Goal: Task Accomplishment & Management: Use online tool/utility

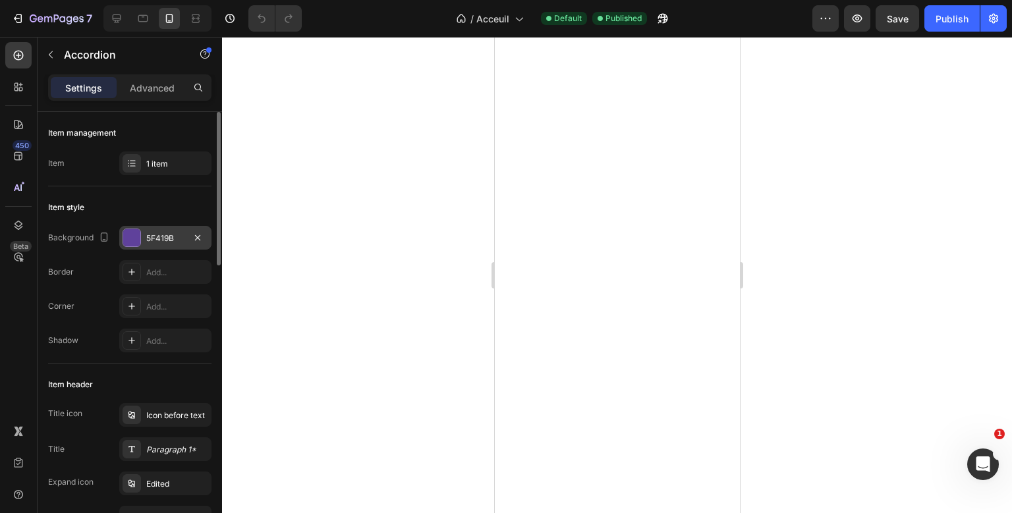
click at [156, 242] on div "5F419B" at bounding box center [165, 239] width 38 height 12
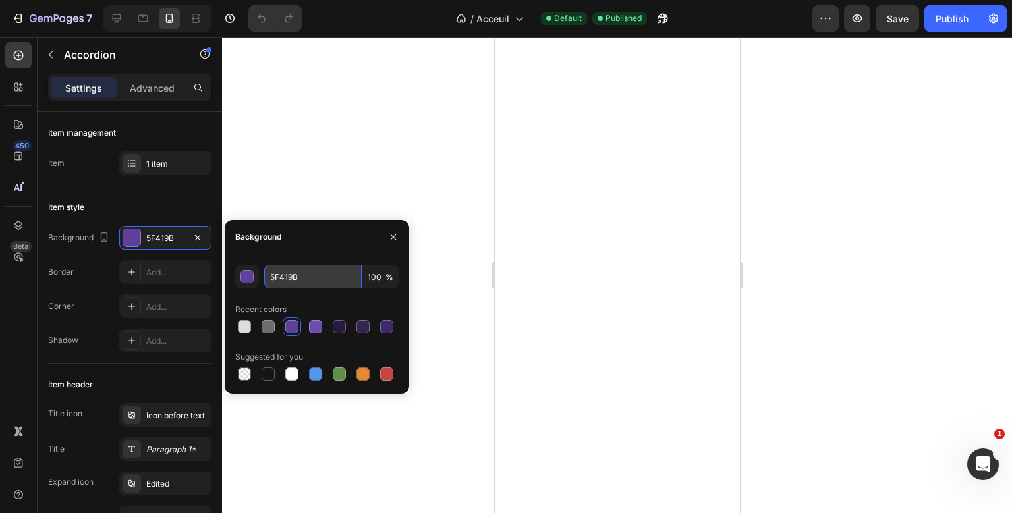
click at [289, 278] on input "5F419B" at bounding box center [313, 277] width 98 height 24
paste input "#ce6bfc"
paste input "#ac3aef"
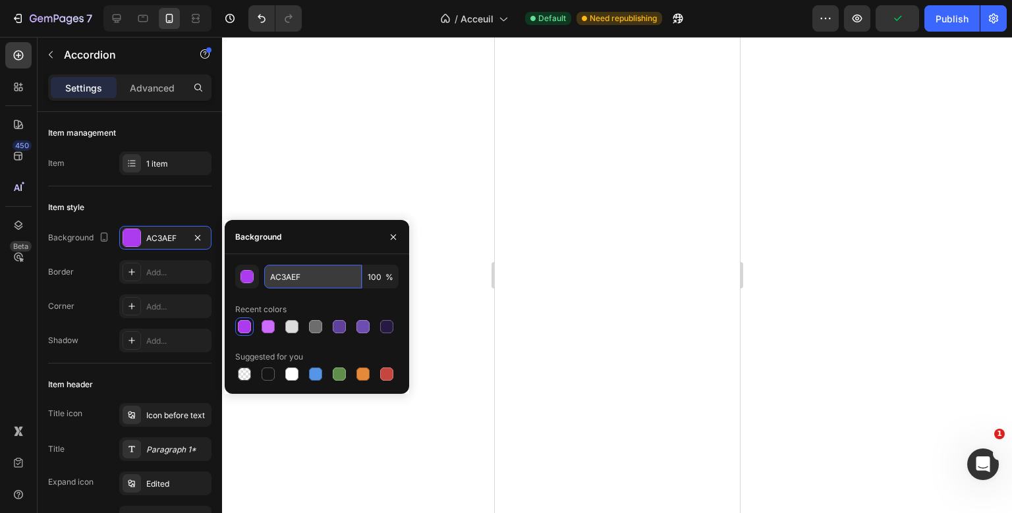
paste input "#31037d"
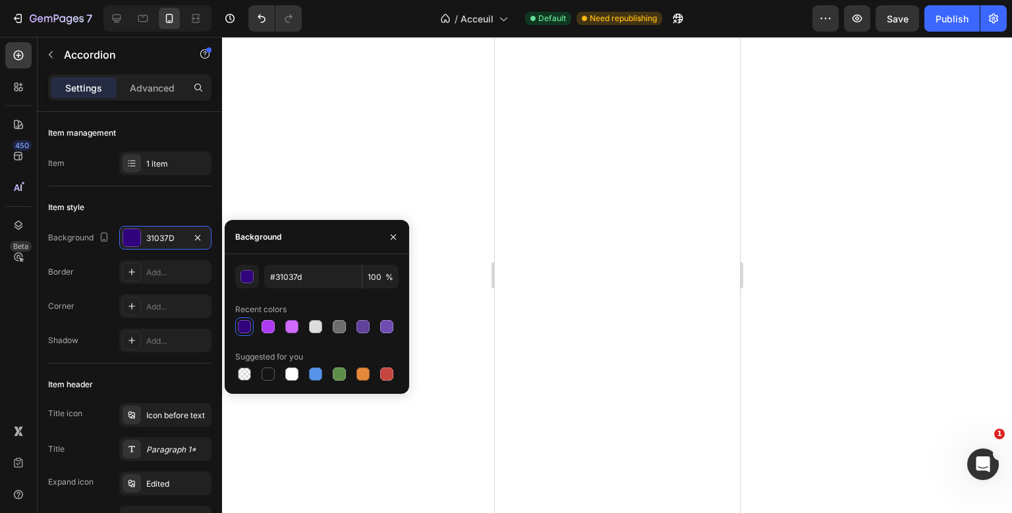
type input "31037D"
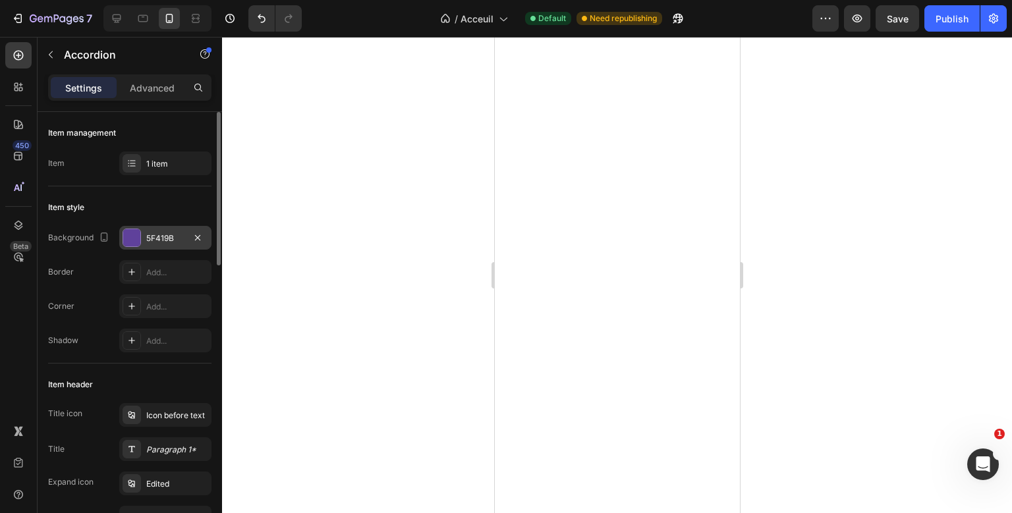
click at [149, 228] on div "5F419B" at bounding box center [165, 238] width 92 height 24
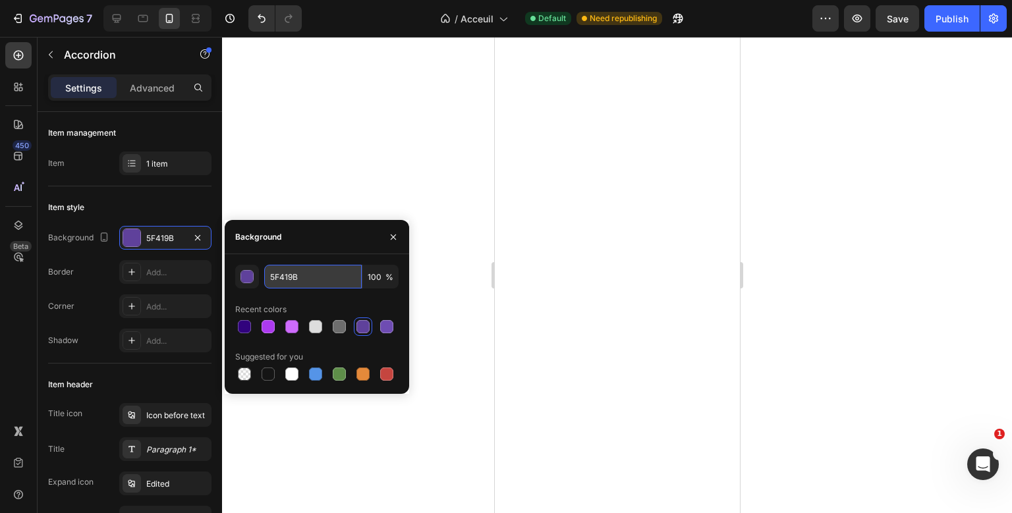
click at [272, 277] on input "5F419B" at bounding box center [313, 277] width 98 height 24
paste input "#8817d7"
click at [288, 246] on div "Background" at bounding box center [317, 237] width 184 height 34
click at [285, 269] on input "8817D7" at bounding box center [313, 277] width 98 height 24
paste input "#8817d"
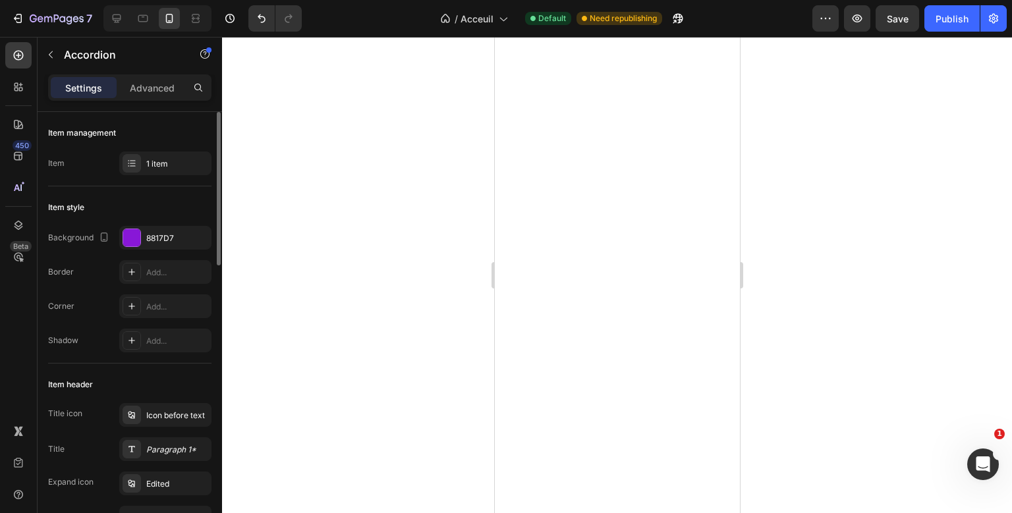
click at [160, 202] on div "Item style" at bounding box center [129, 207] width 163 height 21
click at [154, 230] on div "8817D7" at bounding box center [165, 238] width 92 height 24
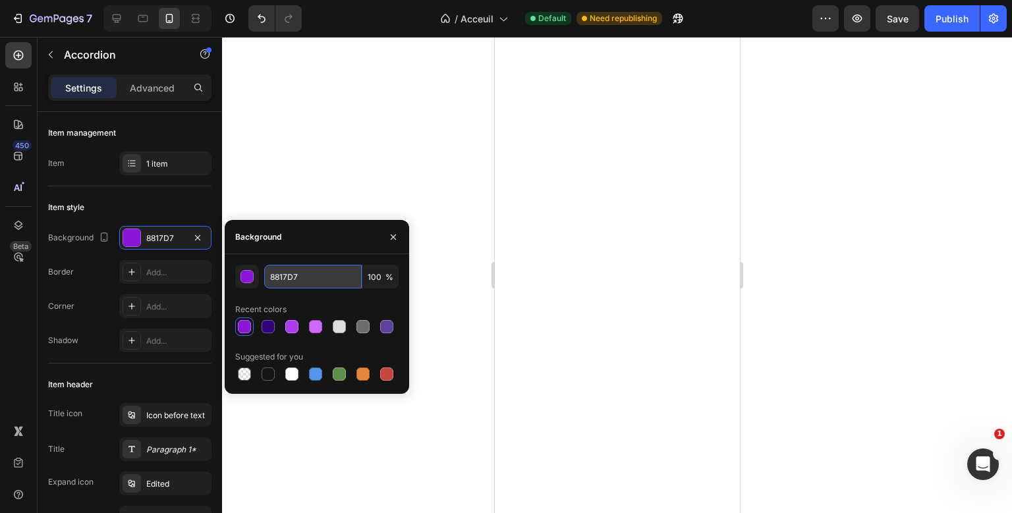
click at [278, 275] on input "8817D7" at bounding box center [313, 277] width 98 height 24
paste input "#8920d5"
type input "8920D5"
click at [277, 248] on div "Background" at bounding box center [256, 237] width 62 height 34
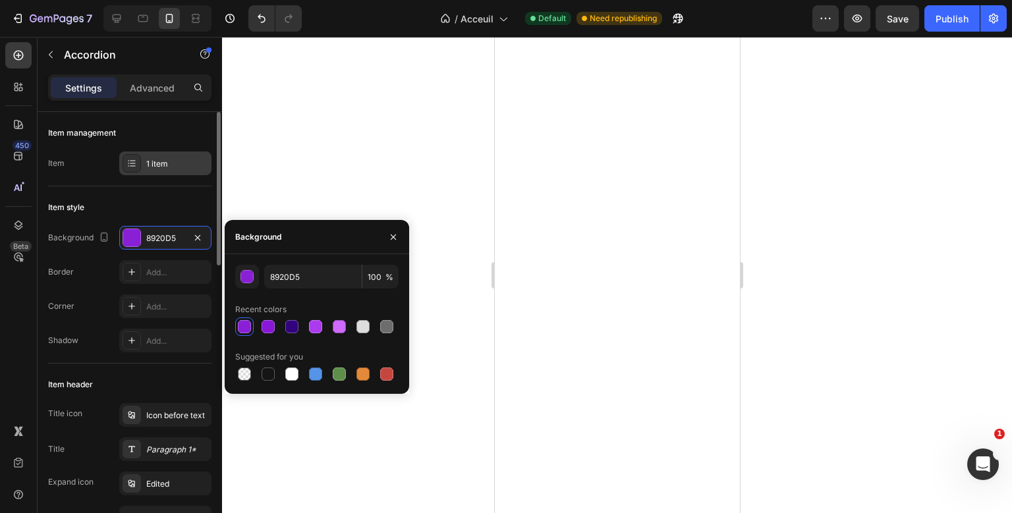
click at [165, 173] on div "1 item" at bounding box center [165, 164] width 92 height 24
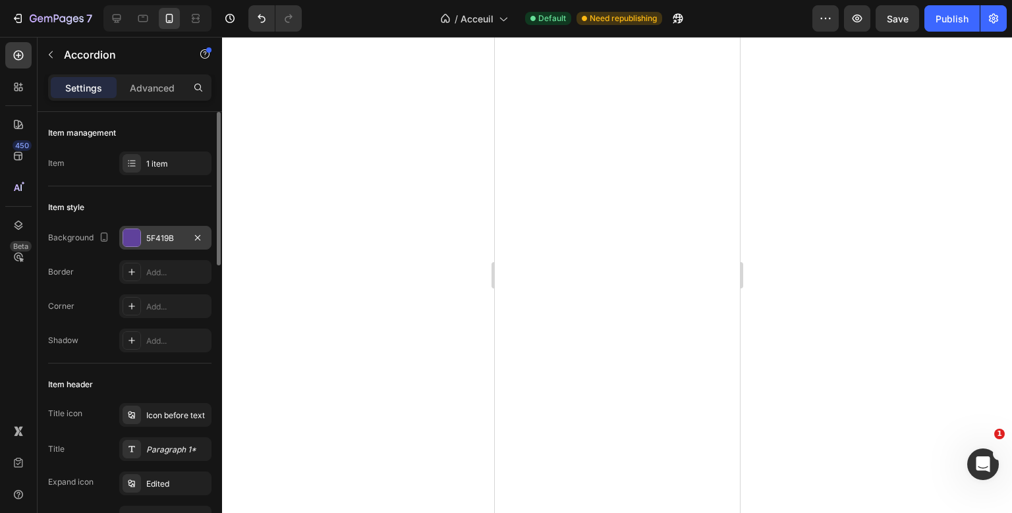
click at [154, 236] on div "5F419B" at bounding box center [165, 239] width 38 height 12
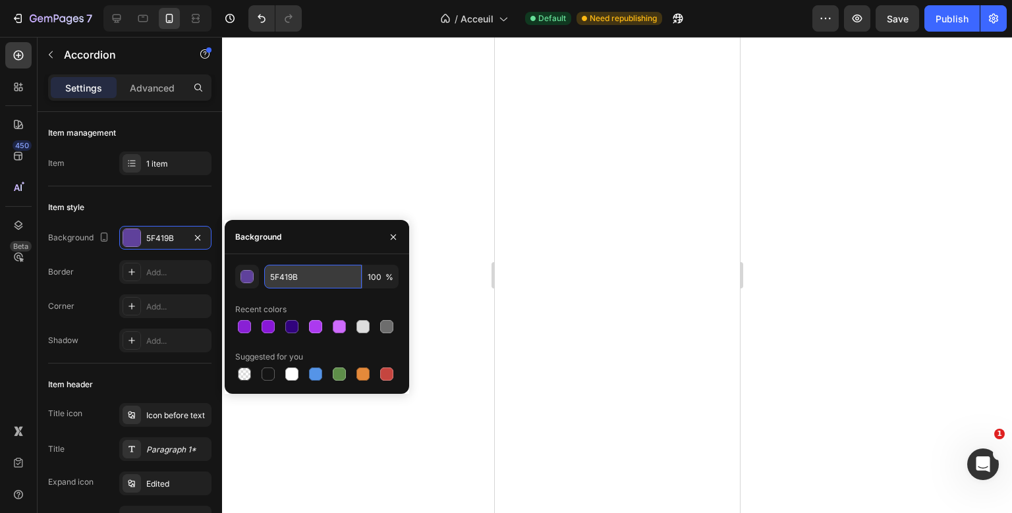
click at [289, 279] on input "5F419B" at bounding box center [313, 277] width 98 height 24
paste input "#8920d5"
type input "8920D5"
click at [281, 243] on div "Background" at bounding box center [258, 237] width 46 height 12
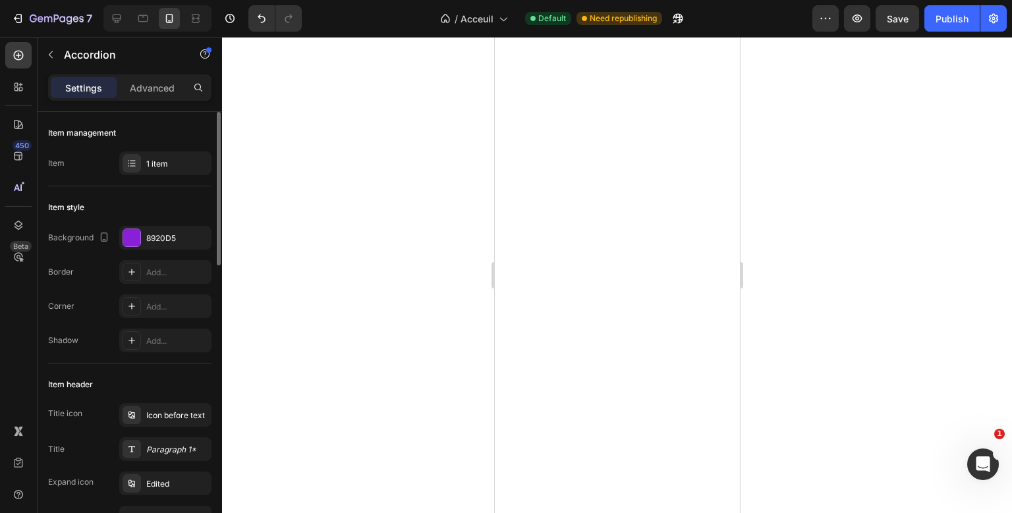
click at [149, 186] on div "Item style Background 8920D5 Border Add... Corner Add... Shadow Add..." at bounding box center [129, 274] width 163 height 177
click at [163, 237] on div "5F419B" at bounding box center [165, 239] width 38 height 12
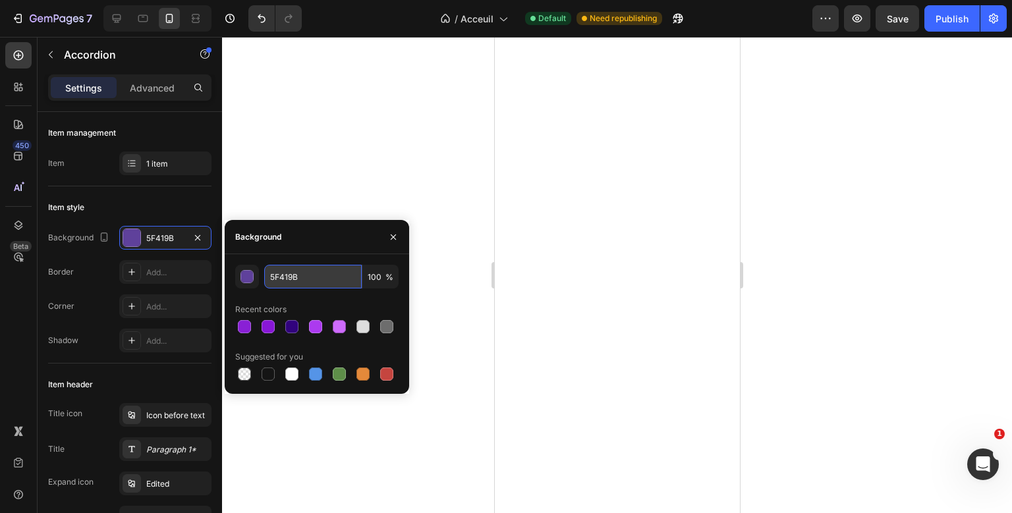
click at [294, 273] on input "5F419B" at bounding box center [313, 277] width 98 height 24
paste input "#8920d5"
type input "#8920d5"
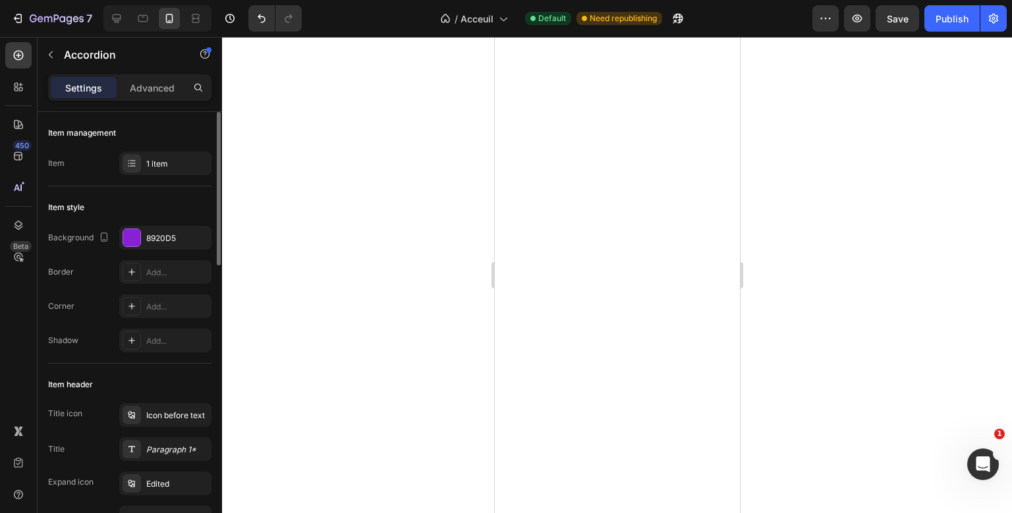
click at [142, 199] on div "Item style" at bounding box center [129, 207] width 163 height 21
click at [169, 234] on div "31037D" at bounding box center [165, 239] width 38 height 12
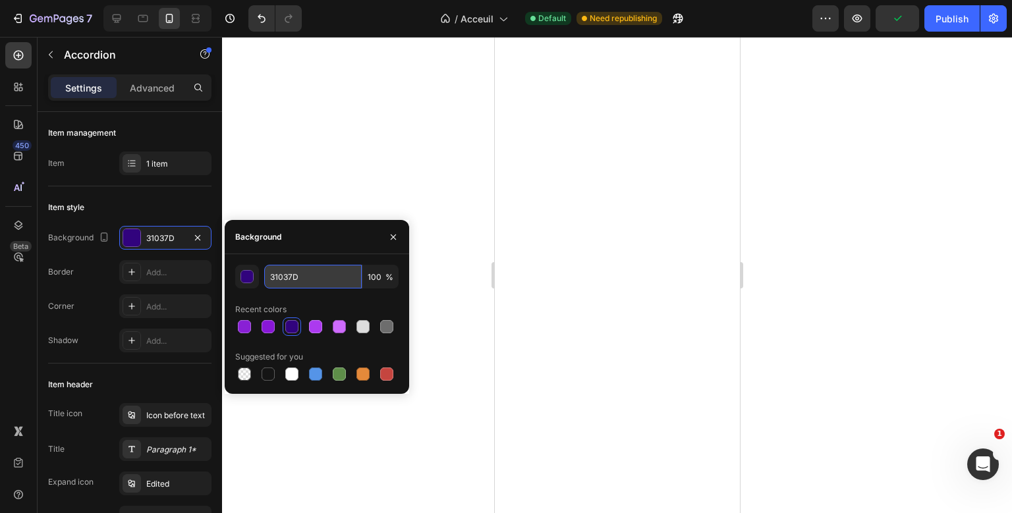
click at [281, 283] on input "31037D" at bounding box center [313, 277] width 98 height 24
paste input "#8920d5"
type input "#8920d5"
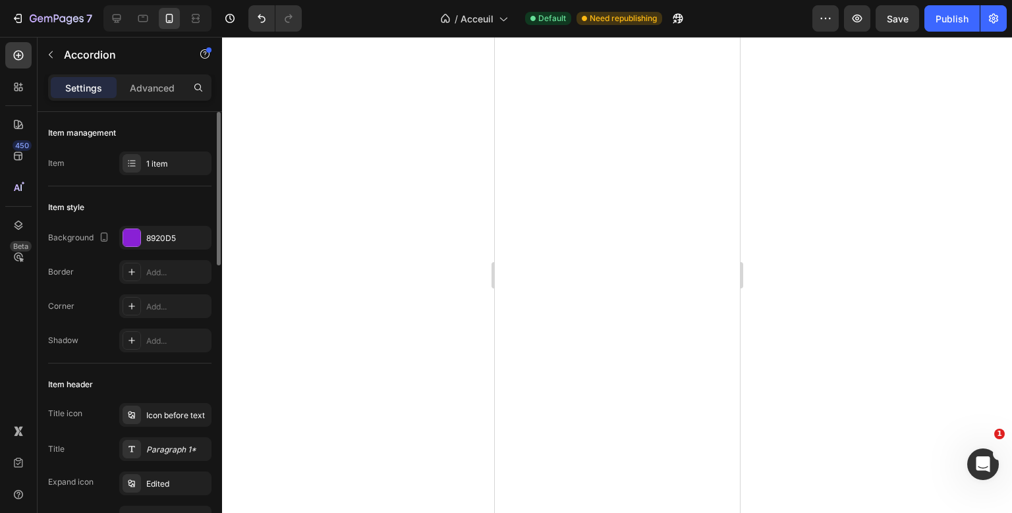
click at [159, 188] on div "Item style Background 8920D5 Border Add... Corner Add... Shadow Add..." at bounding box center [129, 274] width 163 height 177
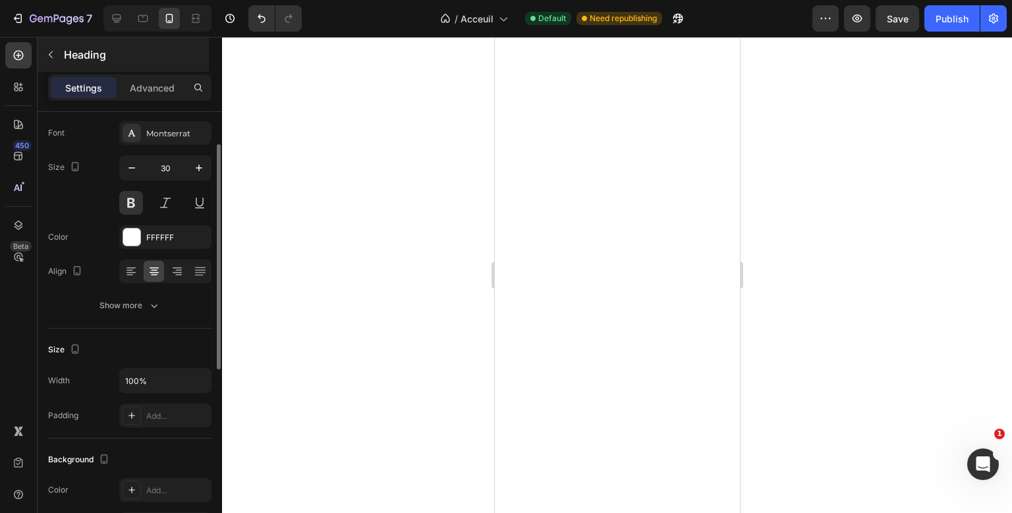
scroll to position [66, 0]
click at [157, 96] on div "Advanced" at bounding box center [152, 87] width 66 height 21
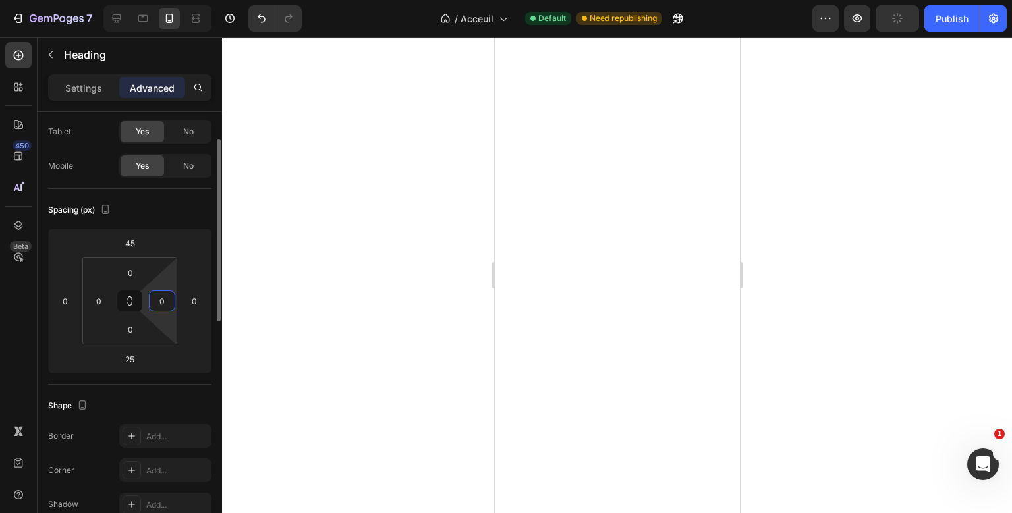
click at [159, 302] on input "0" at bounding box center [162, 301] width 20 height 20
type input "10"
click at [95, 300] on input "0" at bounding box center [99, 301] width 20 height 20
type input "1"
type input "20"
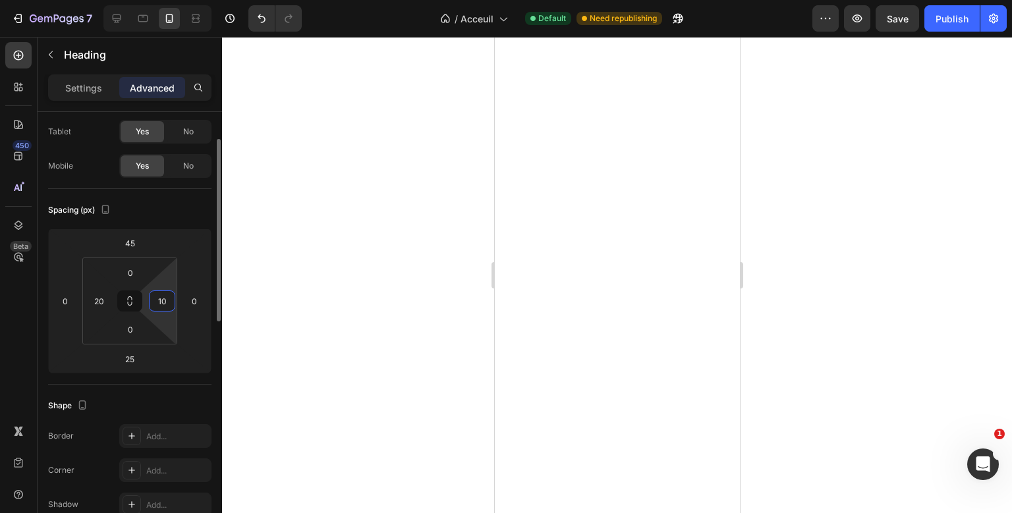
click at [159, 298] on input "10" at bounding box center [162, 301] width 20 height 20
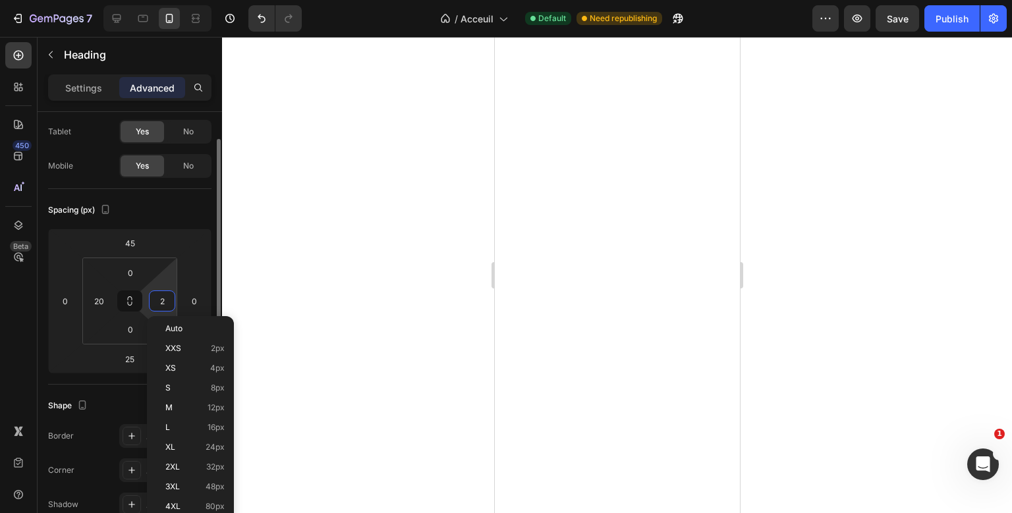
type input "20"
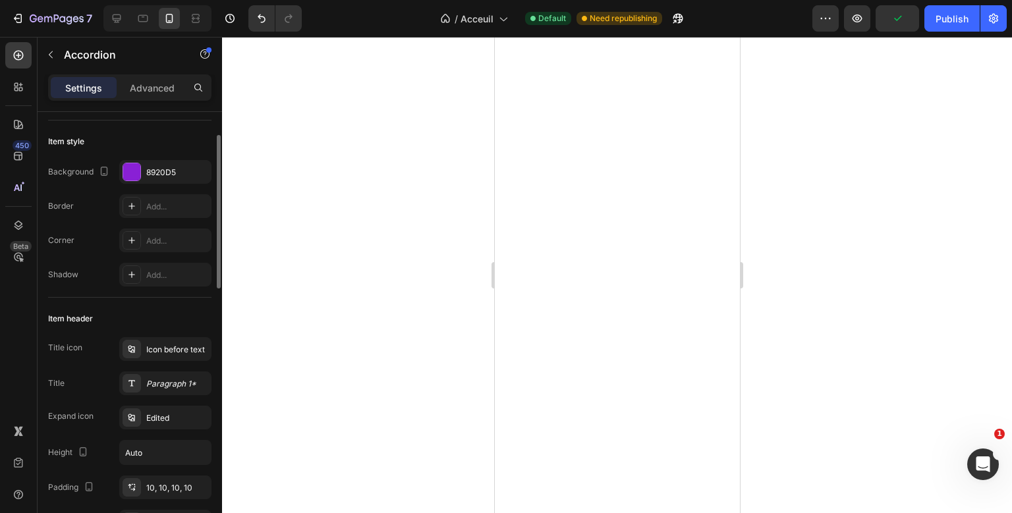
scroll to position [0, 0]
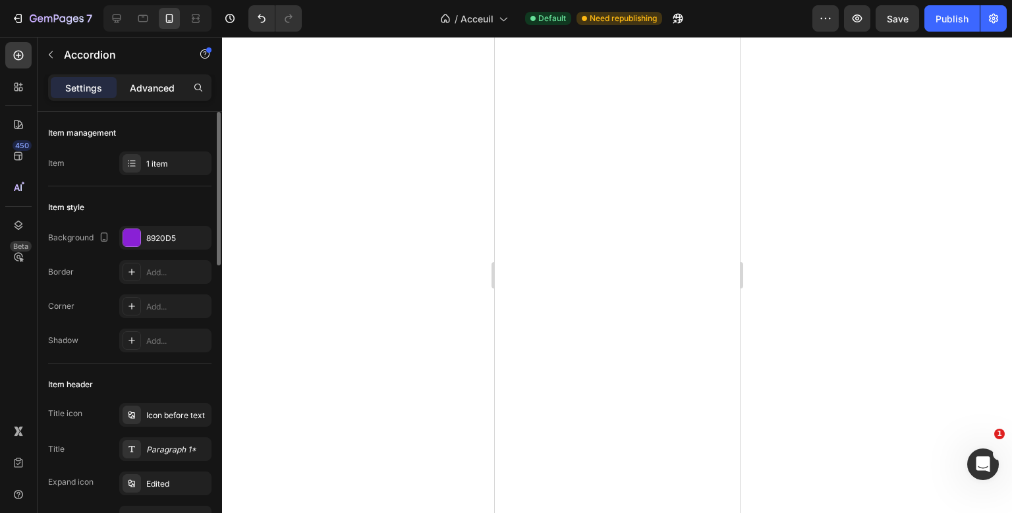
click at [149, 86] on p "Advanced" at bounding box center [152, 88] width 45 height 14
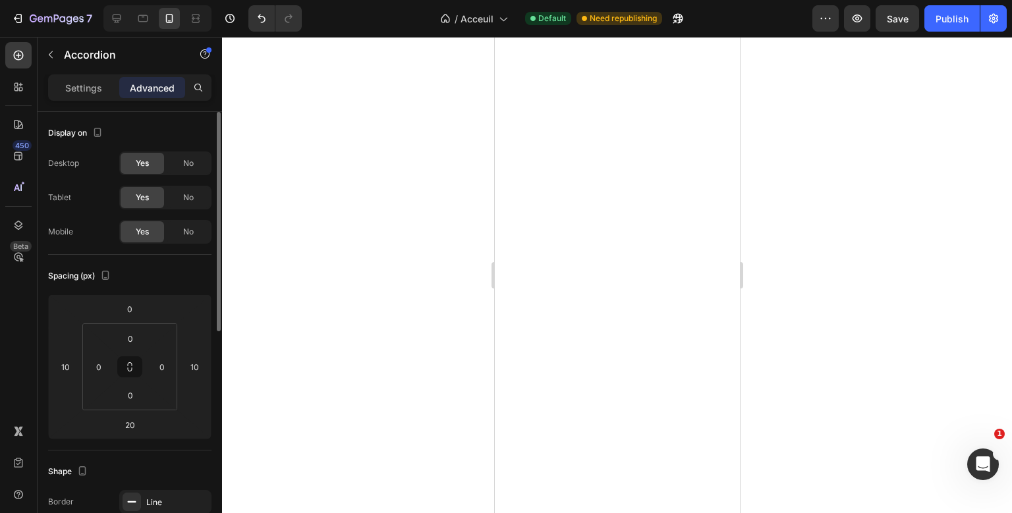
type input "100%"
type input "100"
click at [194, 368] on input "10" at bounding box center [194, 367] width 20 height 20
type input "20"
click at [64, 368] on input "10" at bounding box center [65, 367] width 20 height 20
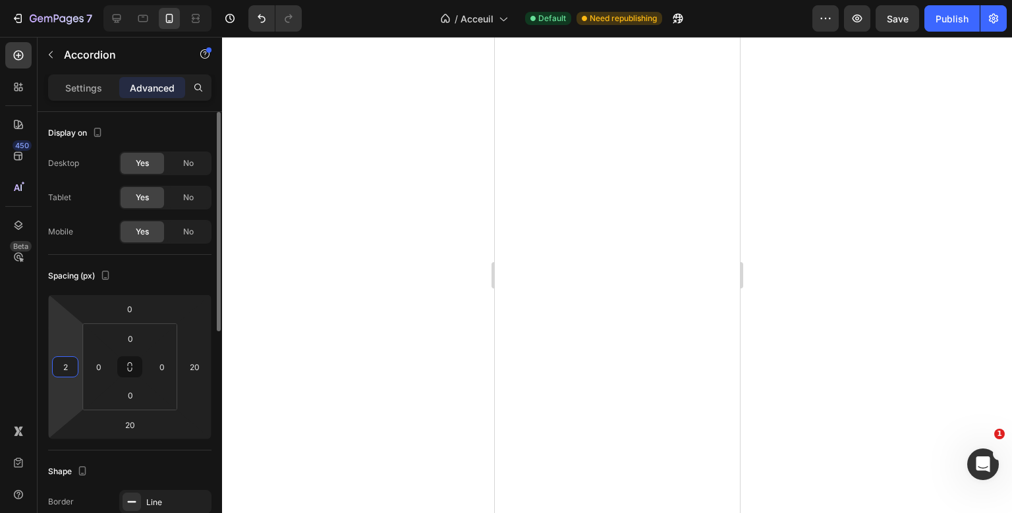
type input "20"
click at [59, 370] on input "10" at bounding box center [65, 367] width 20 height 20
type input "20"
click at [198, 364] on input "10" at bounding box center [194, 367] width 20 height 20
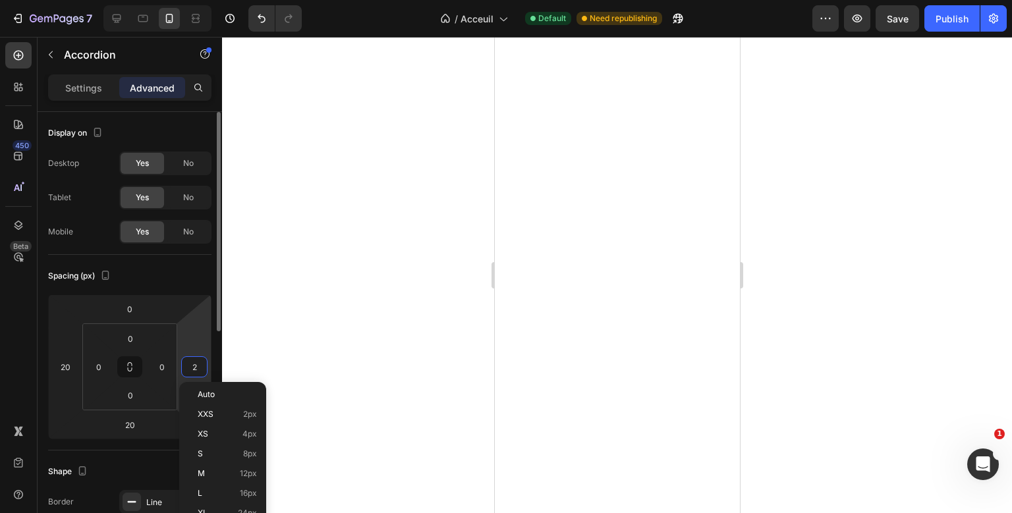
type input "20"
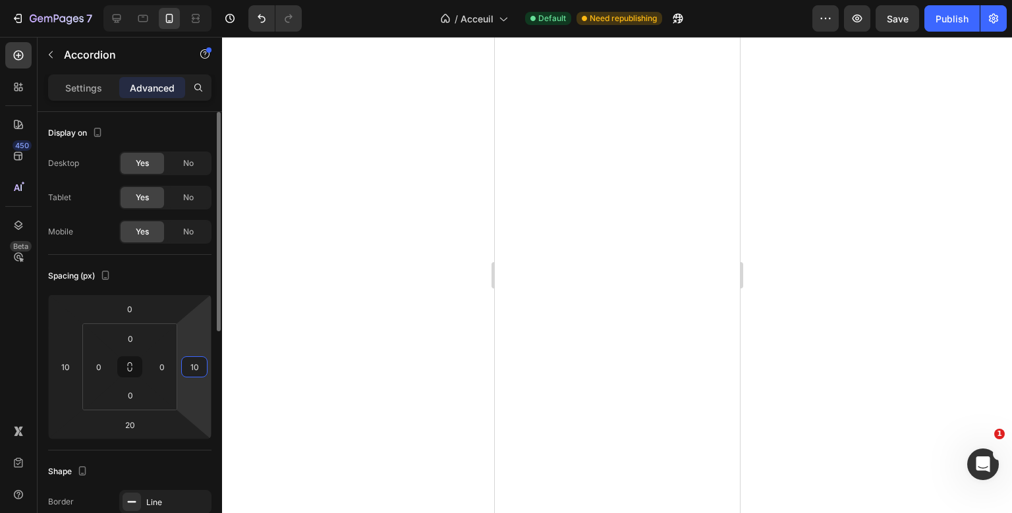
click at [198, 368] on input "10" at bounding box center [194, 367] width 20 height 20
type input "20"
click at [67, 364] on input "10" at bounding box center [65, 367] width 20 height 20
type input "20"
click at [203, 364] on input "10" at bounding box center [194, 367] width 20 height 20
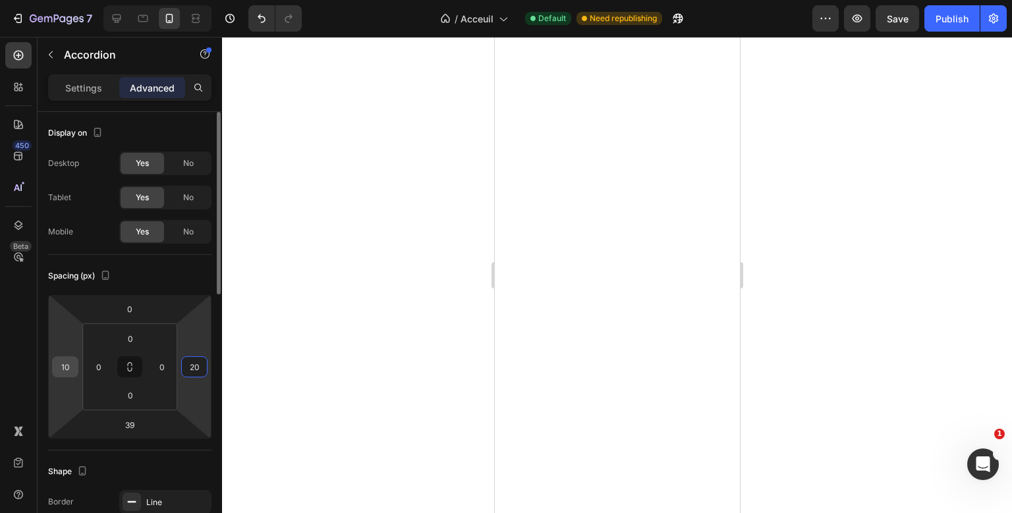
type input "20"
click at [62, 376] on input "10" at bounding box center [65, 367] width 20 height 20
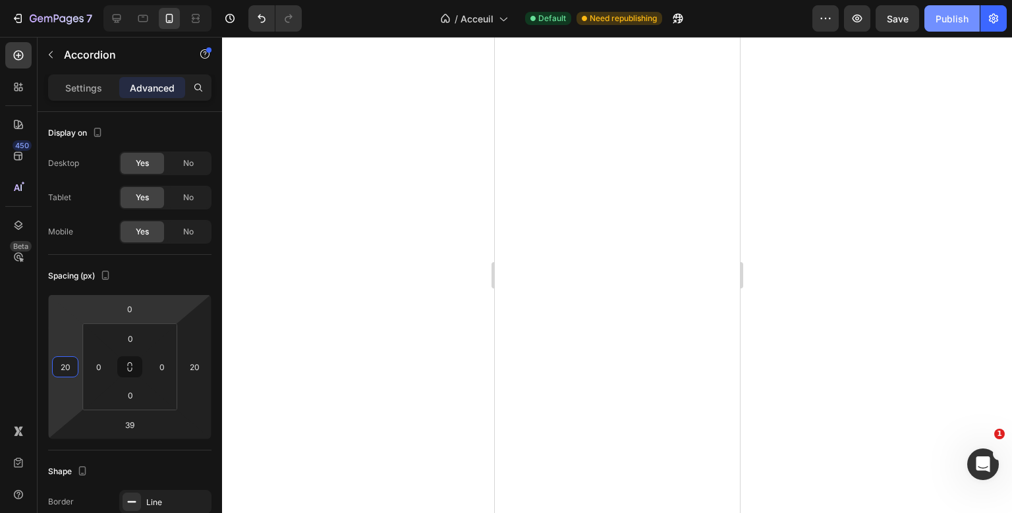
type input "20"
click at [956, 13] on div "Publish" at bounding box center [952, 19] width 33 height 14
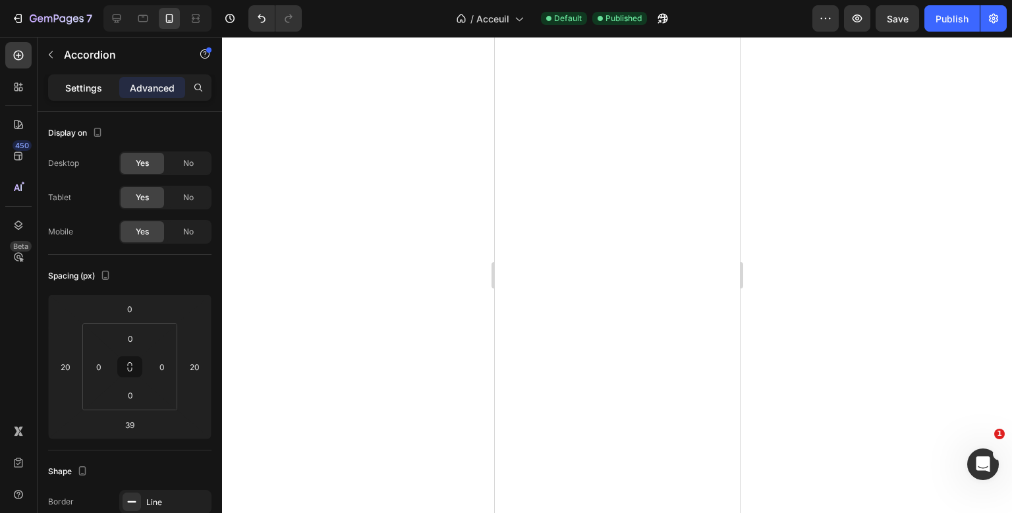
click at [70, 90] on p "Settings" at bounding box center [83, 88] width 37 height 14
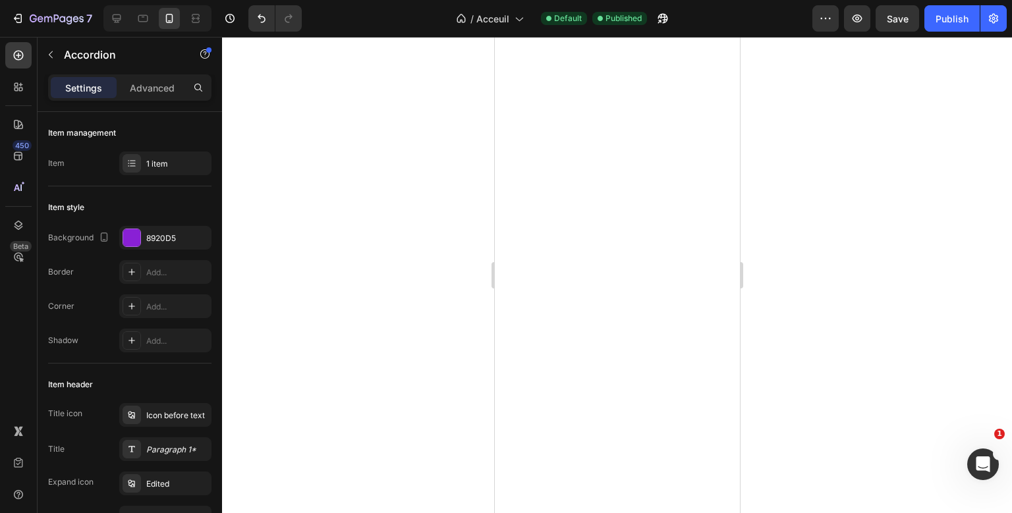
type input "0"
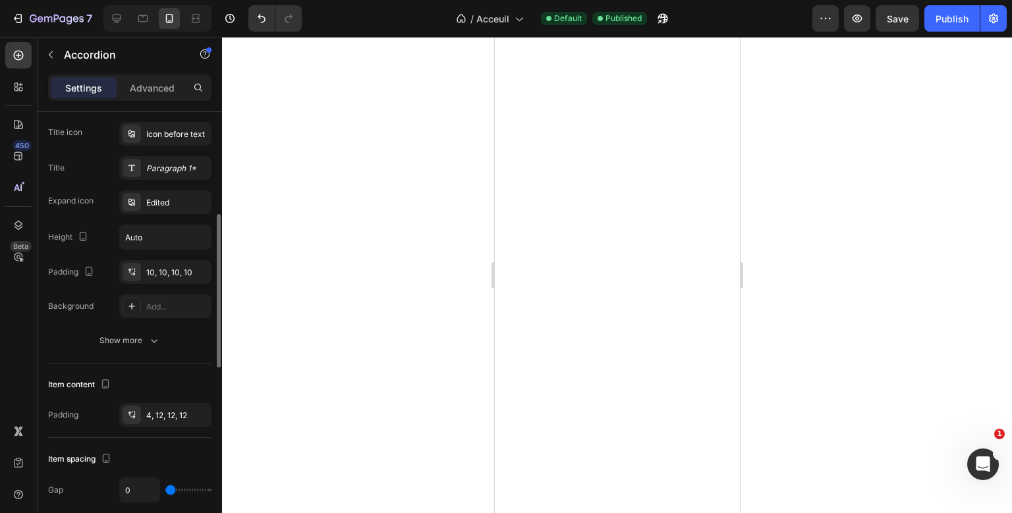
scroll to position [280, 0]
click at [144, 341] on div "Show more" at bounding box center [129, 341] width 61 height 13
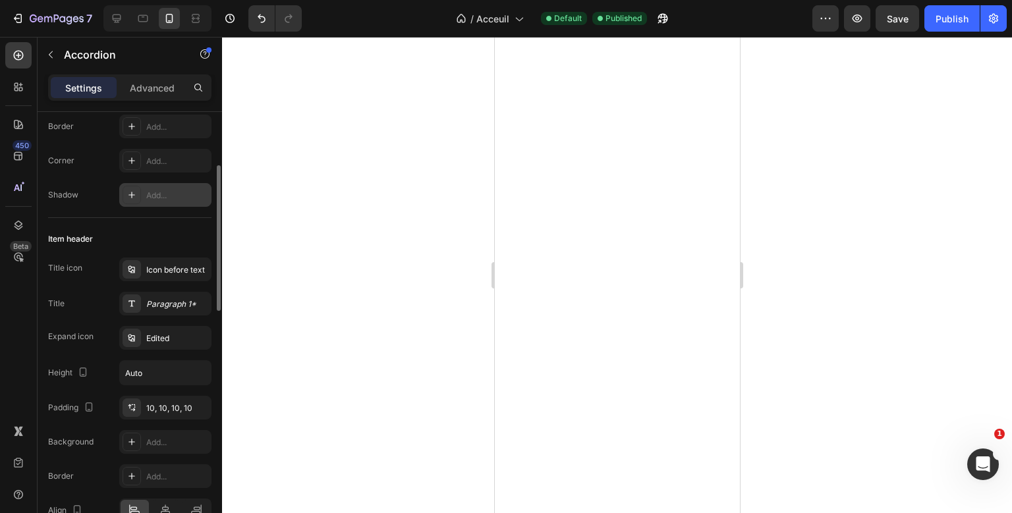
scroll to position [145, 0]
click at [148, 258] on div "Icon before text" at bounding box center [165, 270] width 92 height 24
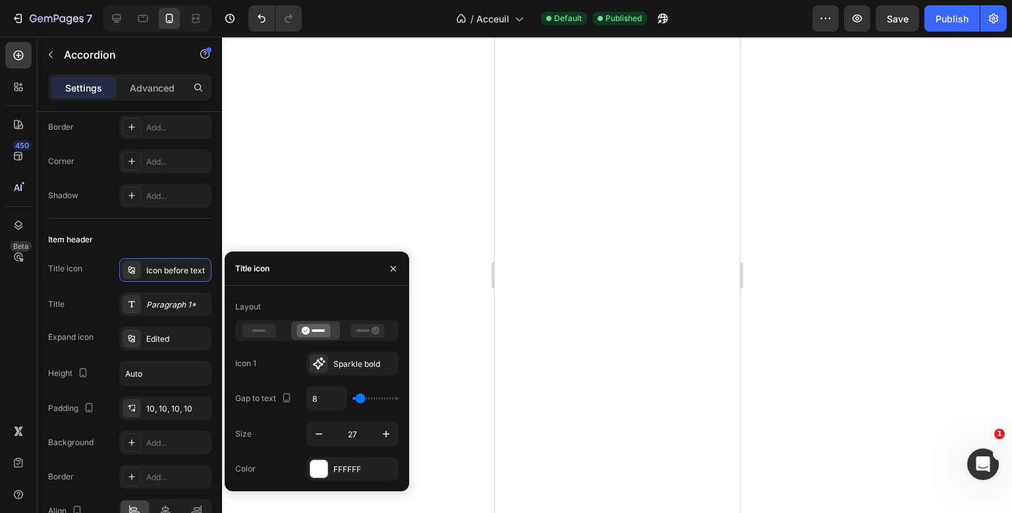
type input "29"
click at [368, 399] on input "range" at bounding box center [376, 398] width 46 height 3
type input "28"
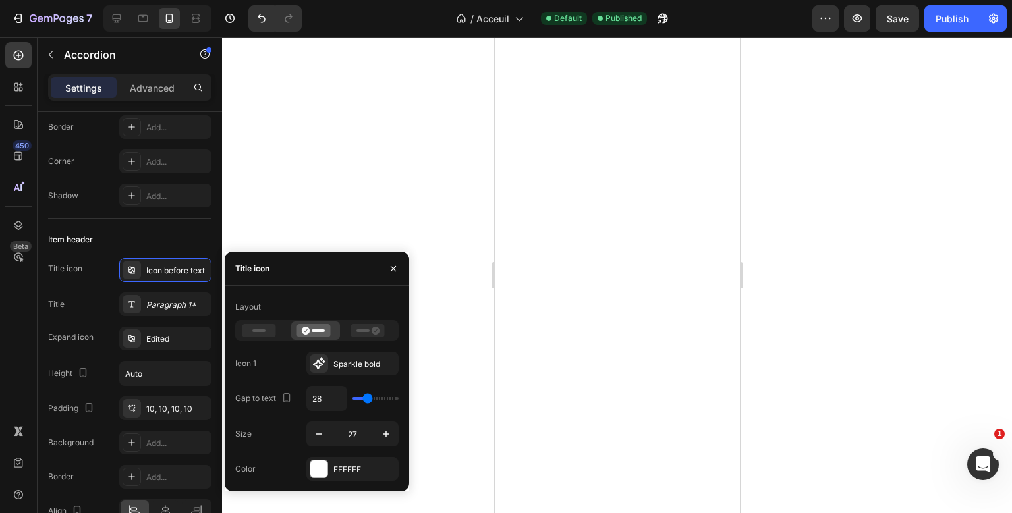
type input "26"
type input "25"
type input "23"
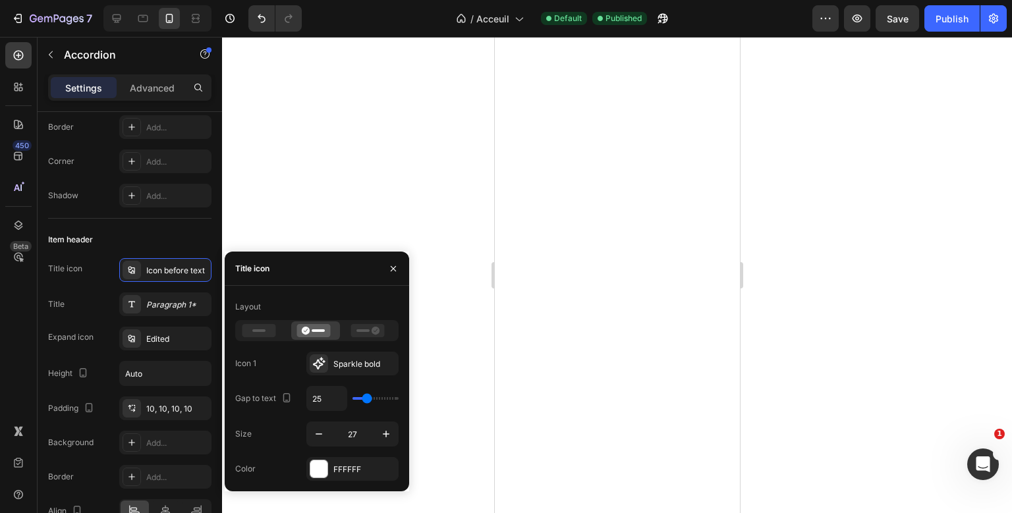
type input "23"
type input "22"
type input "20"
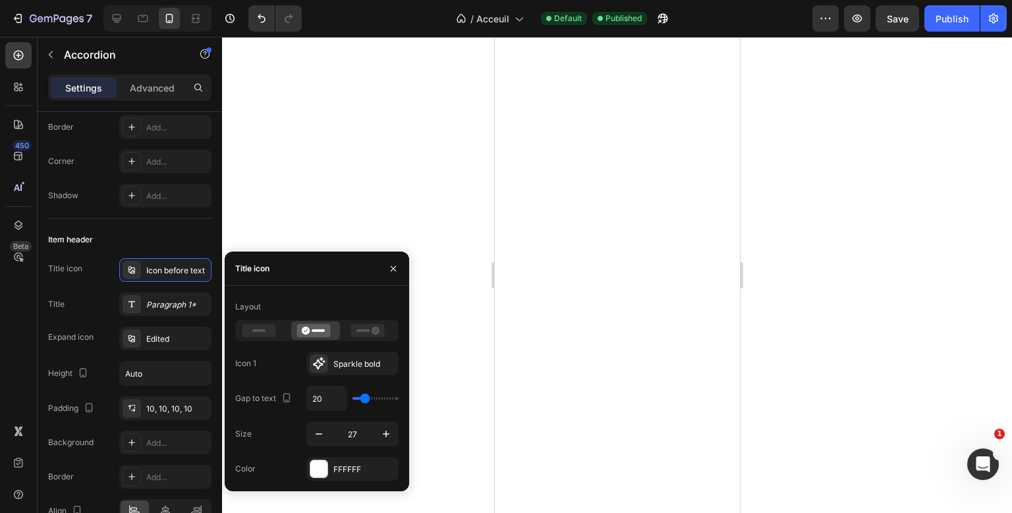
type input "19"
type input "20"
click at [365, 399] on input "range" at bounding box center [376, 398] width 46 height 3
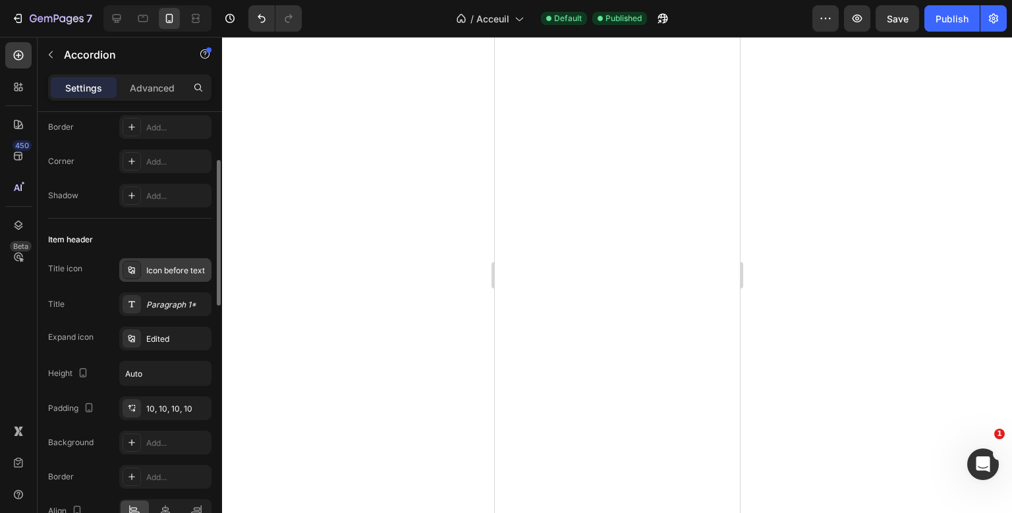
click at [150, 271] on div "Icon before text" at bounding box center [177, 271] width 62 height 12
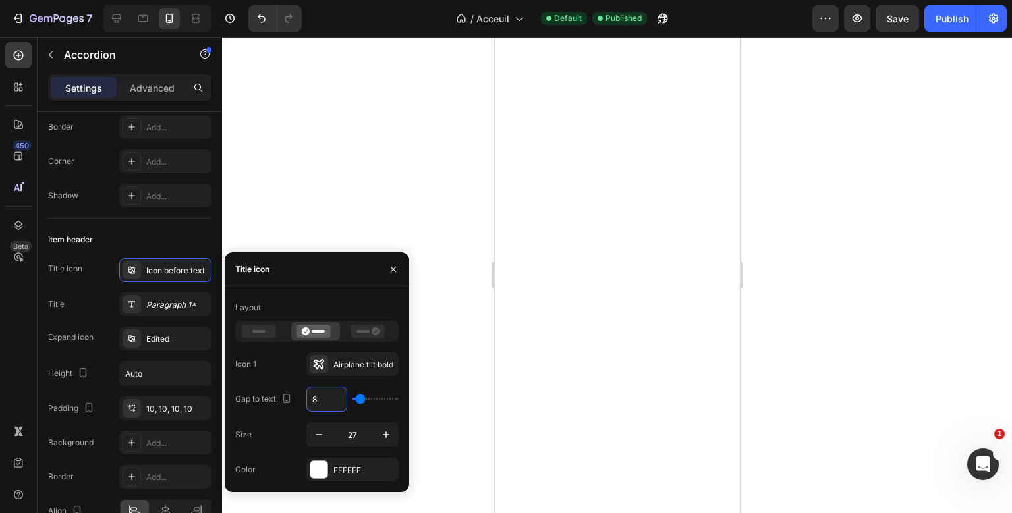
click at [324, 405] on input "8" at bounding box center [327, 399] width 40 height 24
type input "2"
type input "20"
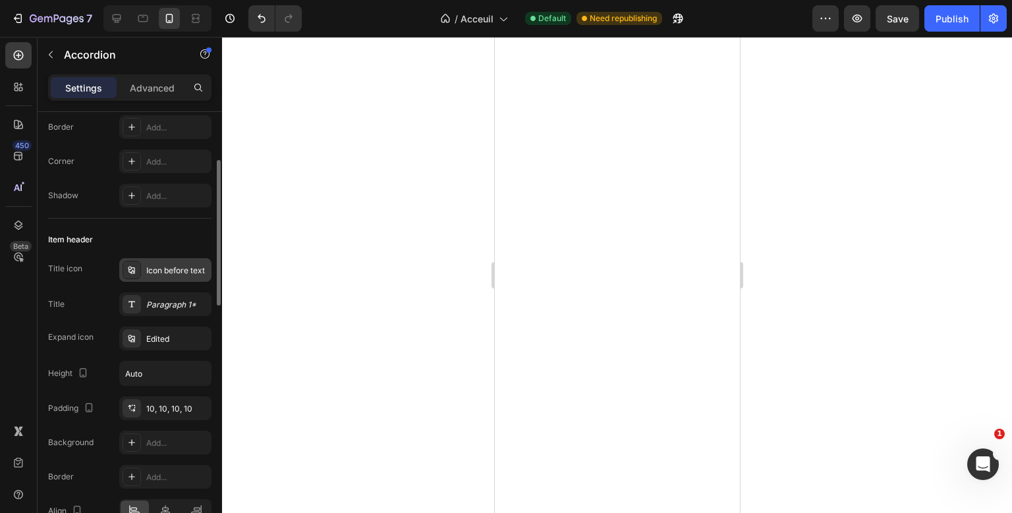
click at [152, 265] on div "Icon before text" at bounding box center [177, 271] width 62 height 12
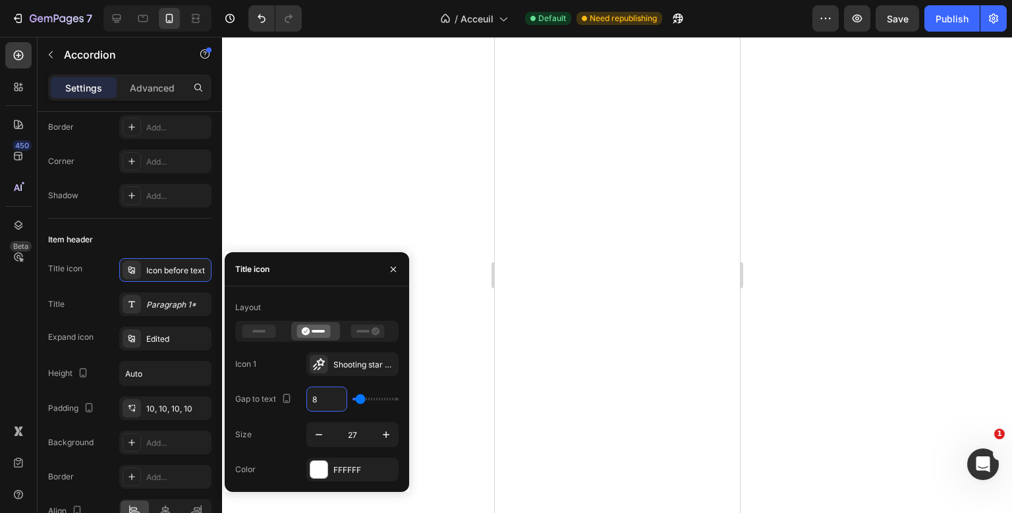
click at [329, 403] on input "8" at bounding box center [327, 399] width 40 height 24
type input "2"
type input "20"
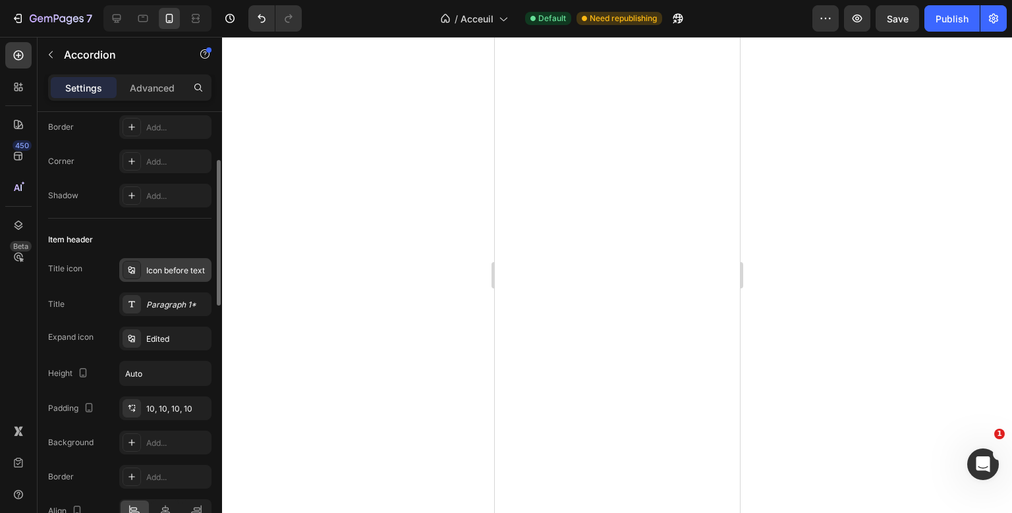
click at [175, 280] on div "Icon before text" at bounding box center [165, 270] width 92 height 24
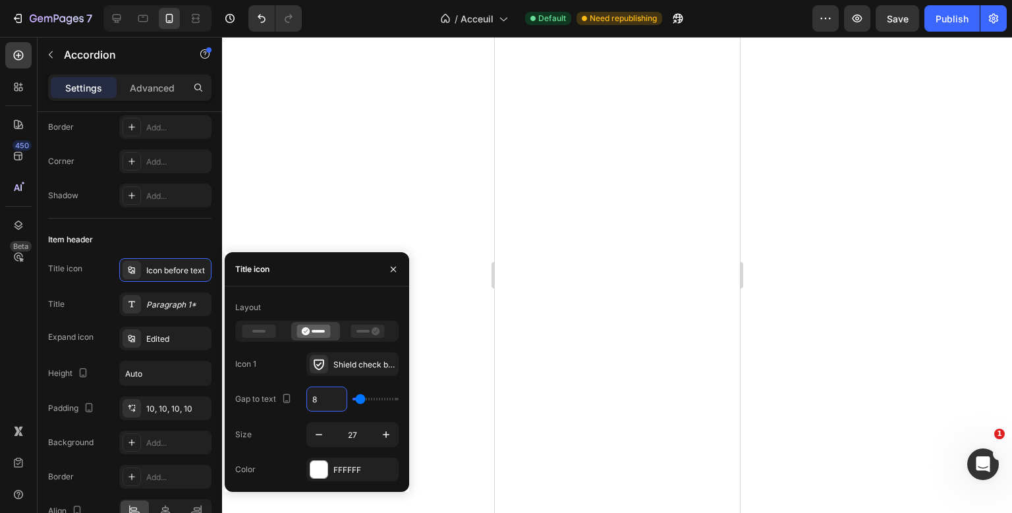
click at [323, 403] on input "8" at bounding box center [327, 399] width 40 height 24
type input "2"
type input "20"
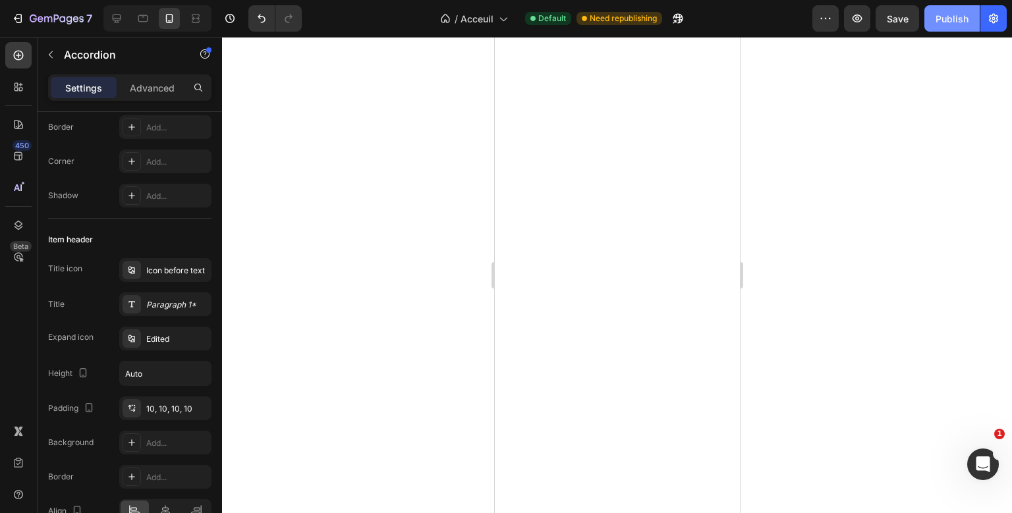
click at [949, 9] on button "Publish" at bounding box center [951, 18] width 55 height 26
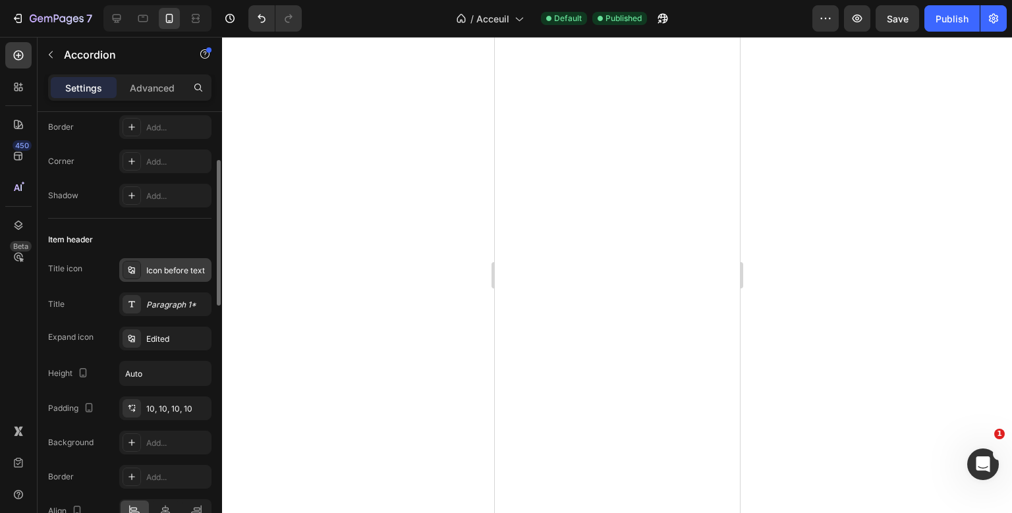
click at [161, 269] on div "Icon before text" at bounding box center [177, 271] width 62 height 12
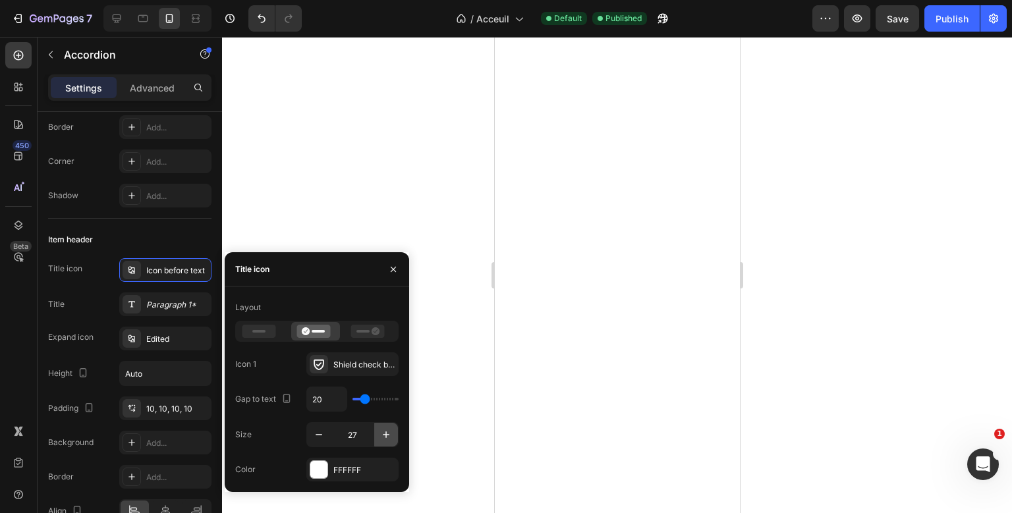
click at [391, 436] on icon "button" at bounding box center [386, 434] width 13 height 13
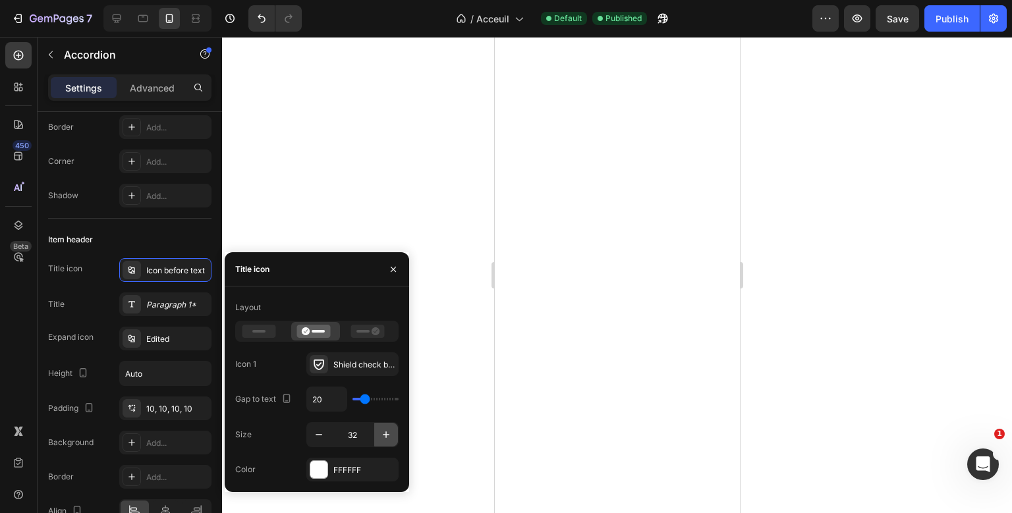
click at [391, 436] on icon "button" at bounding box center [386, 434] width 13 height 13
type input "35"
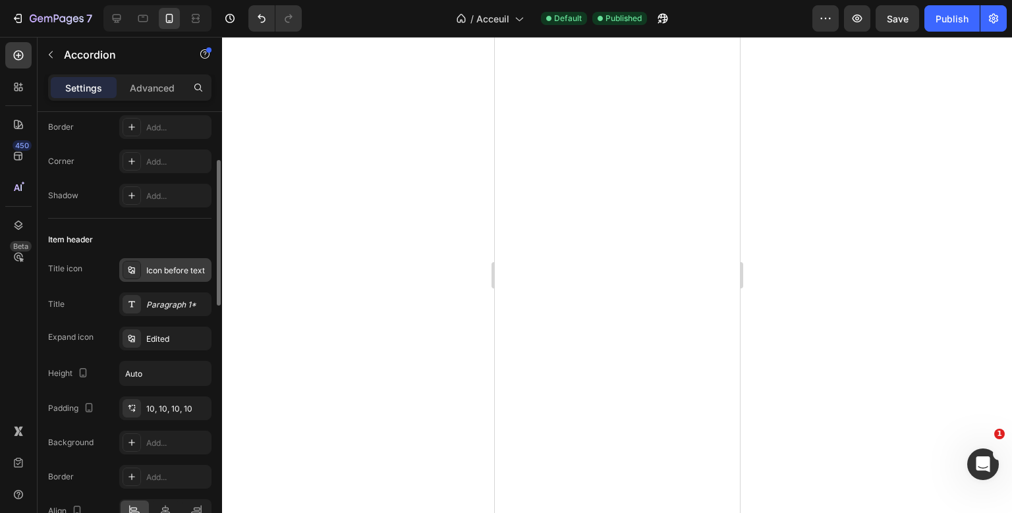
click at [175, 264] on div "Icon before text" at bounding box center [165, 270] width 92 height 24
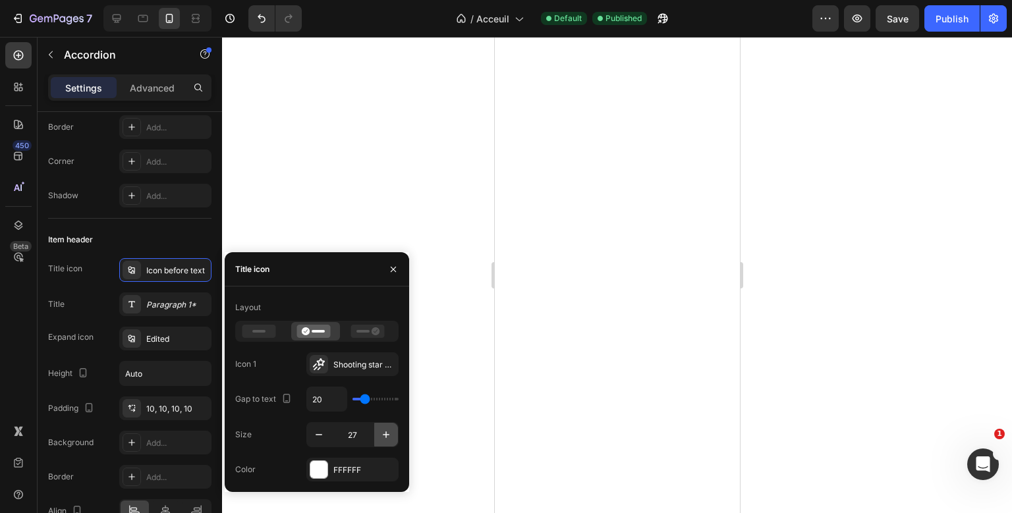
click at [380, 432] on icon "button" at bounding box center [386, 434] width 13 height 13
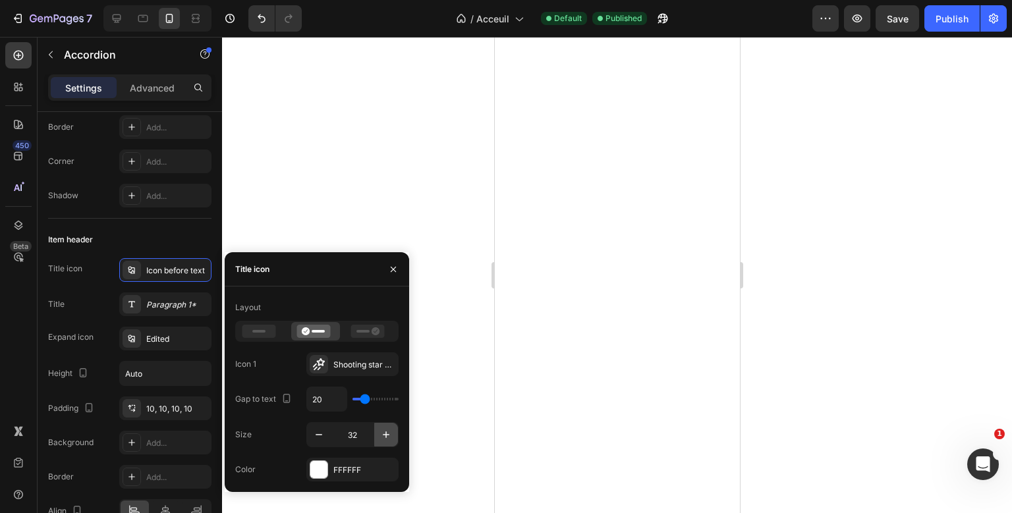
click at [380, 432] on icon "button" at bounding box center [386, 434] width 13 height 13
click at [318, 431] on icon "button" at bounding box center [318, 434] width 13 height 13
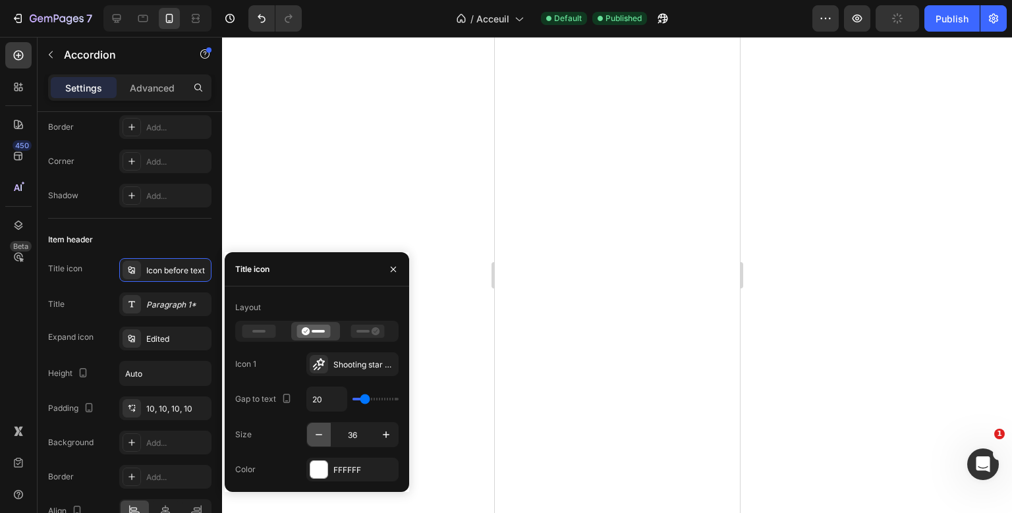
type input "35"
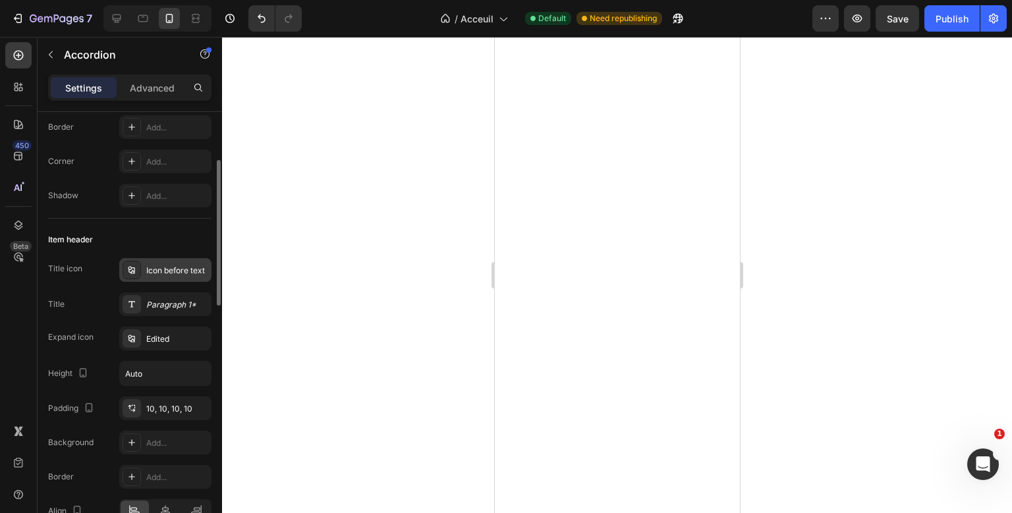
click at [173, 268] on div "Icon before text" at bounding box center [177, 271] width 62 height 12
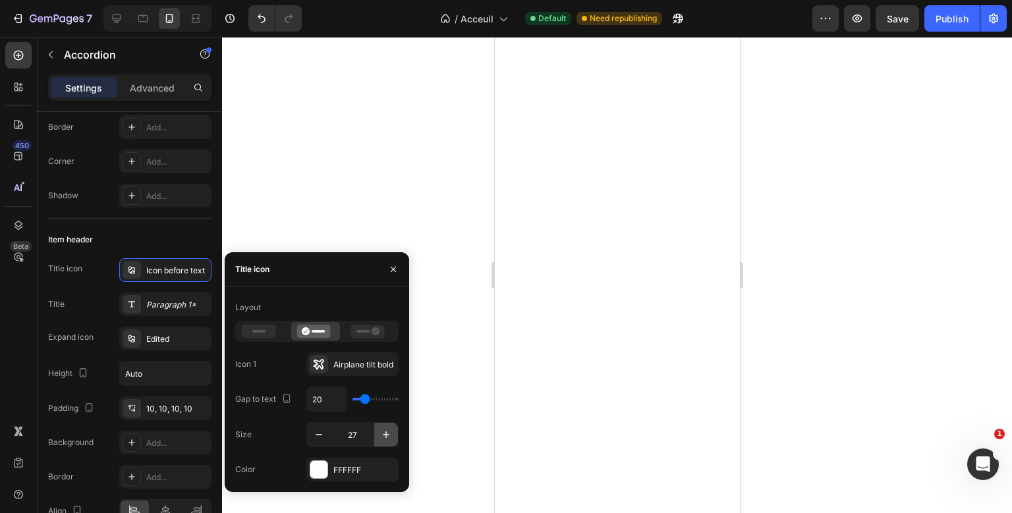
click at [385, 438] on icon "button" at bounding box center [386, 434] width 13 height 13
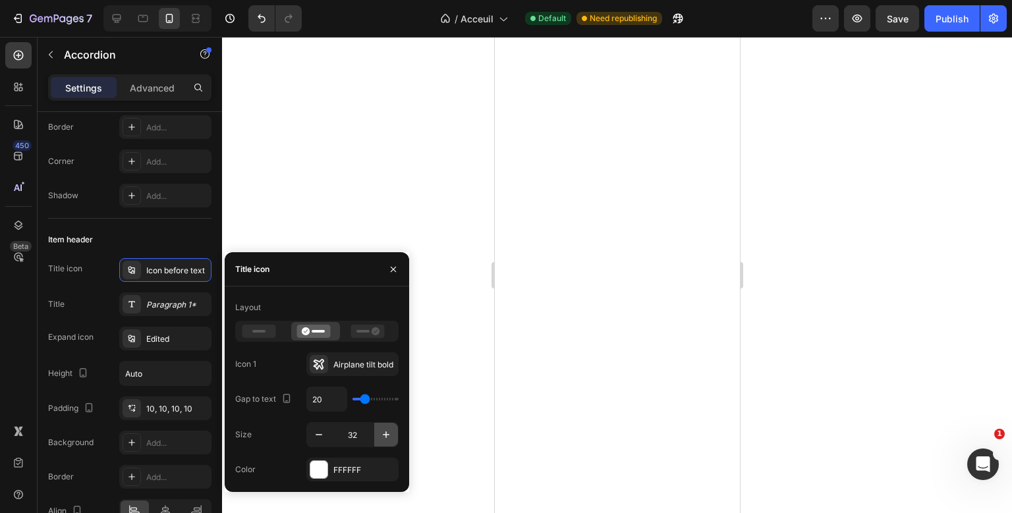
click at [385, 438] on icon "button" at bounding box center [386, 434] width 13 height 13
type input "35"
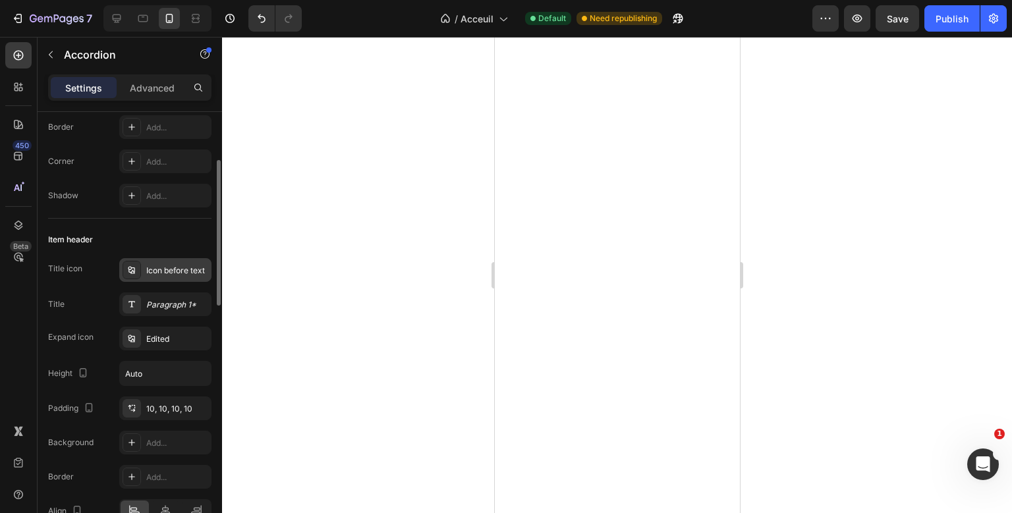
click at [173, 274] on div "Icon before text" at bounding box center [177, 271] width 62 height 12
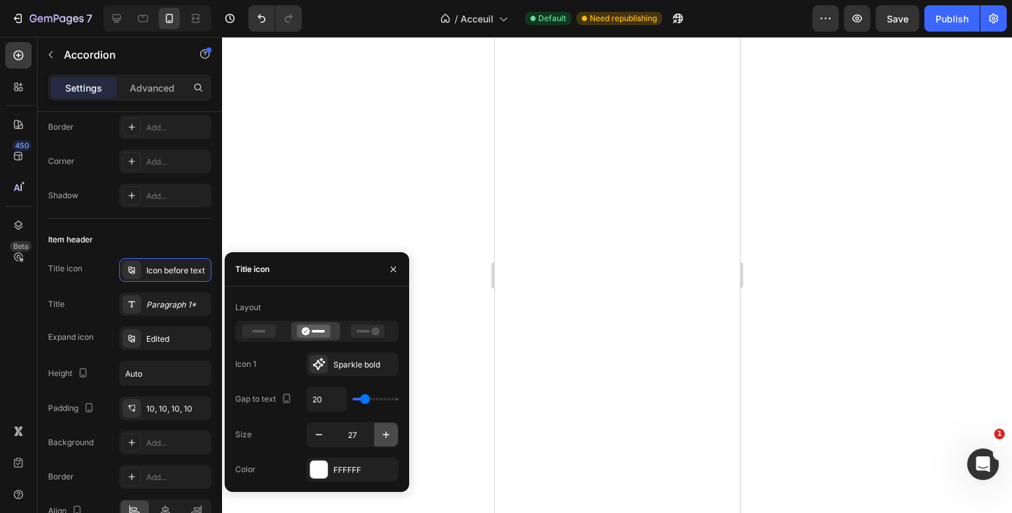
click at [383, 428] on button "button" at bounding box center [386, 435] width 24 height 24
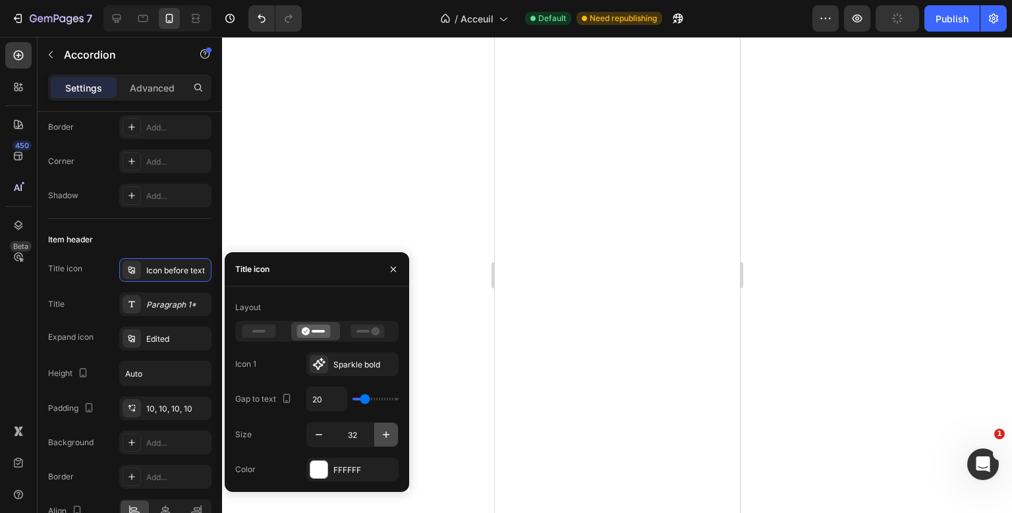
click at [383, 428] on button "button" at bounding box center [386, 435] width 24 height 24
type input "35"
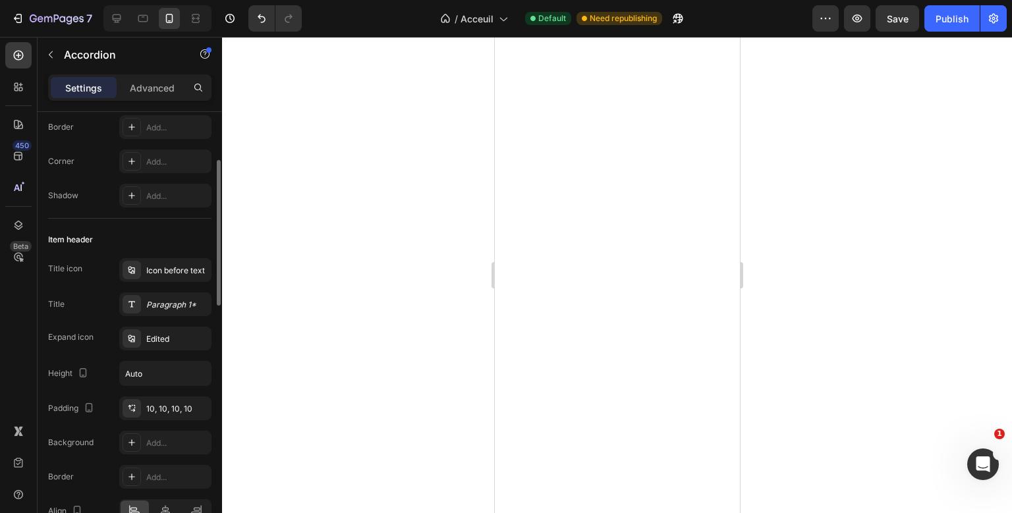
click at [147, 235] on div "Item header" at bounding box center [129, 239] width 163 height 21
click at [163, 80] on div "Advanced" at bounding box center [152, 87] width 66 height 21
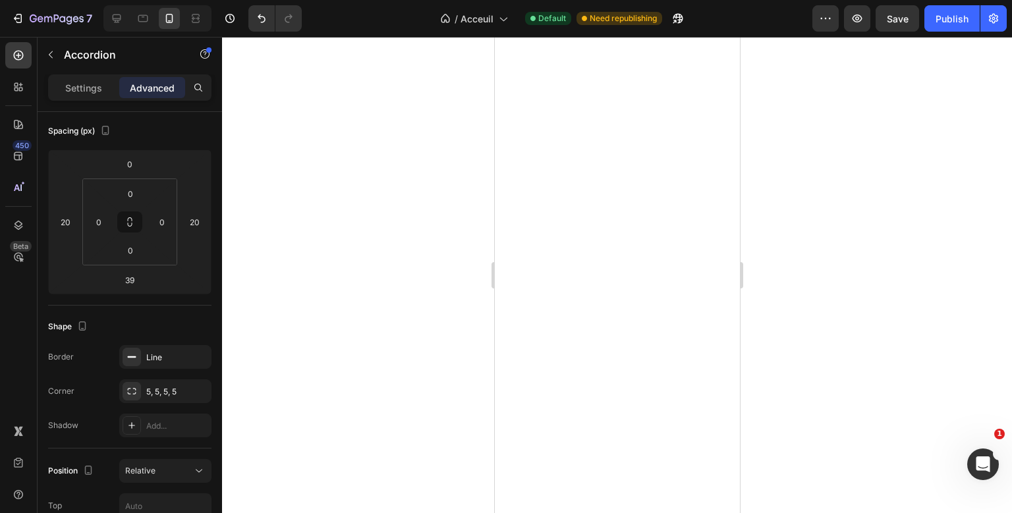
type input "100%"
type input "100"
click at [56, 221] on input "20" at bounding box center [65, 222] width 20 height 20
type input "20"
click at [96, 223] on input "0" at bounding box center [99, 222] width 20 height 20
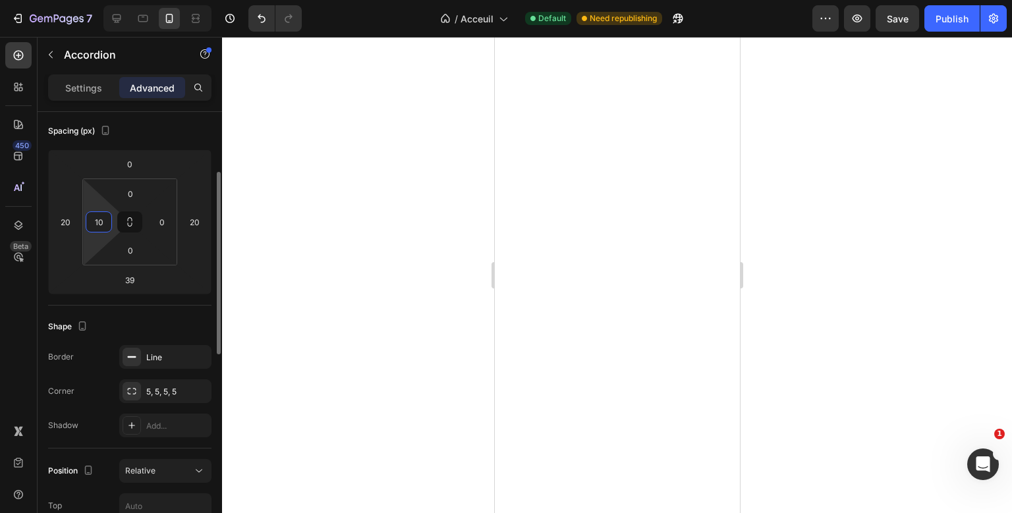
type input "1"
type input "0"
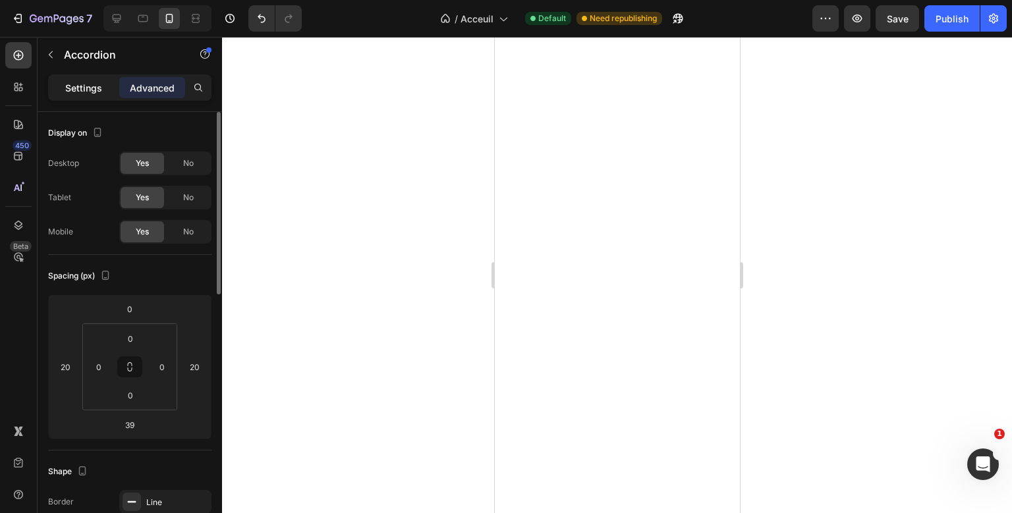
click at [96, 96] on div "Settings" at bounding box center [84, 87] width 66 height 21
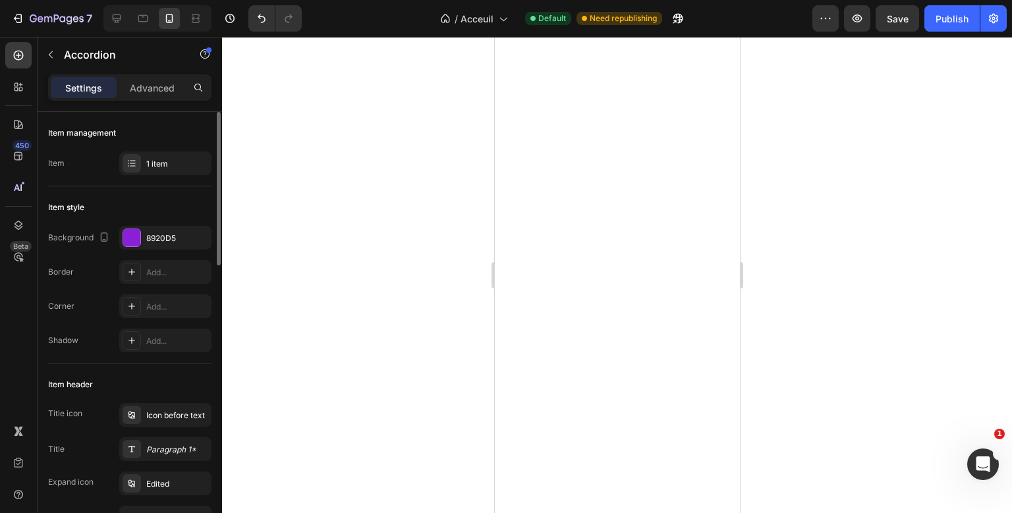
type input "0"
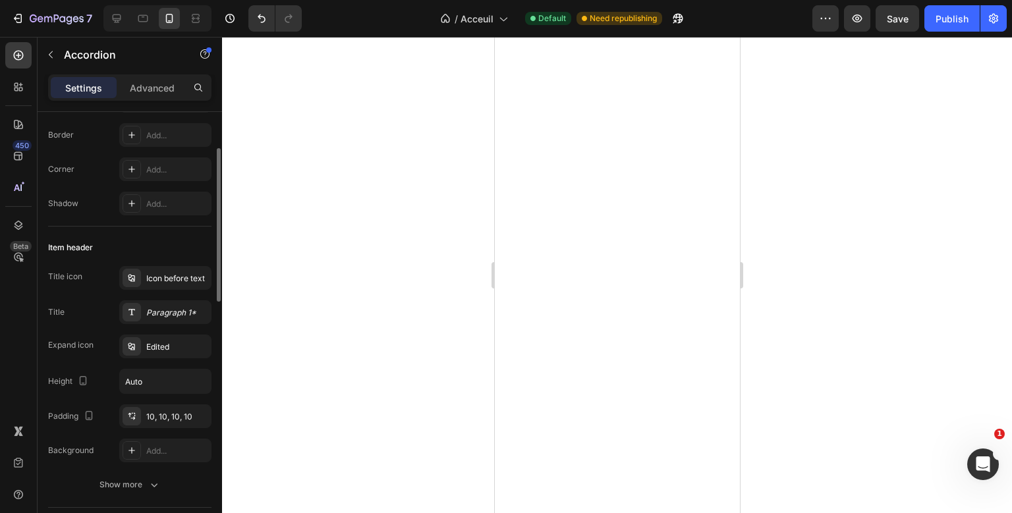
scroll to position [138, 0]
click at [170, 281] on div "Icon before text" at bounding box center [177, 278] width 62 height 12
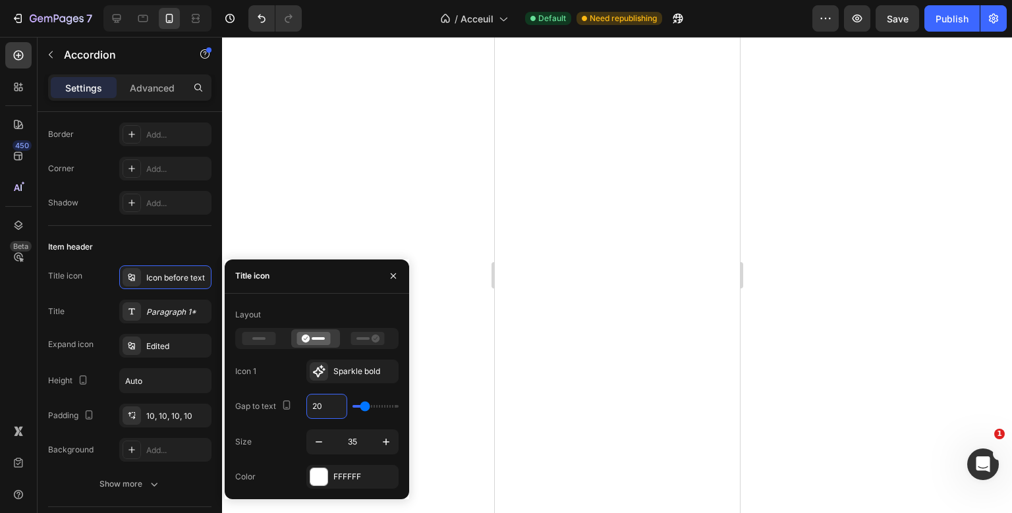
click at [324, 406] on input "20" at bounding box center [327, 407] width 40 height 24
type input "1"
type input "10"
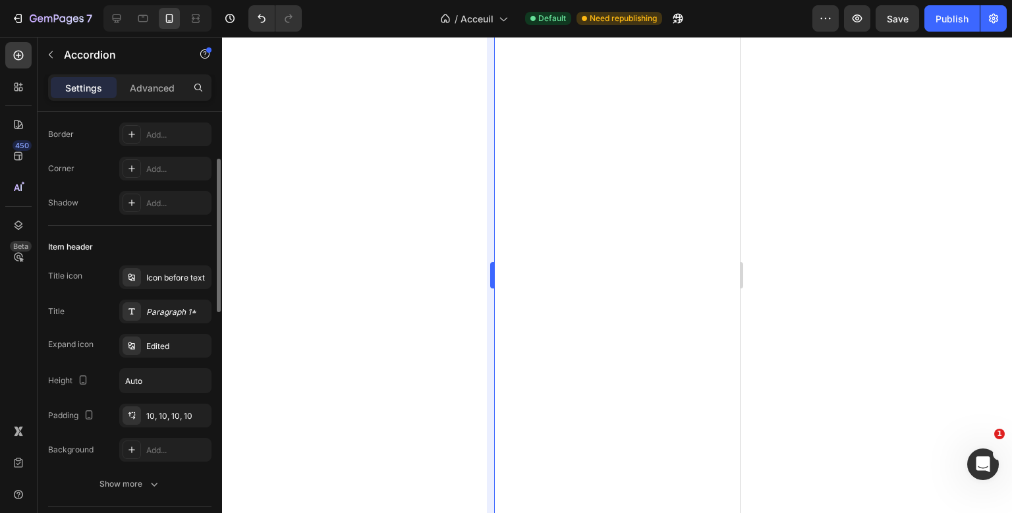
scroll to position [137, 0]
click at [162, 273] on div "Icon before text" at bounding box center [177, 279] width 62 height 12
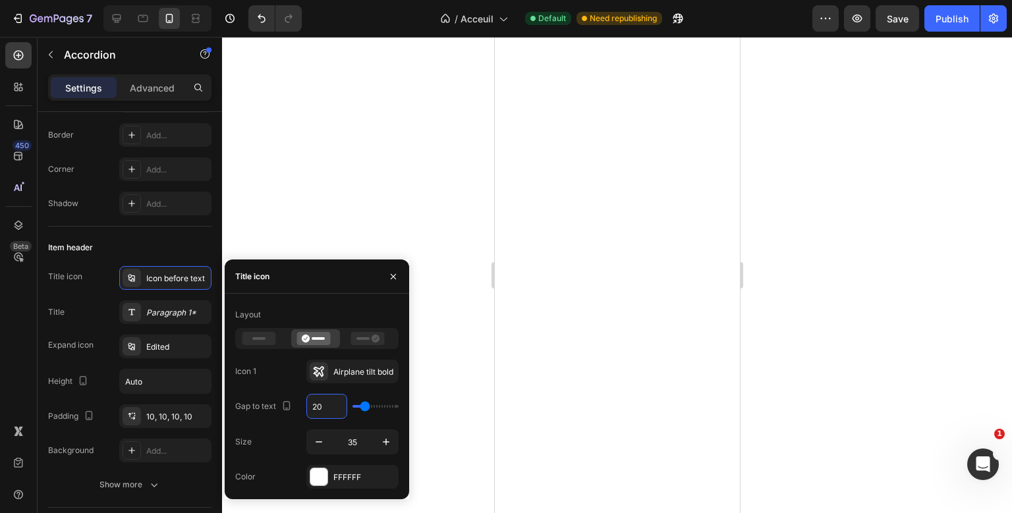
click at [325, 407] on input "20" at bounding box center [327, 407] width 40 height 24
type input "1"
type input "10"
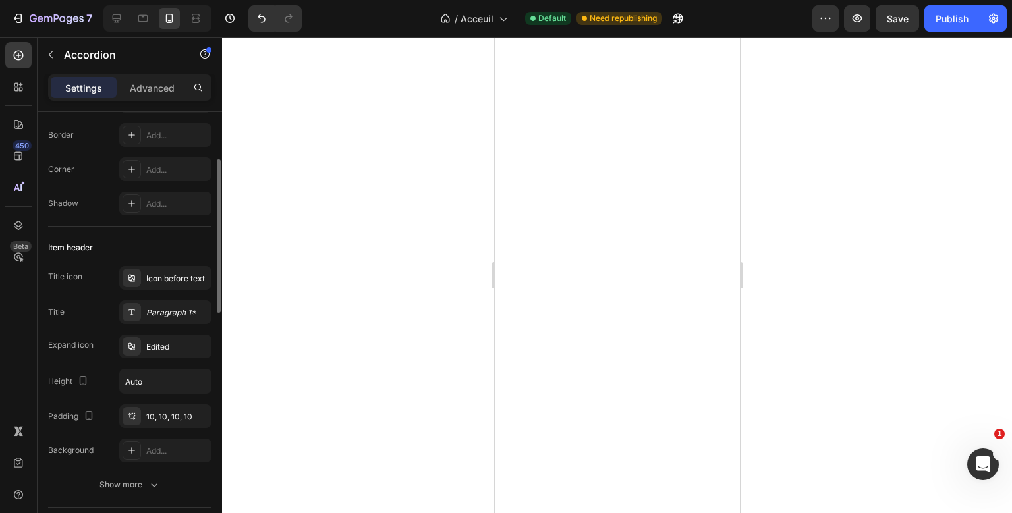
click at [167, 264] on div "Item header Title icon Icon before text Title Paragraph 1* Expand icon Edited H…" at bounding box center [129, 367] width 163 height 281
click at [159, 286] on div "Icon before text" at bounding box center [165, 278] width 92 height 24
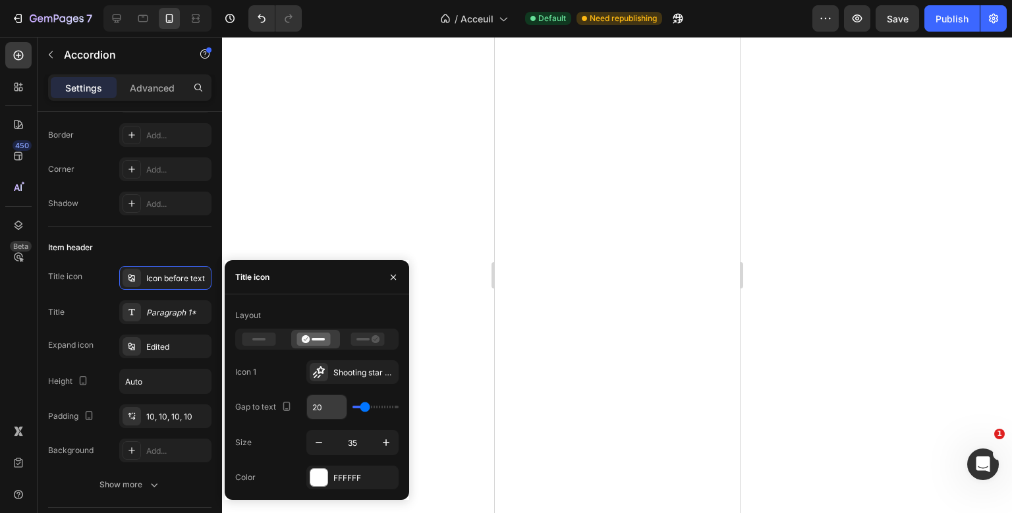
click at [324, 413] on input "20" at bounding box center [327, 407] width 40 height 24
type input "1"
type input "10"
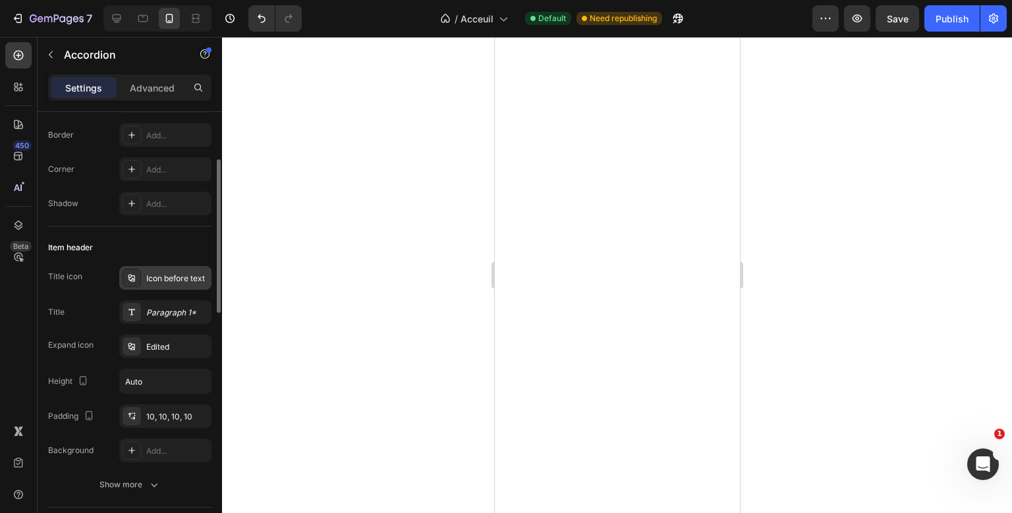
click at [153, 273] on div "Icon before text" at bounding box center [177, 279] width 62 height 12
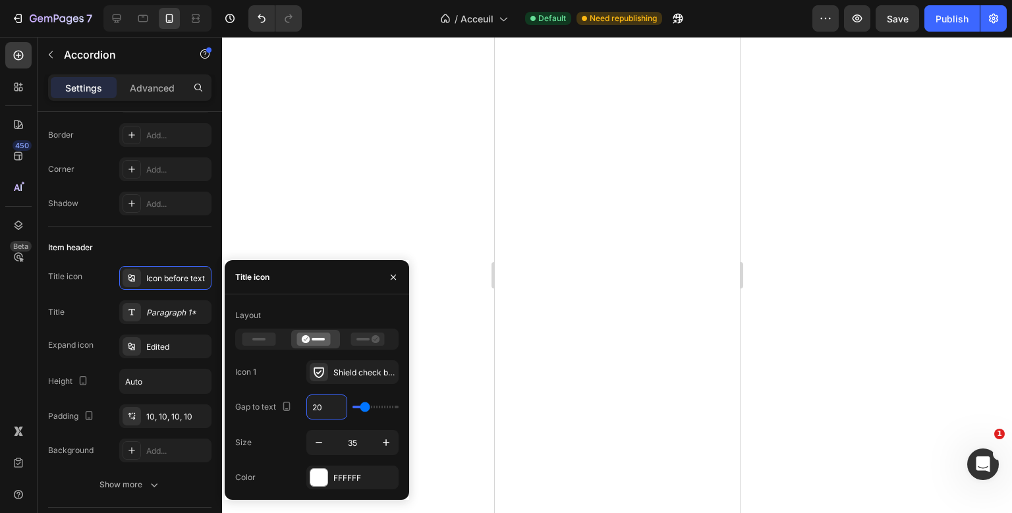
click at [315, 405] on input "20" at bounding box center [327, 407] width 40 height 24
type input "1"
type input "10"
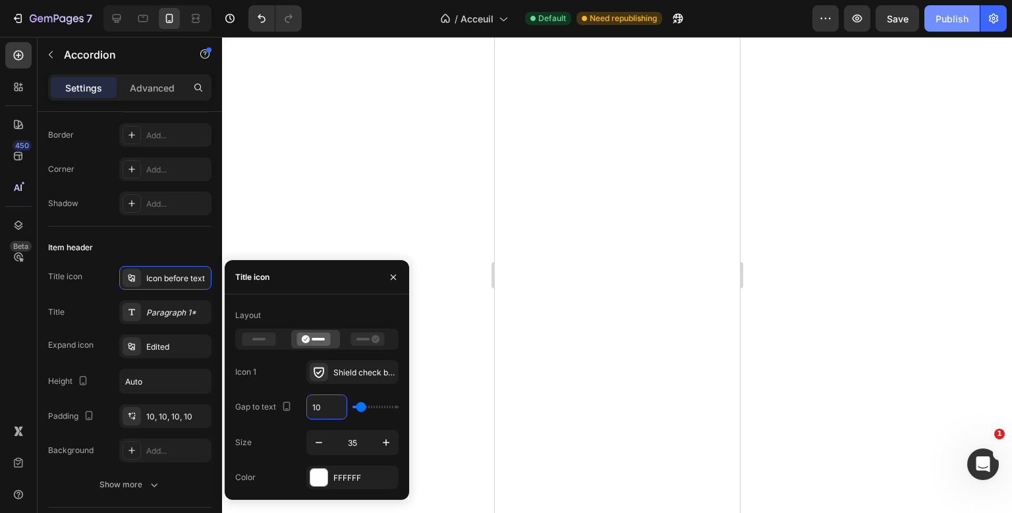
click at [945, 21] on div "Publish" at bounding box center [952, 19] width 33 height 14
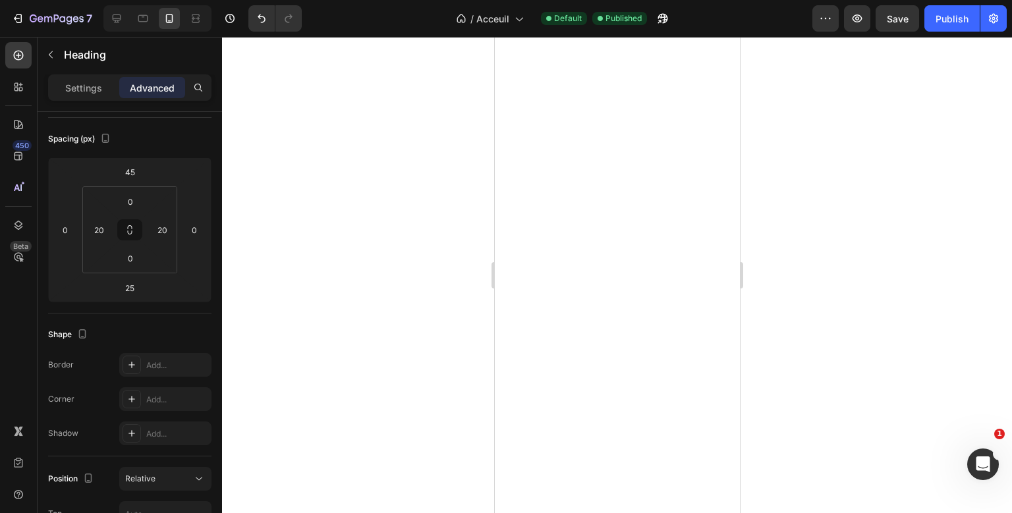
scroll to position [0, 0]
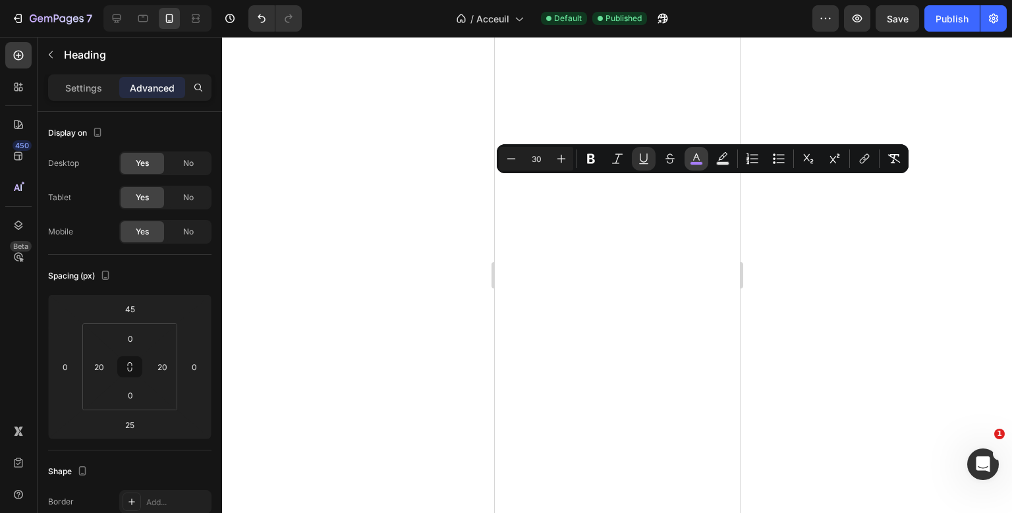
click at [689, 150] on button "color" at bounding box center [697, 159] width 24 height 24
type input "A67CFA"
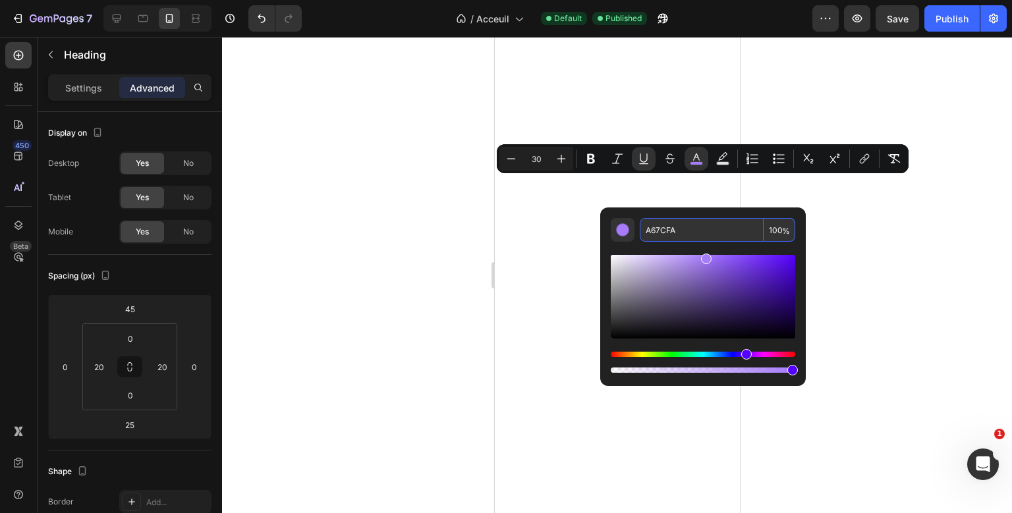
click at [665, 224] on input "A67CFA" at bounding box center [702, 230] width 124 height 24
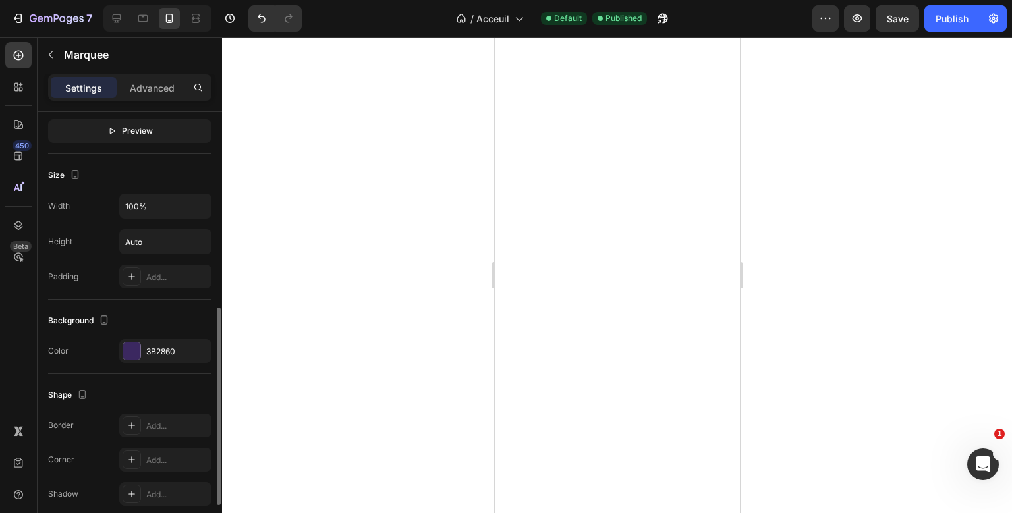
scroll to position [435, 0]
click at [150, 351] on div "3B2860" at bounding box center [165, 351] width 38 height 12
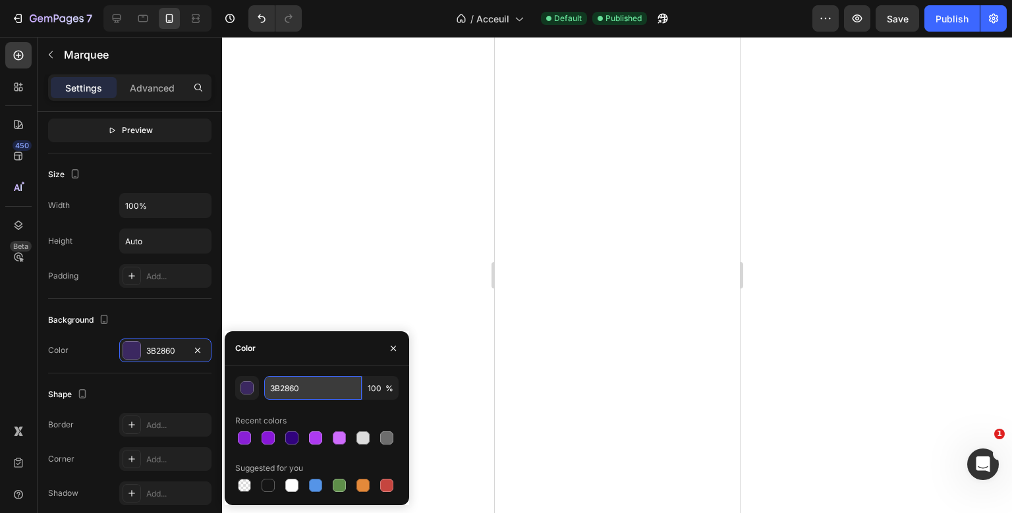
click at [286, 397] on input "3B2860" at bounding box center [313, 388] width 98 height 24
paste input "A67CFA"
type input "A67CFA"
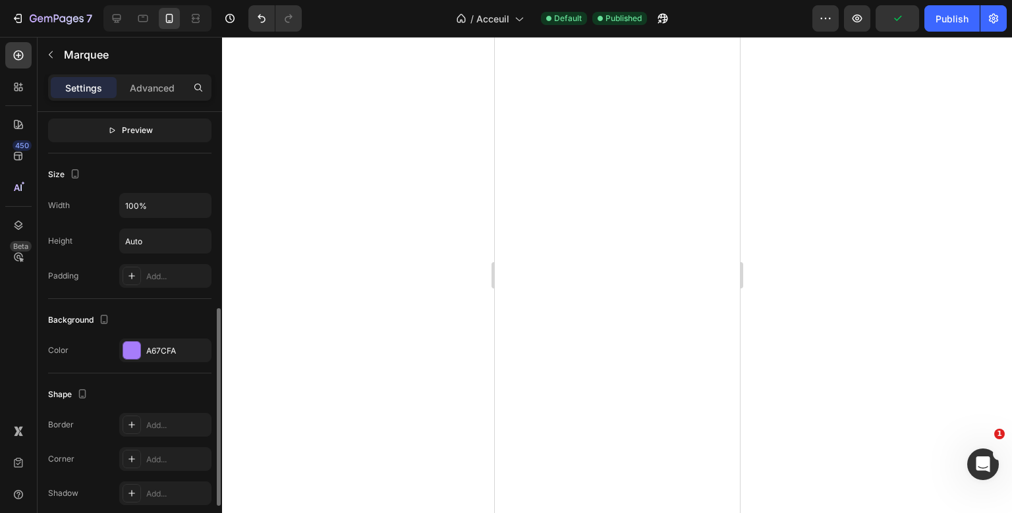
click at [162, 310] on div "Background" at bounding box center [129, 320] width 163 height 21
click at [166, 360] on div "3B2860" at bounding box center [165, 351] width 92 height 24
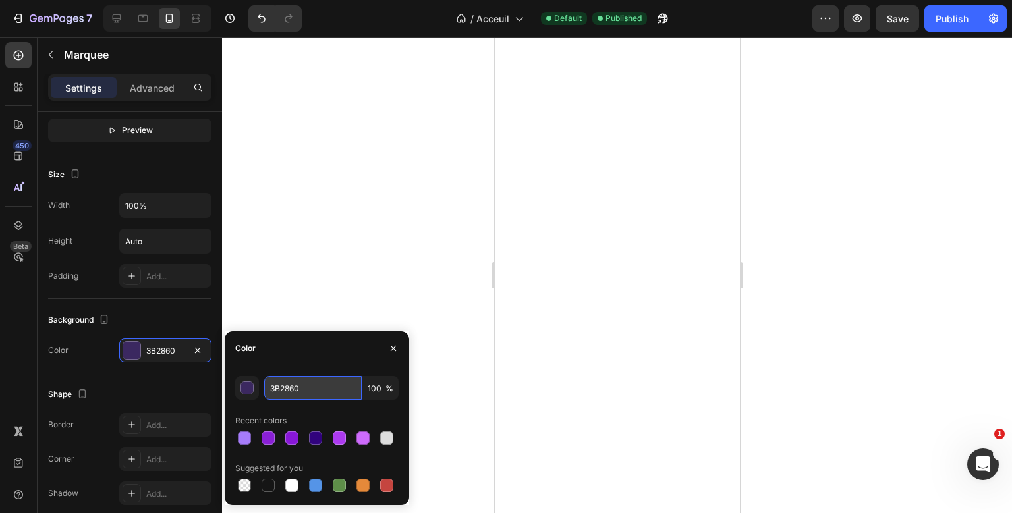
click at [285, 394] on input "3B2860" at bounding box center [313, 388] width 98 height 24
paste input "A67CFA"
type input "A67CFA"
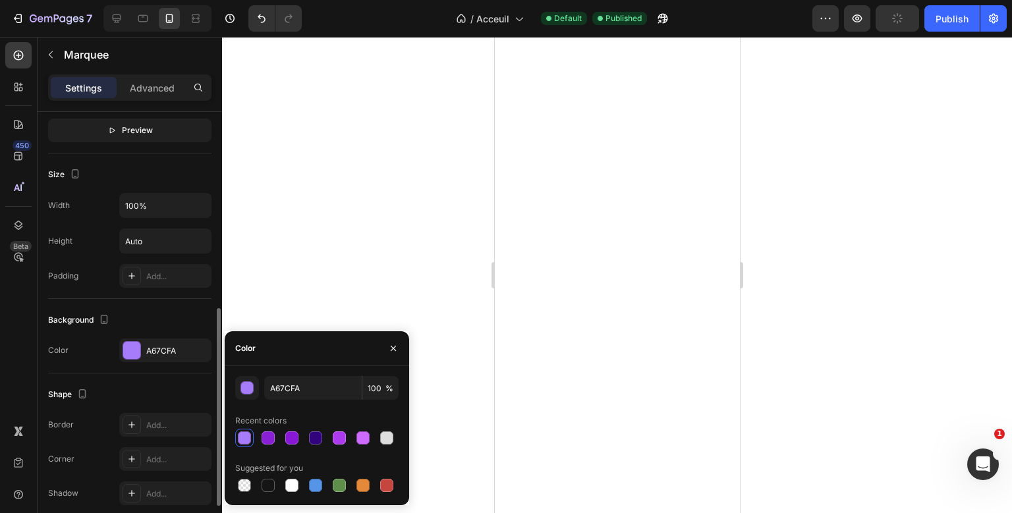
click at [137, 319] on div "Background" at bounding box center [129, 320] width 163 height 21
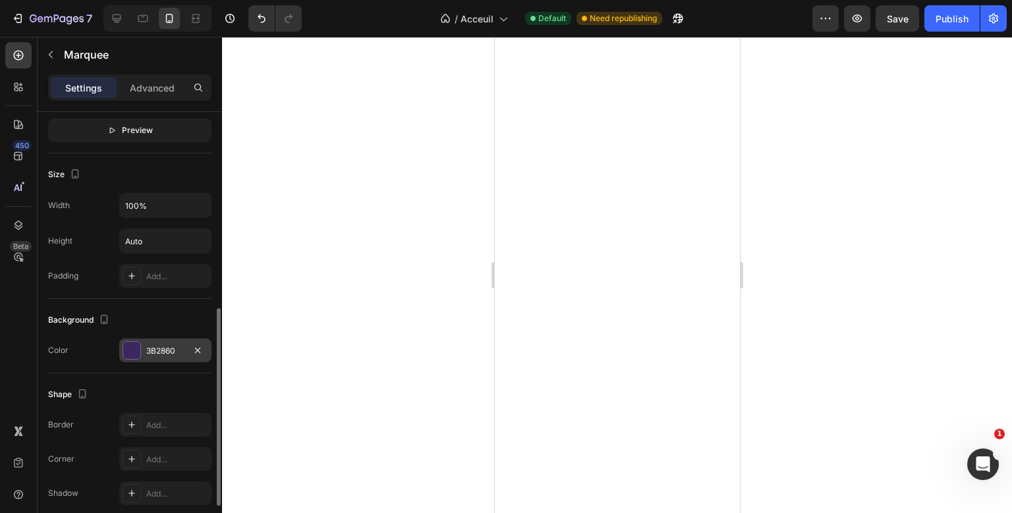
click at [141, 352] on div "3B2860" at bounding box center [165, 351] width 92 height 24
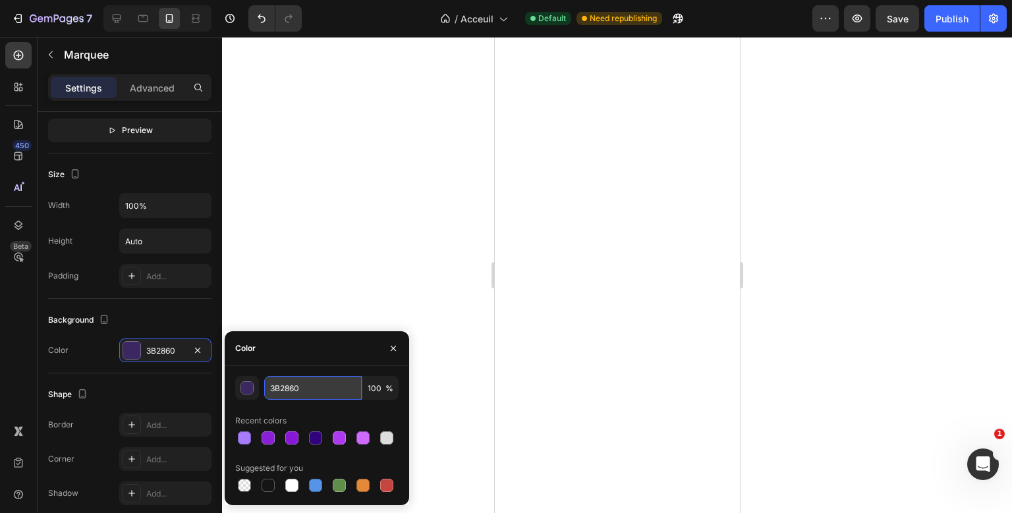
click at [278, 388] on input "3B2860" at bounding box center [313, 388] width 98 height 24
paste input "A67CFA"
type input "A67CFA"
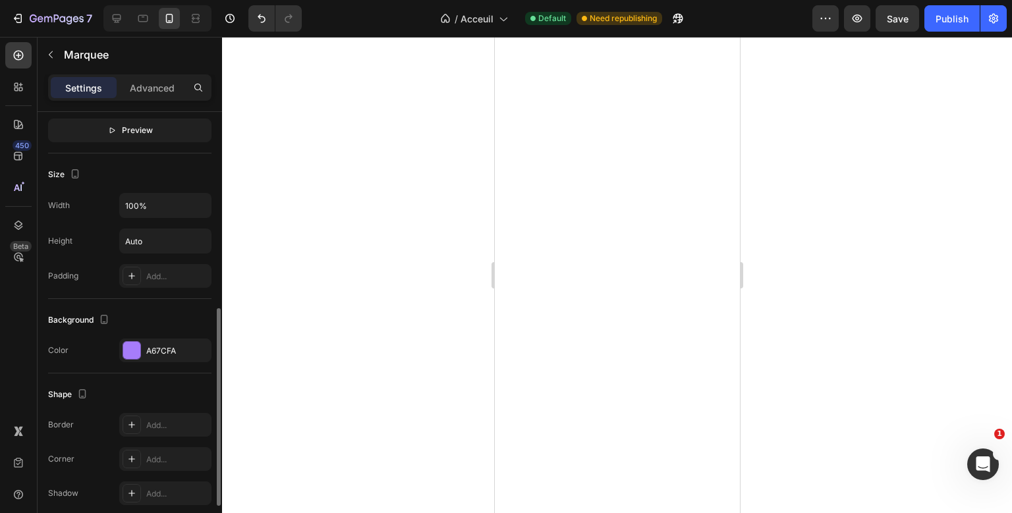
click at [166, 314] on div "Background" at bounding box center [129, 320] width 163 height 21
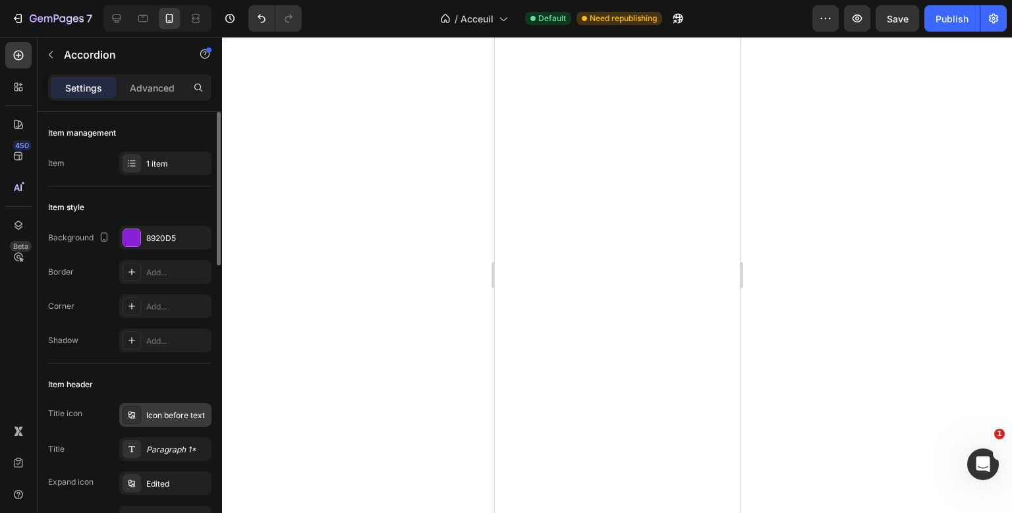
click at [176, 416] on div "Icon before text" at bounding box center [177, 416] width 62 height 12
click at [156, 448] on div "Paragraph 1*" at bounding box center [177, 450] width 62 height 12
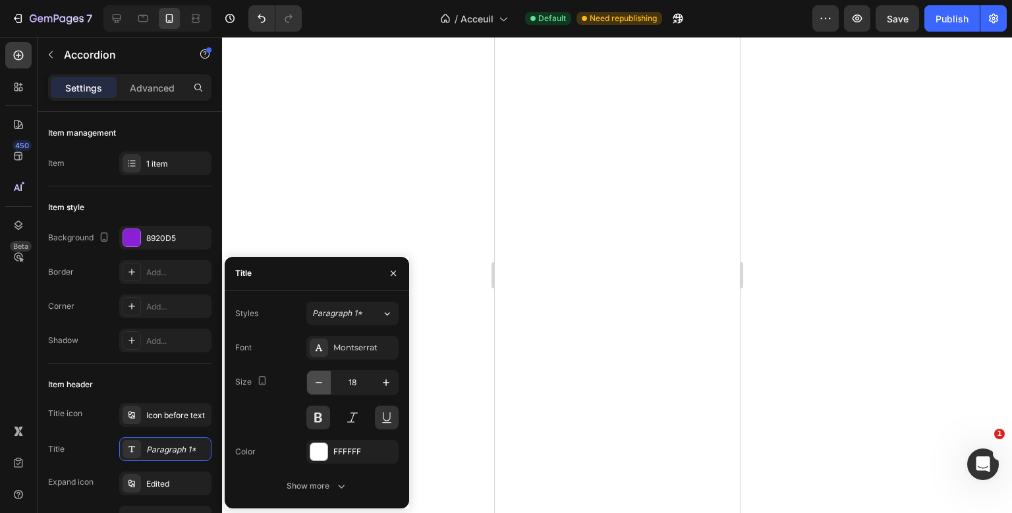
click at [326, 381] on icon "button" at bounding box center [318, 382] width 13 height 13
click at [378, 380] on button "button" at bounding box center [386, 383] width 24 height 24
type input "17"
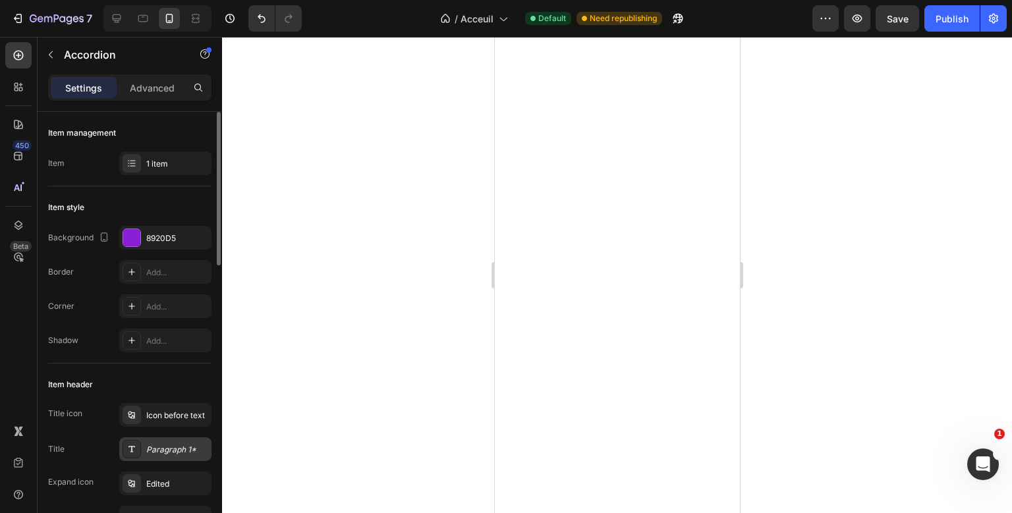
click at [149, 444] on div "Paragraph 1*" at bounding box center [177, 450] width 62 height 12
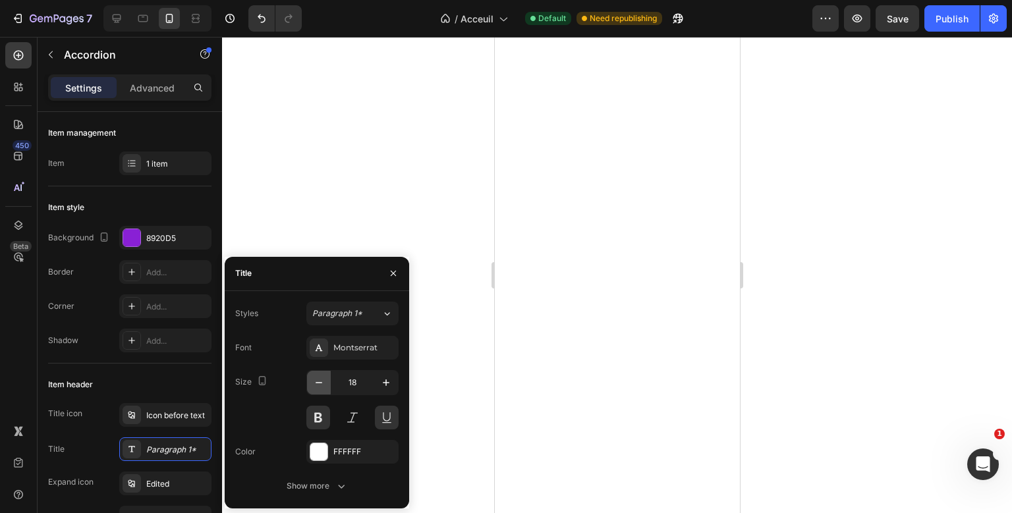
click at [325, 384] on icon "button" at bounding box center [318, 382] width 13 height 13
type input "17"
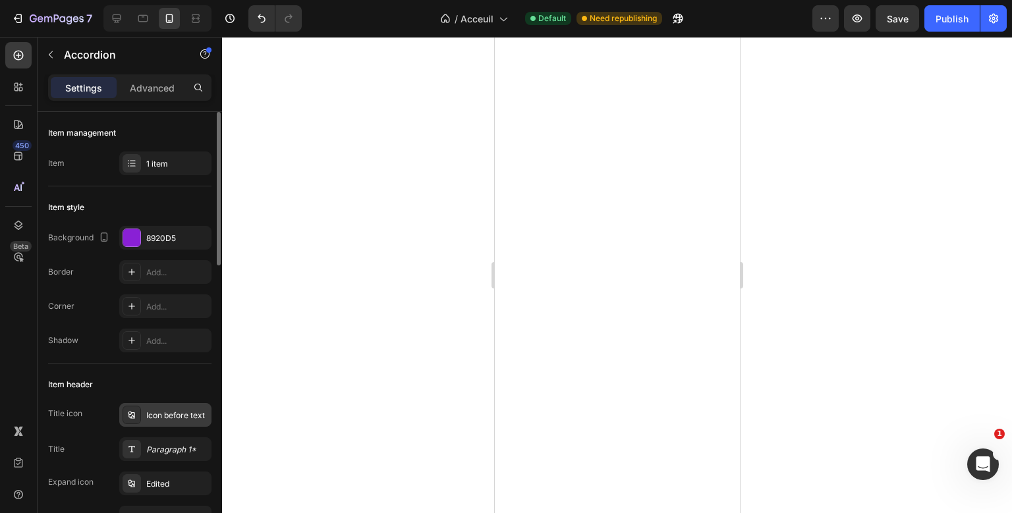
drag, startPoint x: 161, startPoint y: 426, endPoint x: 173, endPoint y: 415, distance: 16.8
click at [173, 415] on div "Title icon Icon before text Title Paragraph 1* Expand icon Edited Height Auto P…" at bounding box center [129, 501] width 163 height 196
click at [173, 415] on div "Icon before text" at bounding box center [177, 416] width 62 height 12
click at [165, 455] on div "Paragraph 1*" at bounding box center [177, 450] width 62 height 12
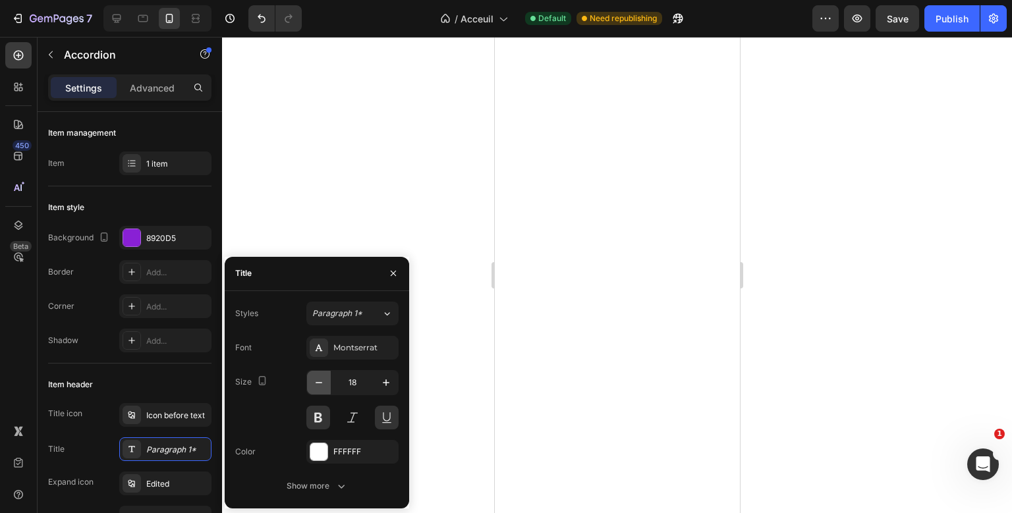
click at [326, 378] on button "button" at bounding box center [319, 383] width 24 height 24
type input "17"
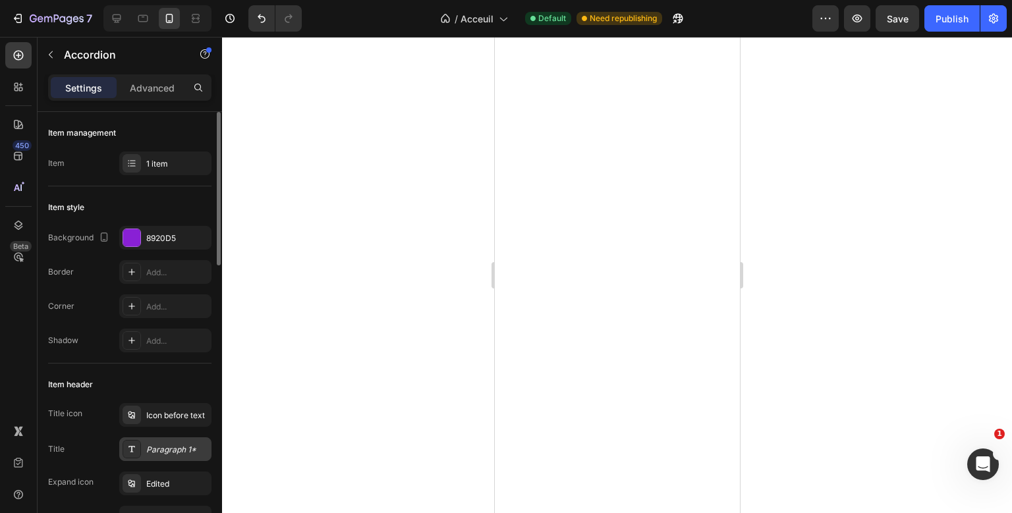
click at [164, 448] on div "Paragraph 1*" at bounding box center [177, 450] width 62 height 12
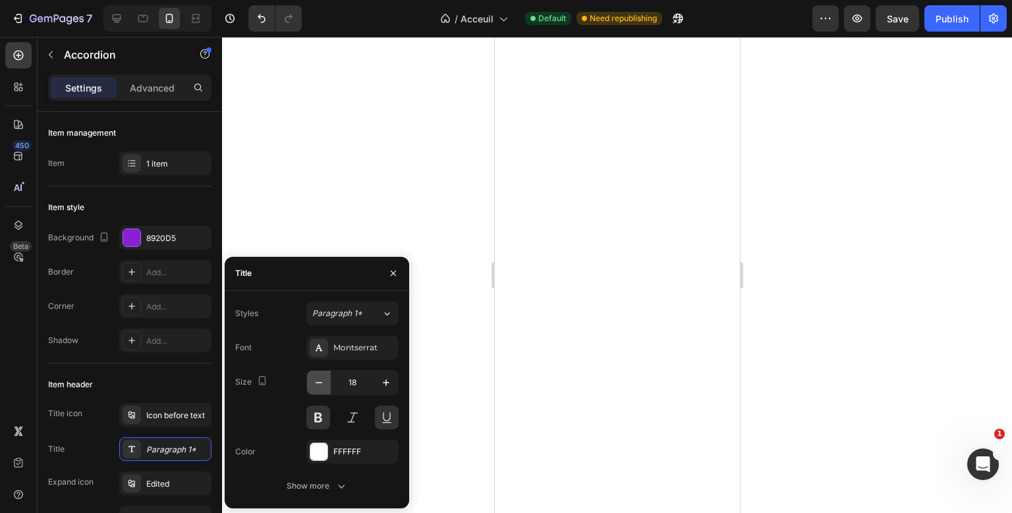
click at [329, 386] on button "button" at bounding box center [319, 383] width 24 height 24
type input "17"
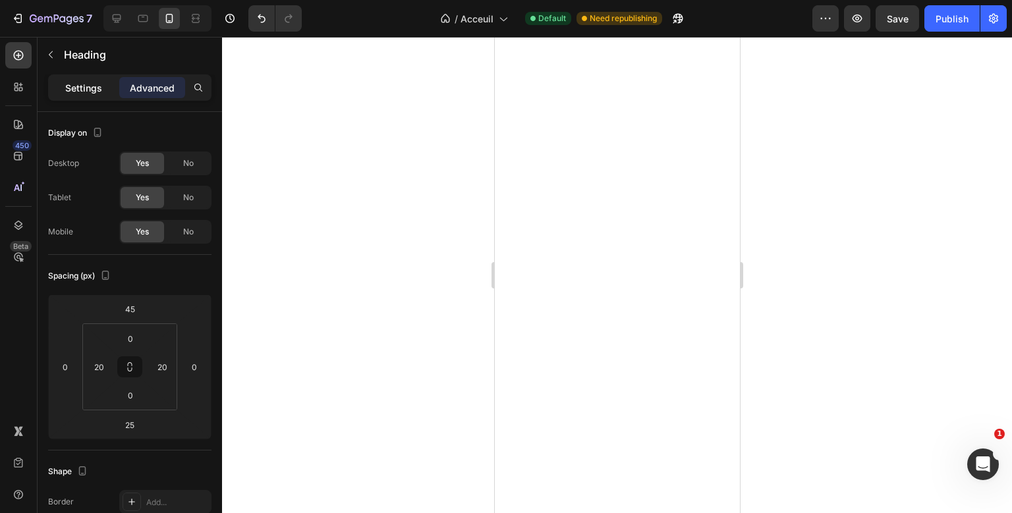
click at [101, 86] on p "Settings" at bounding box center [83, 88] width 37 height 14
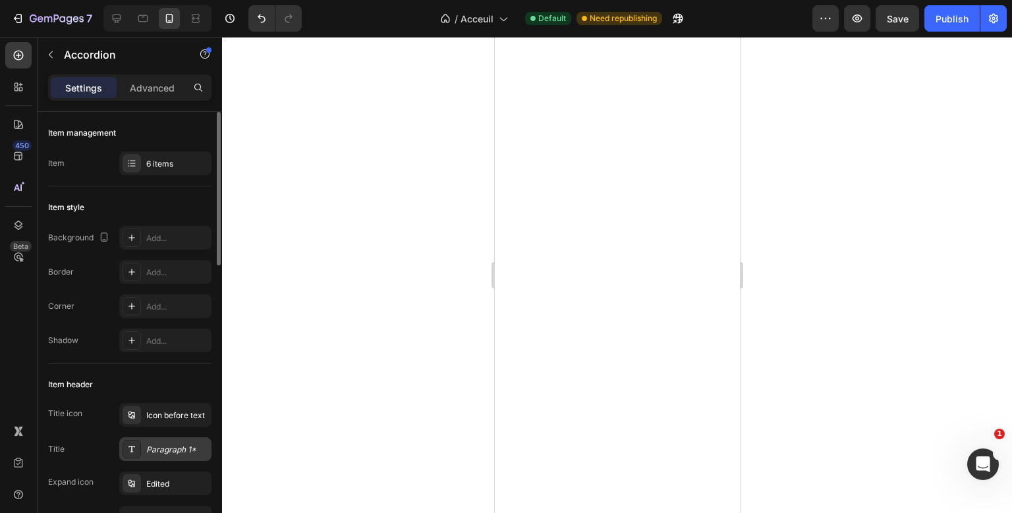
click at [150, 450] on div "Paragraph 1*" at bounding box center [177, 450] width 62 height 12
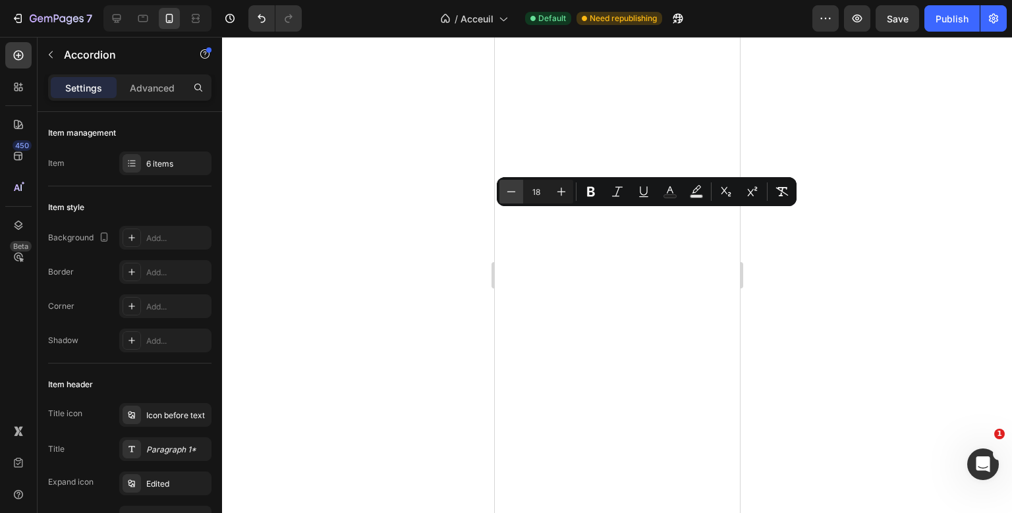
click at [519, 199] on button "Minus" at bounding box center [511, 192] width 24 height 24
type input "17"
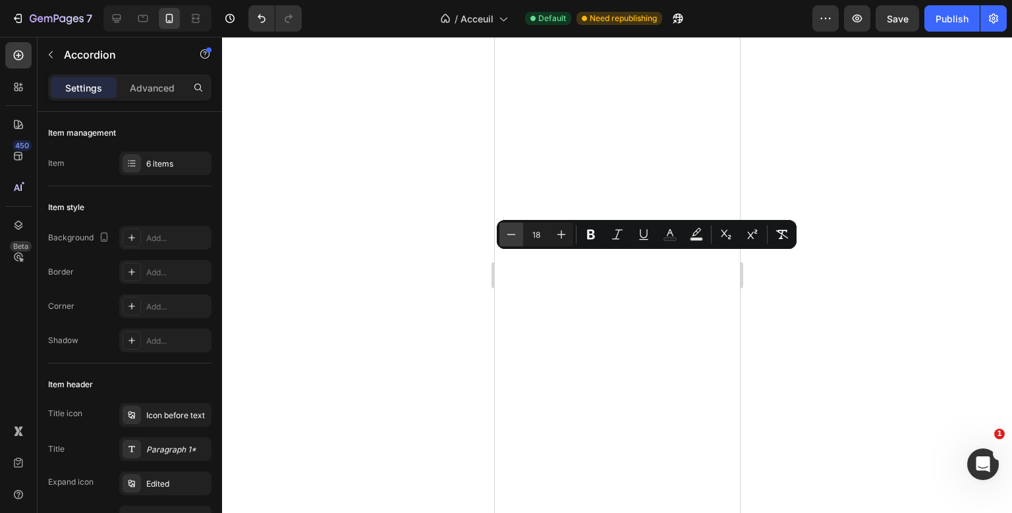
click at [509, 236] on icon "Editor contextual toolbar" at bounding box center [511, 234] width 13 height 13
type input "17"
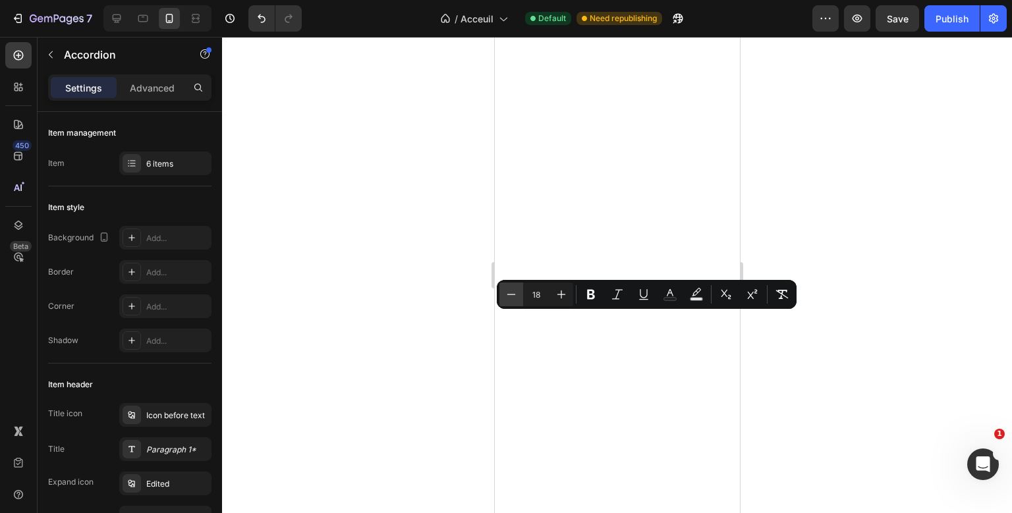
click at [512, 304] on button "Minus" at bounding box center [511, 295] width 24 height 24
click at [565, 291] on icon "Editor contextual toolbar" at bounding box center [561, 294] width 13 height 13
type input "17"
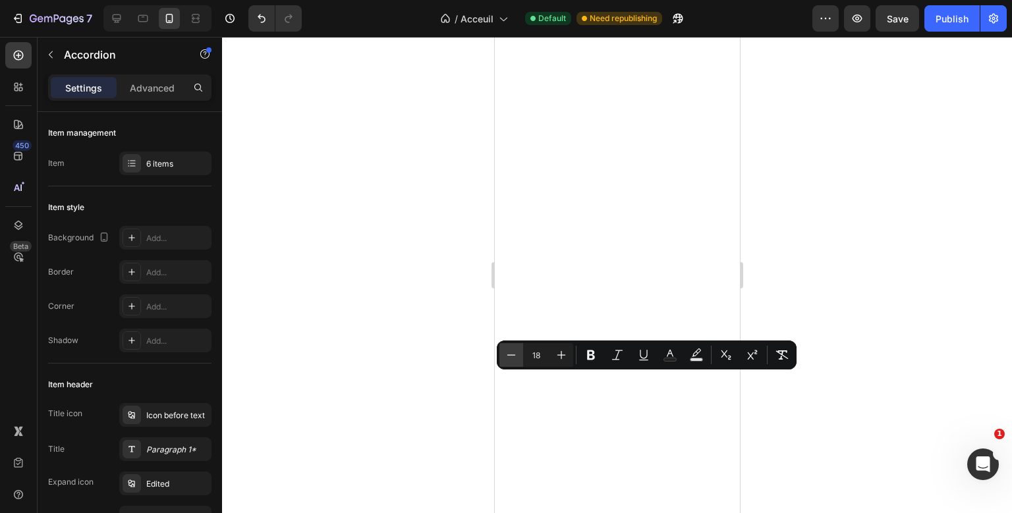
click at [515, 357] on icon "Editor contextual toolbar" at bounding box center [511, 355] width 13 height 13
type input "17"
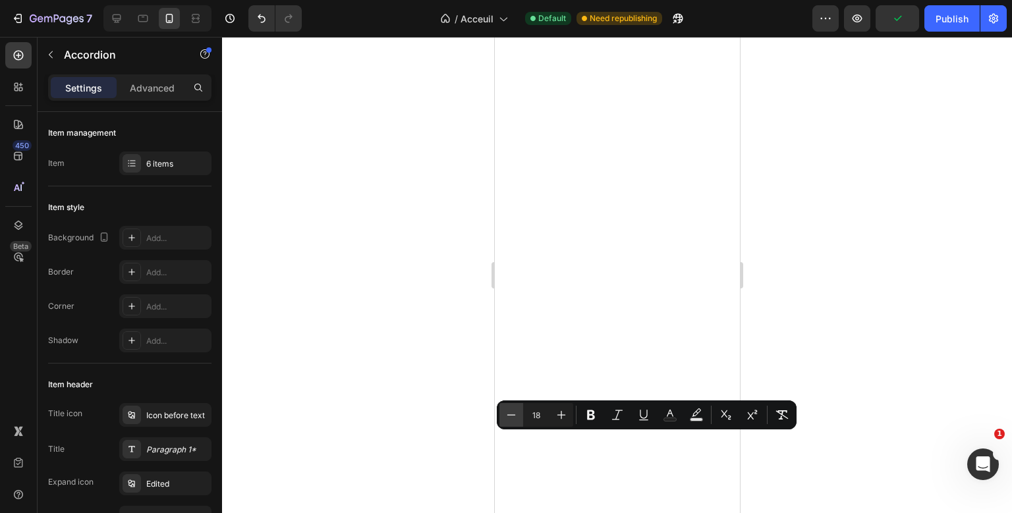
click at [517, 422] on button "Minus" at bounding box center [511, 415] width 24 height 24
type input "17"
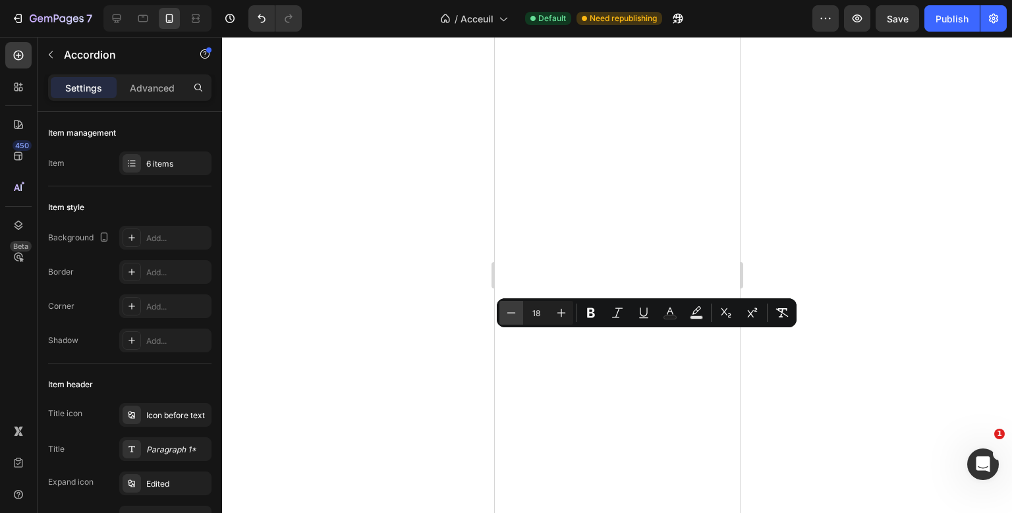
click at [511, 308] on icon "Editor contextual toolbar" at bounding box center [511, 312] width 13 height 13
type input "17"
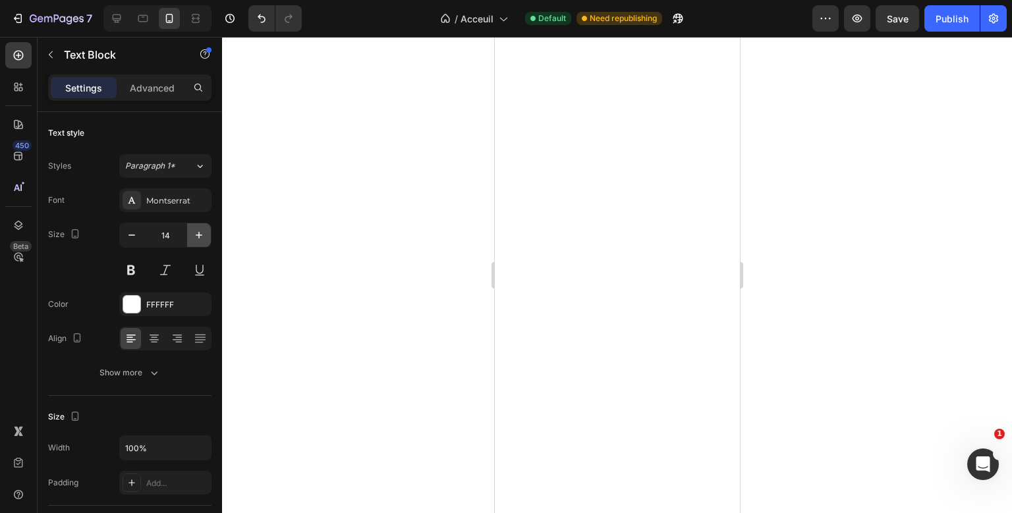
click at [198, 239] on icon "button" at bounding box center [198, 235] width 13 height 13
click at [140, 242] on button "button" at bounding box center [132, 235] width 24 height 24
type input "15"
click at [190, 234] on button "button" at bounding box center [199, 235] width 24 height 24
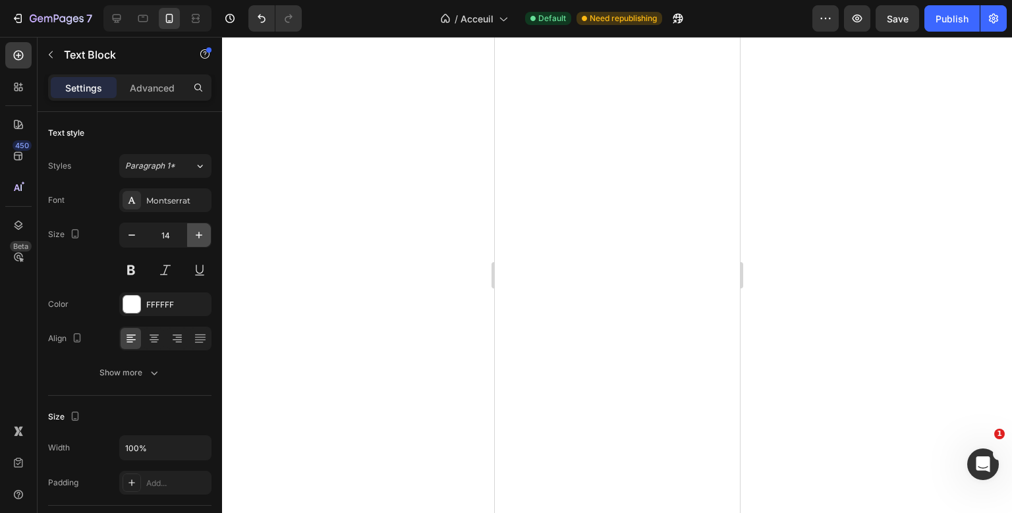
type input "15"
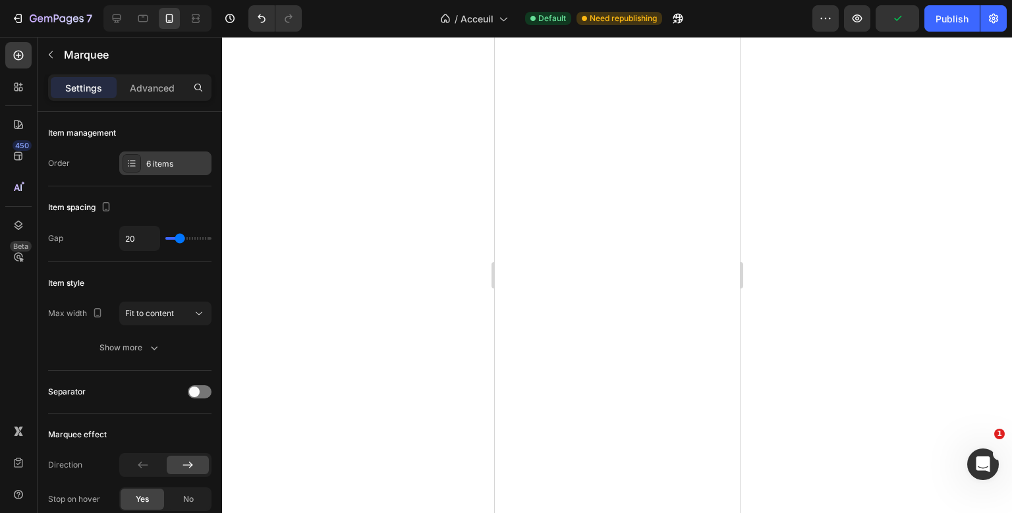
click at [183, 165] on div "6 items" at bounding box center [177, 164] width 62 height 12
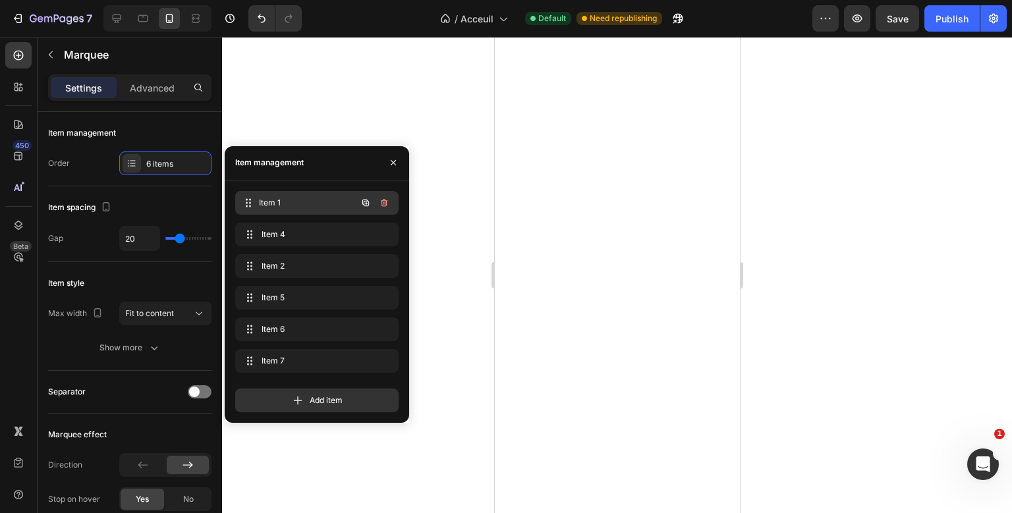
click at [307, 202] on span "Item 1" at bounding box center [308, 203] width 98 height 12
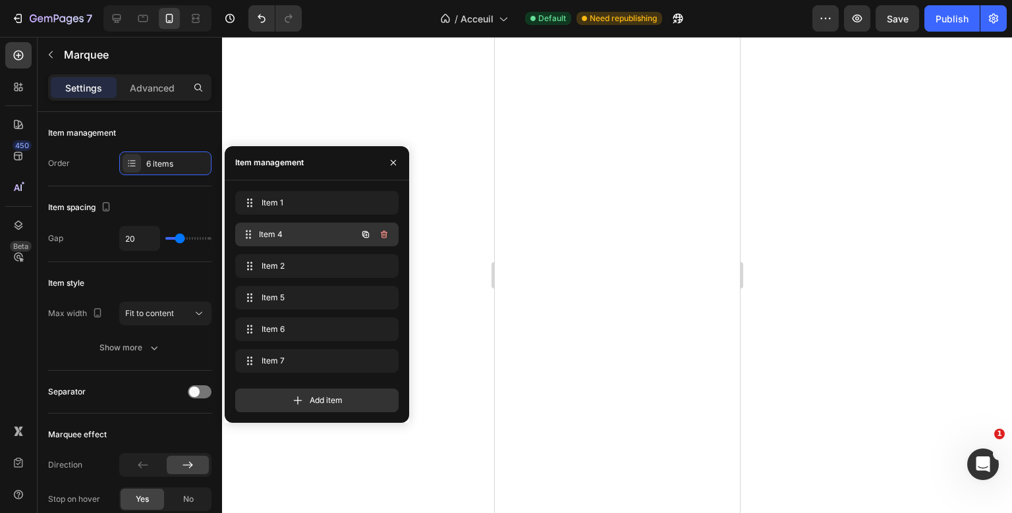
click at [298, 234] on span "Item 4" at bounding box center [308, 235] width 98 height 12
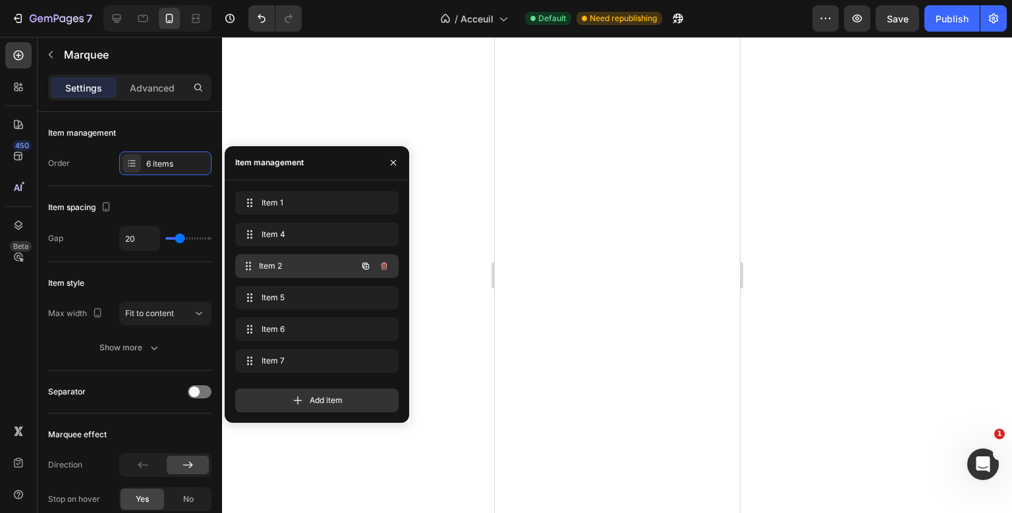
click at [318, 268] on span "Item 2" at bounding box center [308, 266] width 98 height 12
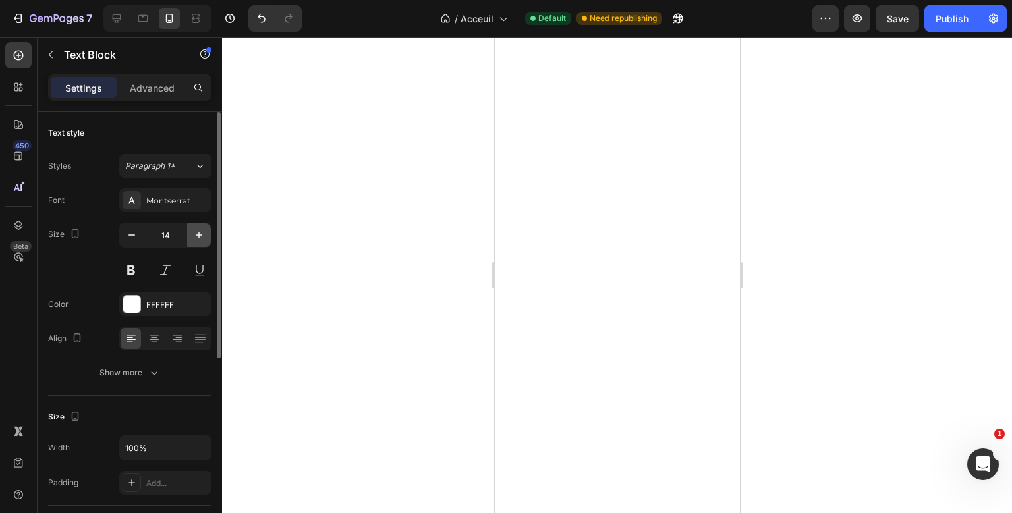
click at [193, 235] on icon "button" at bounding box center [198, 235] width 13 height 13
type input "15"
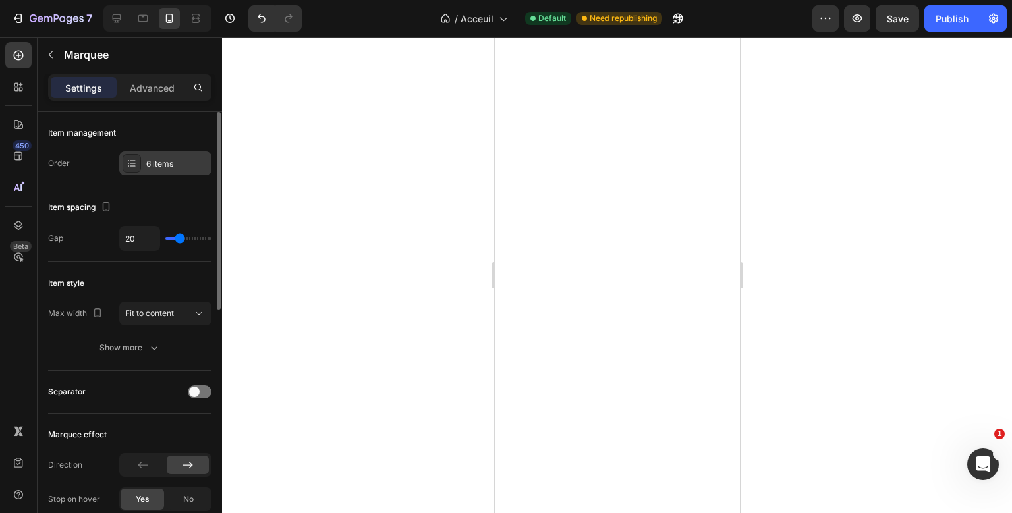
click at [151, 163] on div "6 items" at bounding box center [177, 164] width 62 height 12
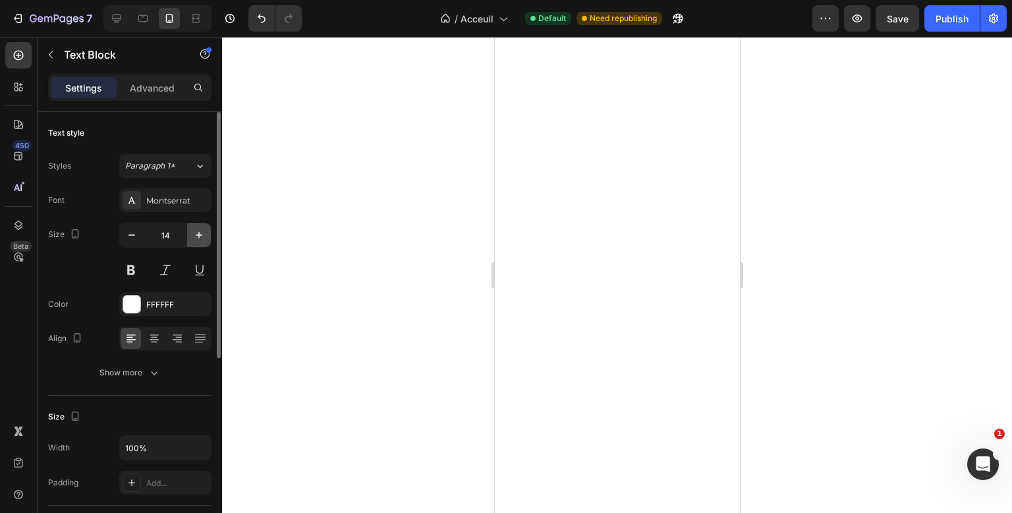
click at [205, 227] on button "button" at bounding box center [199, 235] width 24 height 24
type input "15"
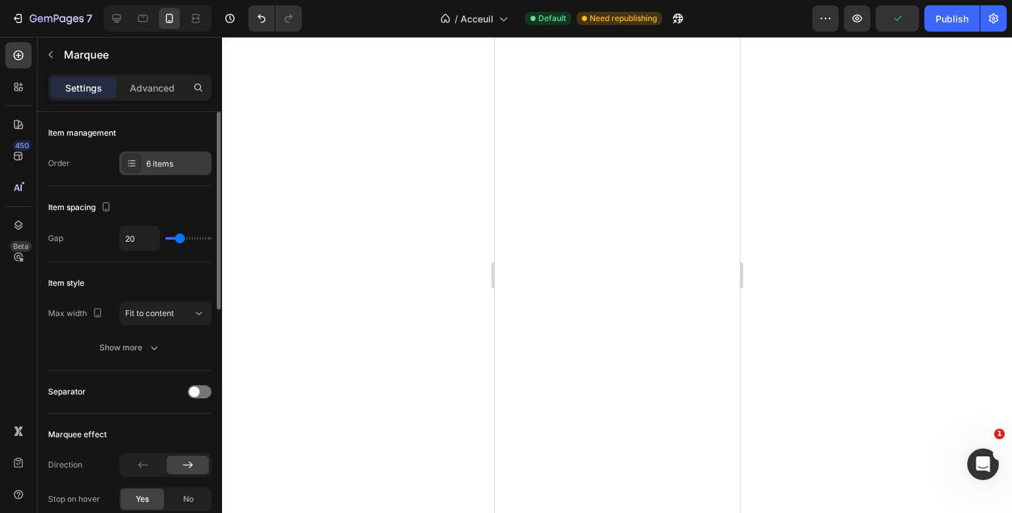
click at [159, 154] on div "6 items" at bounding box center [165, 164] width 92 height 24
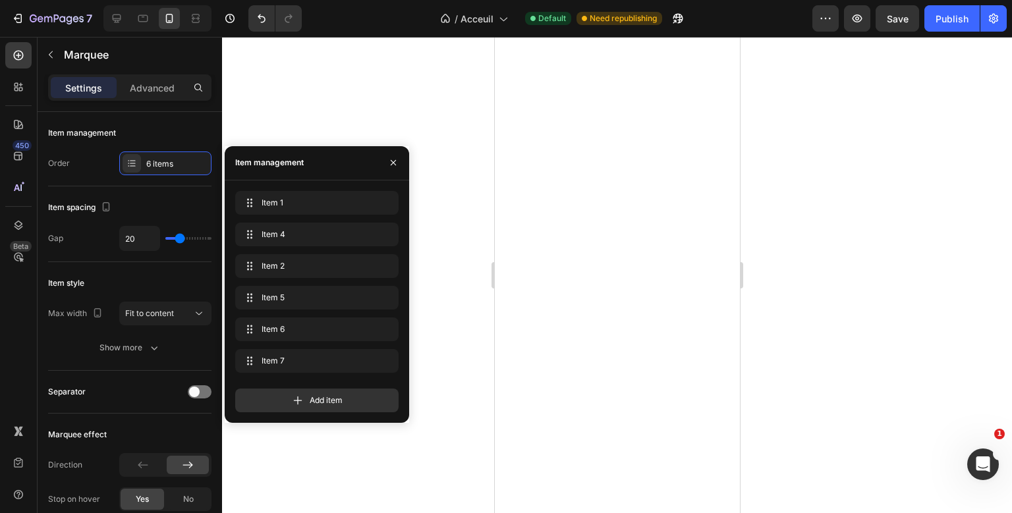
click at [300, 254] on div "Item 1 Item 1 Item 4 Item 4 Item 2 Item 2 Item 5 Item 5 Item 6 Item 6 Item 7 It…" at bounding box center [316, 284] width 163 height 187
click at [300, 266] on span "Item 2" at bounding box center [308, 266] width 98 height 12
click at [297, 307] on div "Item 5 Item 5" at bounding box center [316, 298] width 163 height 24
click at [297, 320] on div "Item 6 Item 6" at bounding box center [299, 329] width 116 height 18
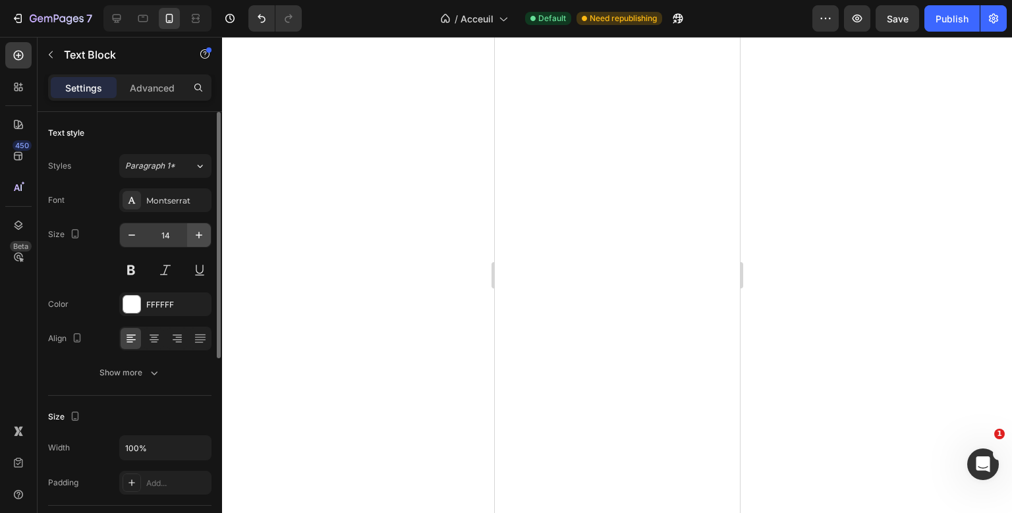
drag, startPoint x: 199, startPoint y: 247, endPoint x: 202, endPoint y: 241, distance: 7.1
click at [202, 241] on div "14" at bounding box center [165, 252] width 92 height 59
click at [202, 241] on icon "button" at bounding box center [198, 235] width 13 height 13
type input "15"
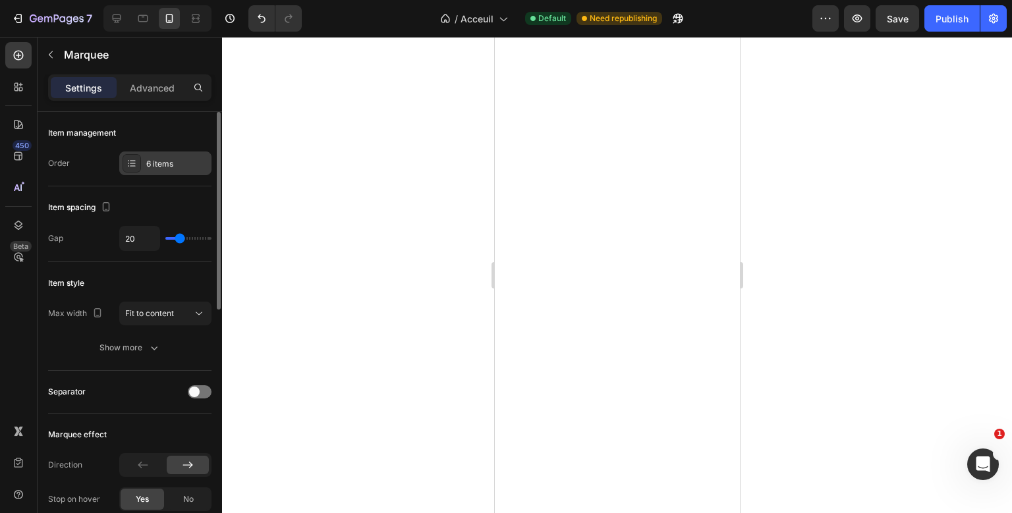
click at [159, 164] on div "6 items" at bounding box center [177, 164] width 62 height 12
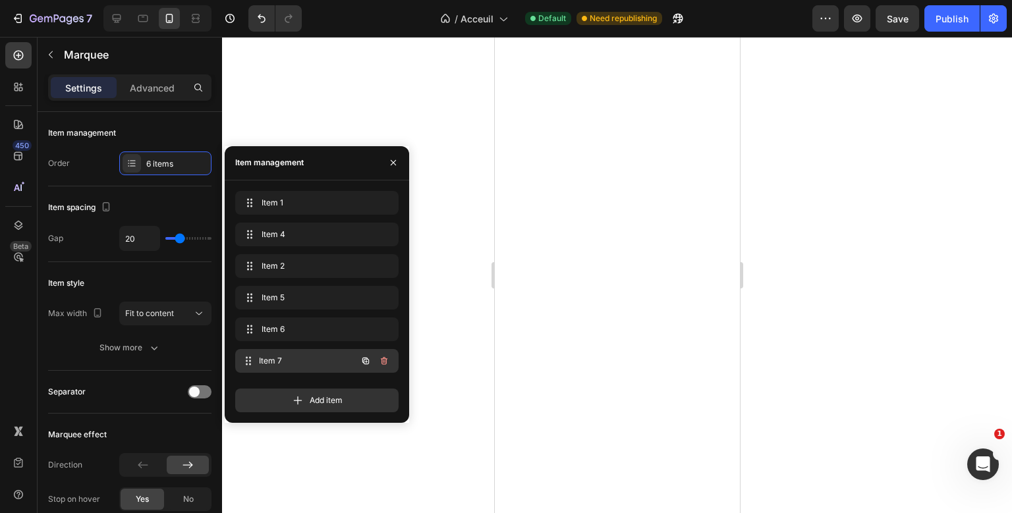
click at [273, 354] on div "Item 7 Item 7" at bounding box center [299, 361] width 116 height 18
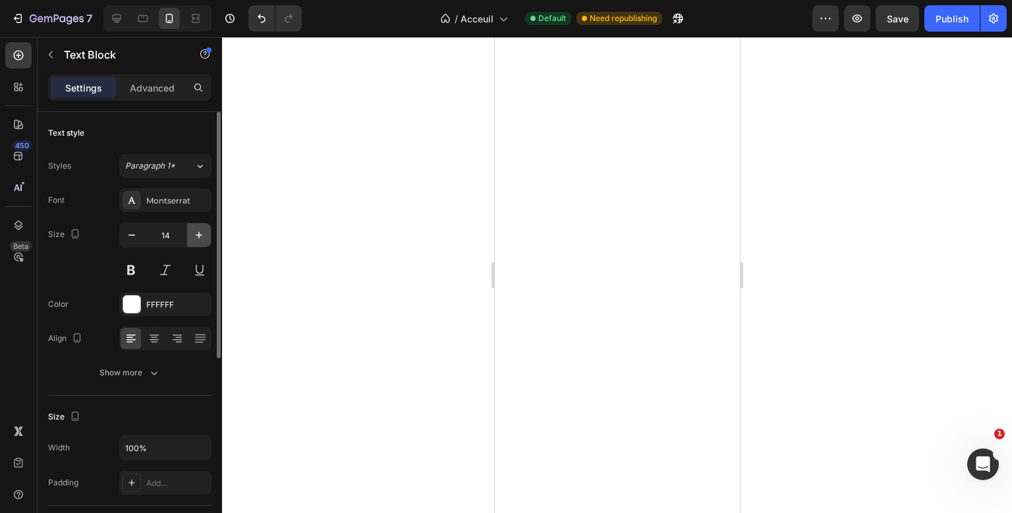
click at [194, 235] on icon "button" at bounding box center [198, 235] width 13 height 13
type input "15"
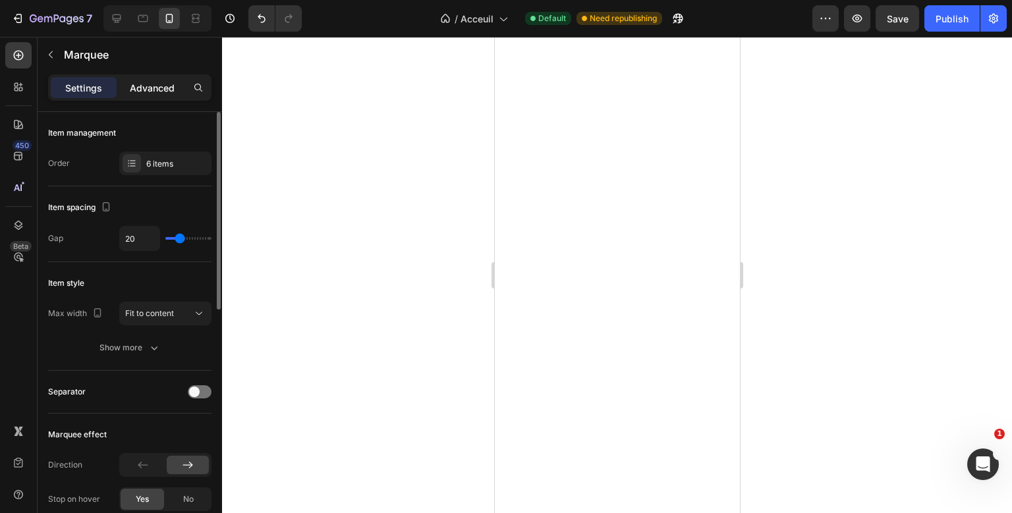
drag, startPoint x: 167, startPoint y: 75, endPoint x: 165, endPoint y: 85, distance: 10.1
click at [165, 85] on div "Settings Advanced" at bounding box center [129, 87] width 163 height 26
click at [165, 85] on p "Advanced" at bounding box center [152, 88] width 45 height 14
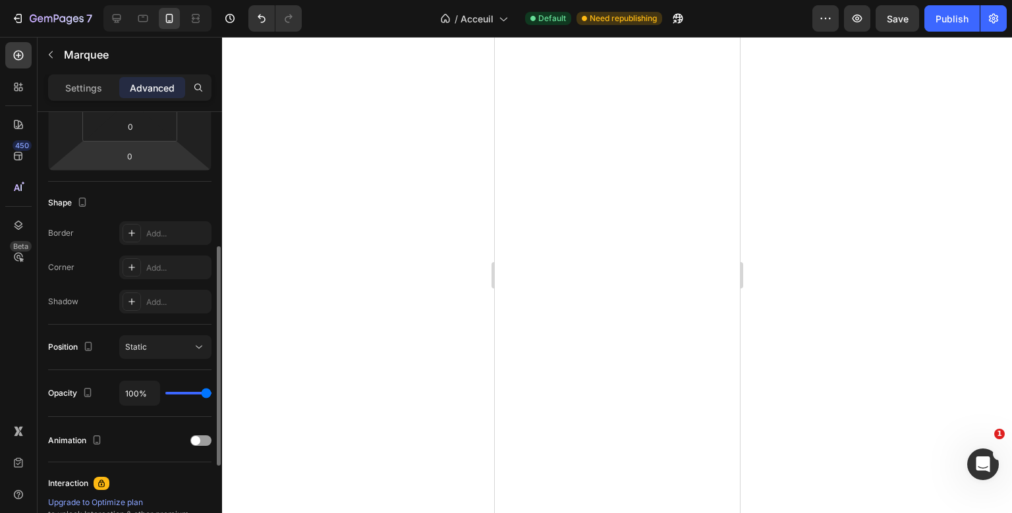
scroll to position [269, 0]
click at [154, 235] on div "Add..." at bounding box center [177, 234] width 62 height 12
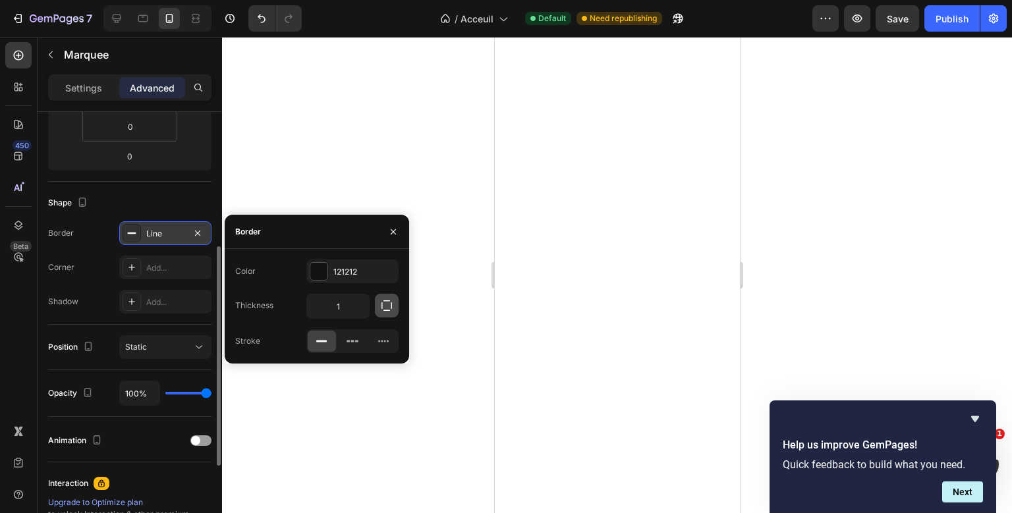
click at [383, 307] on icon "button" at bounding box center [386, 305] width 13 height 13
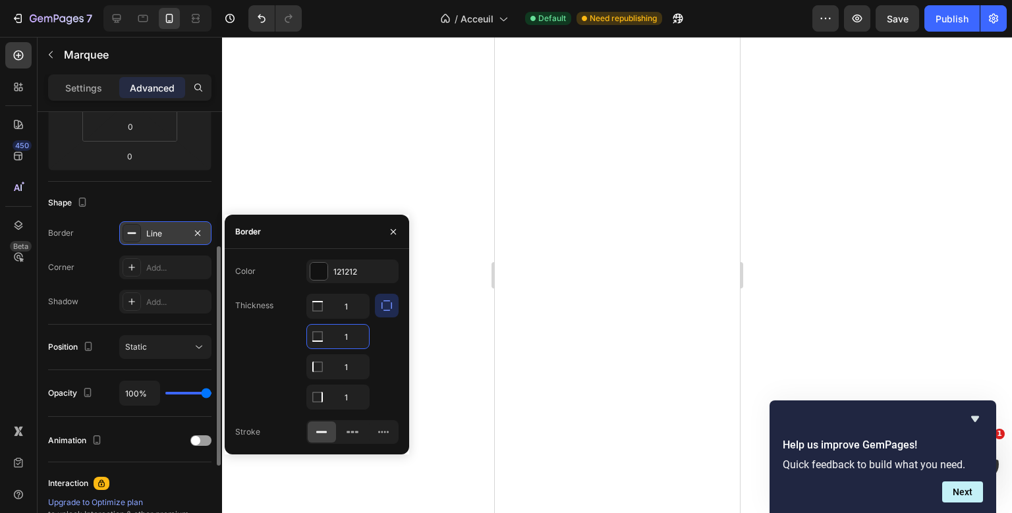
click at [349, 339] on input "1" at bounding box center [338, 337] width 62 height 24
drag, startPoint x: 344, startPoint y: 380, endPoint x: 347, endPoint y: 368, distance: 12.1
click at [347, 368] on div "1 1 1 1" at bounding box center [337, 352] width 63 height 116
click at [347, 368] on input "1" at bounding box center [338, 367] width 62 height 24
type input "0"
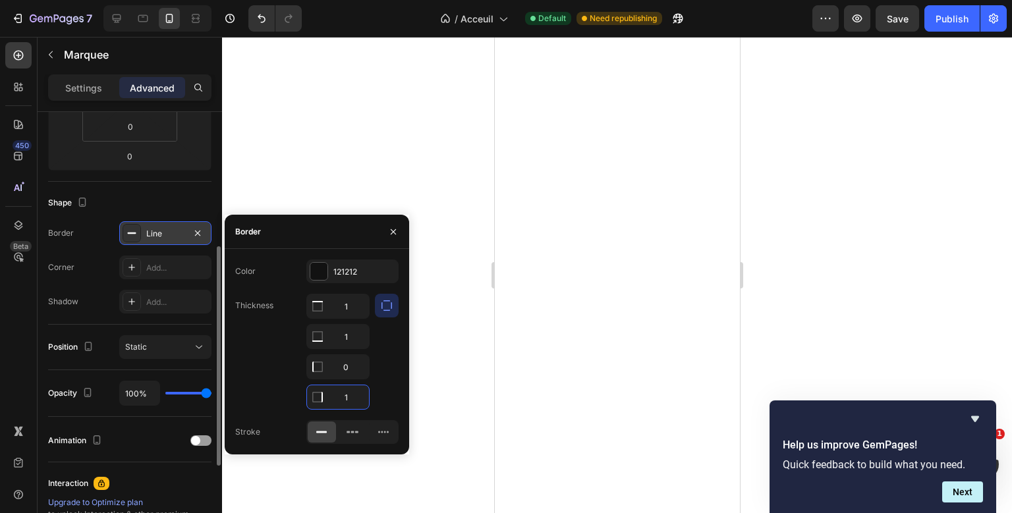
click at [347, 401] on input "1" at bounding box center [338, 397] width 62 height 24
type input "0"
click at [385, 351] on div at bounding box center [387, 352] width 24 height 116
click at [360, 275] on div "121212" at bounding box center [352, 272] width 38 height 12
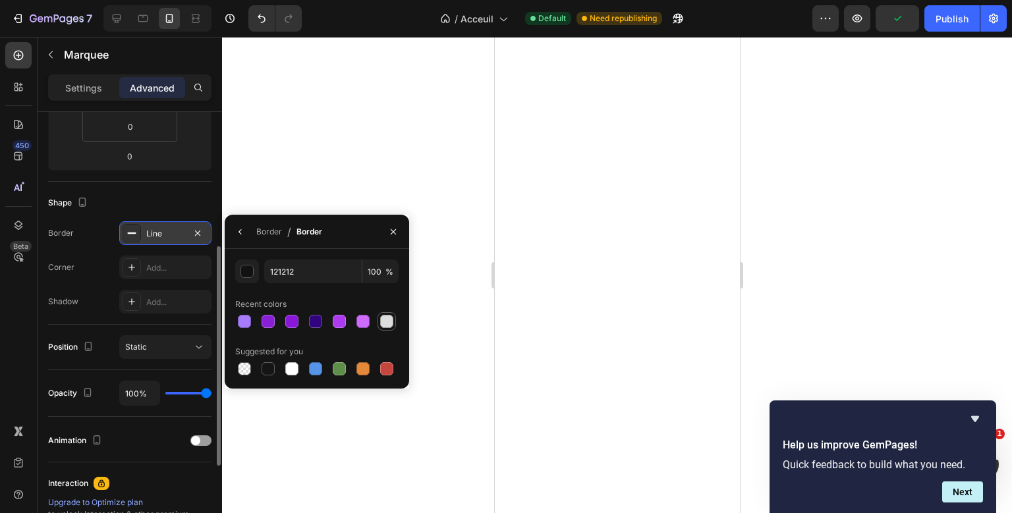
click at [380, 318] on div at bounding box center [387, 322] width 16 height 16
click at [298, 373] on div at bounding box center [291, 368] width 13 height 13
type input "FFFFFF"
click at [172, 242] on div "Line" at bounding box center [165, 233] width 92 height 24
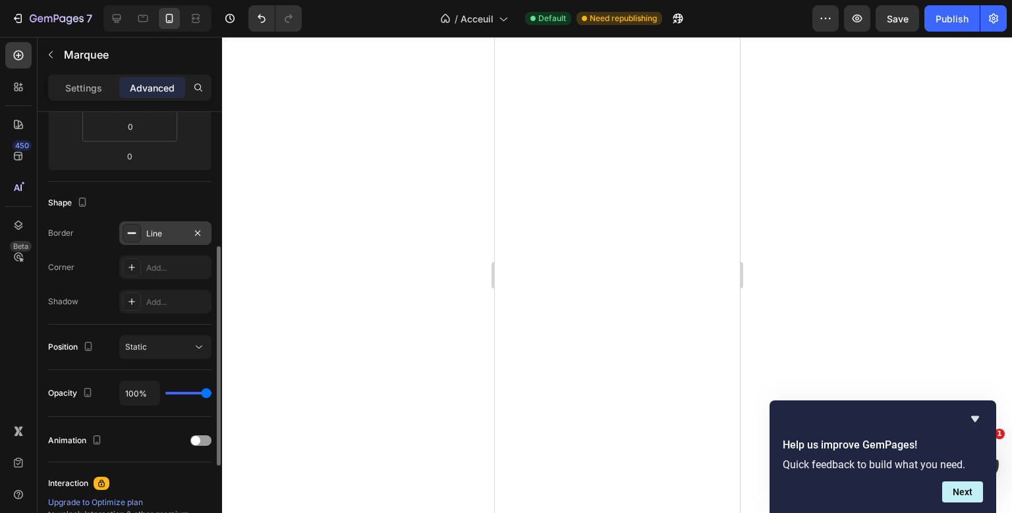
click at [172, 242] on div "Line" at bounding box center [165, 233] width 92 height 24
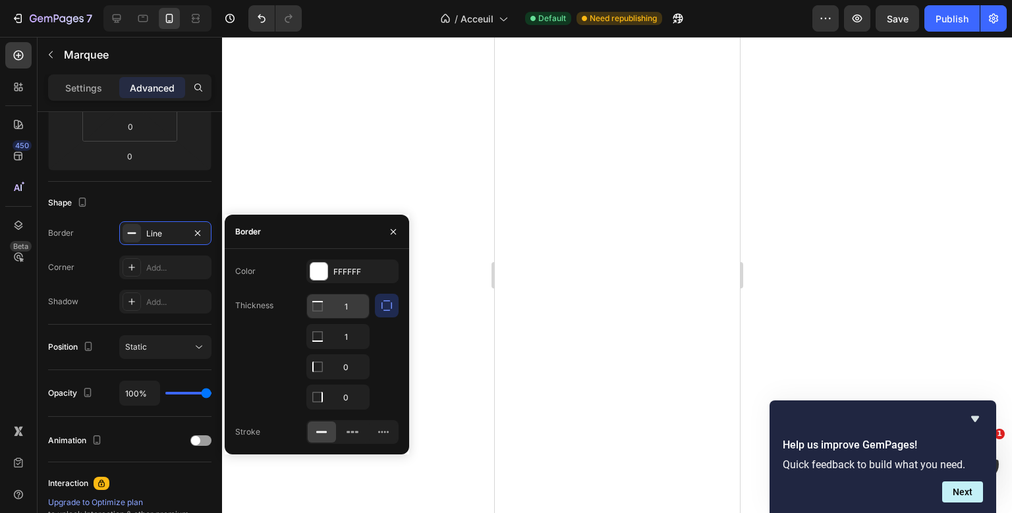
click at [344, 302] on input "1" at bounding box center [338, 307] width 62 height 24
type input "2"
click at [346, 339] on input "1" at bounding box center [338, 337] width 62 height 24
type input "2"
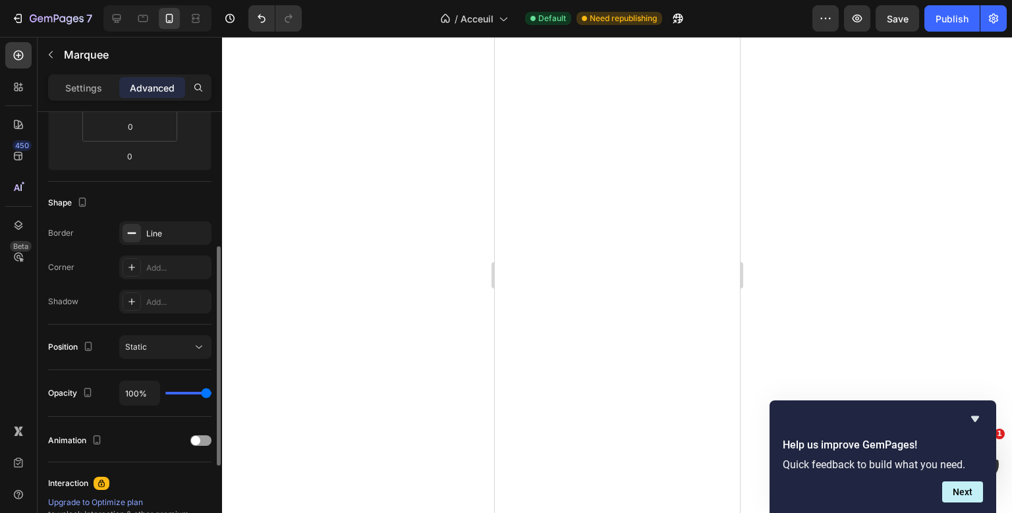
click at [198, 207] on div "Shape" at bounding box center [129, 202] width 163 height 21
click at [171, 228] on div "Line" at bounding box center [165, 234] width 38 height 12
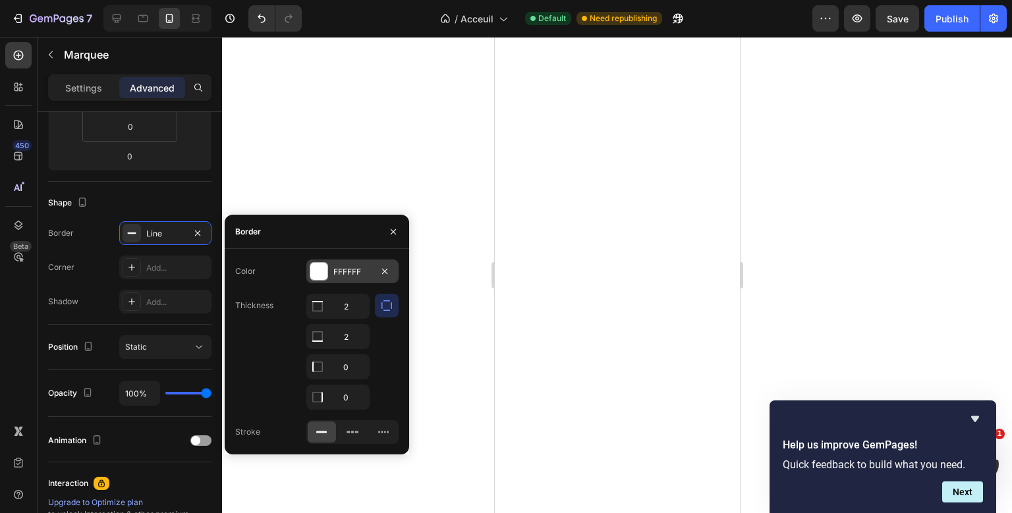
click at [345, 278] on div "FFFFFF" at bounding box center [352, 272] width 92 height 24
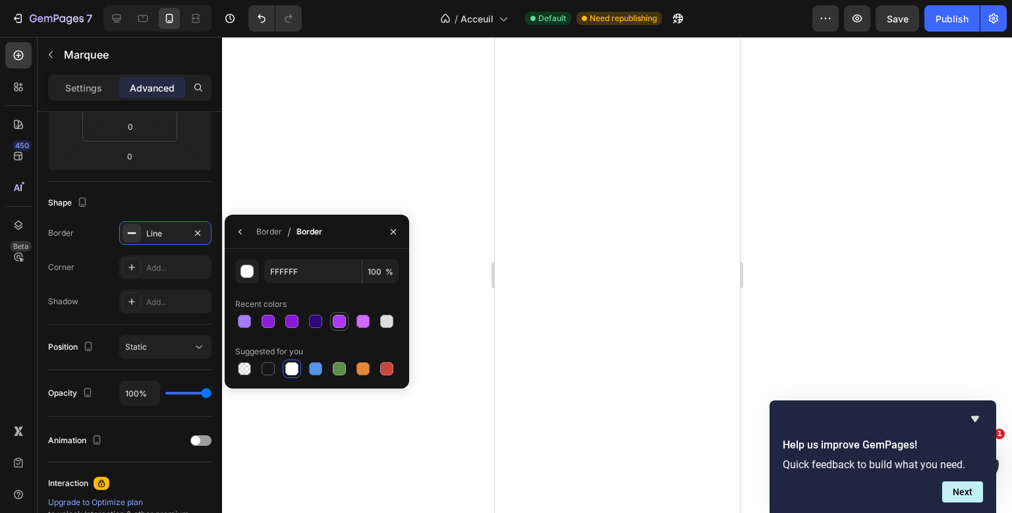
click at [341, 324] on div at bounding box center [339, 321] width 13 height 13
click at [271, 366] on div at bounding box center [268, 368] width 13 height 13
click at [358, 320] on div at bounding box center [362, 321] width 13 height 13
type input "CE6BFC"
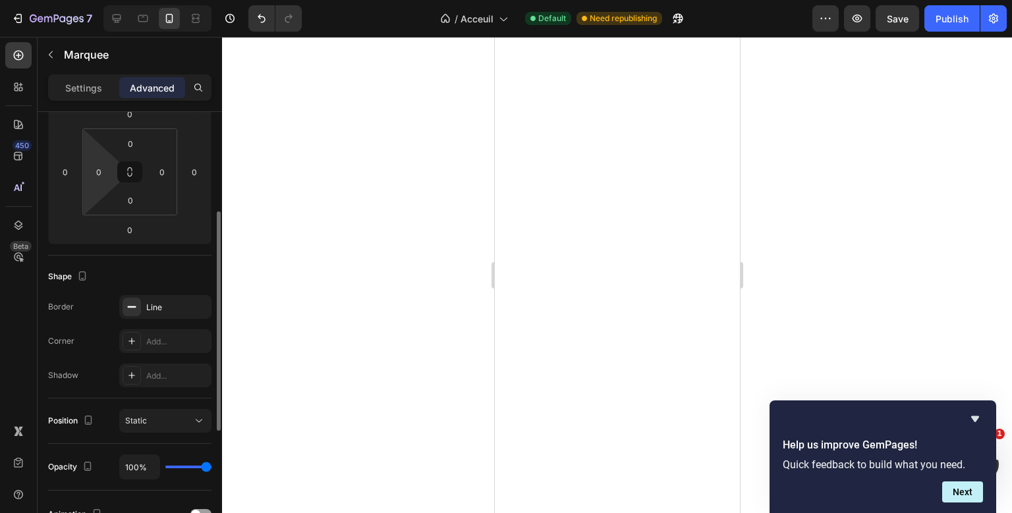
scroll to position [193, 0]
click at [194, 302] on button "button" at bounding box center [198, 309] width 16 height 16
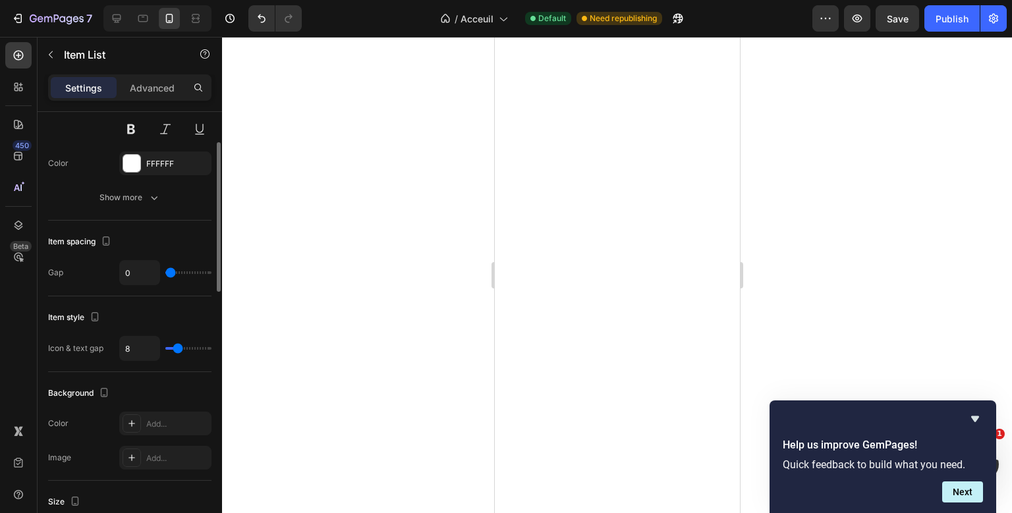
scroll to position [499, 0]
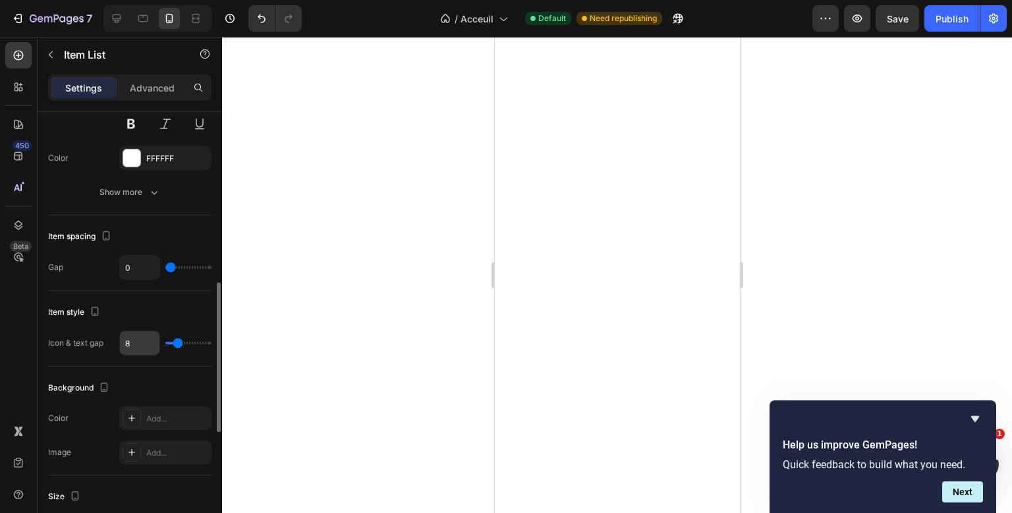
click at [130, 337] on input "8" at bounding box center [140, 343] width 40 height 24
type input "1"
type input "12"
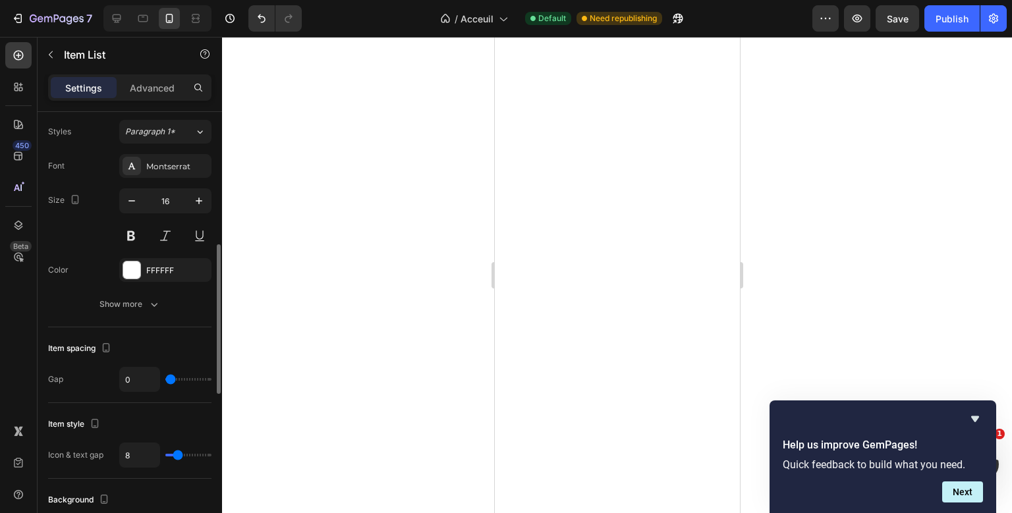
scroll to position [511, 0]
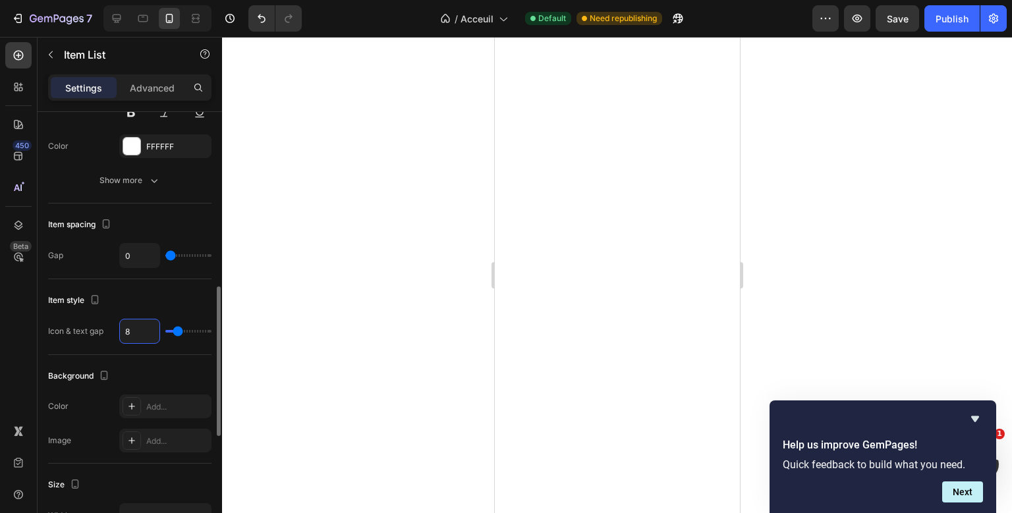
click at [125, 330] on input "8" at bounding box center [140, 332] width 40 height 24
type input "1"
type input "12"
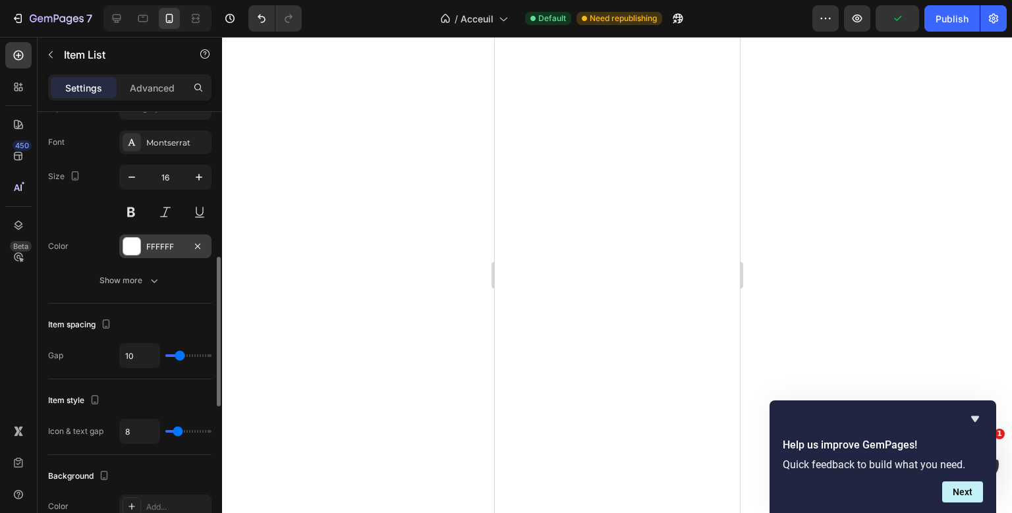
scroll to position [414, 0]
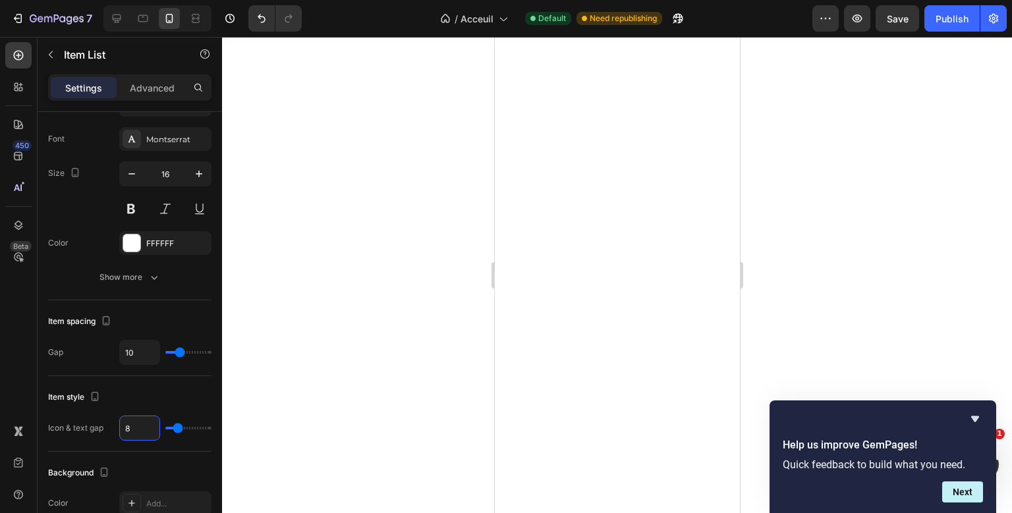
click at [138, 430] on input "8" at bounding box center [140, 428] width 40 height 24
type input "1"
type input "12"
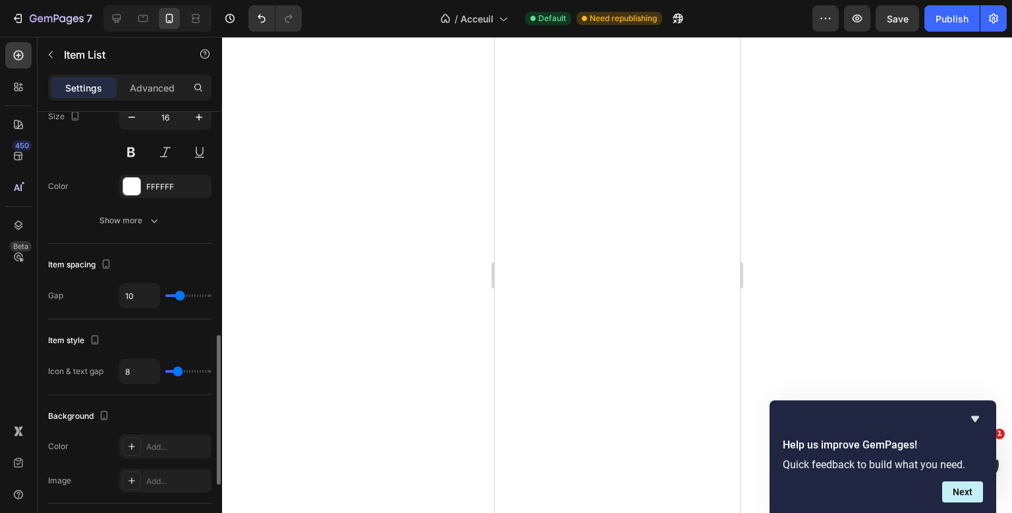
scroll to position [533, 0]
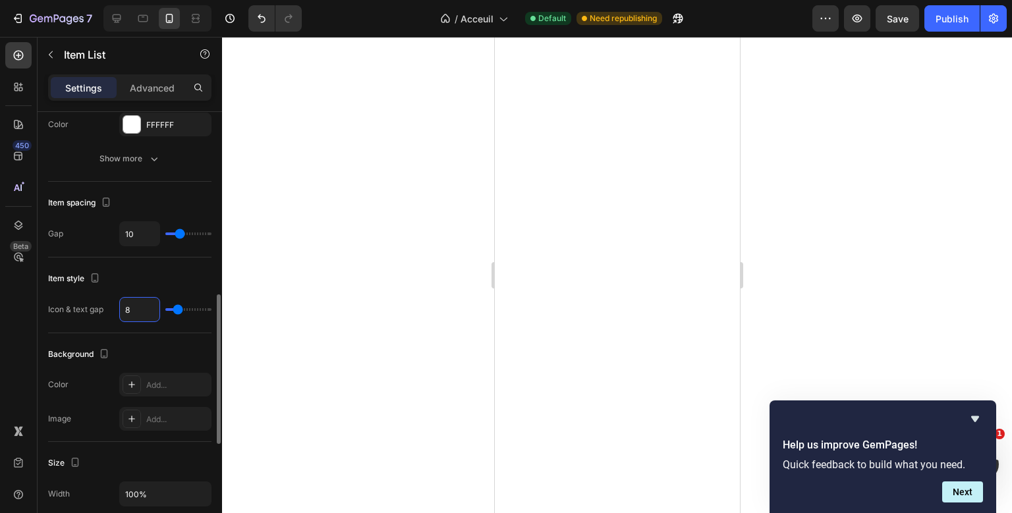
click at [126, 312] on input "8" at bounding box center [140, 310] width 40 height 24
type input "1"
type input "12"
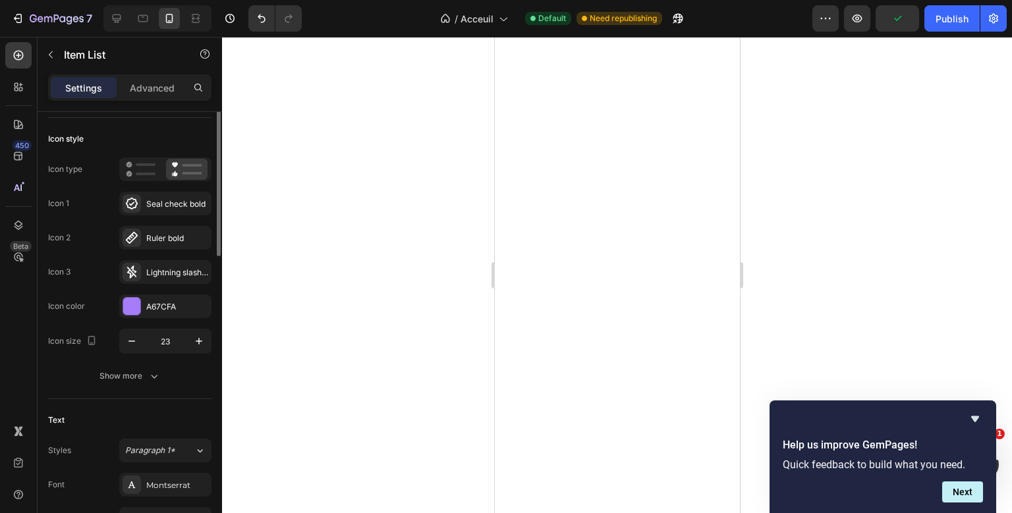
scroll to position [0, 0]
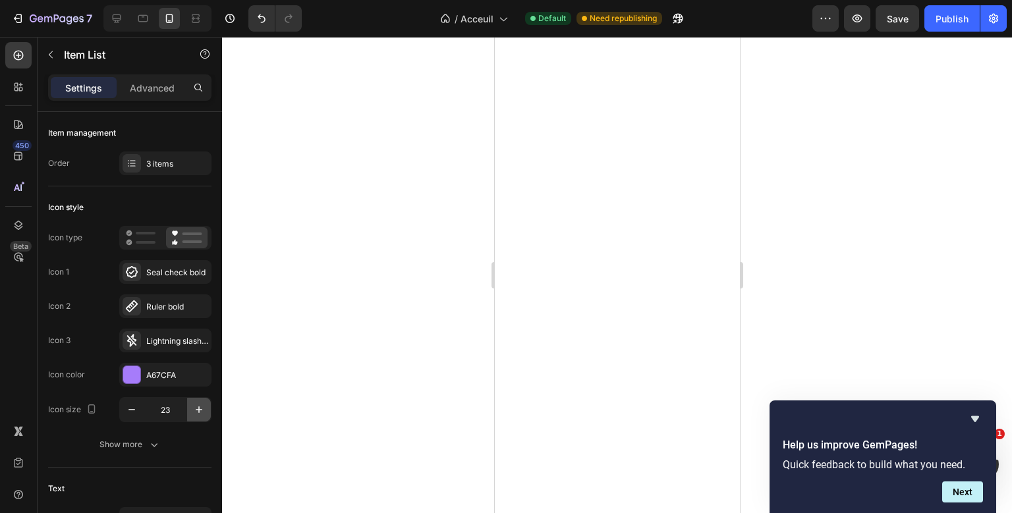
type input "12"
click at [205, 410] on icon "button" at bounding box center [198, 409] width 13 height 13
type input "25"
click at [196, 409] on icon "button" at bounding box center [198, 409] width 13 height 13
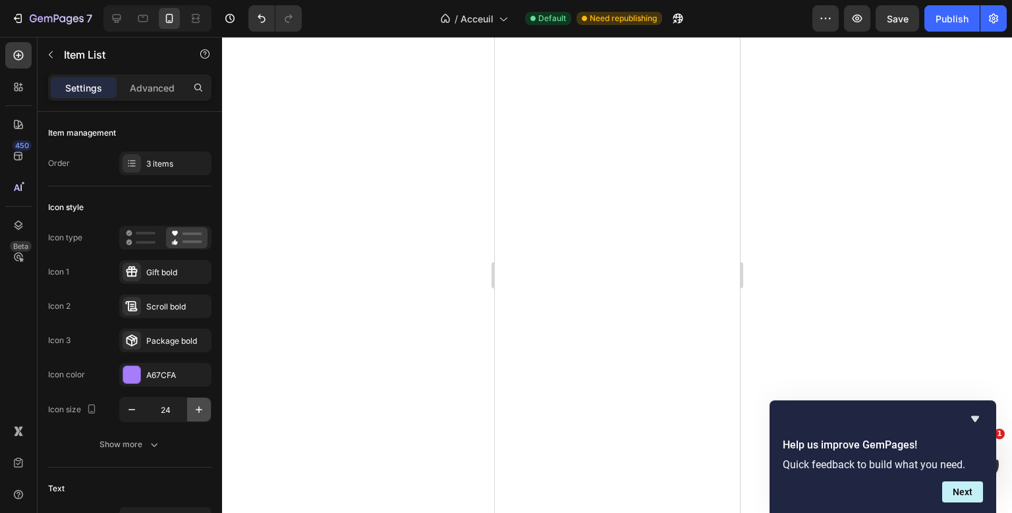
click at [196, 409] on icon "button" at bounding box center [198, 409] width 13 height 13
type input "25"
click at [198, 407] on icon "button" at bounding box center [198, 409] width 13 height 13
type input "25"
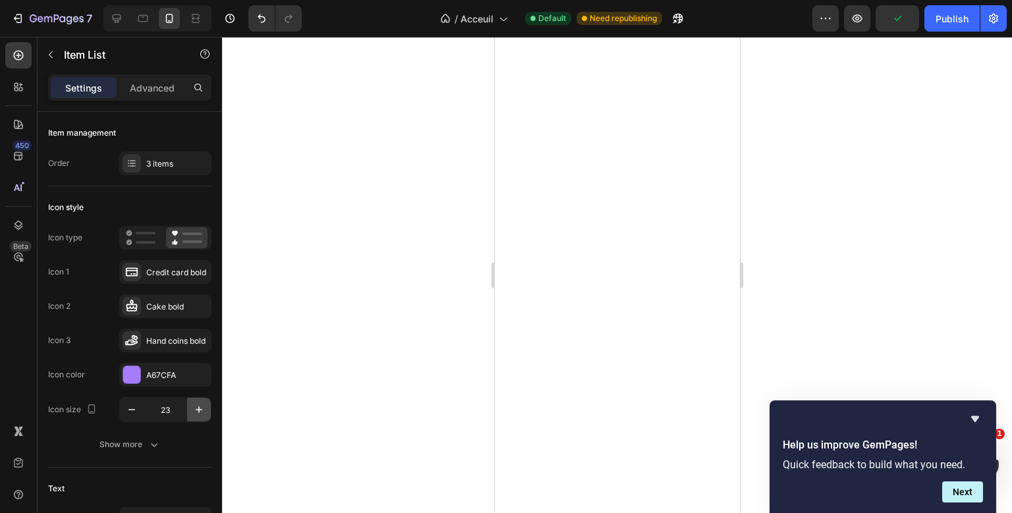
click at [207, 410] on button "button" at bounding box center [199, 410] width 24 height 24
type input "25"
click at [970, 12] on button "Publish" at bounding box center [951, 18] width 55 height 26
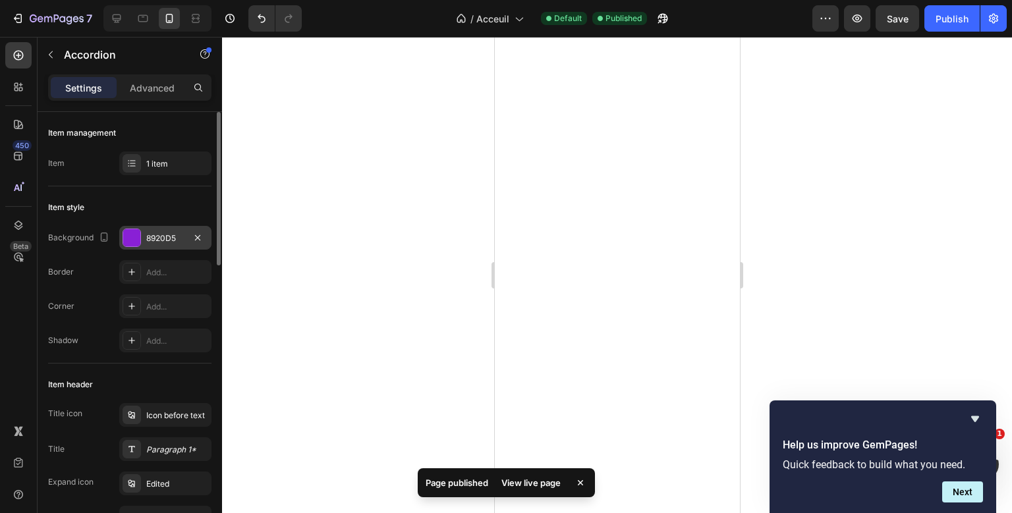
click at [167, 235] on div "8920D5" at bounding box center [165, 239] width 38 height 12
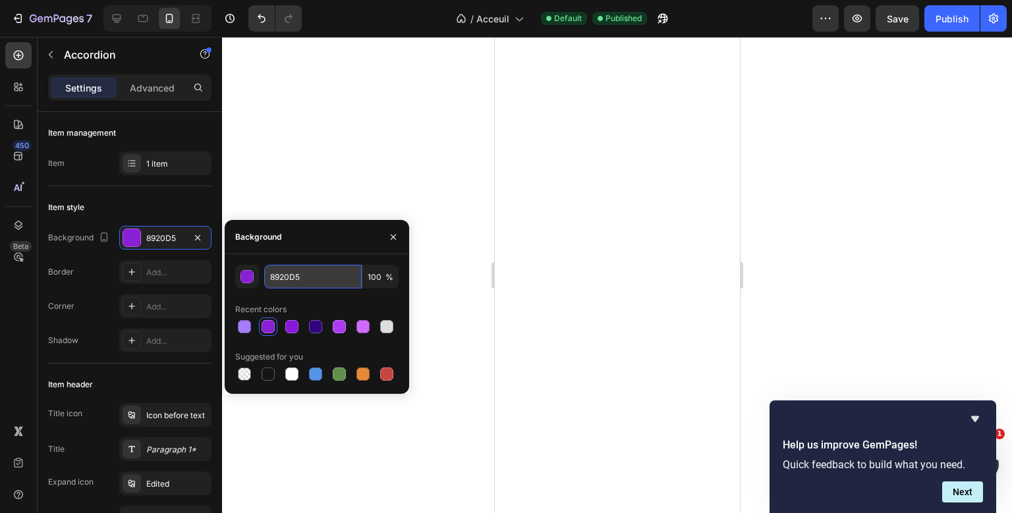
click at [290, 283] on input "8920D5" at bounding box center [313, 277] width 98 height 24
type input "1d1d1d"
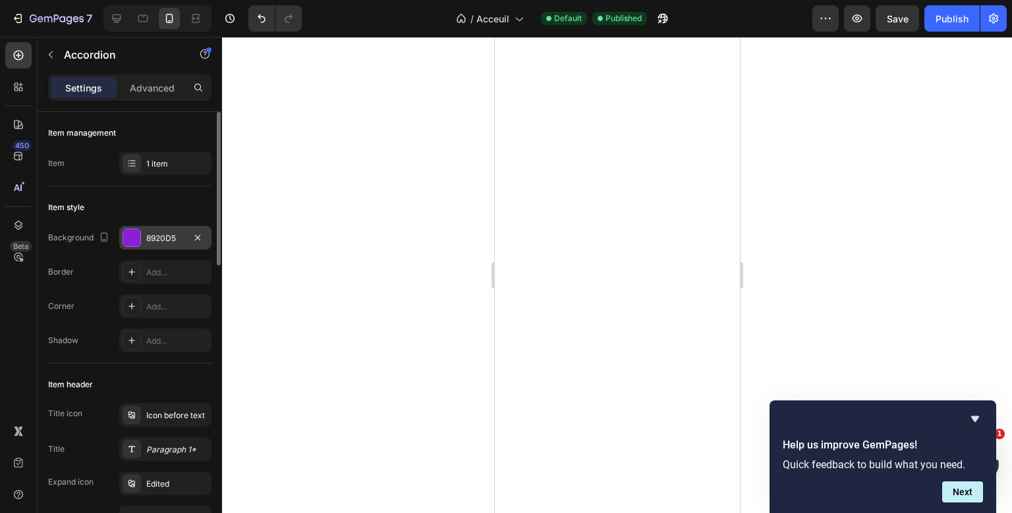
click at [163, 246] on div "8920D5" at bounding box center [165, 238] width 92 height 24
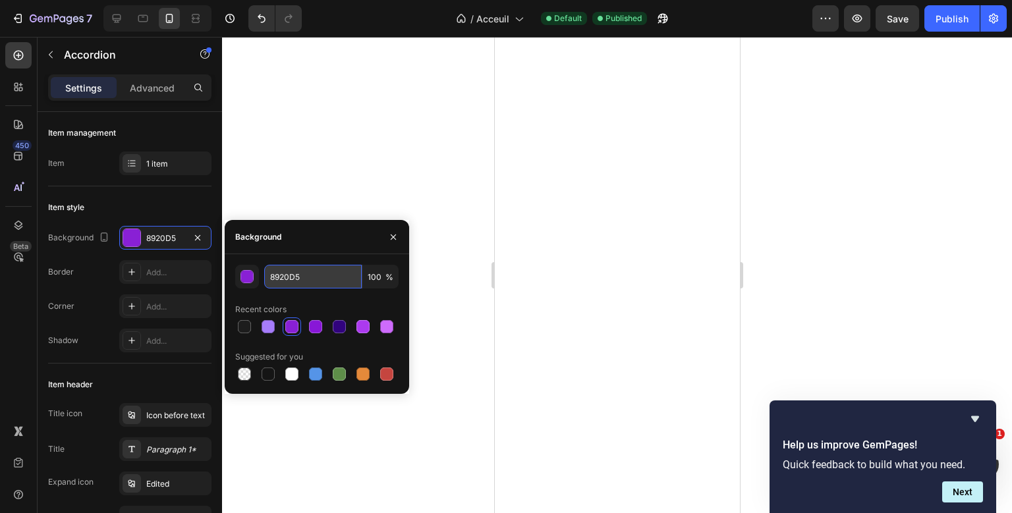
click at [291, 278] on input "8920D5" at bounding box center [313, 277] width 98 height 24
click at [244, 323] on div at bounding box center [244, 326] width 13 height 13
type input "1D1D1D"
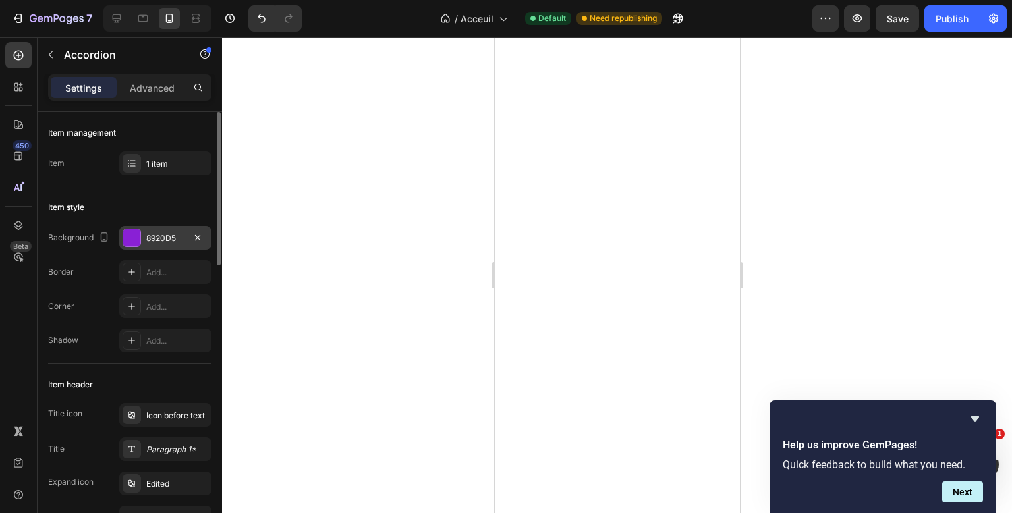
click at [141, 234] on div "8920D5" at bounding box center [165, 238] width 92 height 24
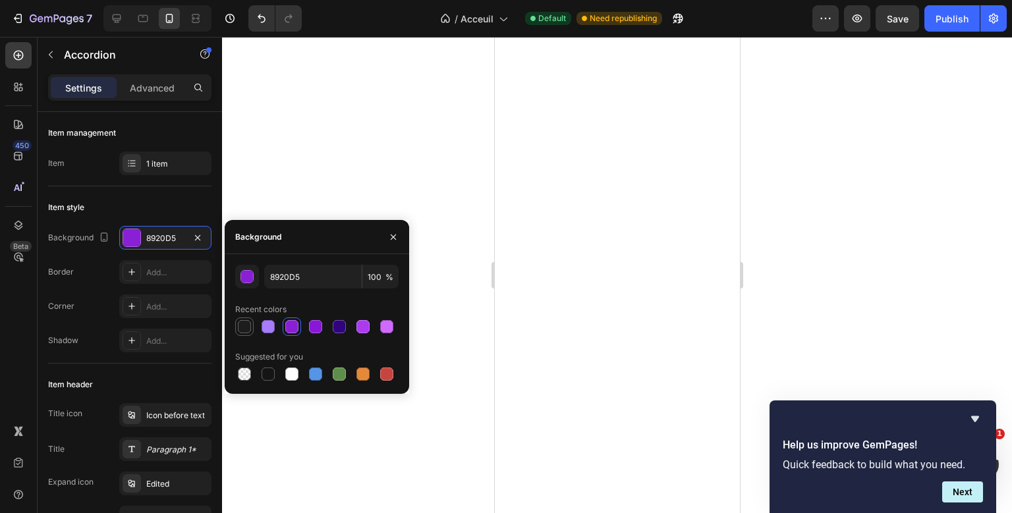
click at [249, 328] on div at bounding box center [244, 326] width 13 height 13
type input "1D1D1D"
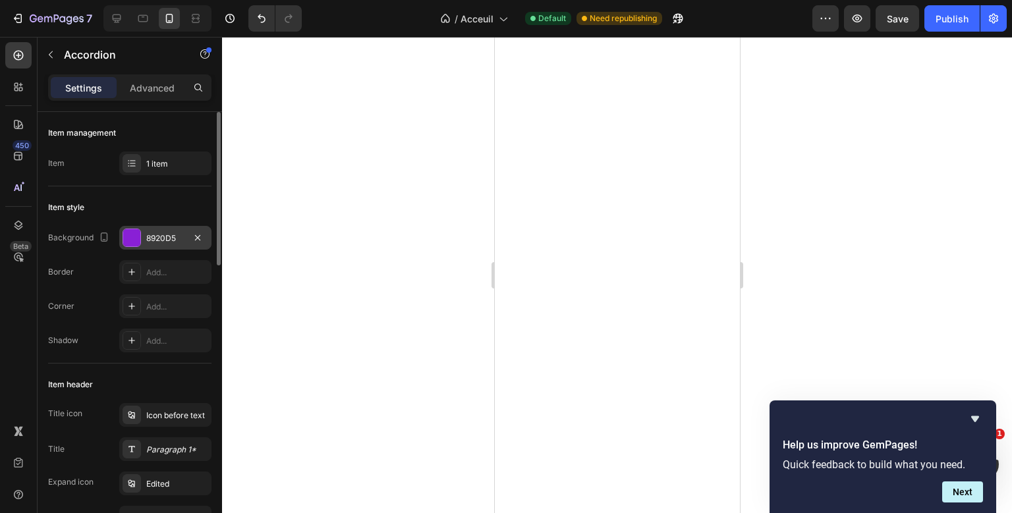
click at [154, 234] on div "8920D5" at bounding box center [165, 239] width 38 height 12
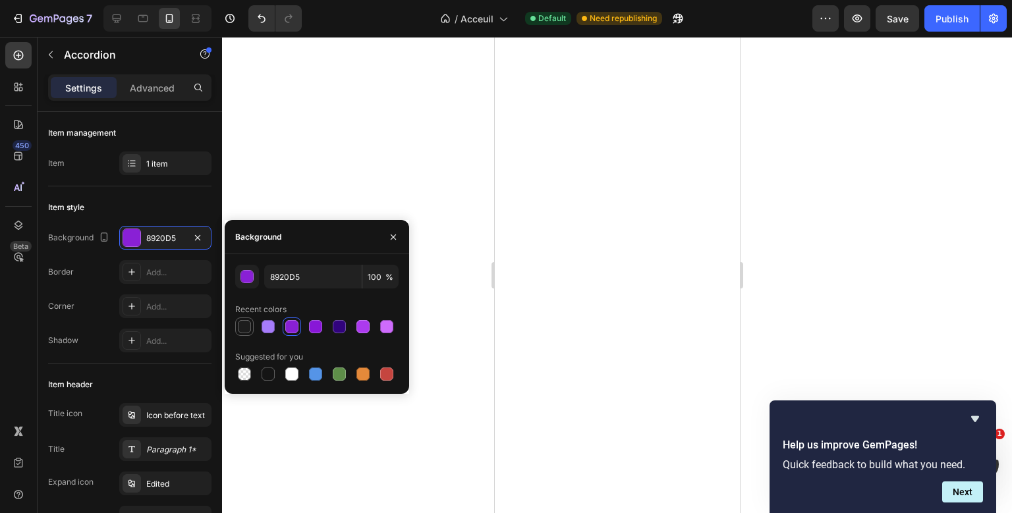
click at [252, 329] on div at bounding box center [245, 327] width 16 height 16
type input "1D1D1D"
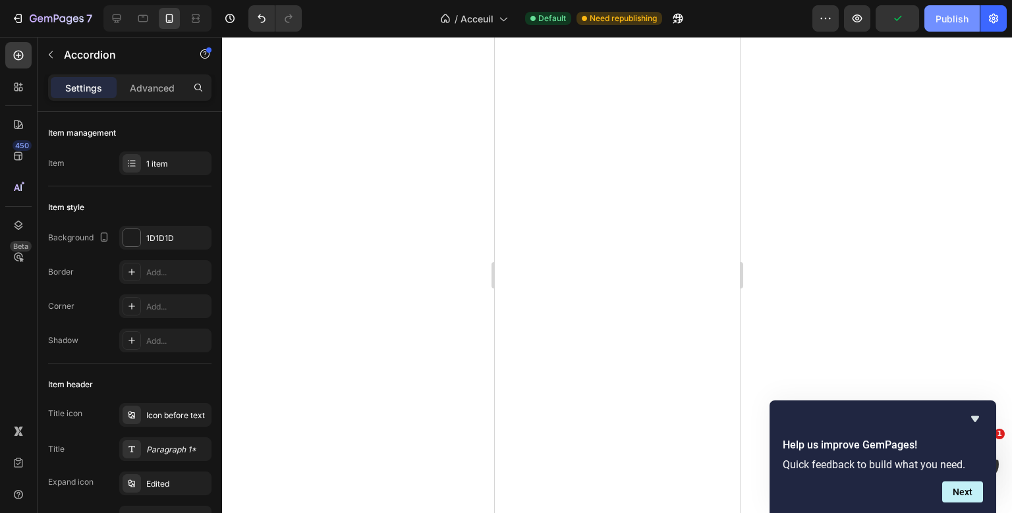
click at [961, 22] on div "Publish" at bounding box center [952, 19] width 33 height 14
click at [165, 87] on p "Advanced" at bounding box center [152, 88] width 45 height 14
type input "100%"
type input "100"
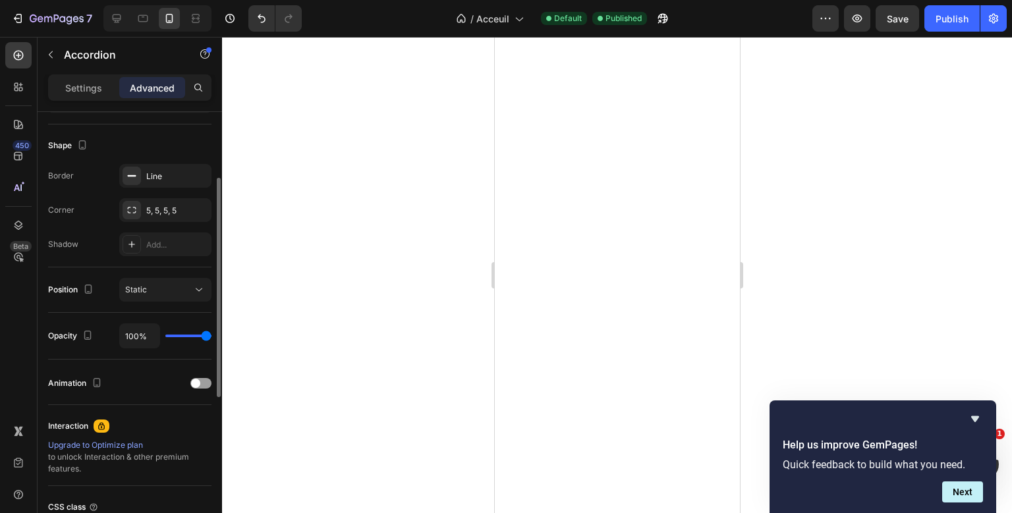
scroll to position [335, 0]
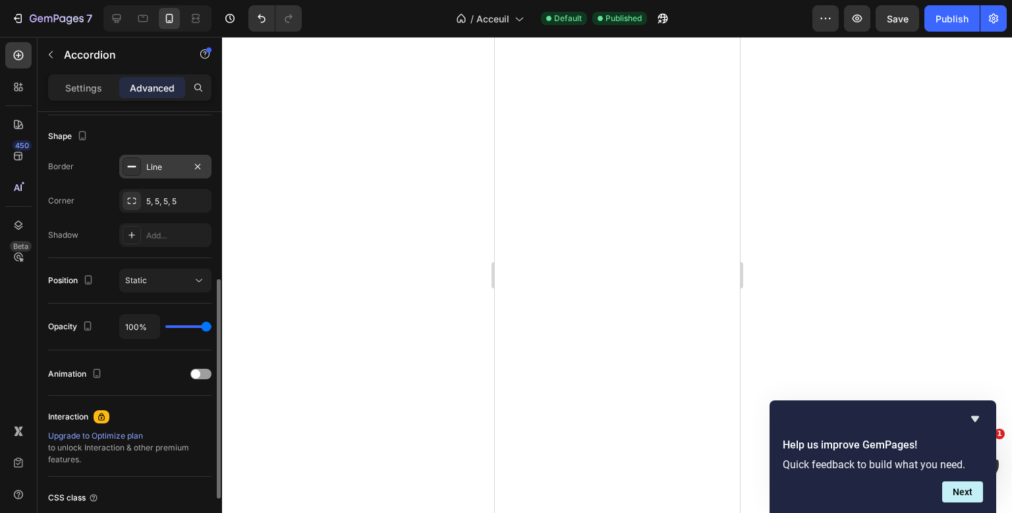
click at [173, 163] on div "Line" at bounding box center [165, 167] width 38 height 12
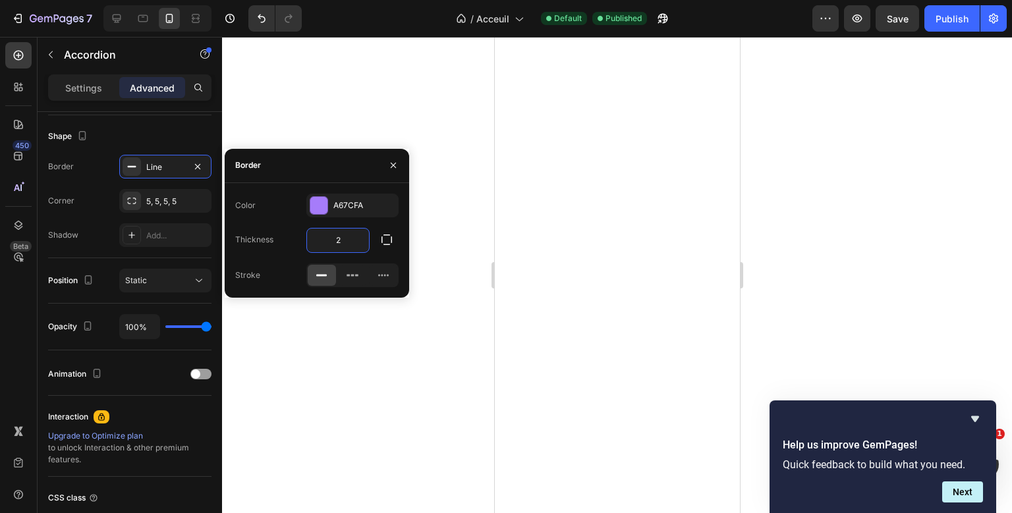
click at [345, 238] on input "2" at bounding box center [338, 241] width 62 height 24
type input "1"
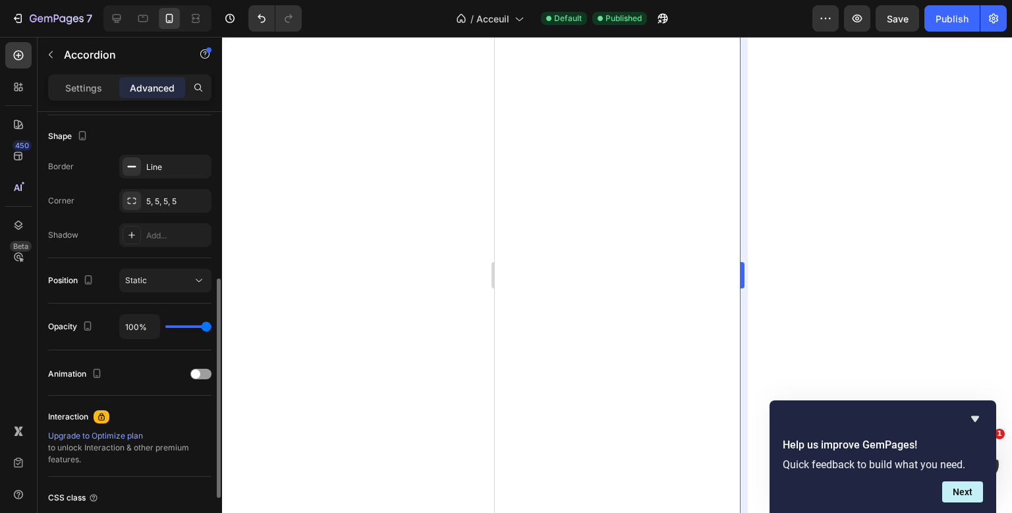
scroll to position [335, 0]
click at [161, 181] on div "Border Line Corner 5, 5, 5, 5 Shadow Add..." at bounding box center [129, 202] width 163 height 92
click at [165, 173] on div "Line" at bounding box center [165, 168] width 38 height 12
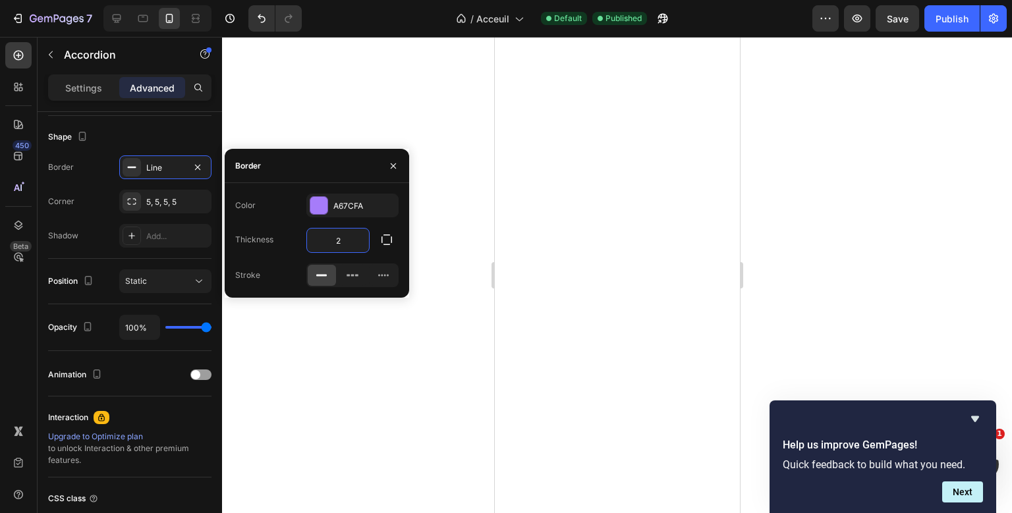
click at [333, 239] on input "2" at bounding box center [338, 241] width 62 height 24
type input "1"
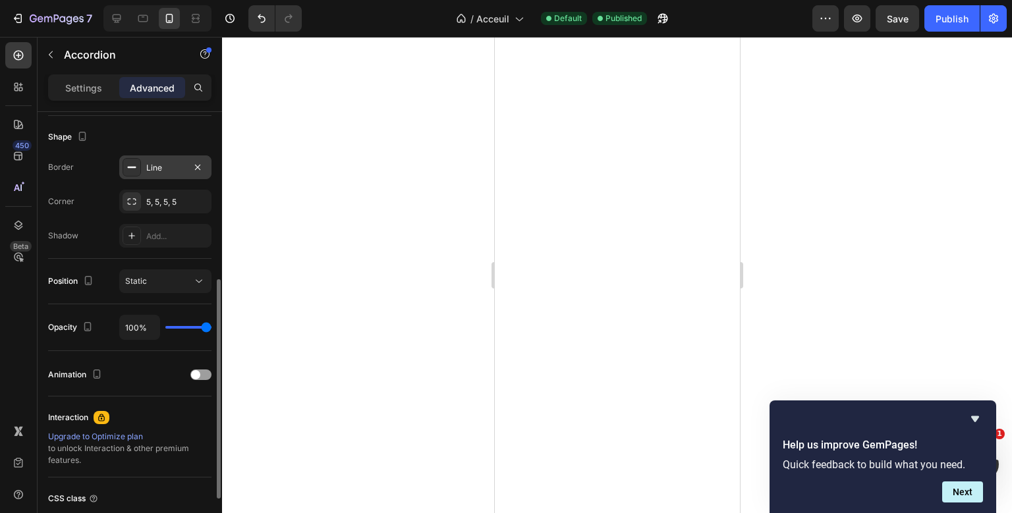
click at [161, 170] on div "Line" at bounding box center [165, 168] width 38 height 12
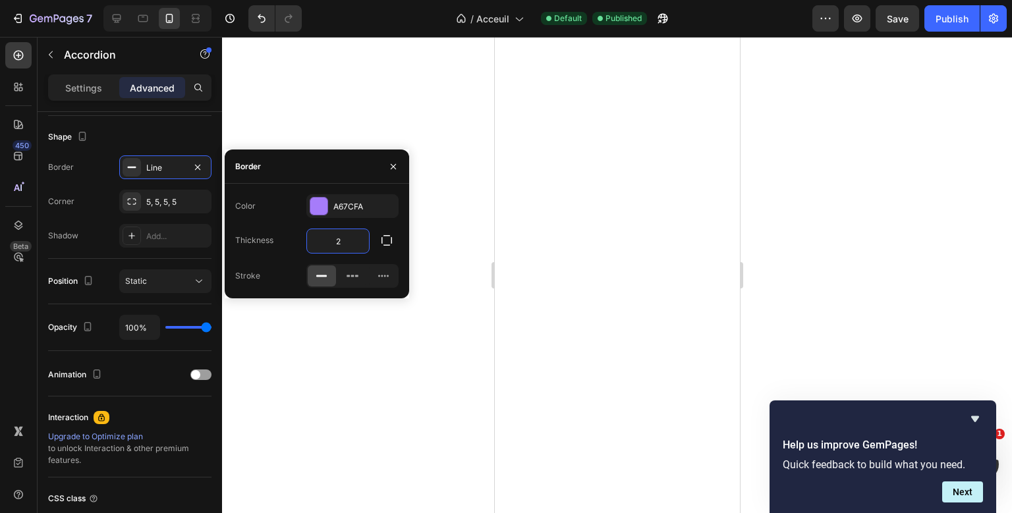
click at [362, 241] on input "2" at bounding box center [338, 241] width 62 height 24
type input "1"
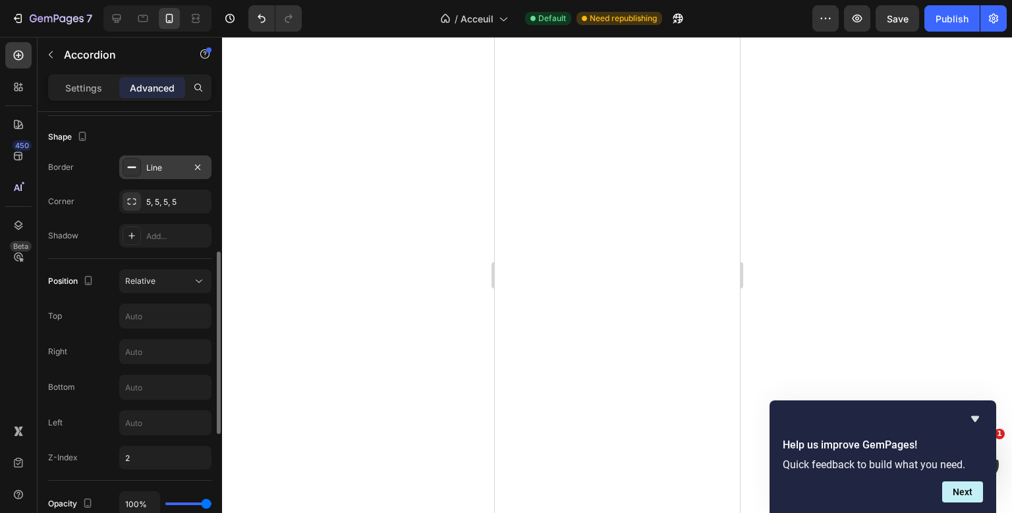
click at [169, 170] on div "Line" at bounding box center [165, 168] width 38 height 12
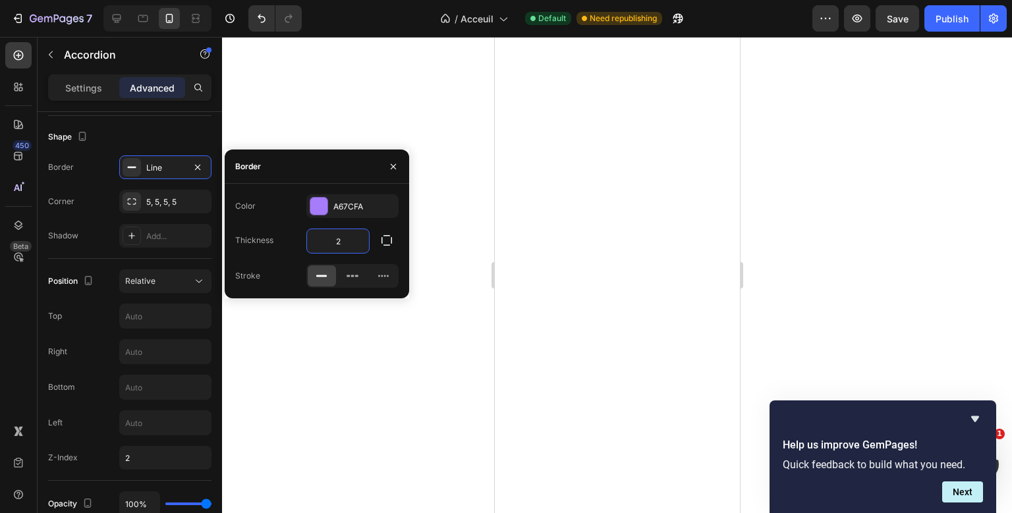
click at [358, 252] on input "2" at bounding box center [338, 241] width 62 height 24
type input "1"
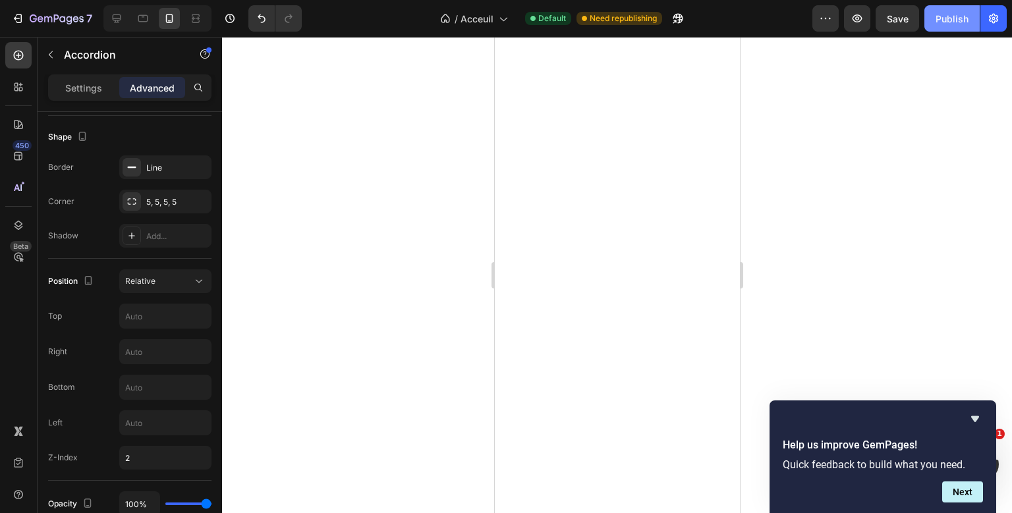
click at [951, 20] on div "Publish" at bounding box center [952, 19] width 33 height 14
type input "55"
click at [945, 13] on div "Publish" at bounding box center [952, 19] width 33 height 14
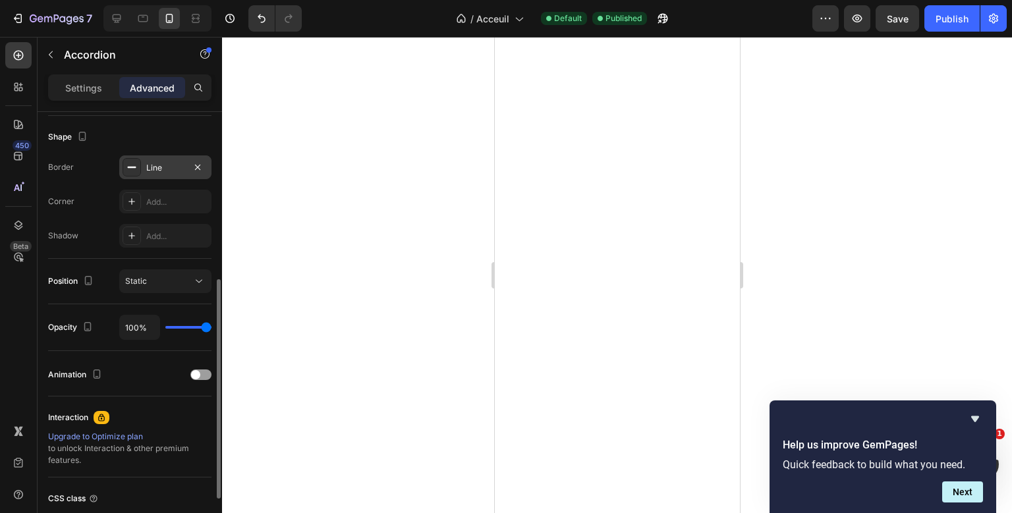
click at [154, 164] on div "Line" at bounding box center [165, 168] width 38 height 12
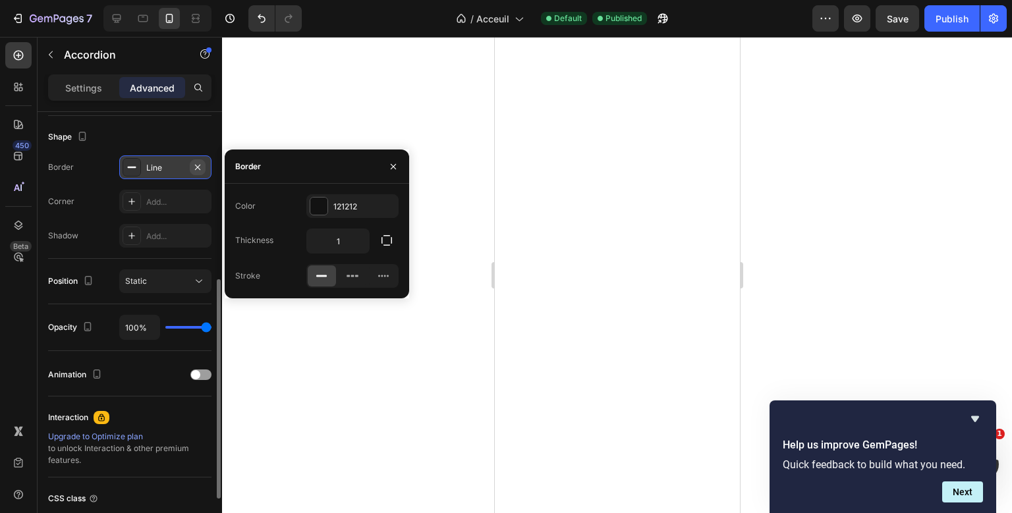
click at [197, 170] on icon "button" at bounding box center [197, 167] width 11 height 11
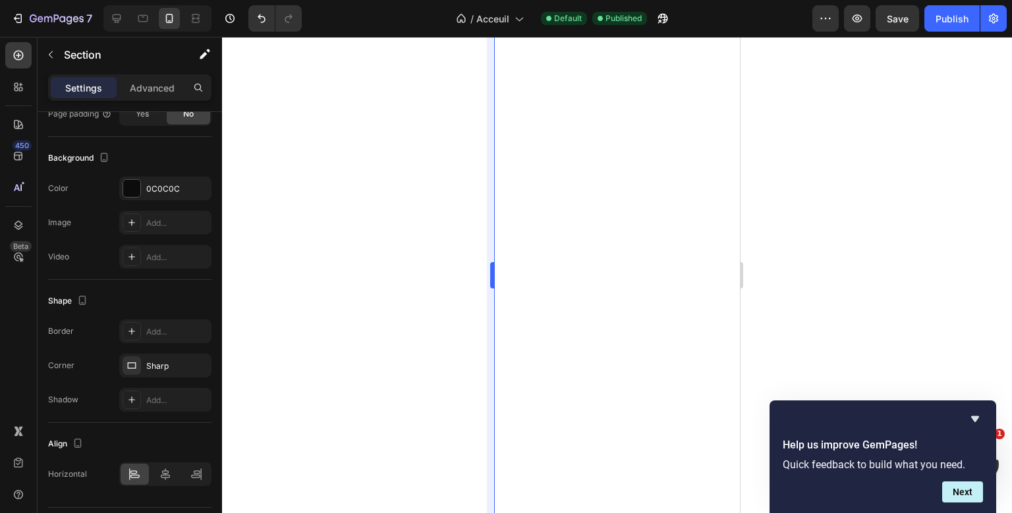
scroll to position [0, 0]
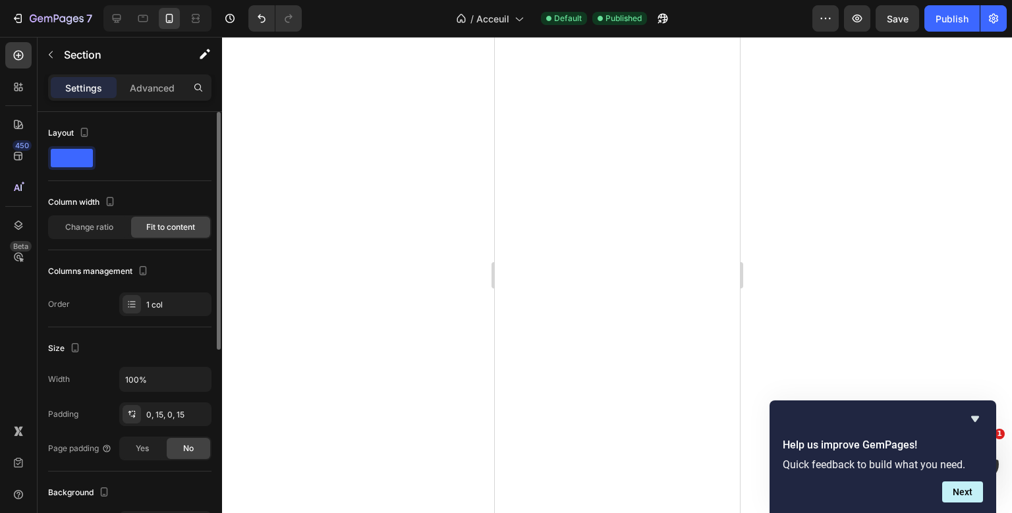
click at [926, 7] on div "Preview Save Publish" at bounding box center [909, 18] width 194 height 26
click at [928, 9] on button "Publish" at bounding box center [951, 18] width 55 height 26
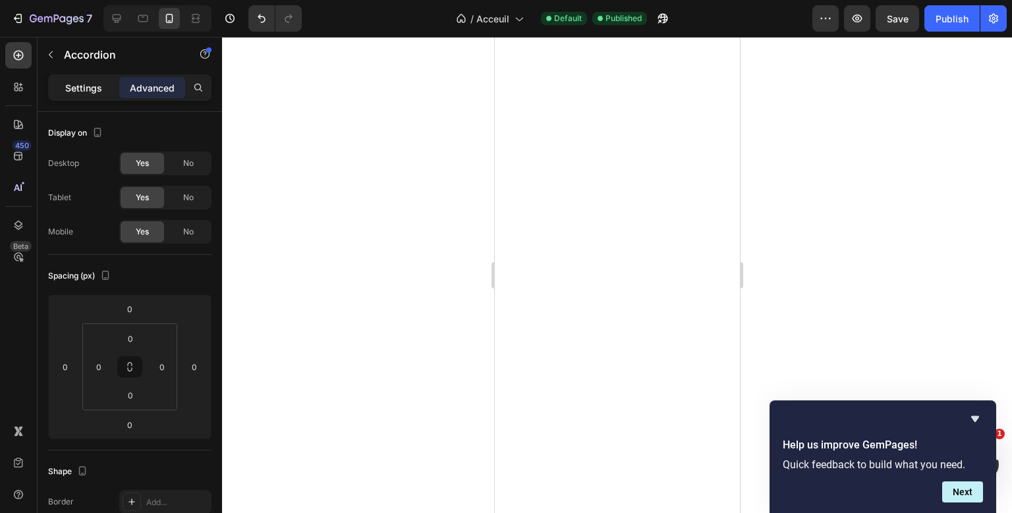
click at [83, 86] on p "Settings" at bounding box center [83, 88] width 37 height 14
type input "16"
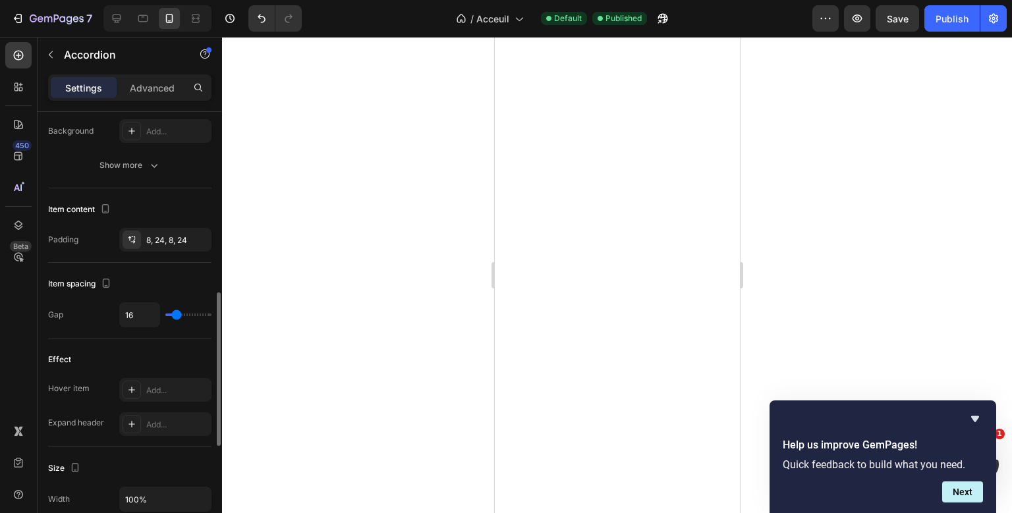
scroll to position [455, 0]
type input "73"
type input "72"
click at [196, 316] on input "range" at bounding box center [188, 317] width 46 height 3
click at [137, 312] on input "72" at bounding box center [140, 317] width 40 height 24
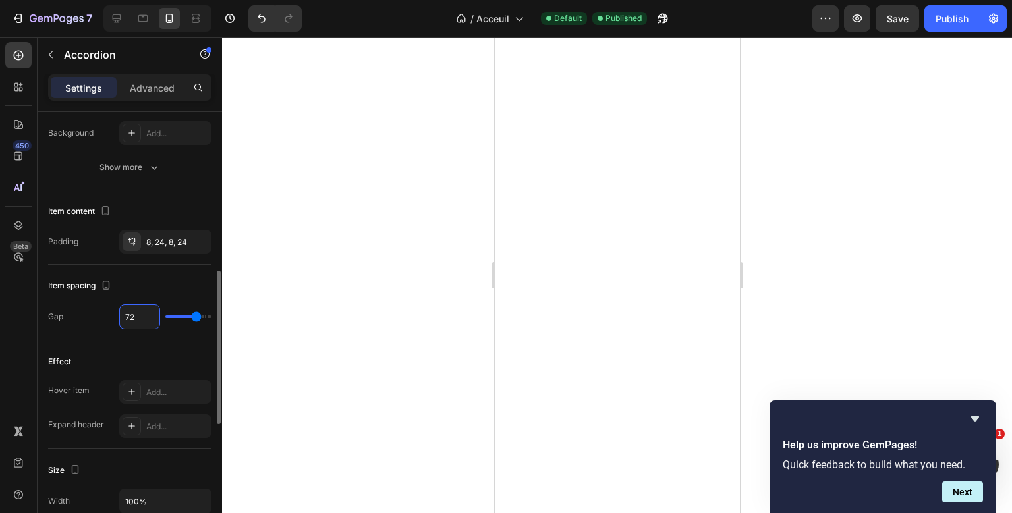
type input "1"
type input "16"
type input "1"
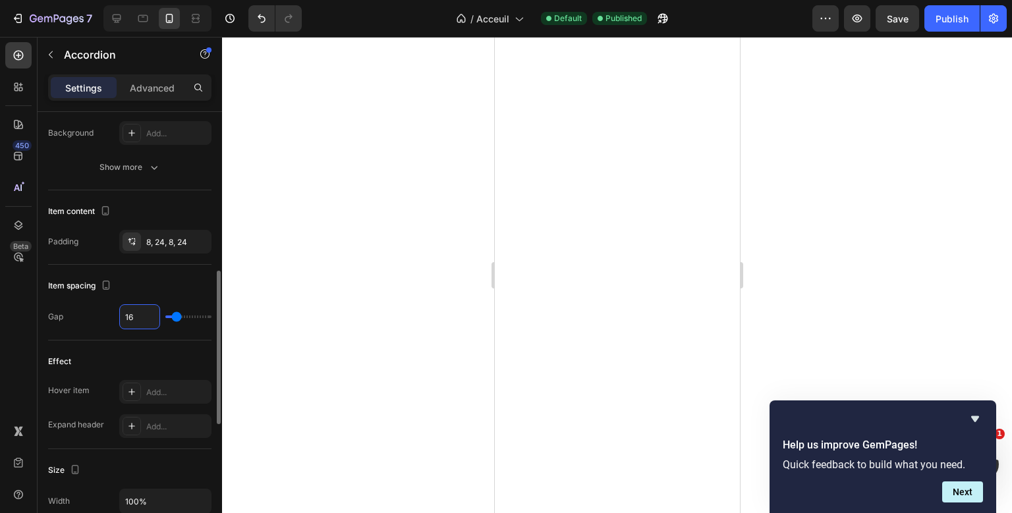
type input "1"
type input "0"
type input "8"
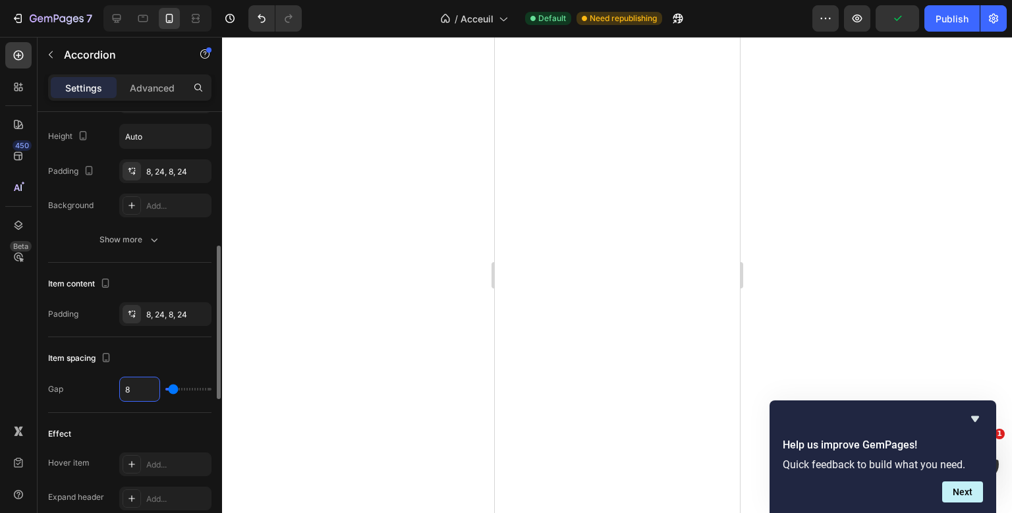
scroll to position [366, 0]
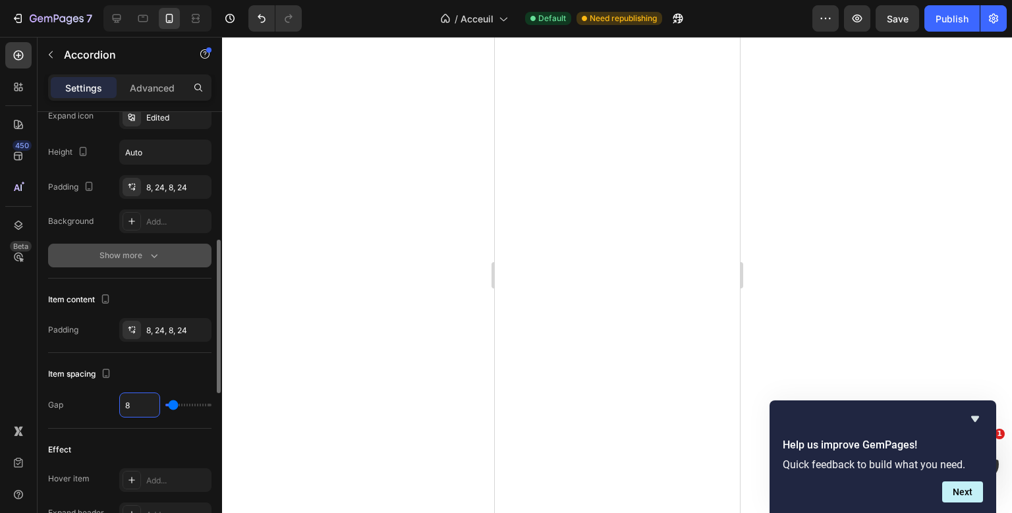
type input "8"
click at [140, 253] on div "Show more" at bounding box center [129, 255] width 61 height 13
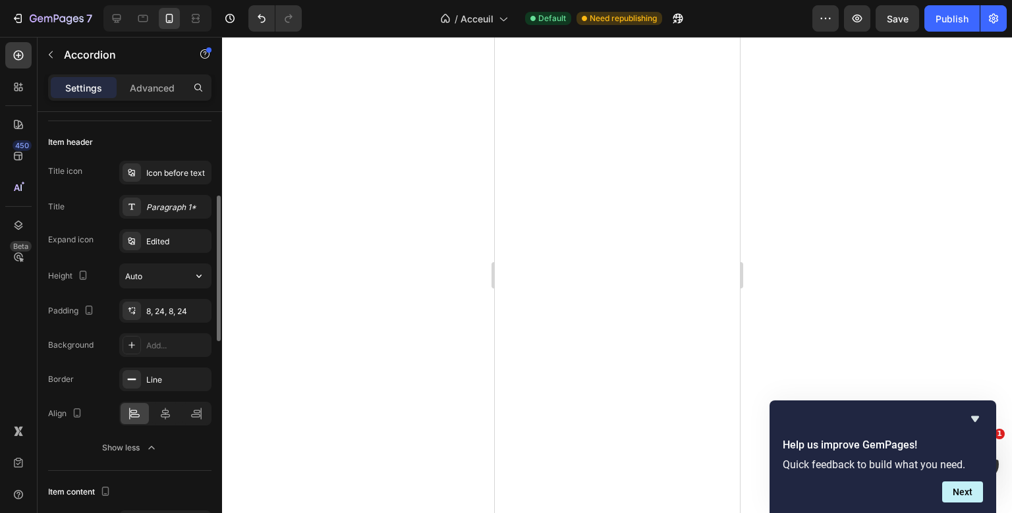
scroll to position [242, 0]
click at [152, 317] on div "8, 24, 8, 24" at bounding box center [165, 311] width 92 height 24
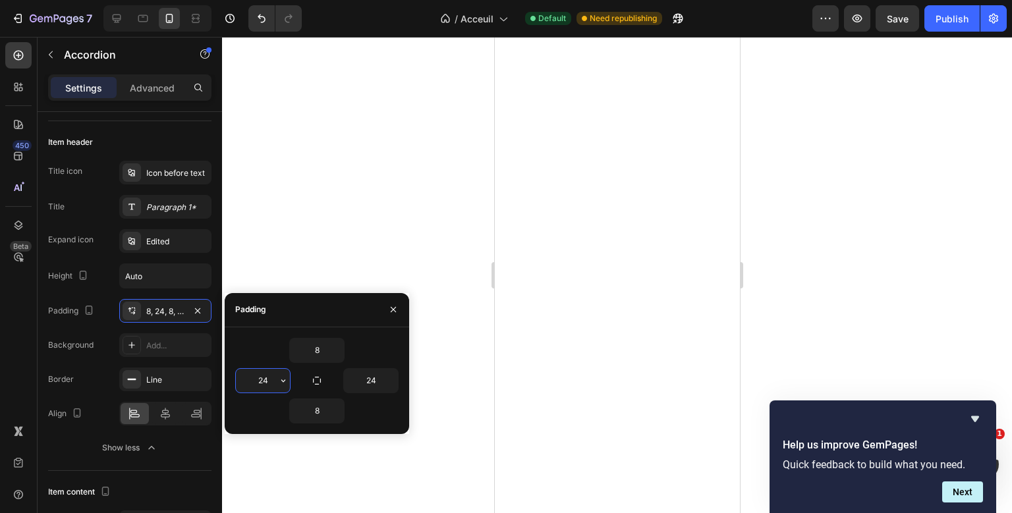
click at [261, 378] on input "24" at bounding box center [263, 381] width 54 height 24
type input "0"
type input "/"
type input "8"
click at [369, 384] on input "24" at bounding box center [371, 381] width 54 height 24
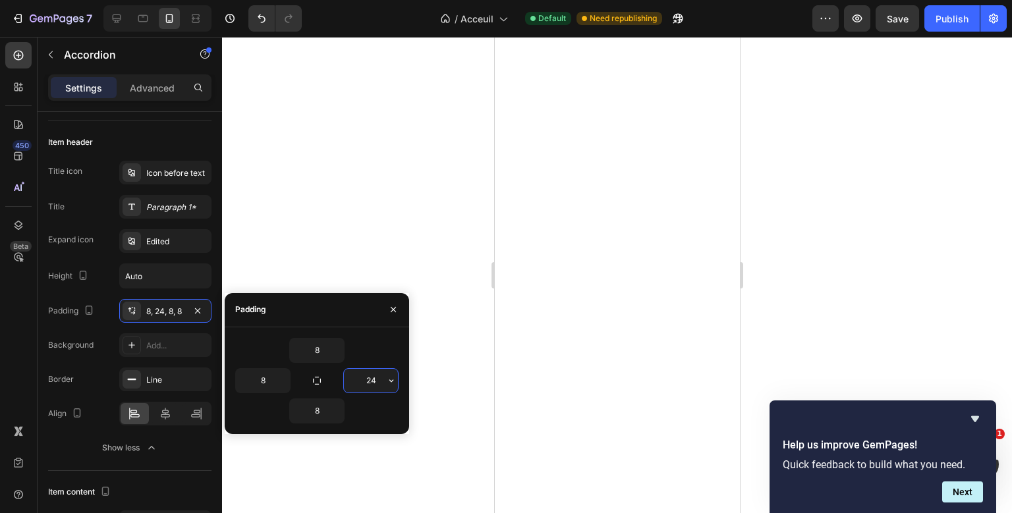
type input "8"
click at [112, 273] on div "Height Auto" at bounding box center [129, 276] width 163 height 25
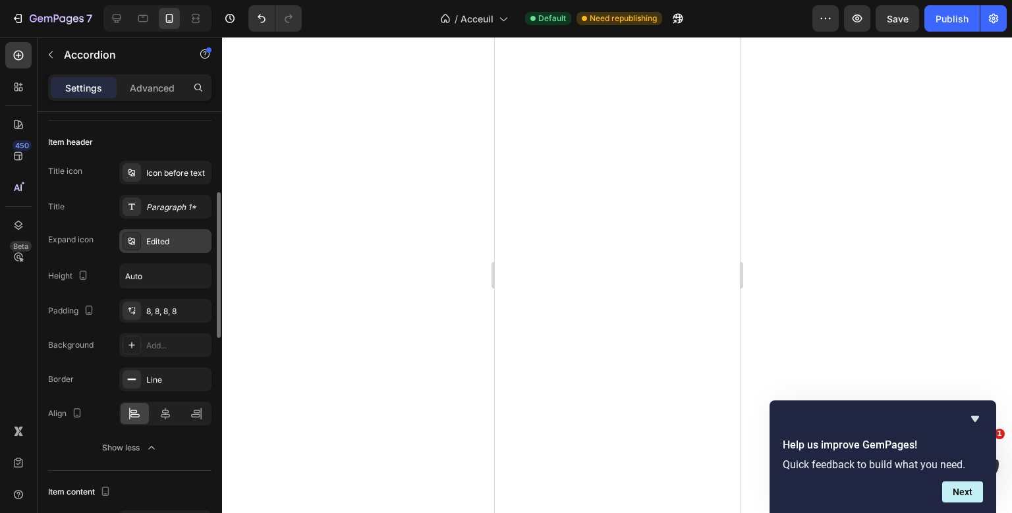
click at [144, 248] on div "Edited" at bounding box center [165, 241] width 92 height 24
click at [171, 178] on div "Icon before text" at bounding box center [177, 173] width 62 height 12
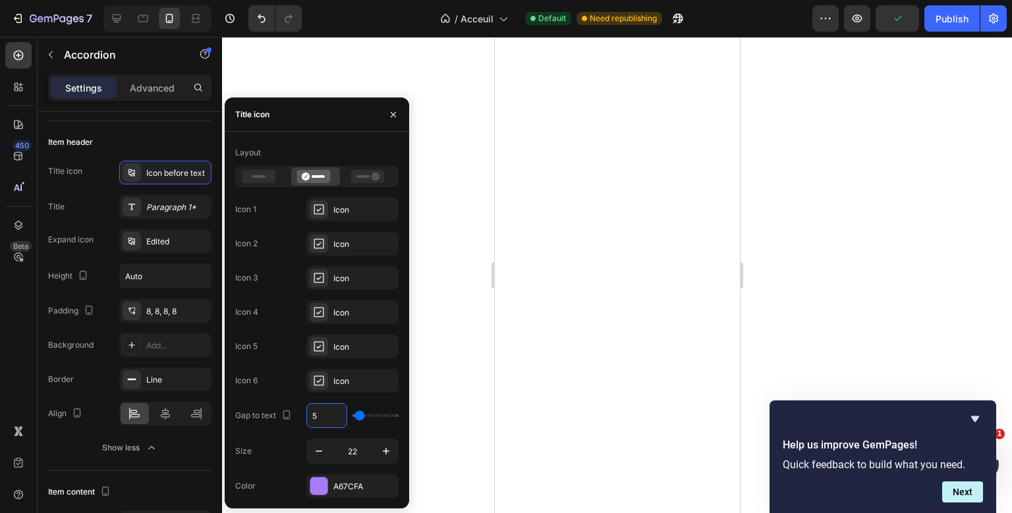
click at [318, 412] on input "5" at bounding box center [327, 416] width 40 height 24
type input "1"
type input "10"
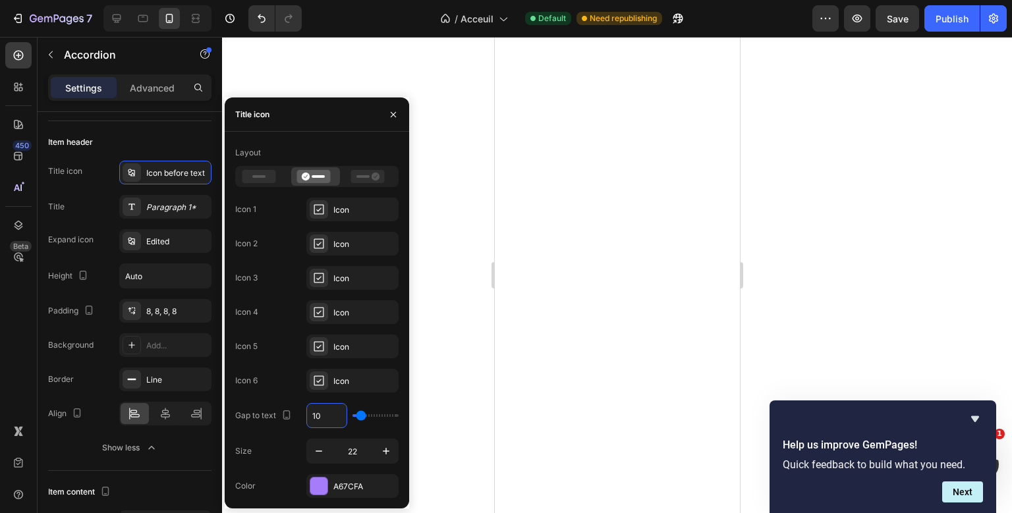
type input "1"
type input "0"
type input "1"
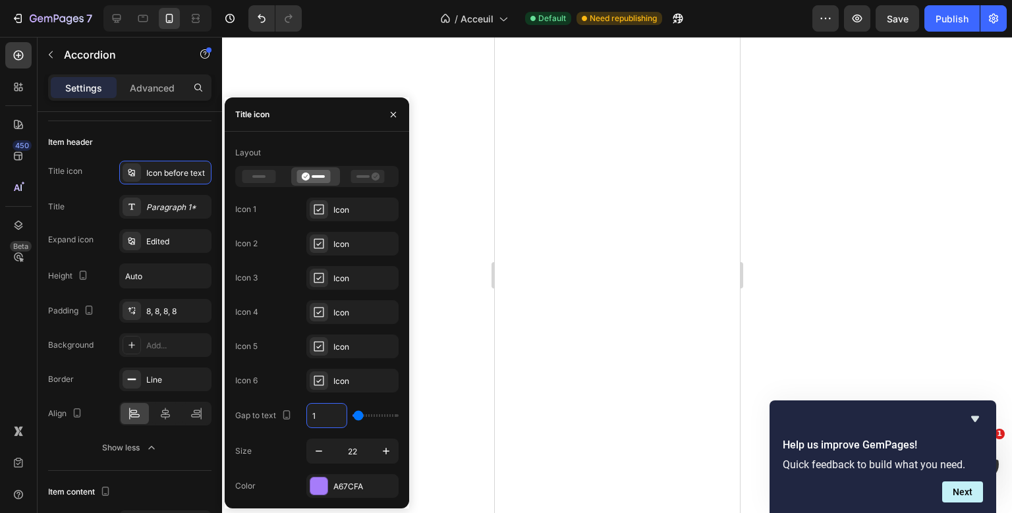
type input "15"
type input "1"
type input "10"
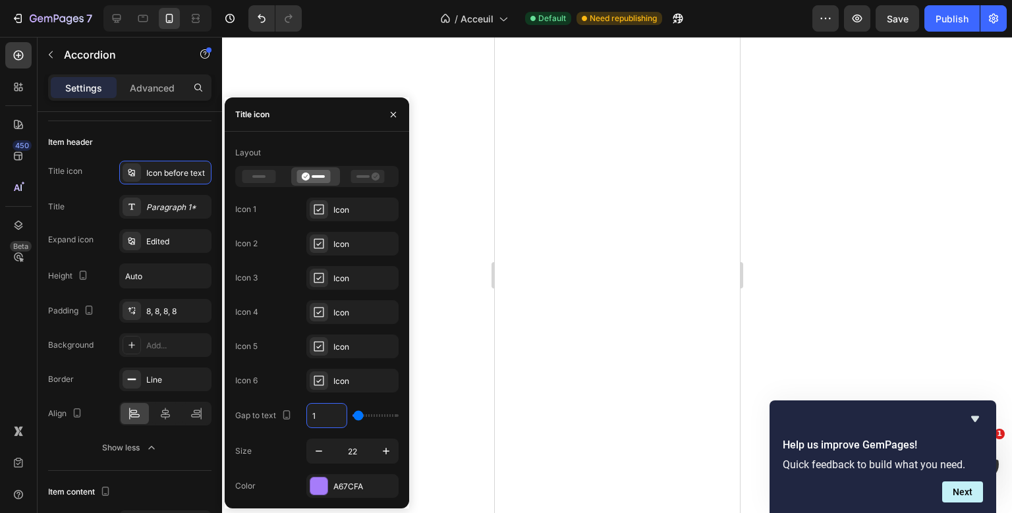
type input "10"
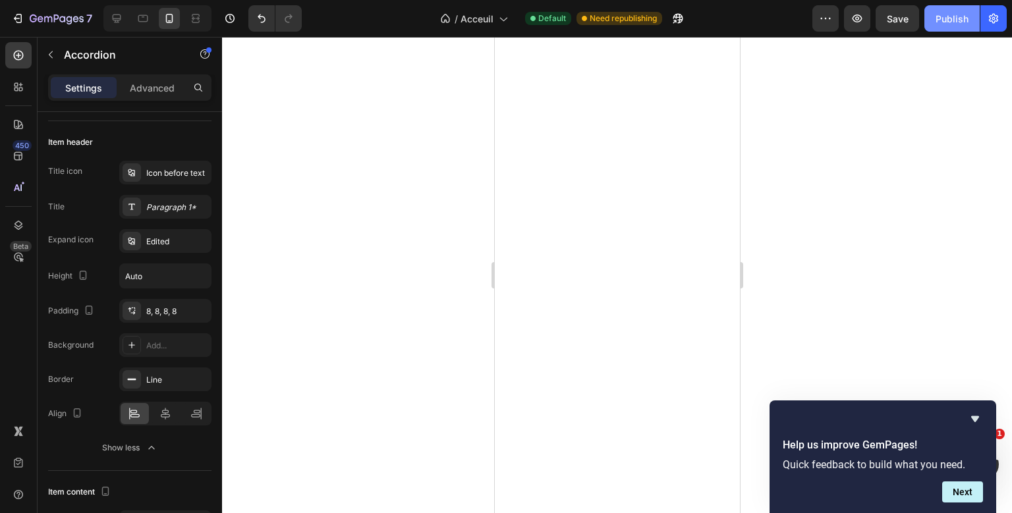
click at [950, 9] on button "Publish" at bounding box center [951, 18] width 55 height 26
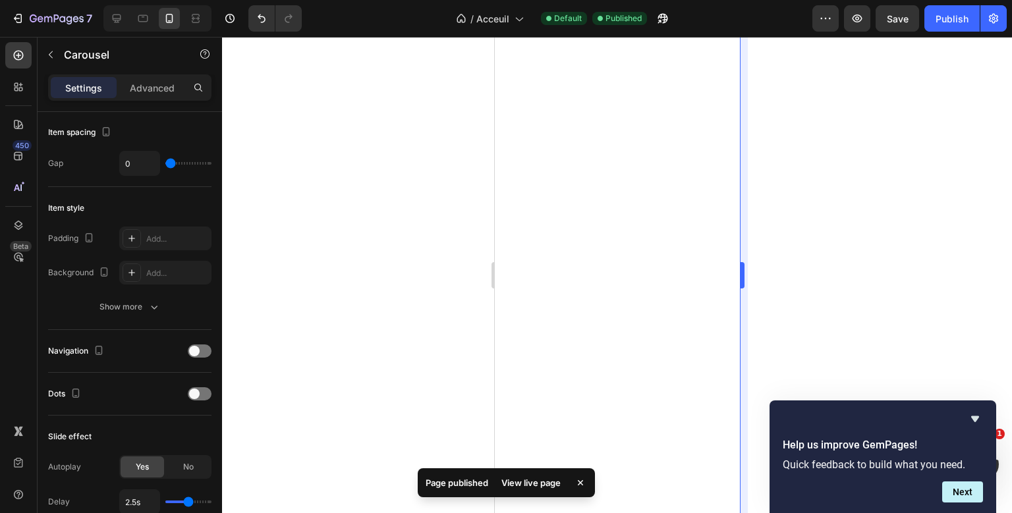
scroll to position [0, 0]
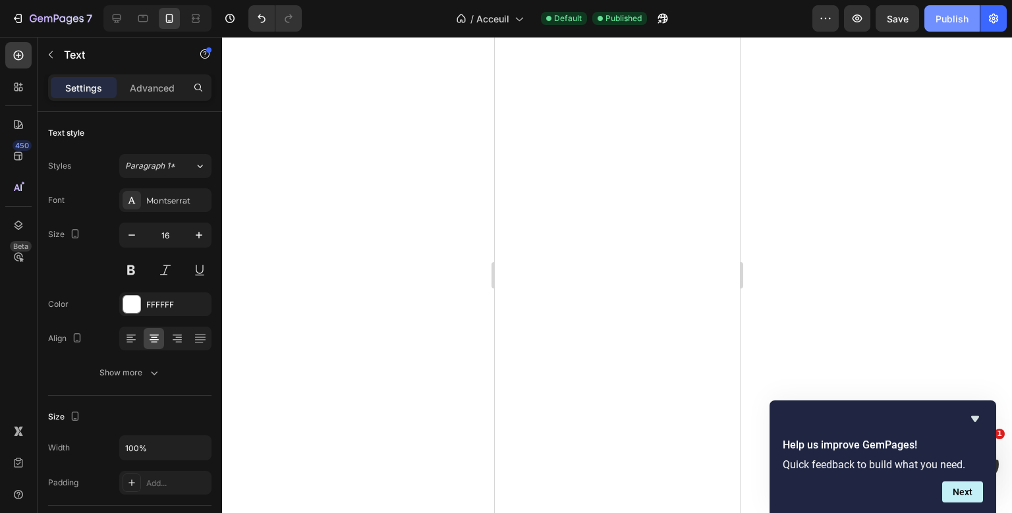
click at [955, 22] on div "Publish" at bounding box center [952, 19] width 33 height 14
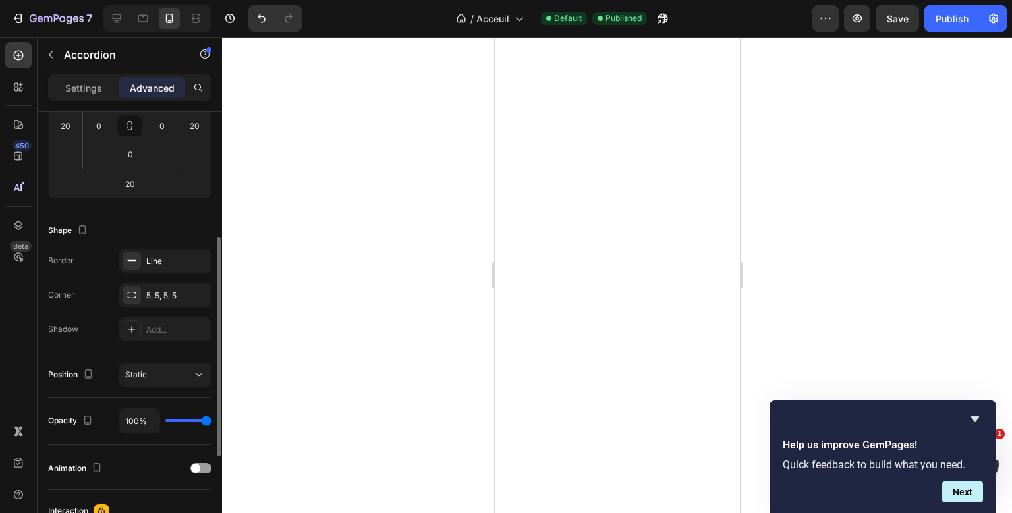
scroll to position [244, 0]
click at [148, 289] on div "5, 5, 5, 5" at bounding box center [165, 293] width 38 height 12
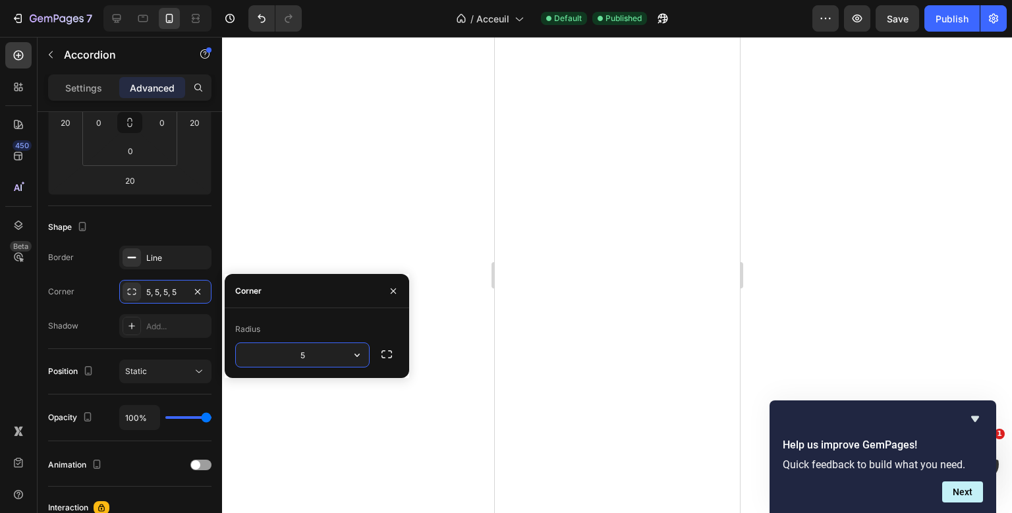
click at [302, 354] on input "5" at bounding box center [302, 355] width 133 height 24
type input "8"
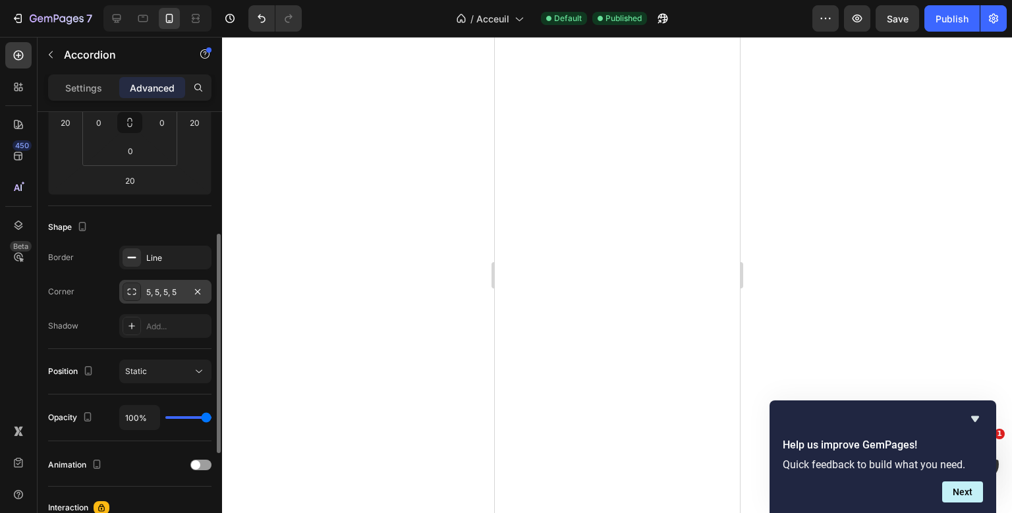
click at [162, 292] on div "5, 5, 5, 5" at bounding box center [165, 293] width 38 height 12
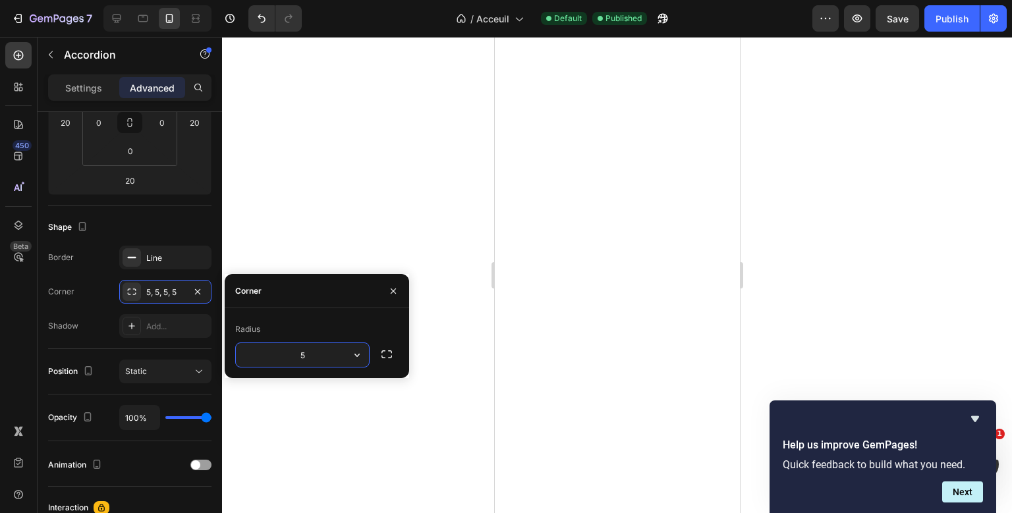
click at [305, 360] on input "5" at bounding box center [302, 355] width 133 height 24
type input "8"
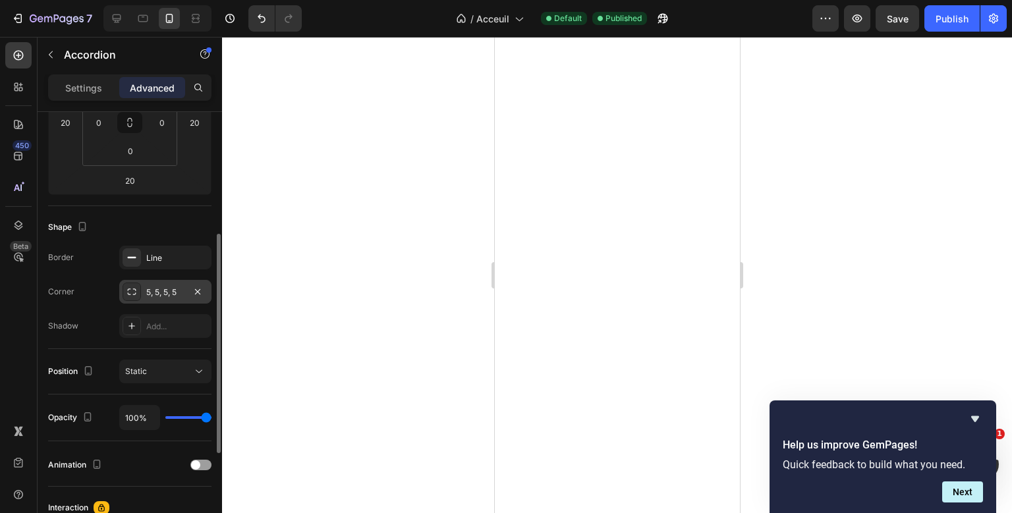
click at [163, 290] on div "5, 5, 5, 5" at bounding box center [165, 293] width 38 height 12
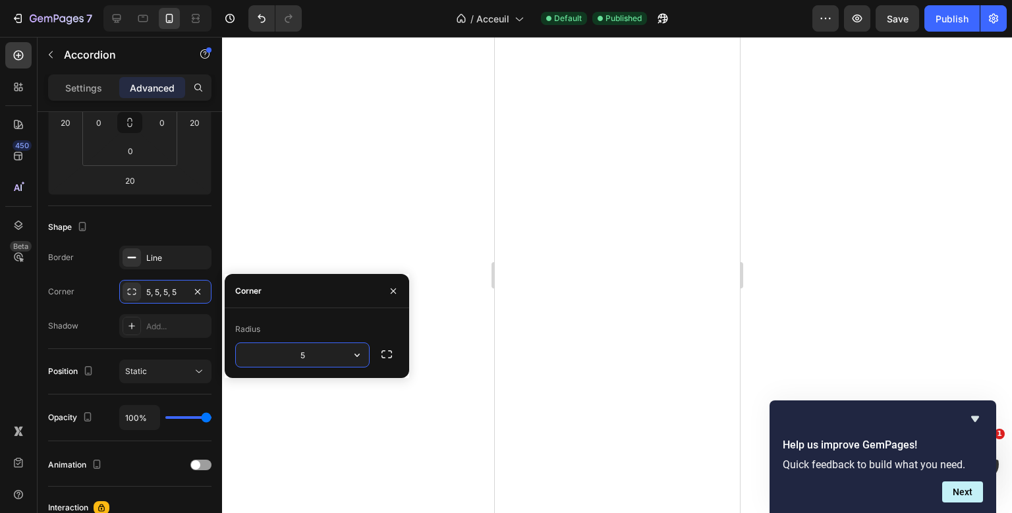
click at [308, 363] on input "5" at bounding box center [302, 355] width 133 height 24
type input "8"
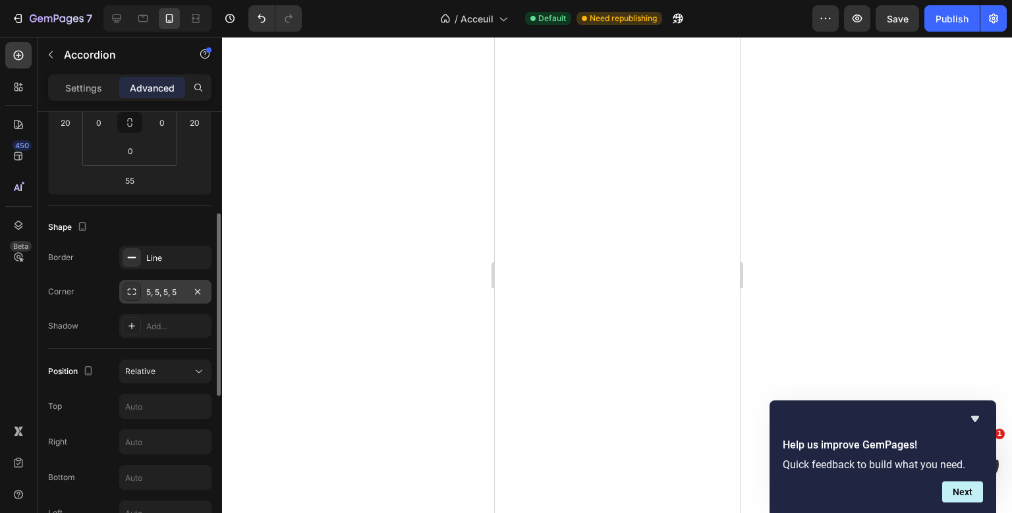
click at [151, 296] on div "5, 5, 5, 5" at bounding box center [165, 293] width 38 height 12
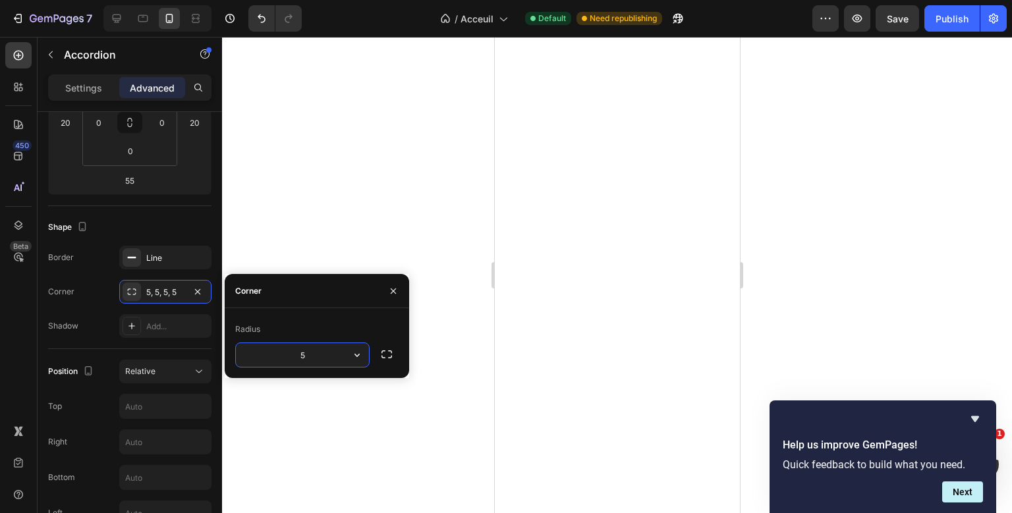
click at [316, 357] on input "5" at bounding box center [302, 355] width 133 height 24
type input "8"
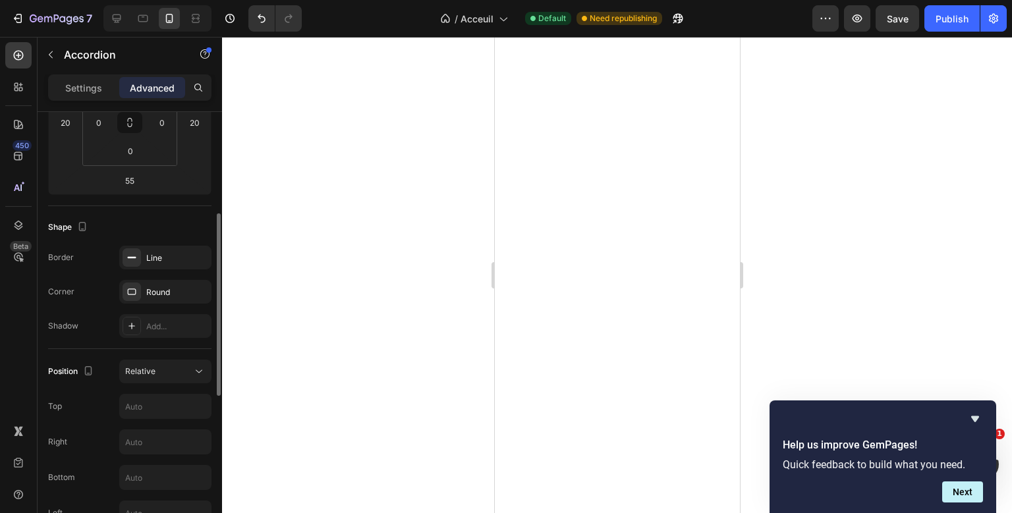
click at [102, 312] on div "Border Line Corner Round Shadow Add..." at bounding box center [129, 292] width 163 height 92
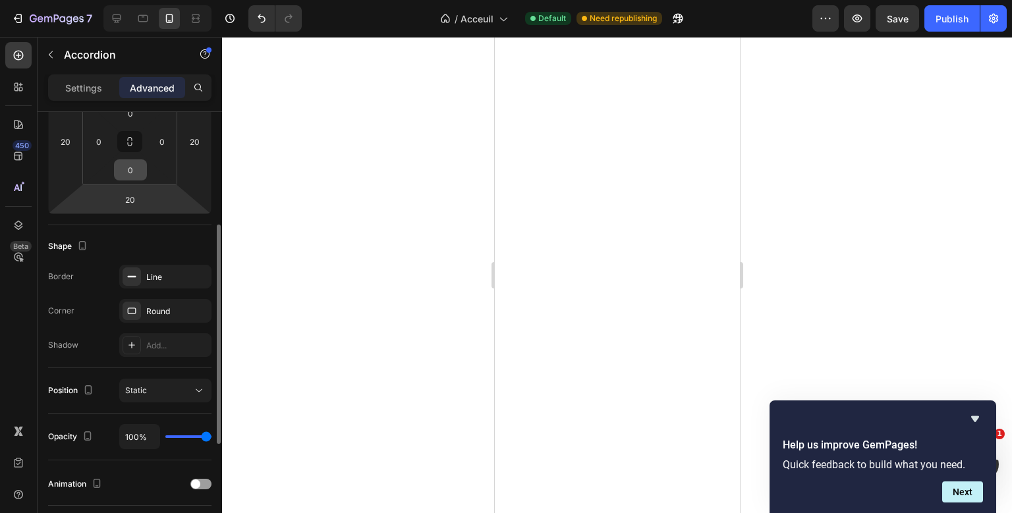
scroll to position [251, 0]
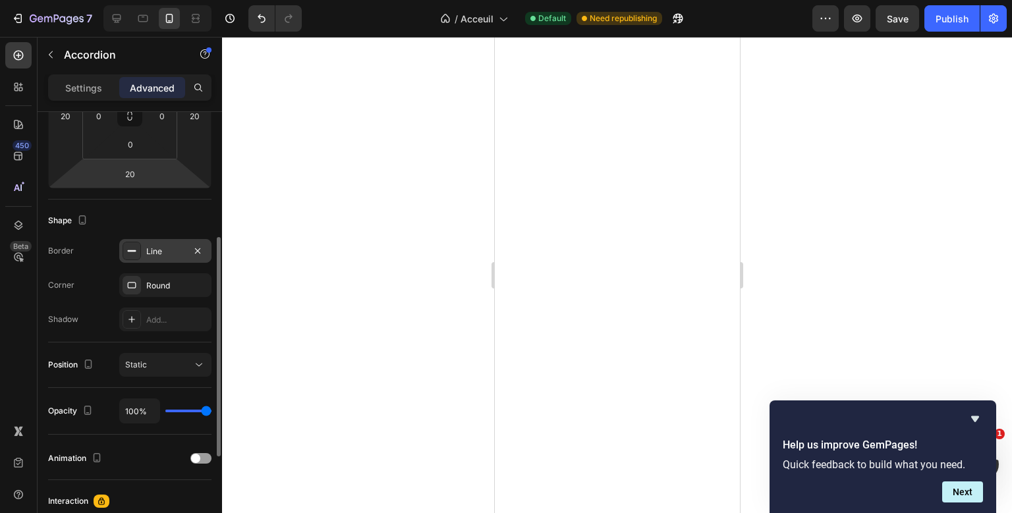
click at [159, 250] on div "Line" at bounding box center [165, 252] width 38 height 12
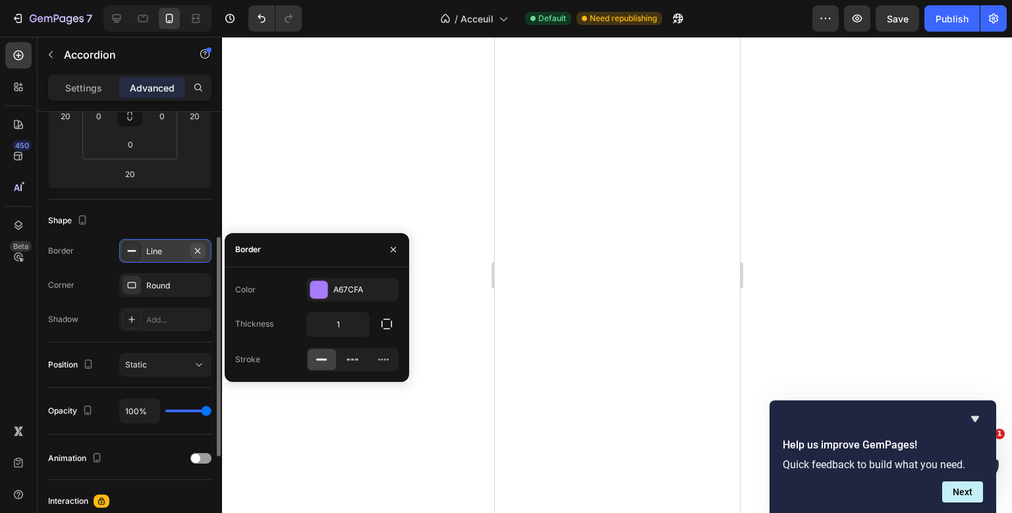
click at [200, 244] on button "button" at bounding box center [198, 251] width 16 height 16
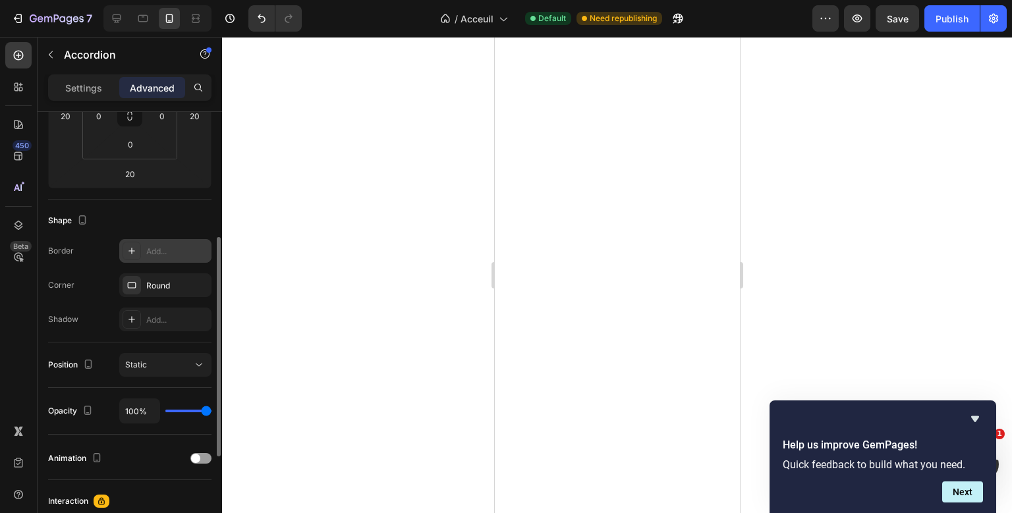
scroll to position [250, 0]
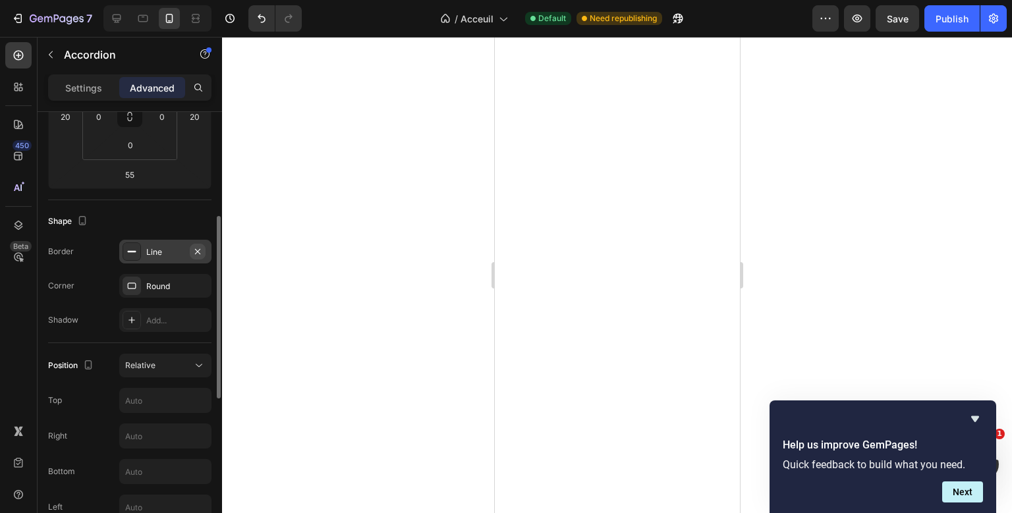
click at [200, 251] on icon "button" at bounding box center [197, 251] width 11 height 11
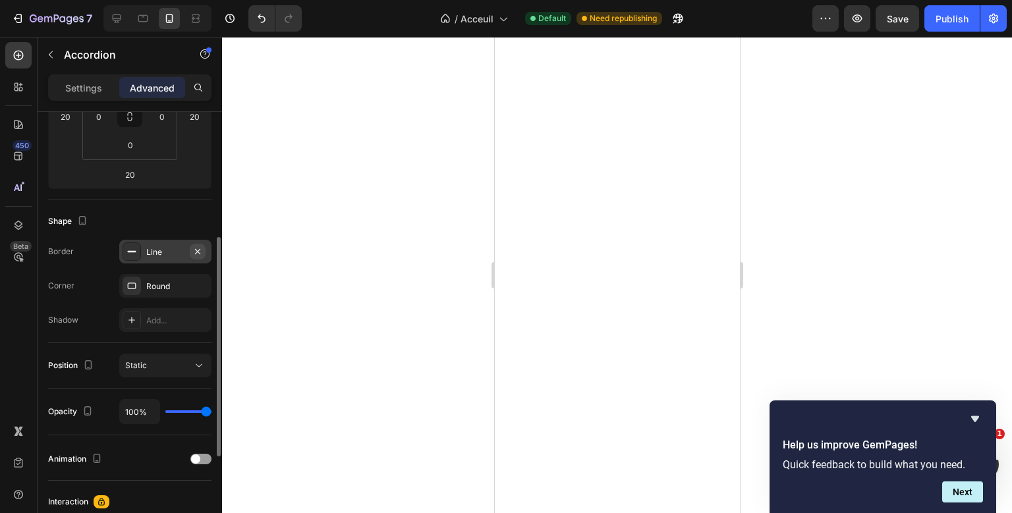
click at [205, 248] on button "button" at bounding box center [198, 252] width 16 height 16
click at [200, 249] on icon "button" at bounding box center [197, 250] width 5 height 5
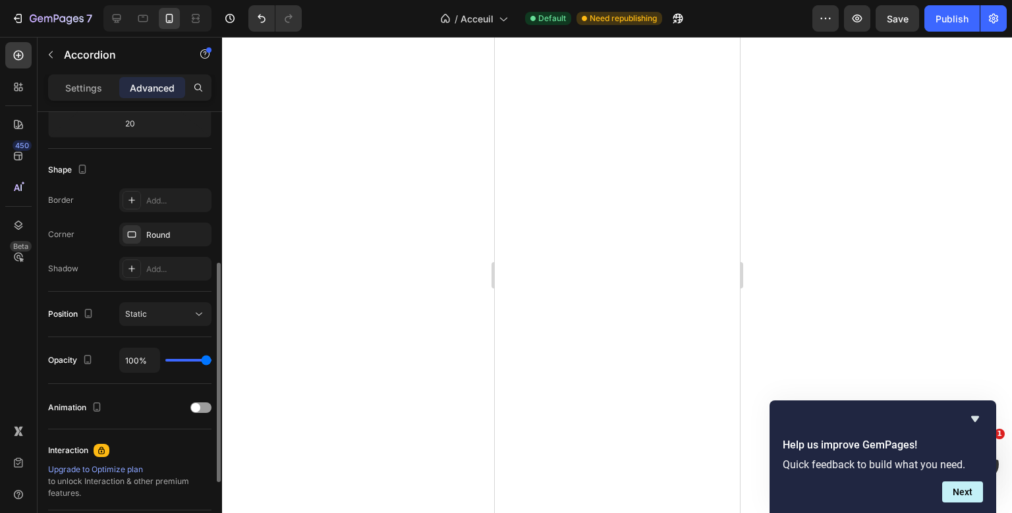
scroll to position [302, 0]
click at [171, 229] on div "Round" at bounding box center [165, 235] width 38 height 12
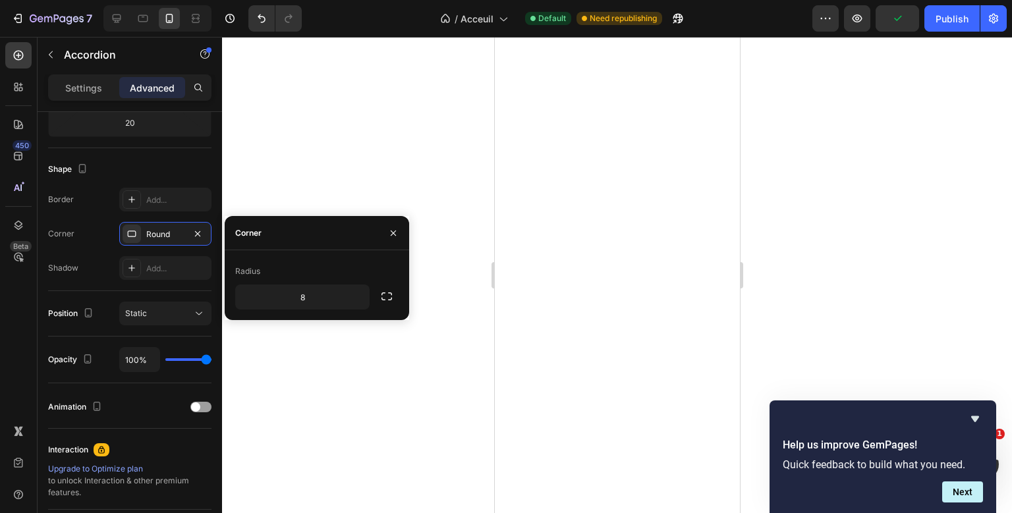
scroll to position [0, 0]
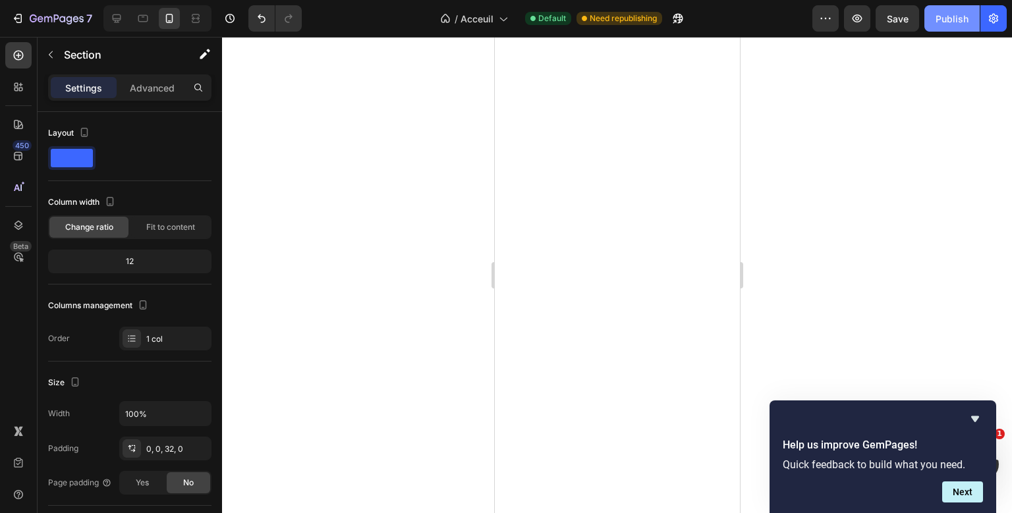
click at [963, 13] on div "Publish" at bounding box center [952, 19] width 33 height 14
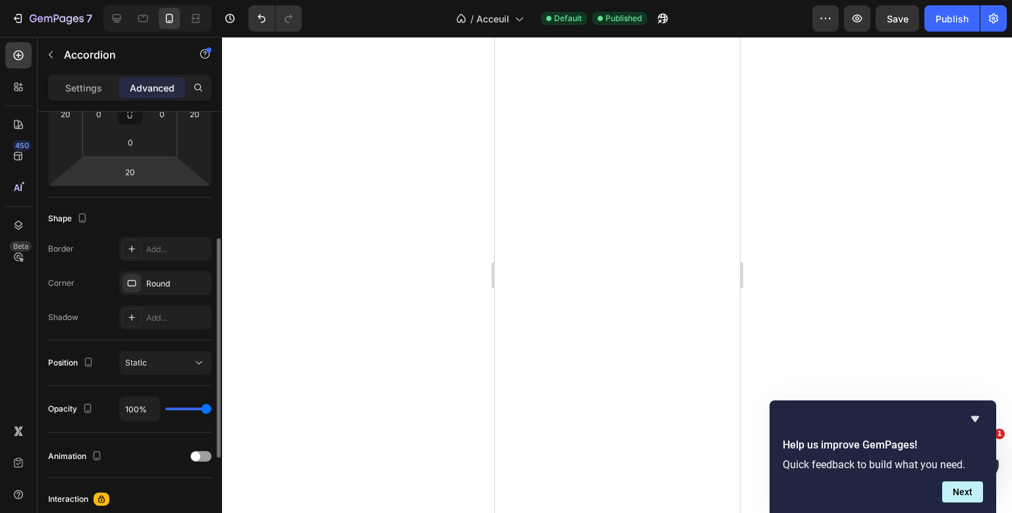
scroll to position [254, 0]
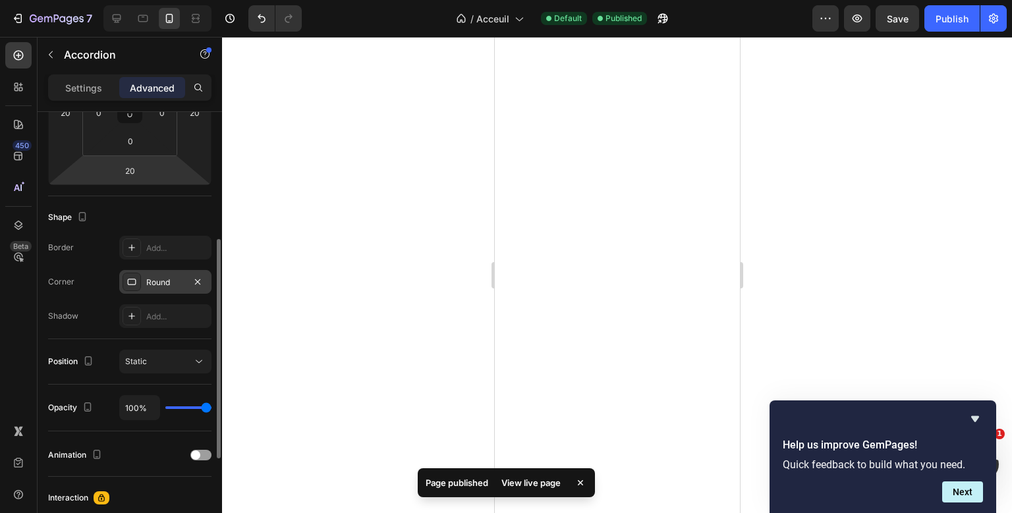
click at [167, 270] on div "Round" at bounding box center [165, 282] width 92 height 24
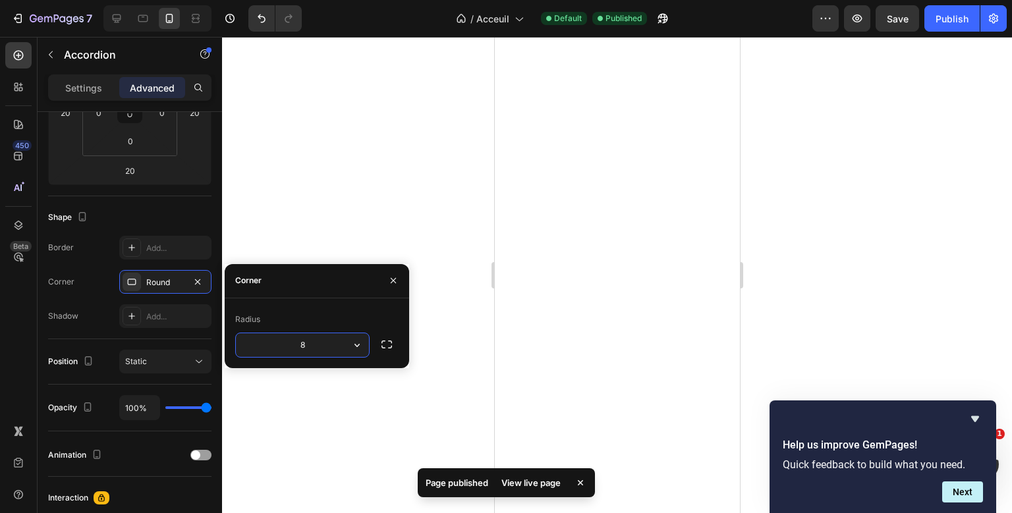
click at [299, 349] on input "8" at bounding box center [302, 345] width 133 height 24
type input "15"
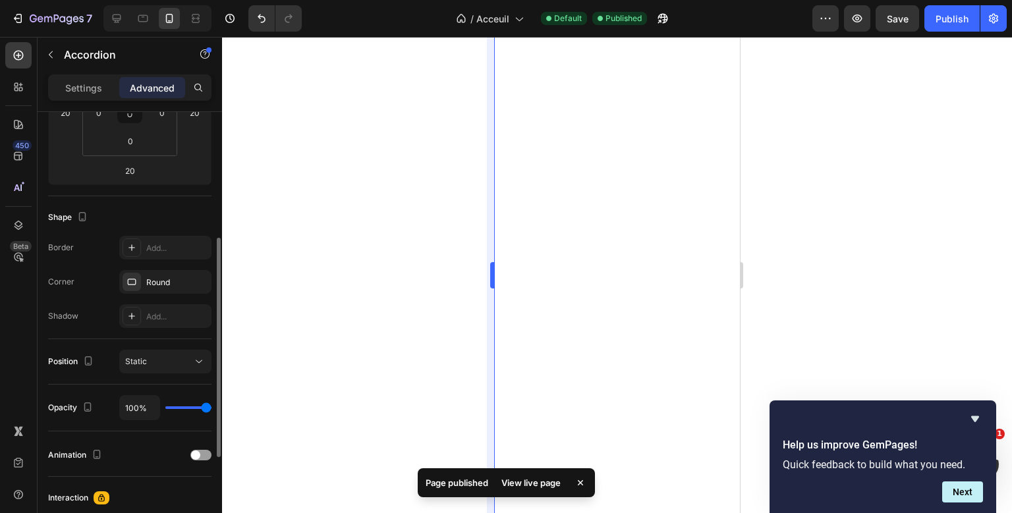
scroll to position [254, 0]
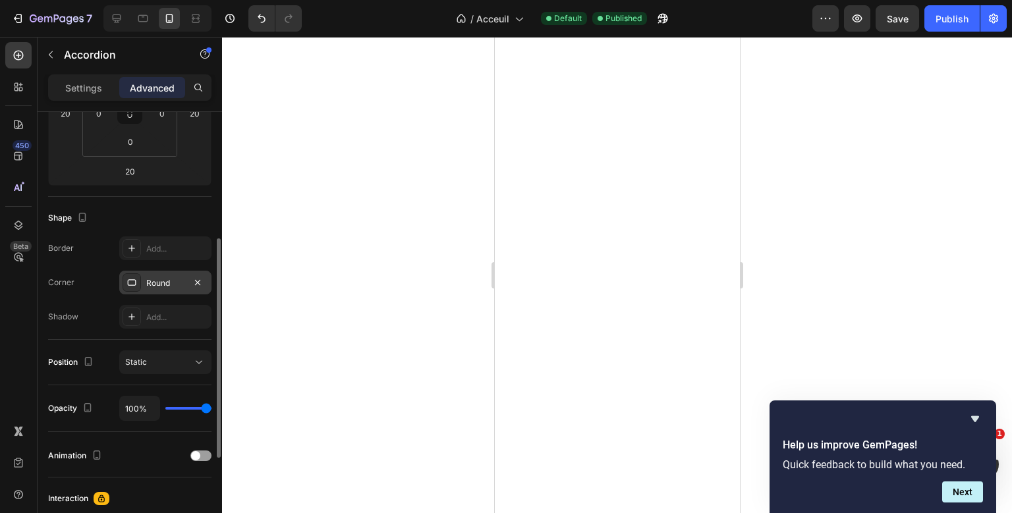
click at [183, 287] on div "Round" at bounding box center [165, 283] width 38 height 12
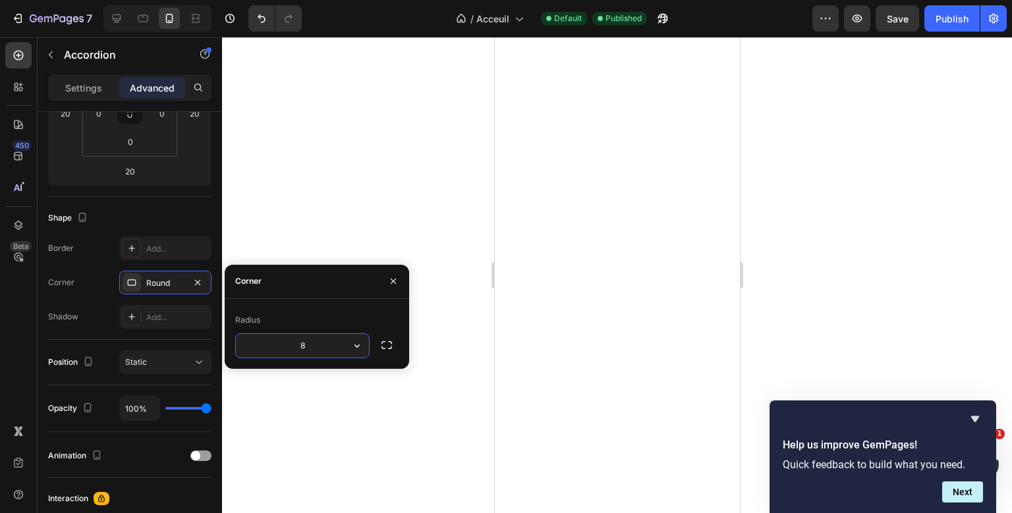
click at [306, 349] on input "8" at bounding box center [302, 346] width 133 height 24
type input "15"
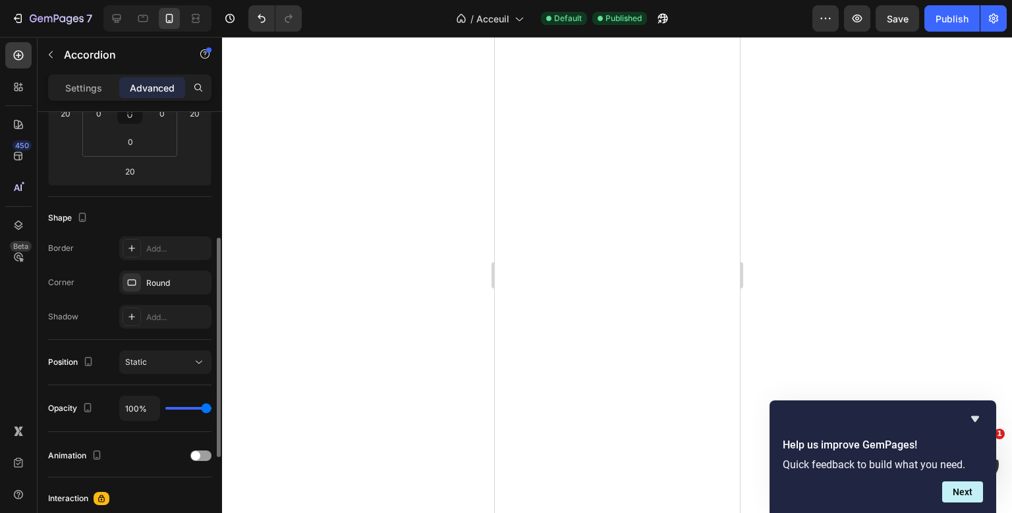
scroll to position [253, 0]
click at [167, 279] on div "Round" at bounding box center [165, 284] width 38 height 12
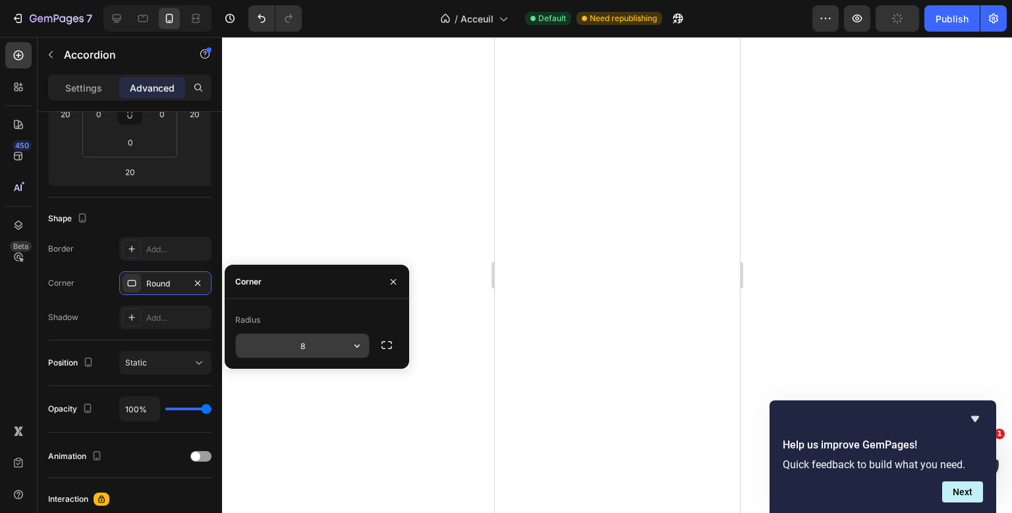
click at [306, 341] on input "8" at bounding box center [302, 346] width 133 height 24
type input "15"
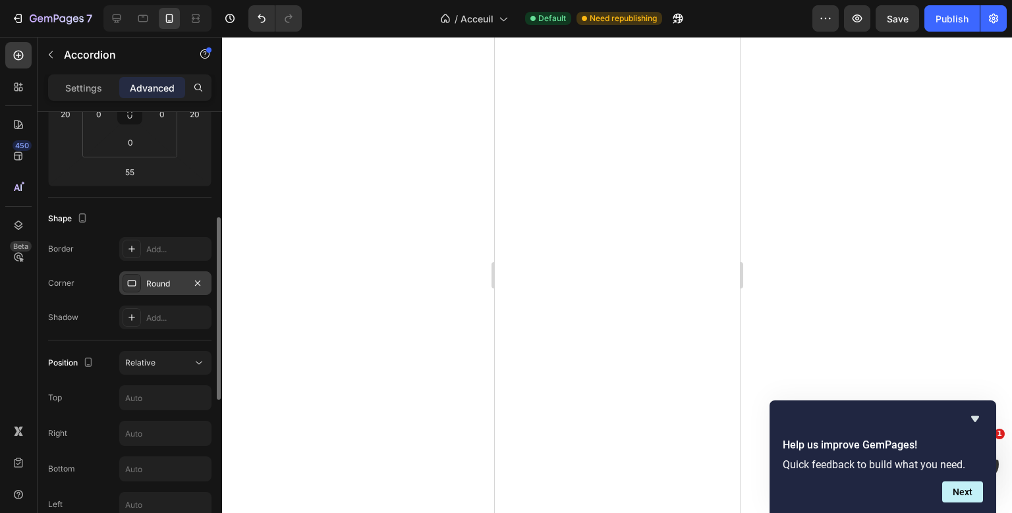
click at [156, 276] on div "Round" at bounding box center [165, 283] width 92 height 24
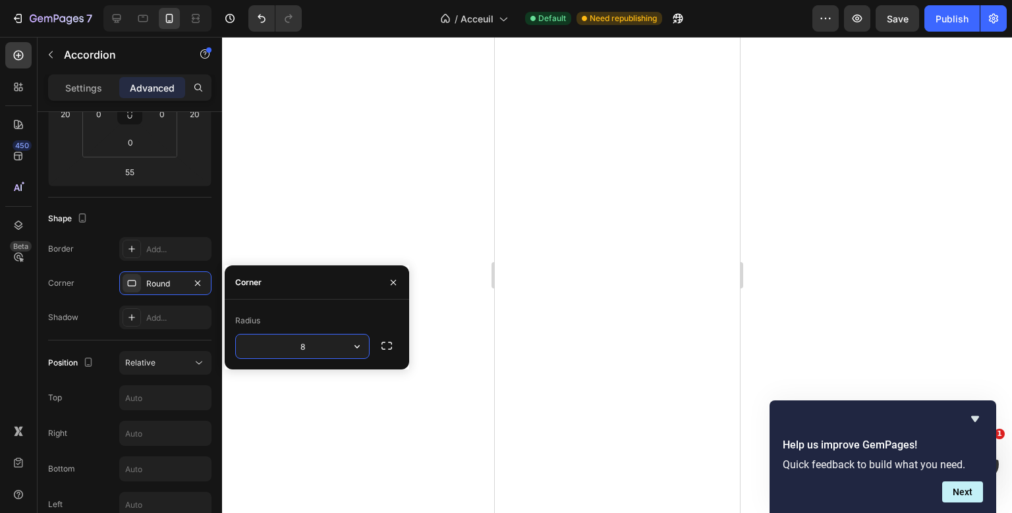
click at [307, 348] on input "8" at bounding box center [302, 347] width 133 height 24
type input "15"
click at [963, 6] on button "Publish" at bounding box center [951, 18] width 55 height 26
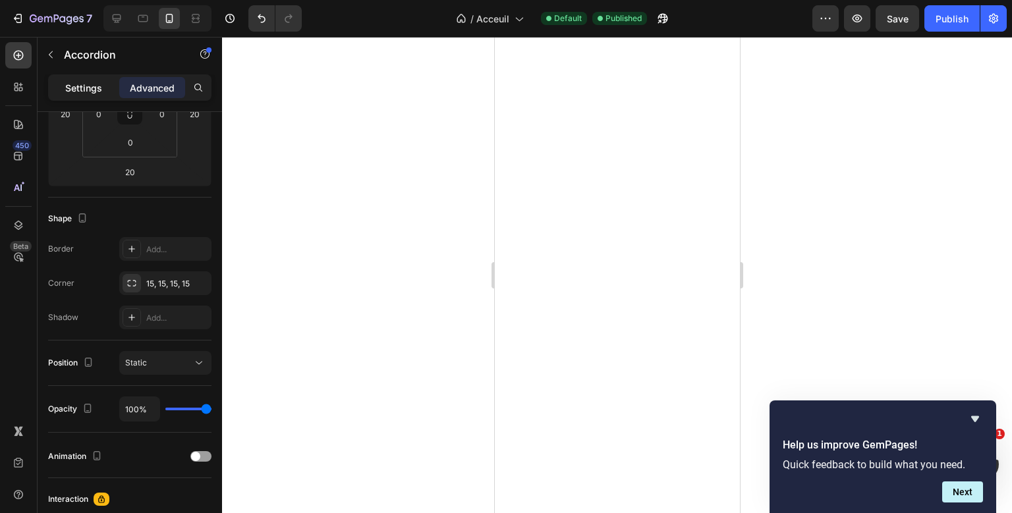
click at [87, 96] on div "Settings" at bounding box center [84, 87] width 66 height 21
type input "0"
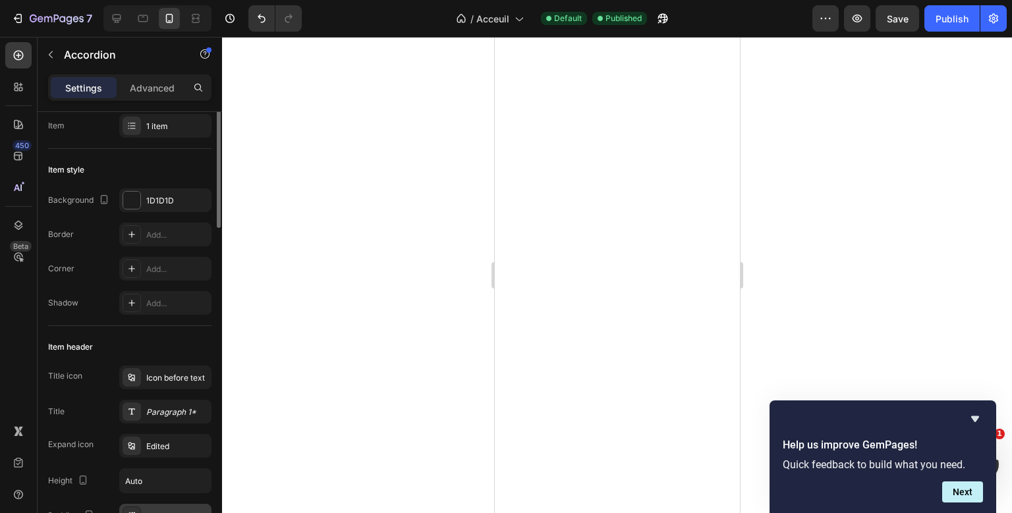
scroll to position [0, 0]
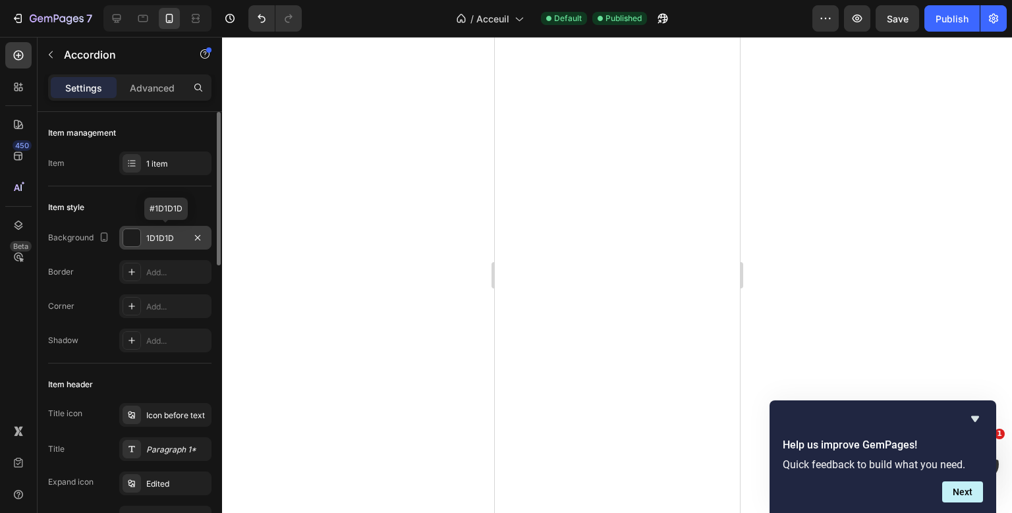
click at [146, 231] on div "1D1D1D" at bounding box center [165, 238] width 92 height 24
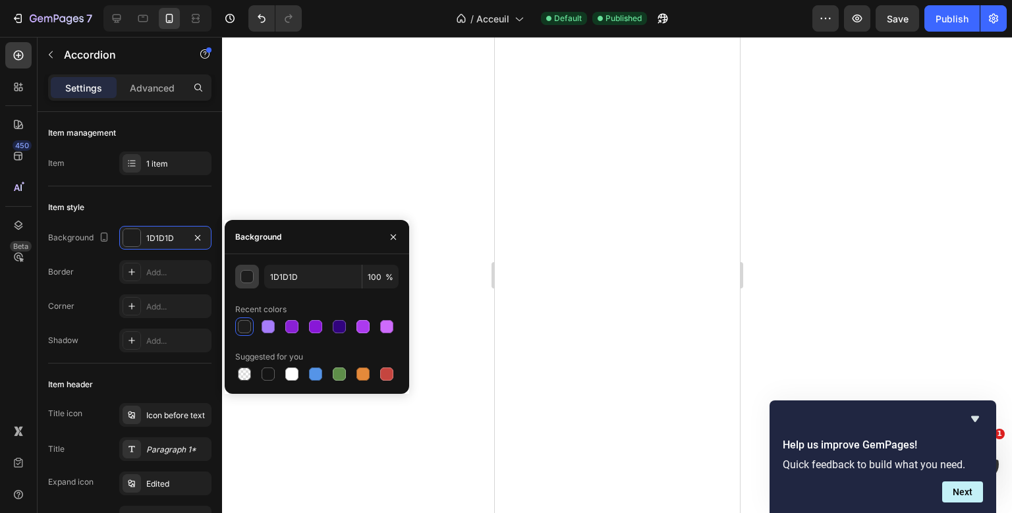
click at [248, 275] on div "button" at bounding box center [247, 277] width 13 height 13
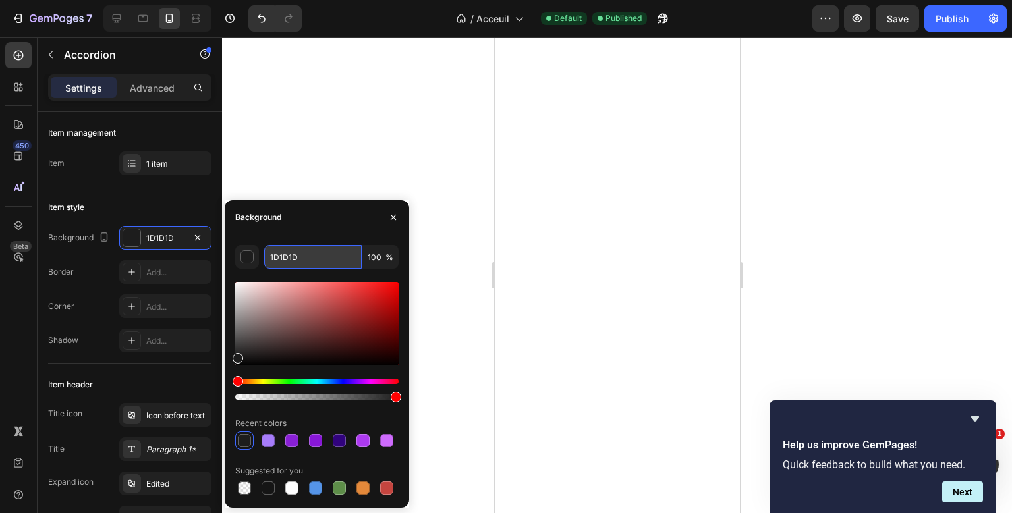
click at [286, 262] on input "1D1D1D" at bounding box center [313, 257] width 98 height 24
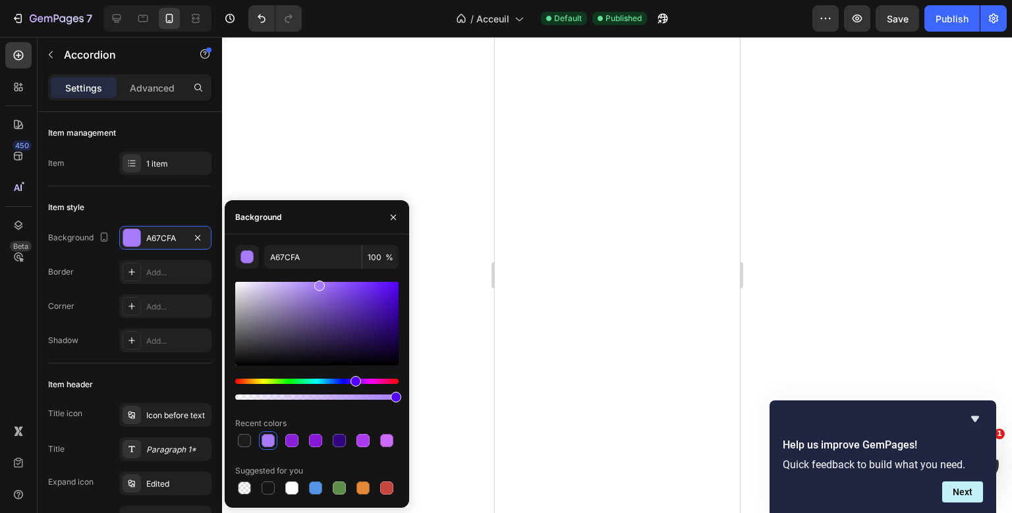
click at [352, 240] on div "A67CFA 100 % Recent colors Suggested for you" at bounding box center [317, 371] width 184 height 273
click at [320, 356] on div at bounding box center [316, 324] width 163 height 84
click at [325, 349] on div at bounding box center [316, 324] width 163 height 84
type input "1F1630"
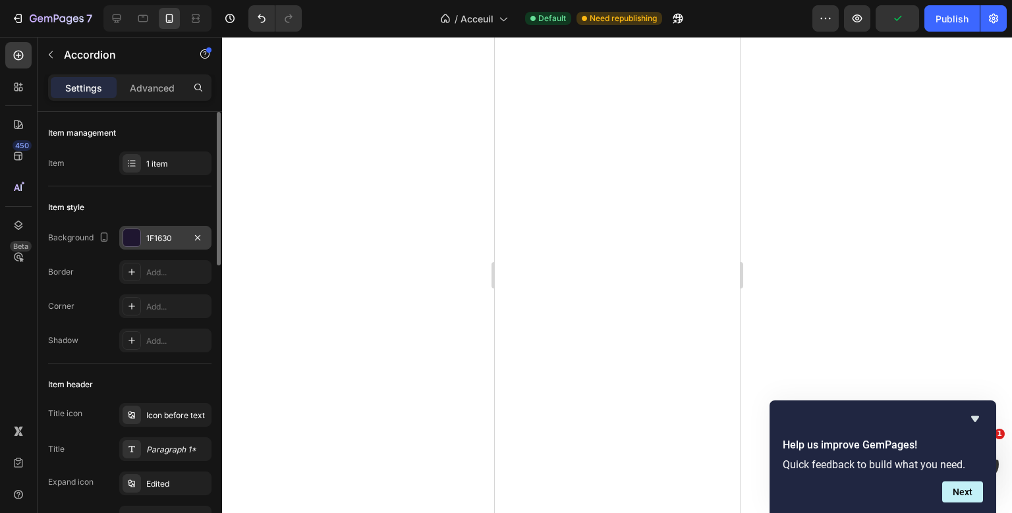
click at [179, 239] on div "1F1630" at bounding box center [165, 239] width 38 height 12
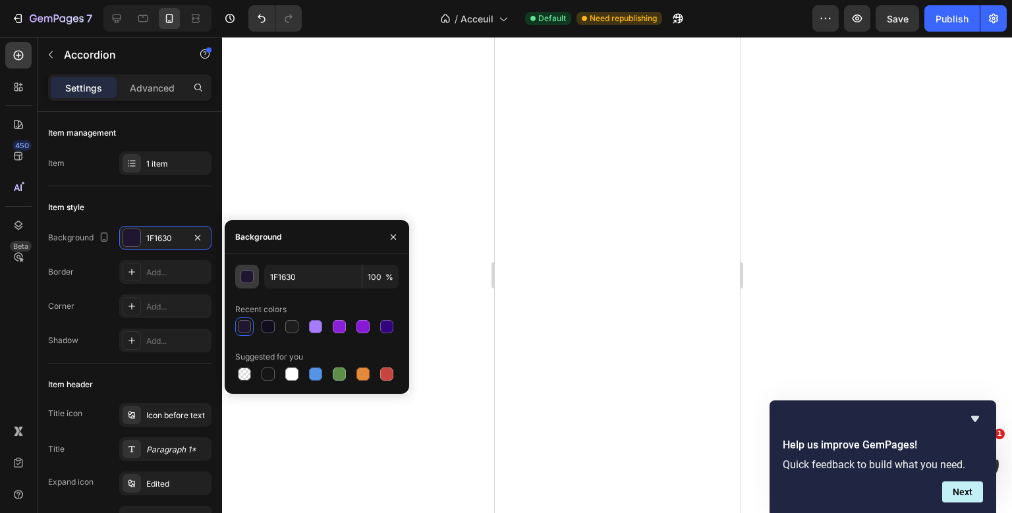
click at [241, 272] on div "button" at bounding box center [247, 276] width 13 height 13
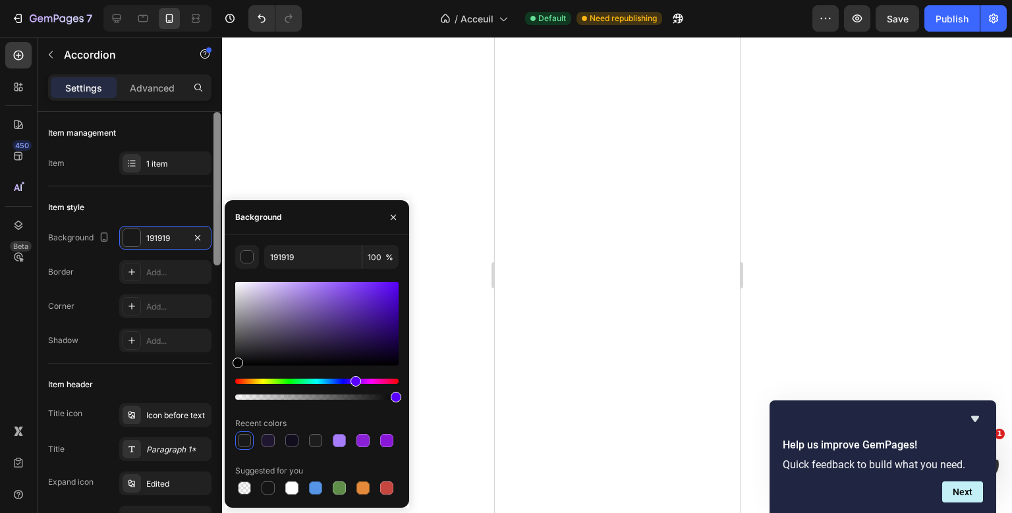
drag, startPoint x: 243, startPoint y: 324, endPoint x: 221, endPoint y: 376, distance: 56.4
click at [221, 376] on div "450 Beta Sections(18) Elements(83) Section Element Hero Section Product Detail …" at bounding box center [111, 275] width 222 height 476
click at [263, 485] on div at bounding box center [268, 488] width 13 height 13
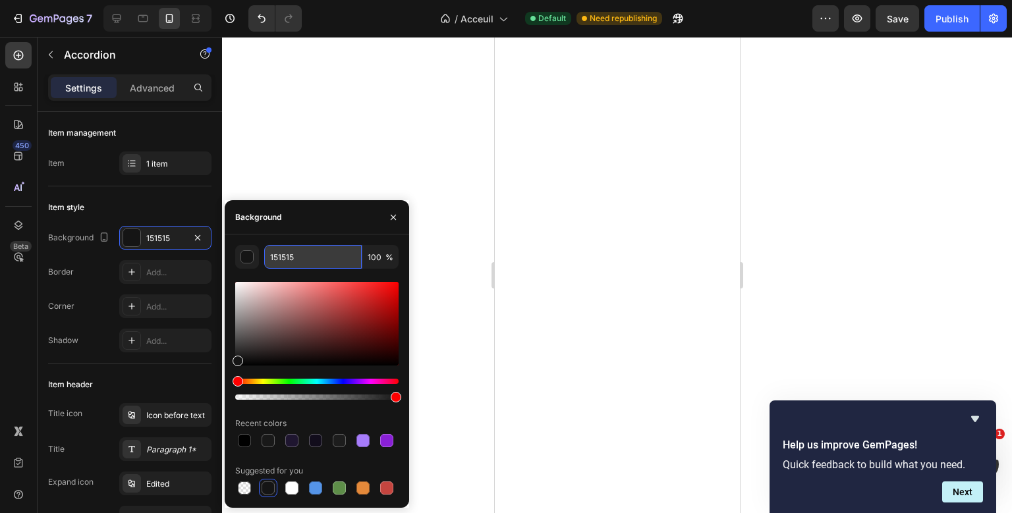
click at [287, 254] on input "151515" at bounding box center [313, 257] width 98 height 24
type input "111111"
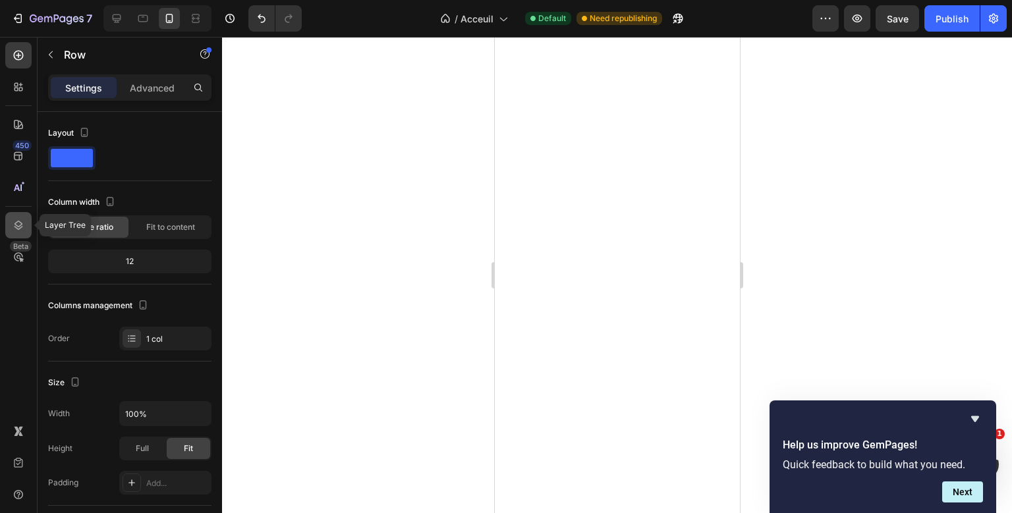
click at [13, 228] on icon at bounding box center [18, 225] width 13 height 13
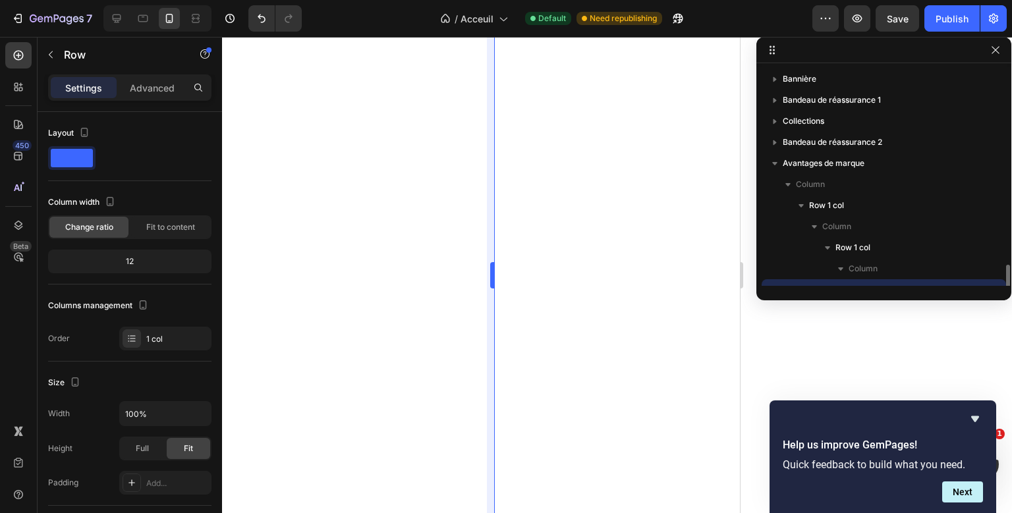
scroll to position [119, 0]
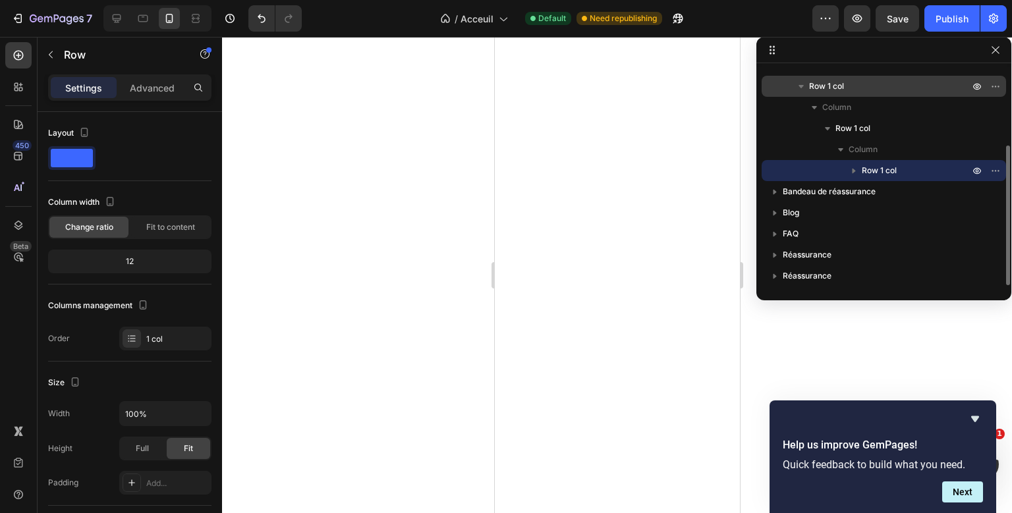
click at [886, 86] on p "Row 1 col" at bounding box center [890, 86] width 163 height 13
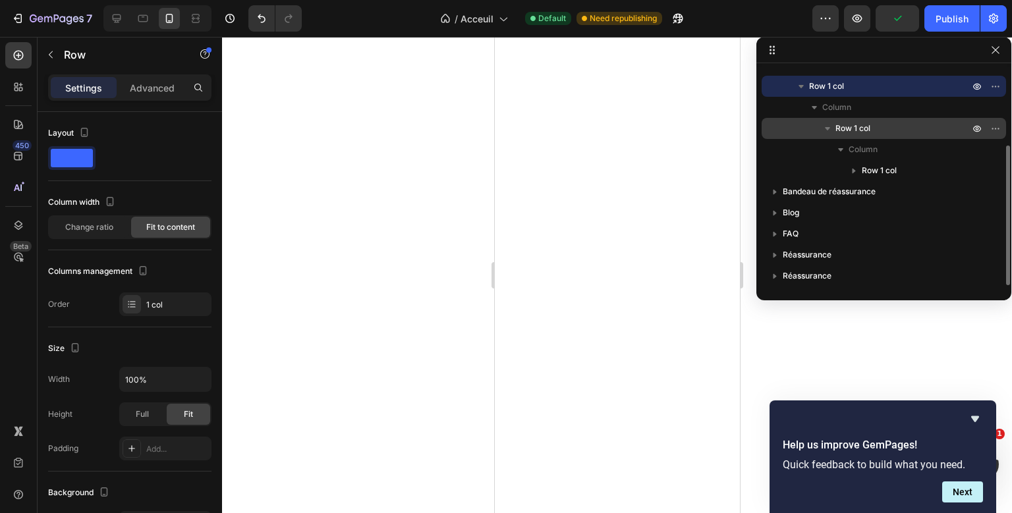
click at [874, 126] on p "Row 1 col" at bounding box center [903, 128] width 136 height 13
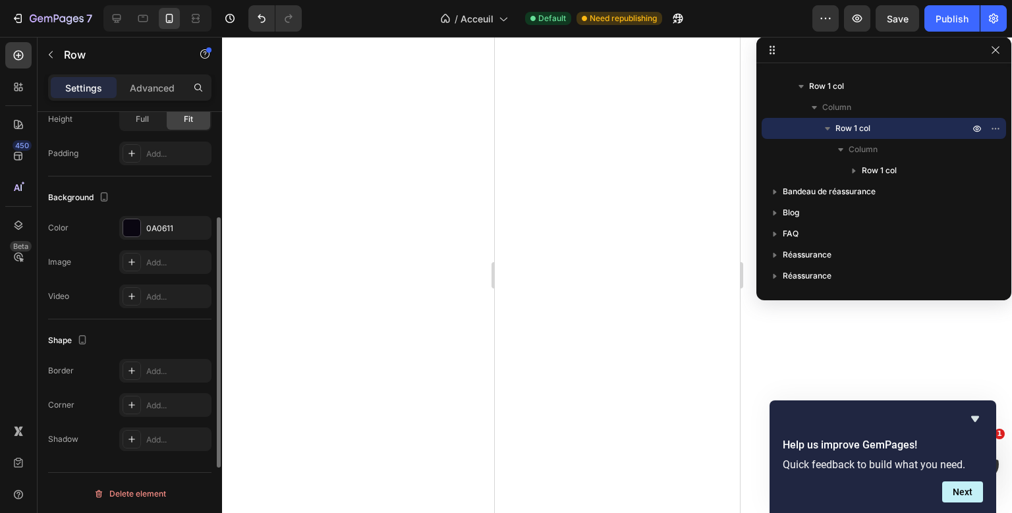
scroll to position [266, 0]
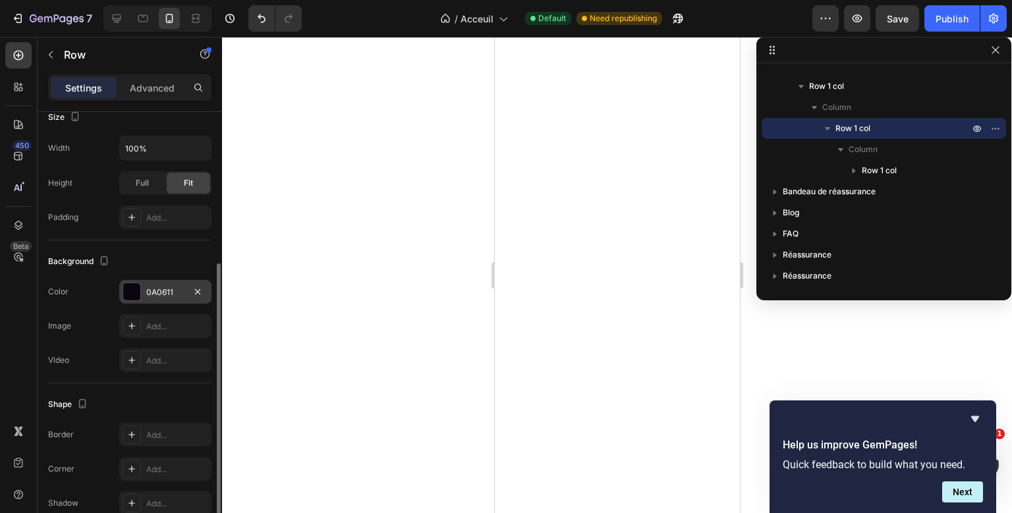
click at [161, 289] on div "0A0611" at bounding box center [165, 293] width 38 height 12
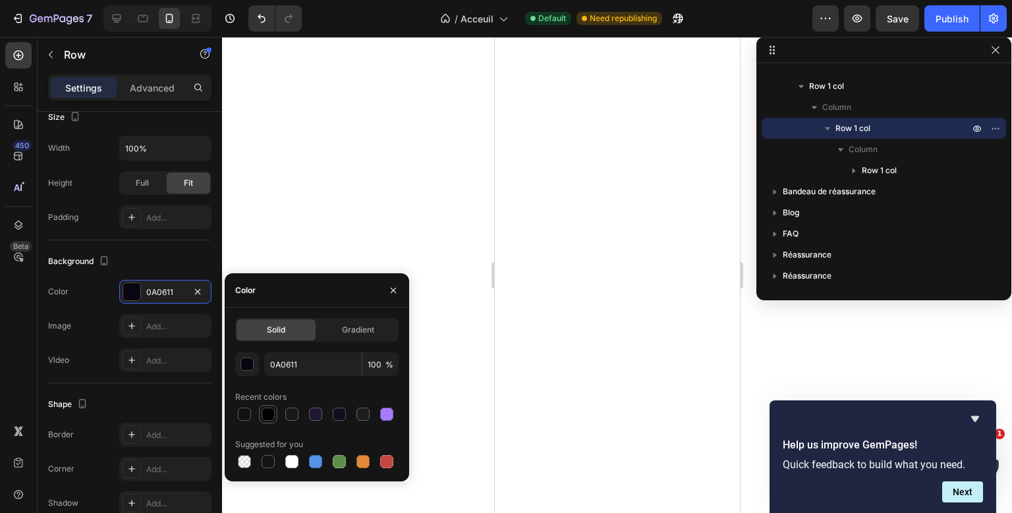
click at [265, 416] on div at bounding box center [268, 414] width 13 height 13
type input "000000"
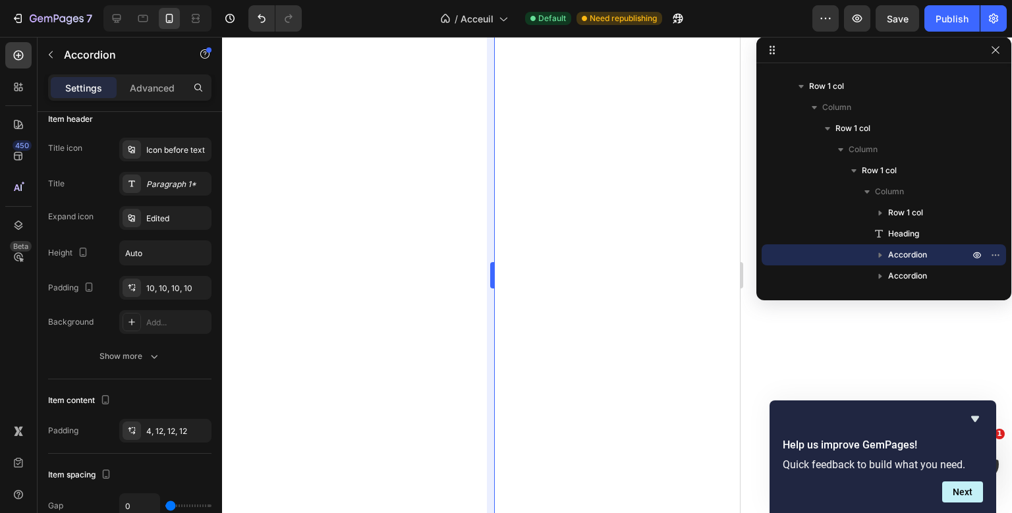
scroll to position [0, 0]
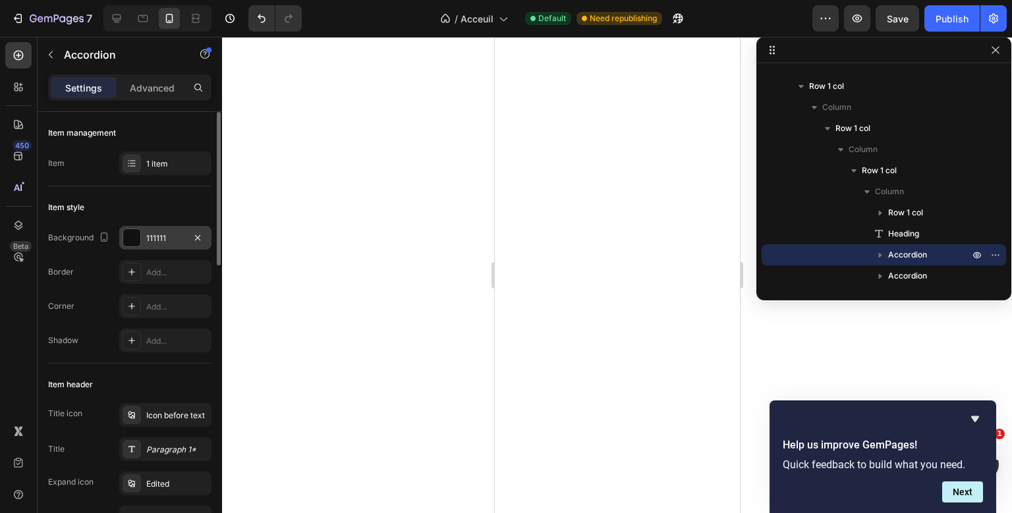
click at [167, 244] on div "111111" at bounding box center [165, 238] width 92 height 24
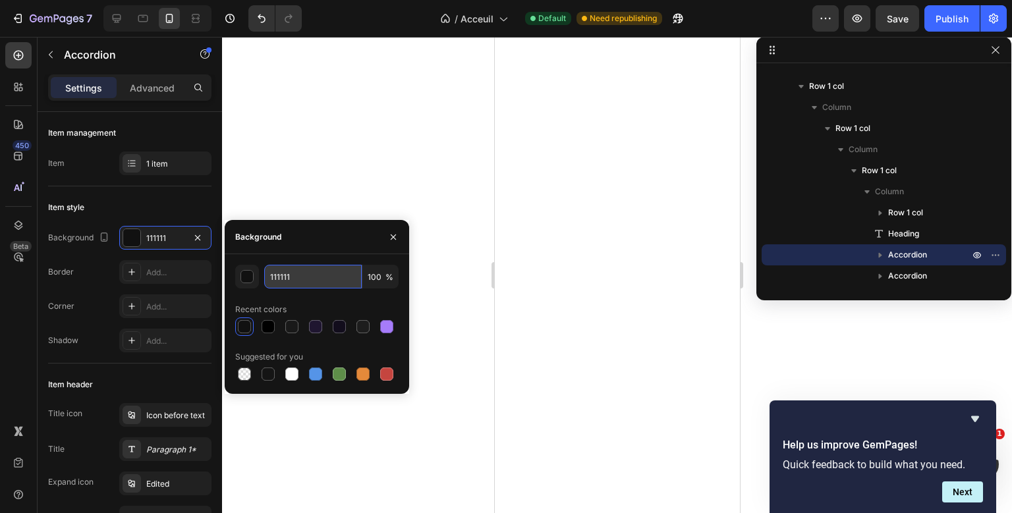
click at [283, 275] on input "111111" at bounding box center [313, 277] width 98 height 24
type input "101010"
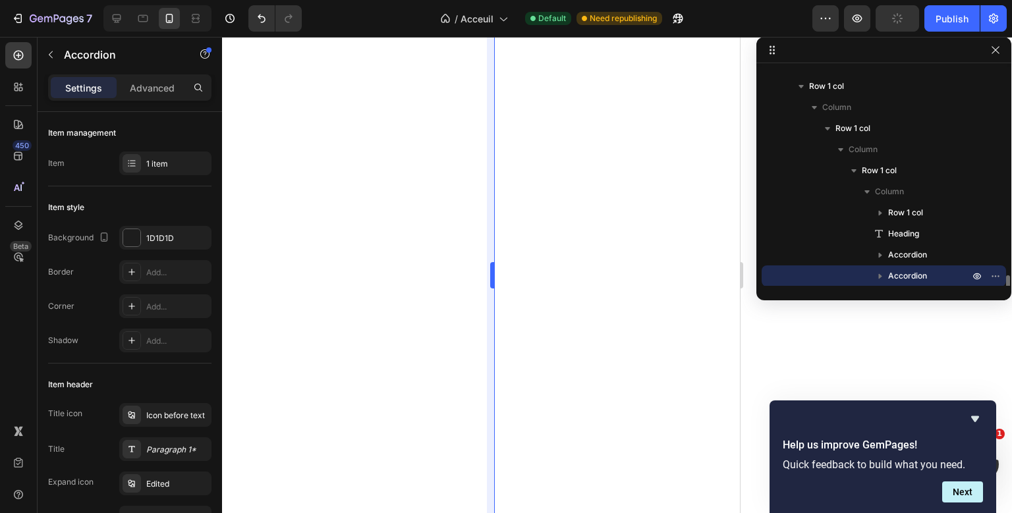
scroll to position [228, 0]
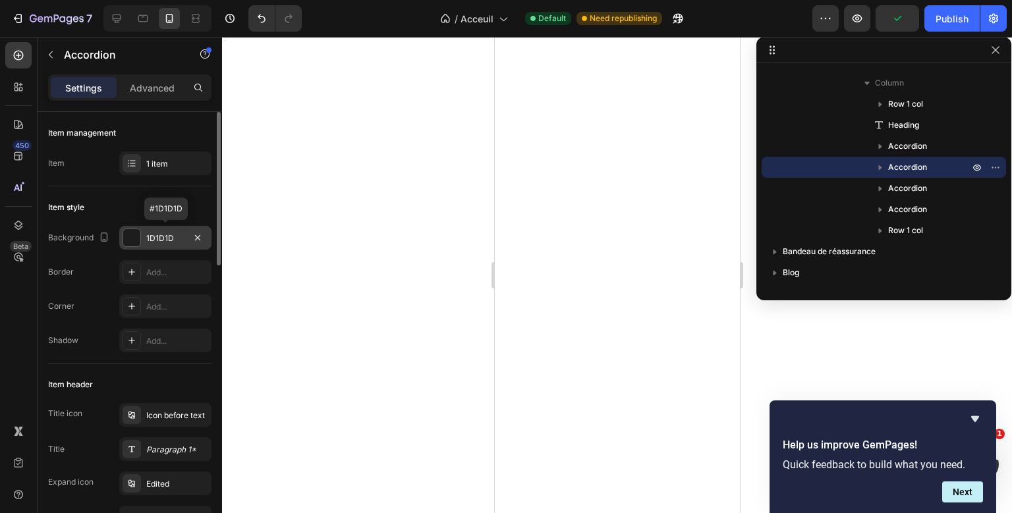
click at [164, 244] on div "1D1D1D" at bounding box center [165, 238] width 92 height 24
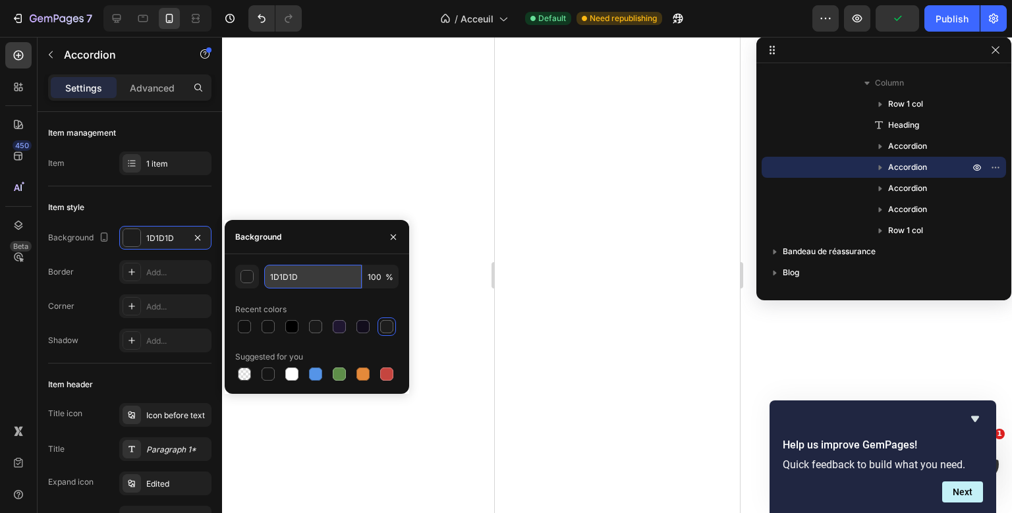
click at [290, 276] on input "1D1D1D" at bounding box center [313, 277] width 98 height 24
type input "101010"
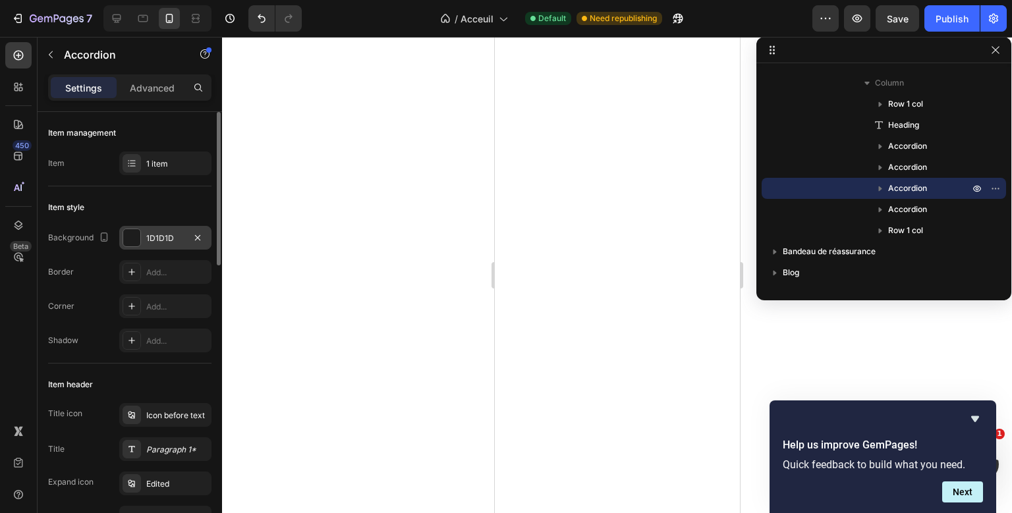
click at [154, 231] on div "1D1D1D" at bounding box center [165, 238] width 92 height 24
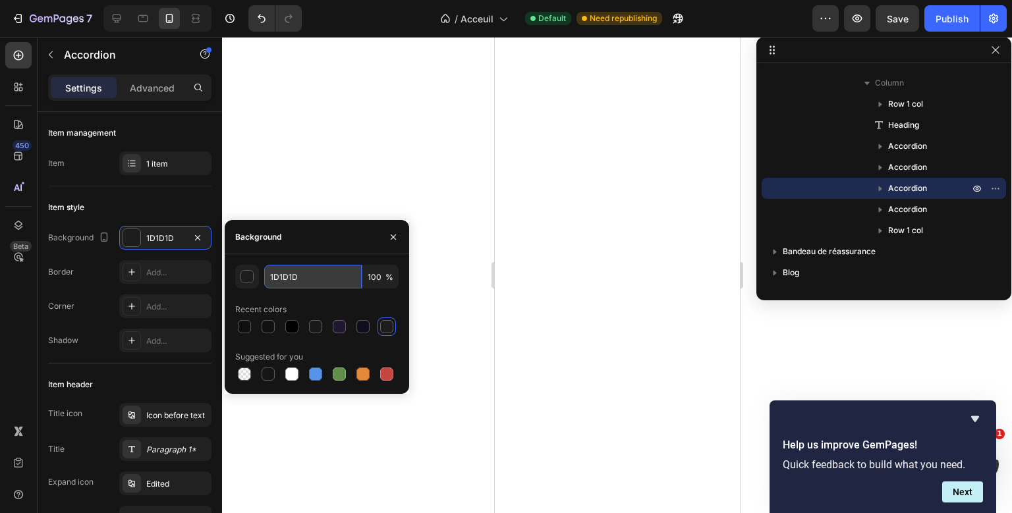
click at [273, 280] on input "1D1D1D" at bounding box center [313, 277] width 98 height 24
type input "101010"
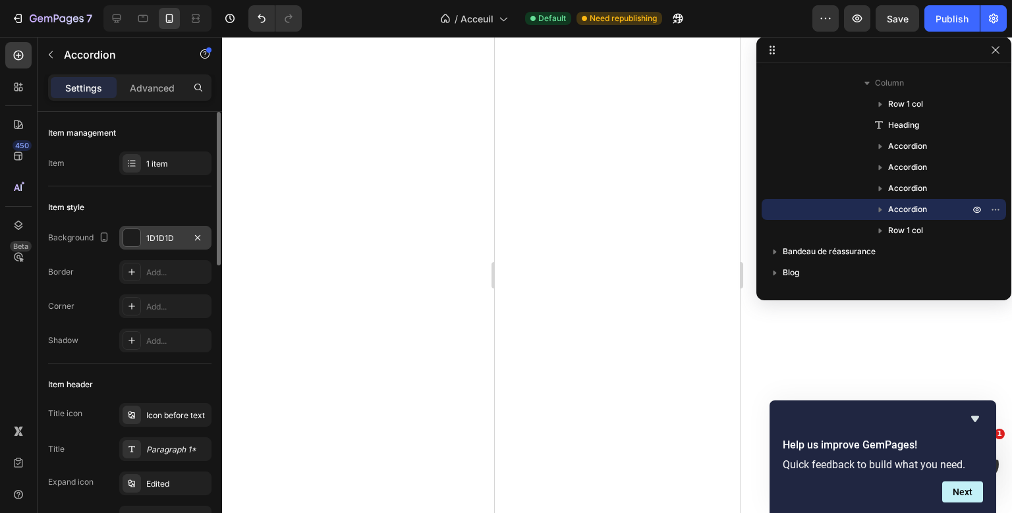
click at [154, 247] on div "1D1D1D" at bounding box center [165, 238] width 92 height 24
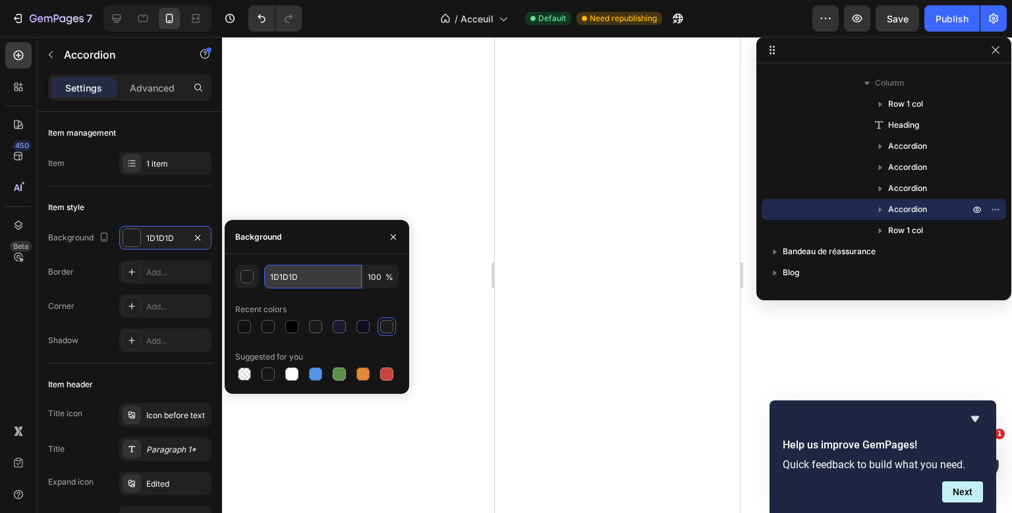
click at [287, 280] on input "1D1D1D" at bounding box center [313, 277] width 98 height 24
type input "101010"
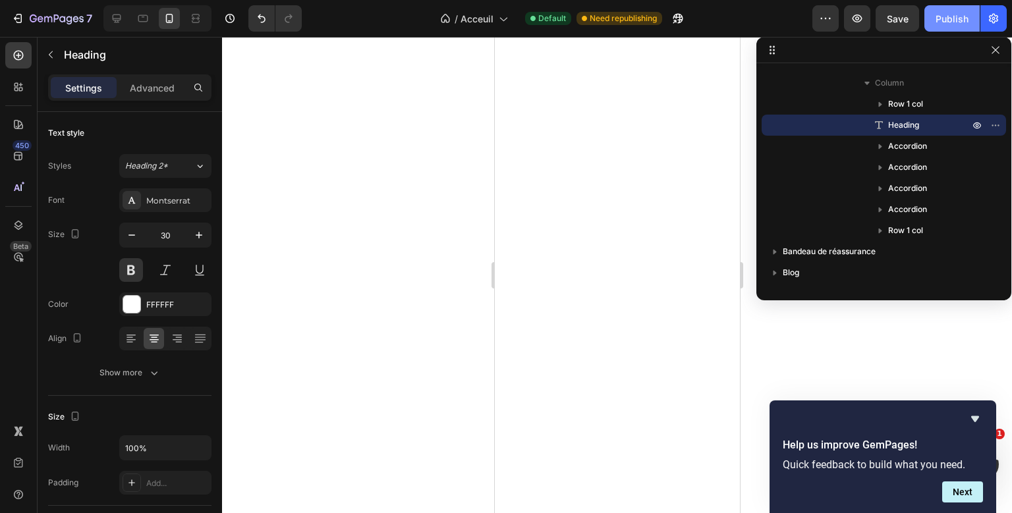
click at [933, 11] on button "Publish" at bounding box center [951, 18] width 55 height 26
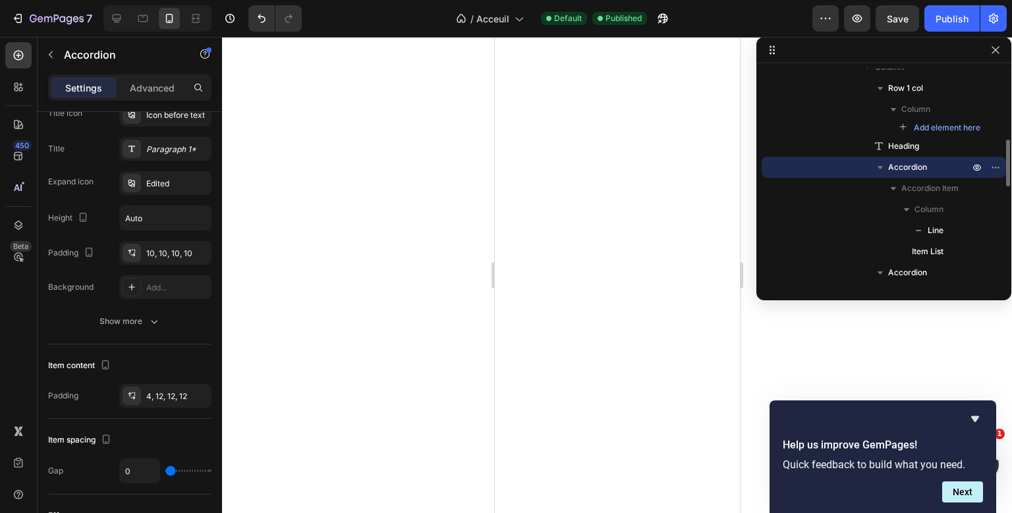
scroll to position [0, 0]
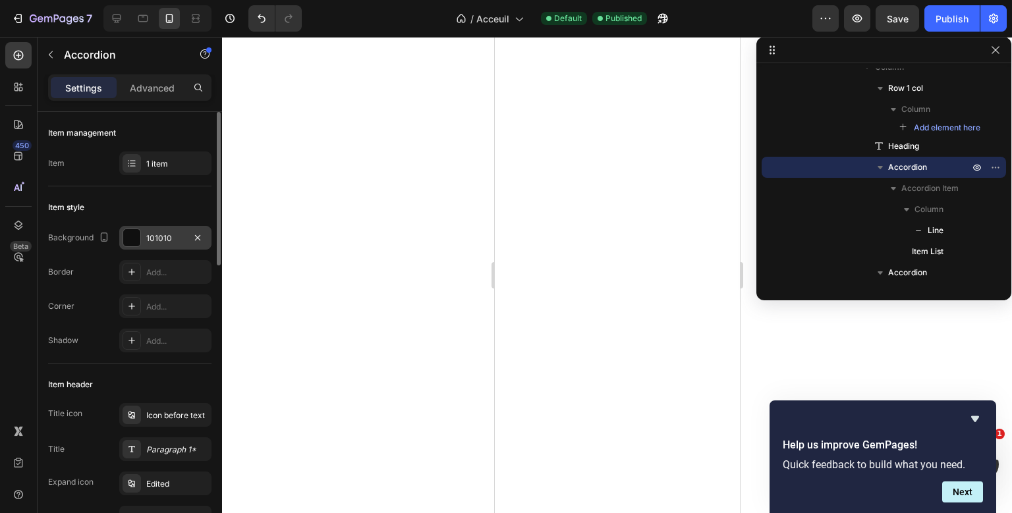
click at [170, 228] on div "101010" at bounding box center [165, 238] width 92 height 24
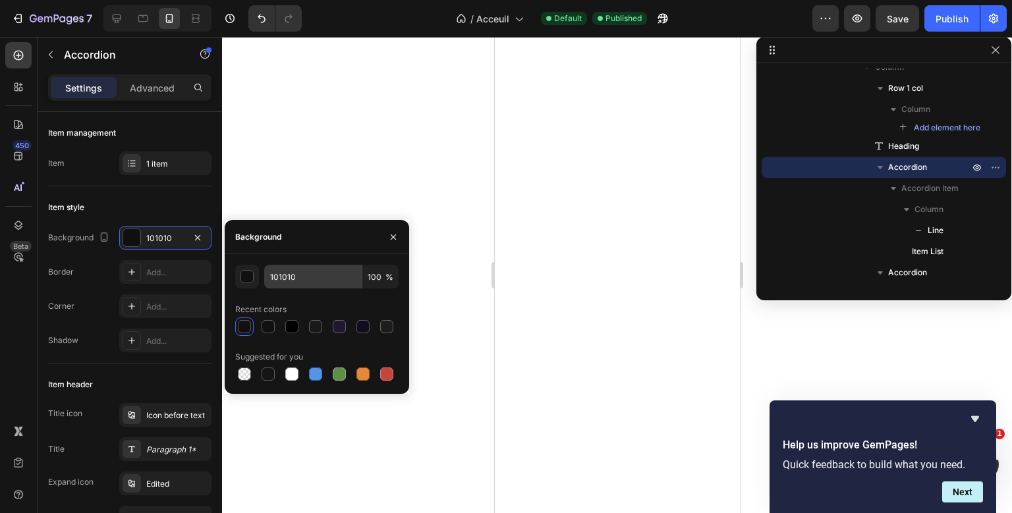
drag, startPoint x: 275, startPoint y: 265, endPoint x: 275, endPoint y: 275, distance: 10.5
click at [275, 275] on div "101010 100 % Recent colors Suggested for you" at bounding box center [317, 324] width 184 height 140
click at [275, 275] on input "101010" at bounding box center [313, 277] width 98 height 24
type input "121212"
click at [301, 280] on input "121212" at bounding box center [313, 277] width 98 height 24
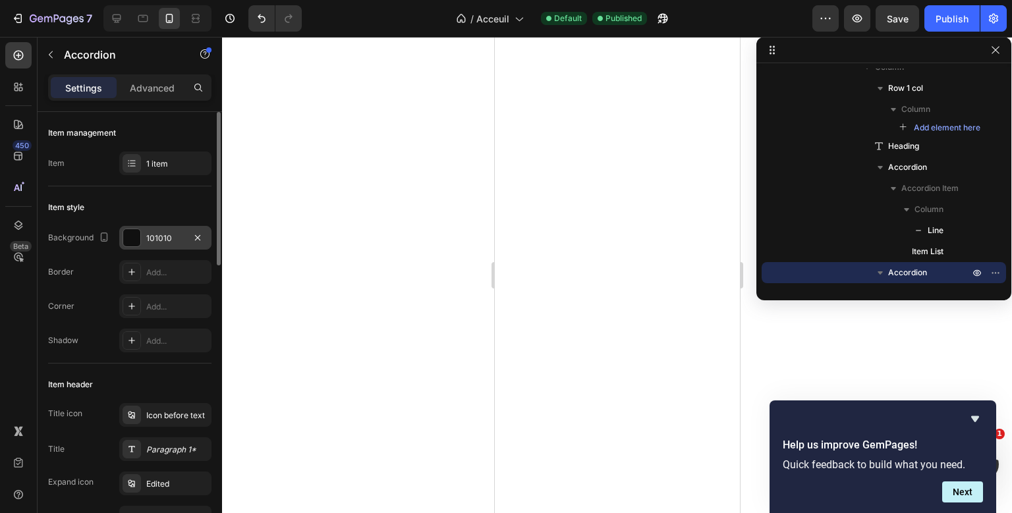
click at [151, 241] on div "101010" at bounding box center [165, 239] width 38 height 12
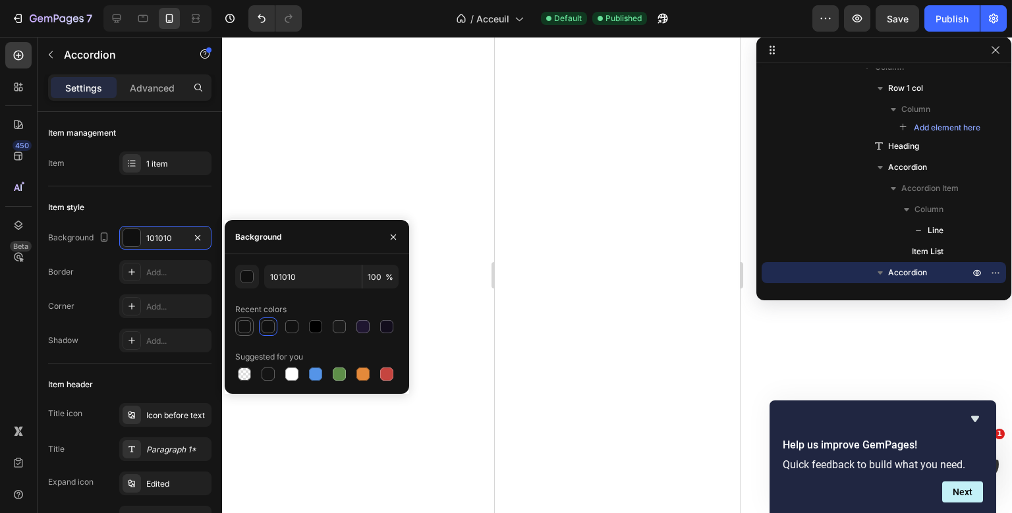
click at [242, 323] on div at bounding box center [244, 326] width 13 height 13
type input "121212"
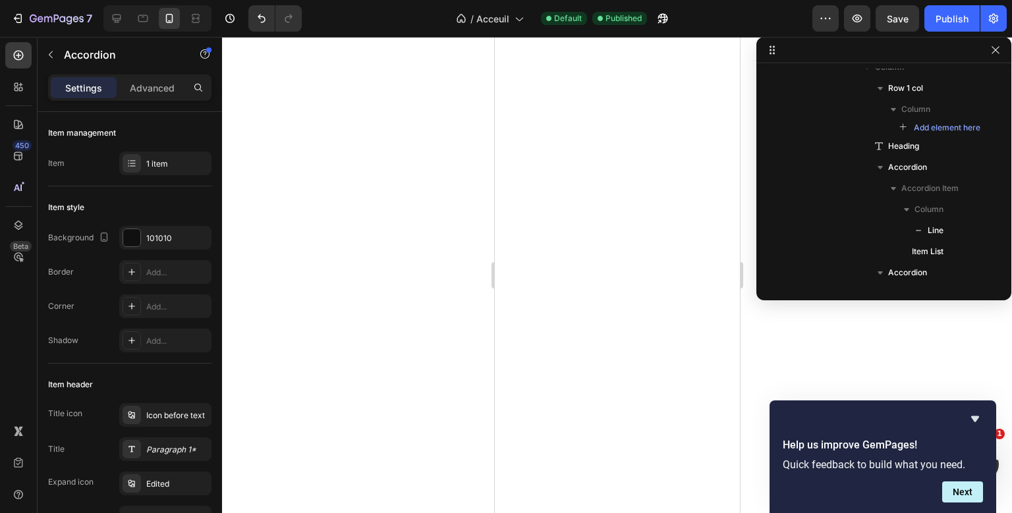
scroll to position [539, 0]
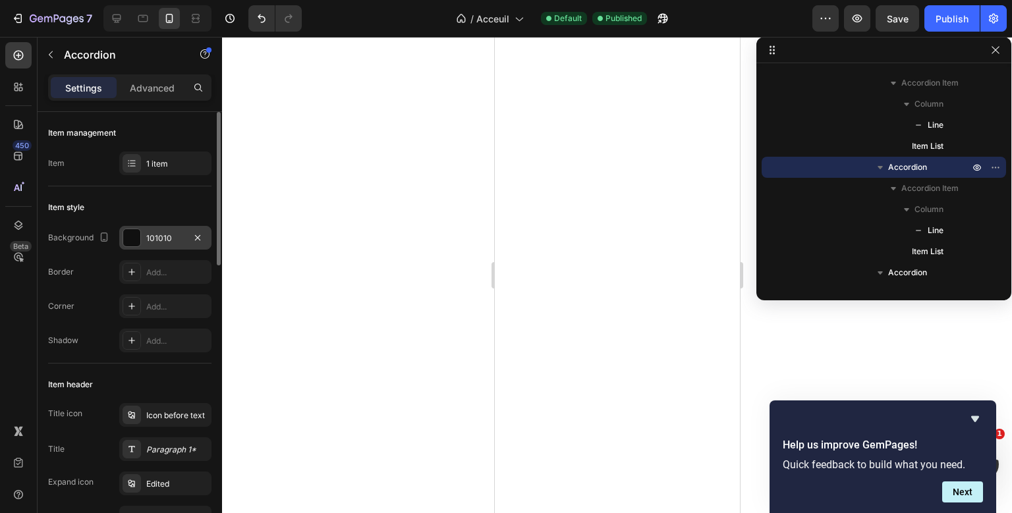
click at [159, 244] on div "101010" at bounding box center [165, 239] width 38 height 12
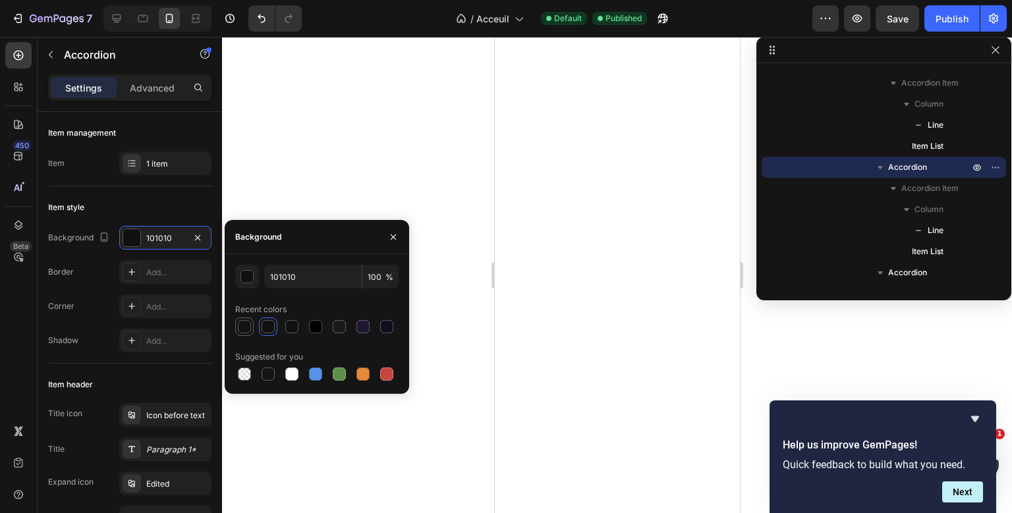
click at [241, 328] on div at bounding box center [244, 326] width 13 height 13
type input "121212"
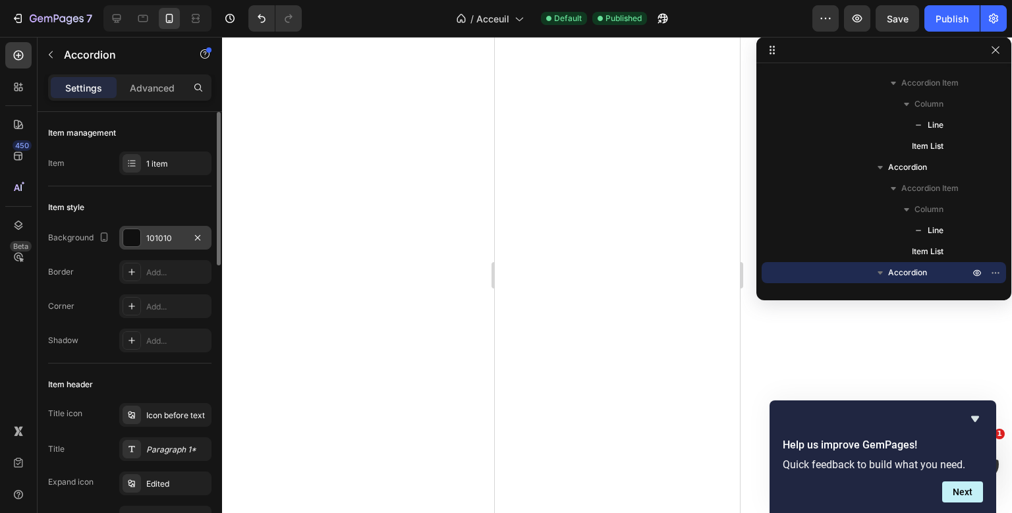
click at [178, 245] on div "101010" at bounding box center [165, 238] width 92 height 24
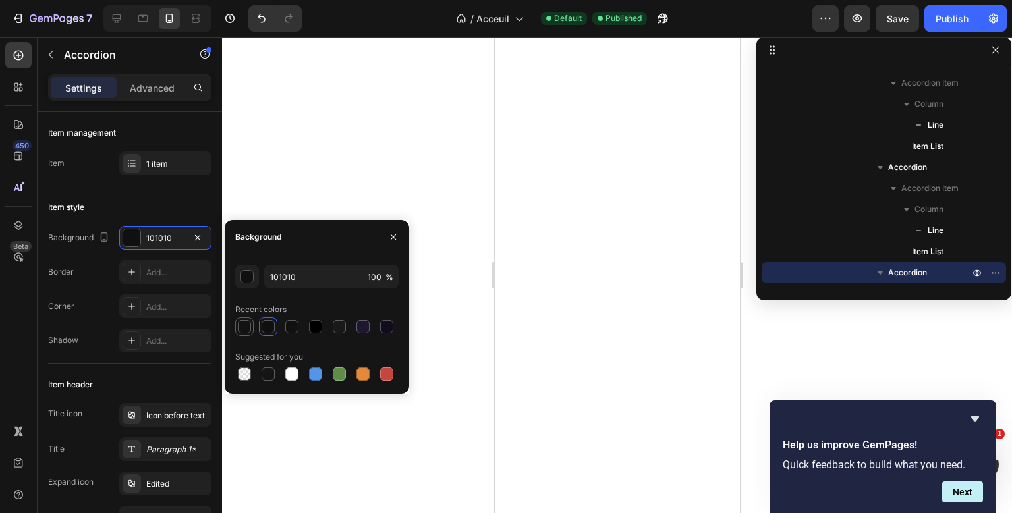
click at [248, 326] on div at bounding box center [244, 326] width 13 height 13
type input "121212"
click at [951, 15] on div "Publish" at bounding box center [952, 19] width 33 height 14
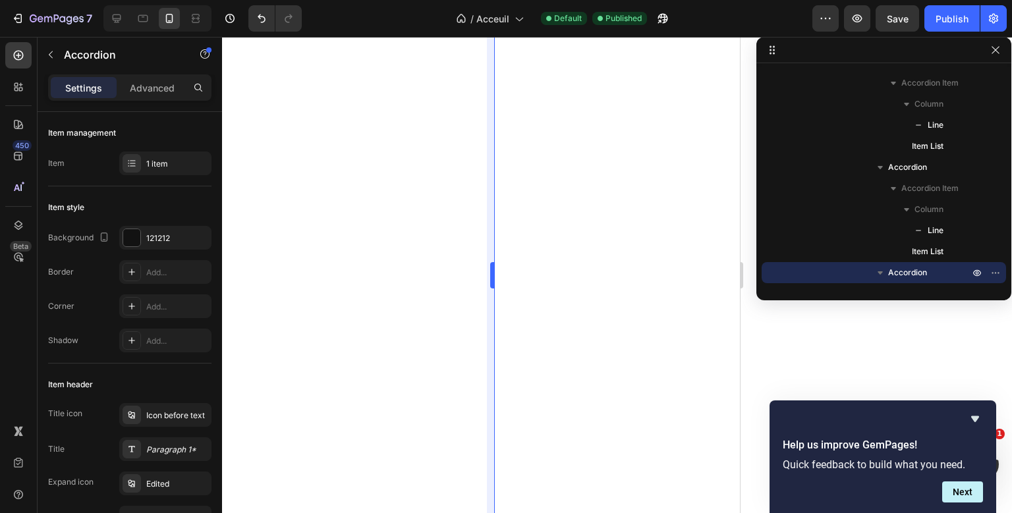
scroll to position [328, 0]
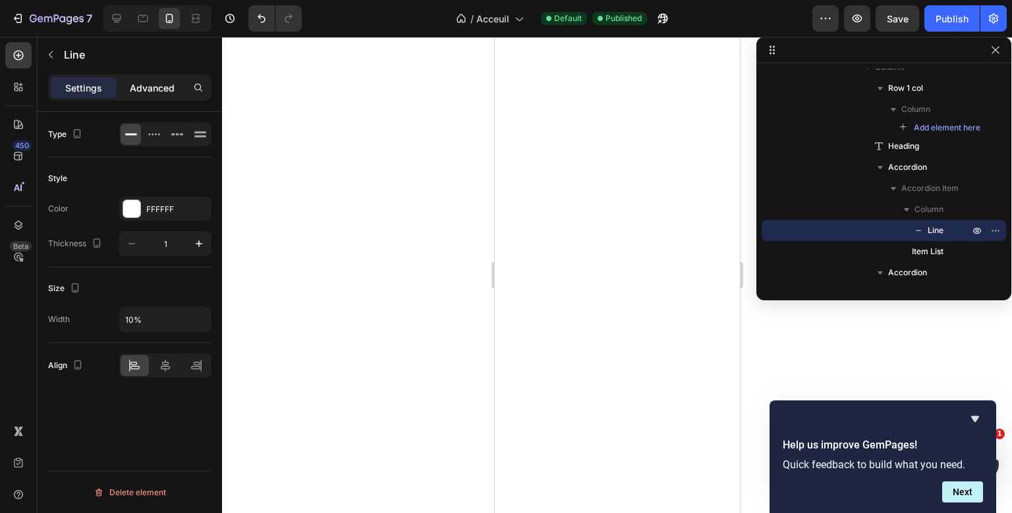
click at [152, 90] on p "Advanced" at bounding box center [152, 88] width 45 height 14
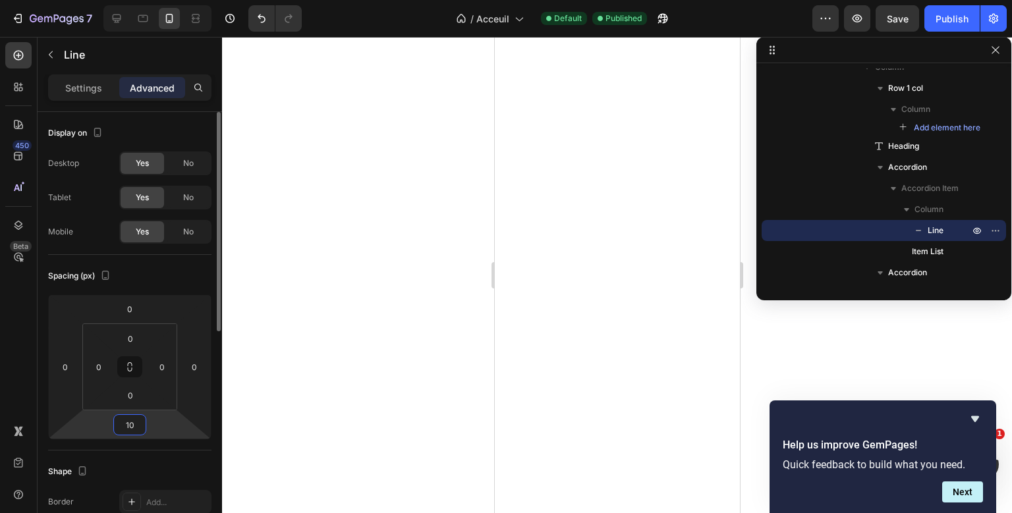
click at [134, 426] on input "10" at bounding box center [130, 425] width 26 height 20
type input "20"
click at [130, 318] on input "0" at bounding box center [130, 309] width 26 height 20
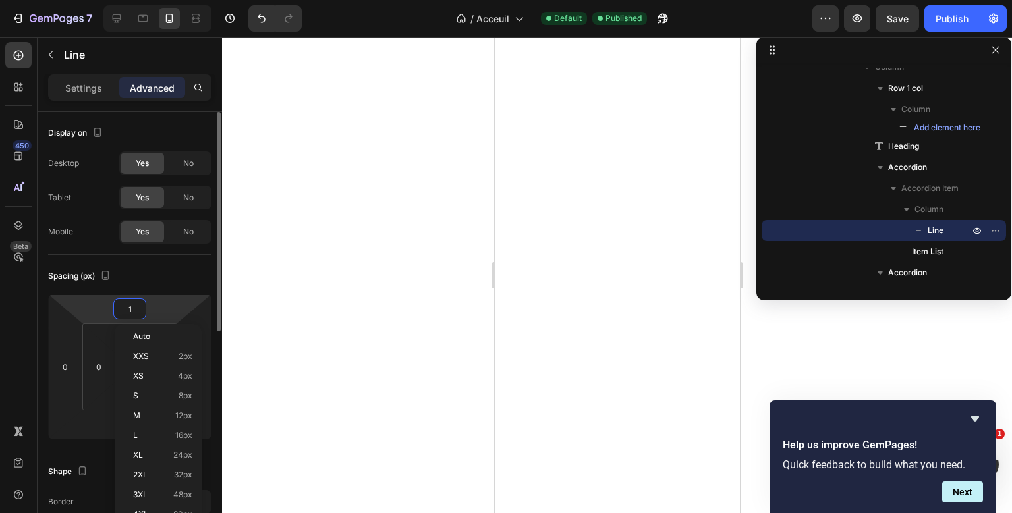
type input "10"
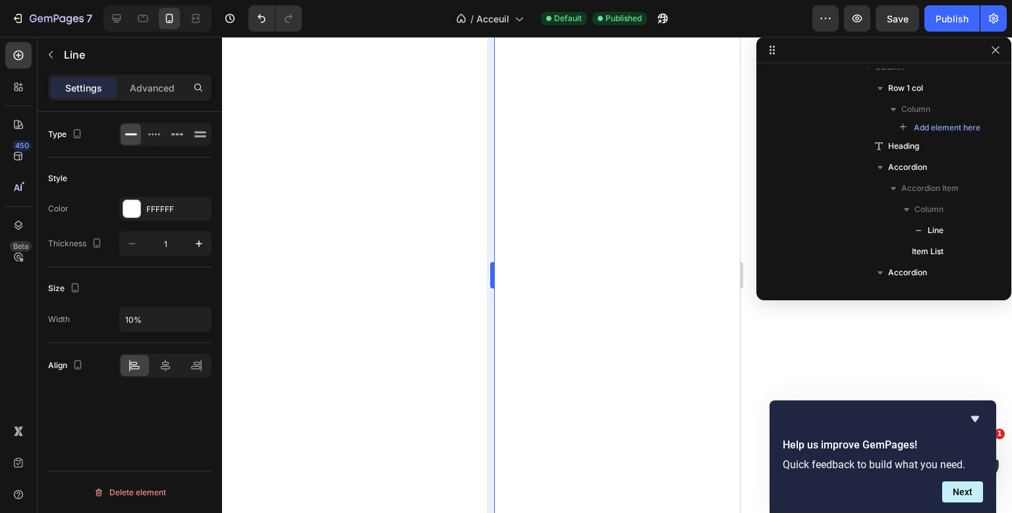
scroll to position [497, 0]
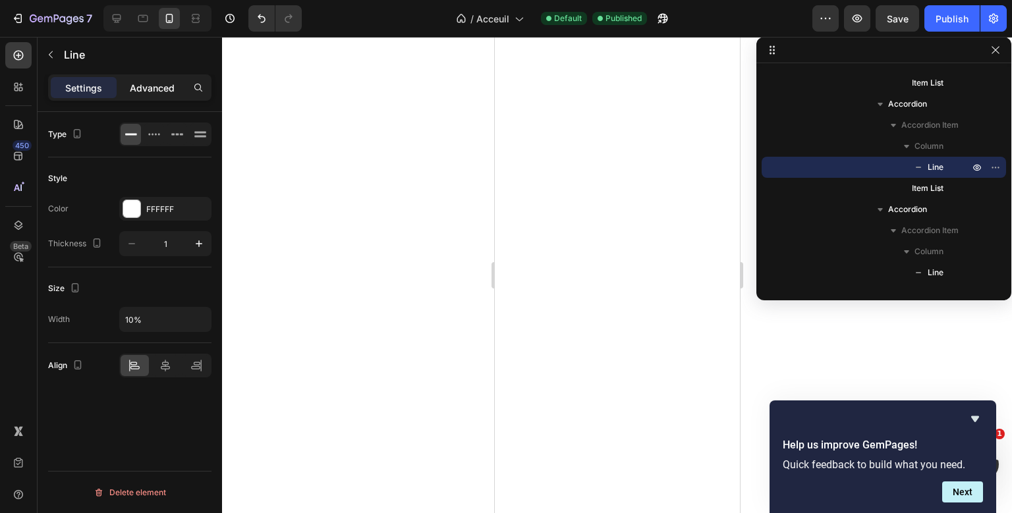
click at [159, 86] on p "Advanced" at bounding box center [152, 88] width 45 height 14
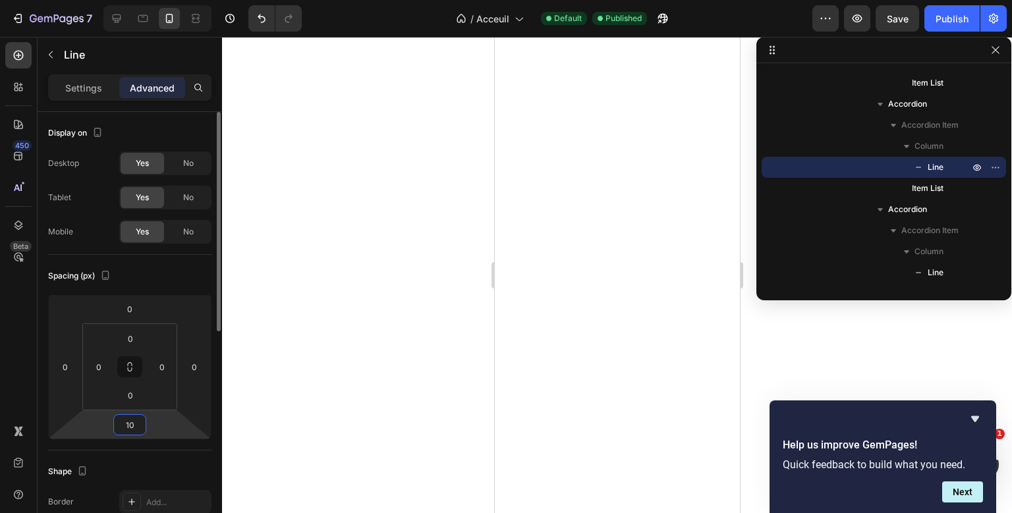
click at [131, 426] on input "10" at bounding box center [130, 425] width 26 height 20
type input "20"
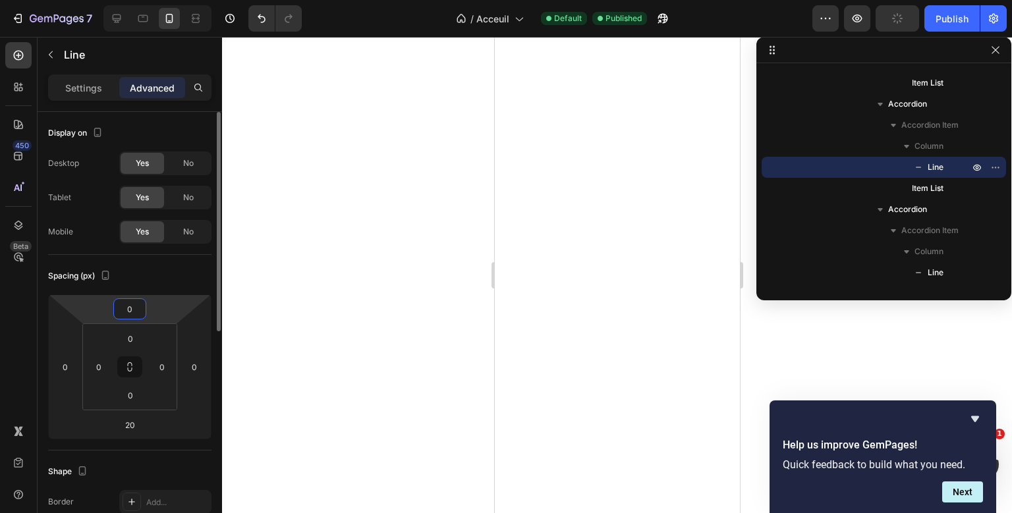
click at [133, 310] on input "0" at bounding box center [130, 309] width 26 height 20
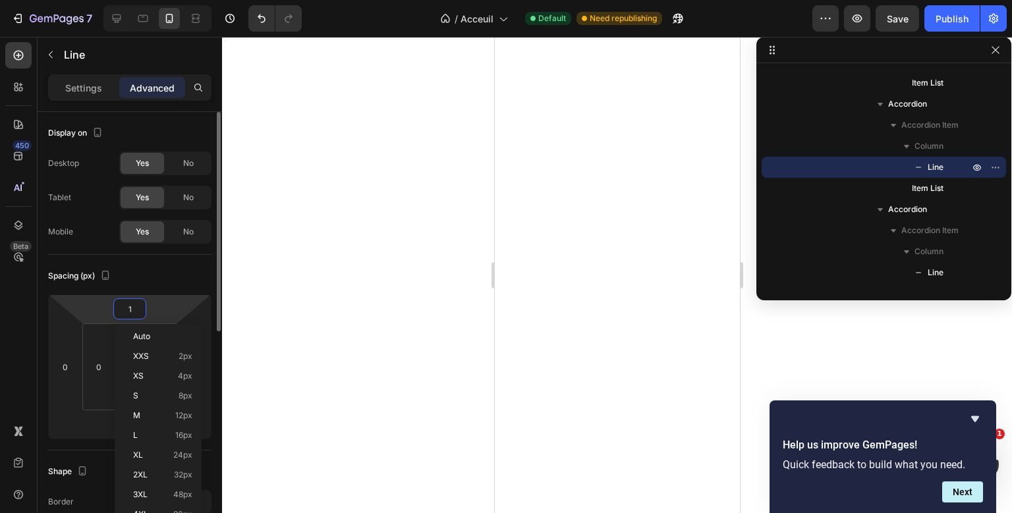
type input "10"
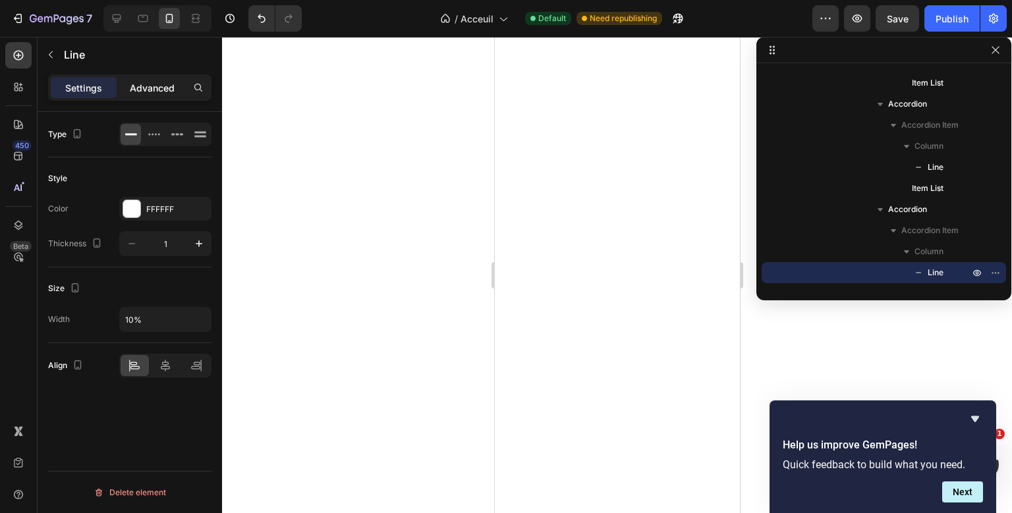
click at [161, 87] on p "Advanced" at bounding box center [152, 88] width 45 height 14
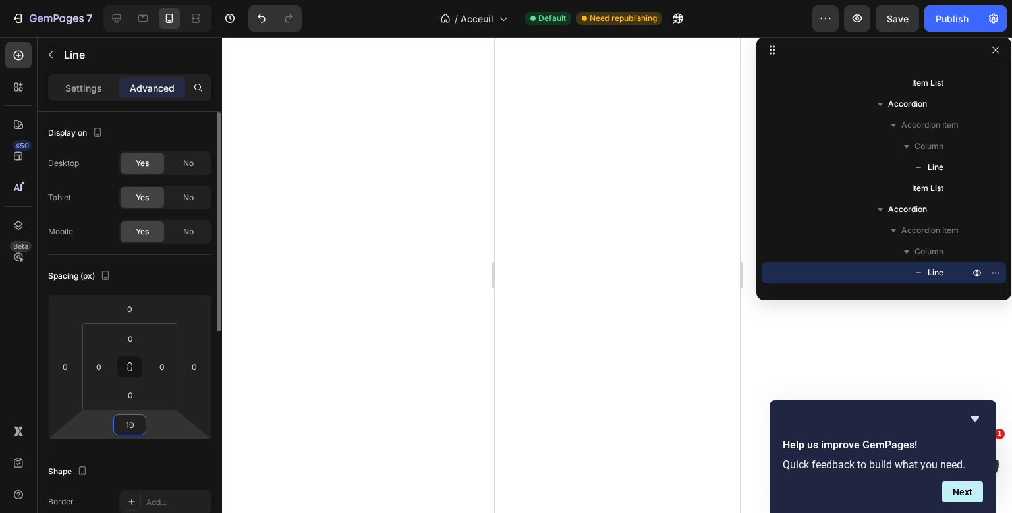
click at [122, 419] on input "10" at bounding box center [130, 425] width 26 height 20
type input "20"
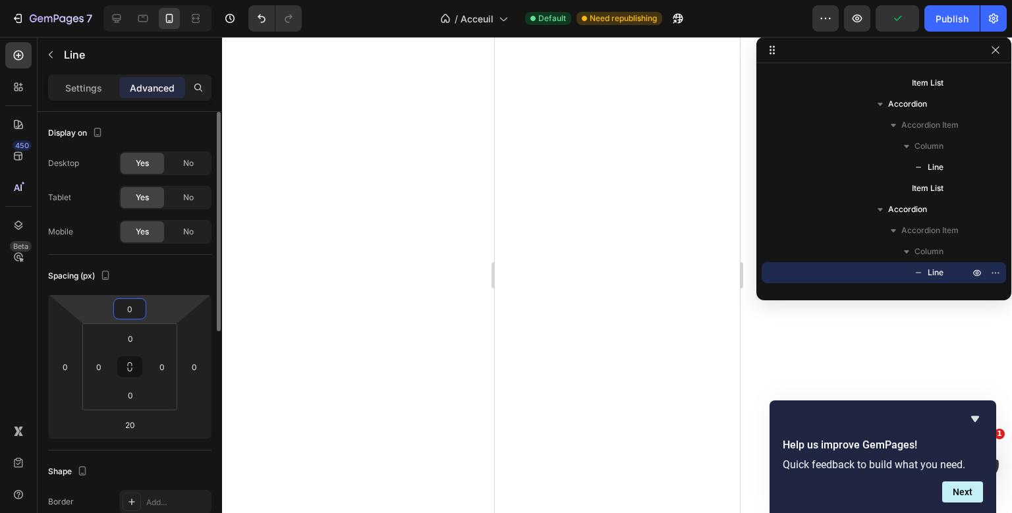
click at [131, 304] on input "0" at bounding box center [130, 309] width 26 height 20
type input "10"
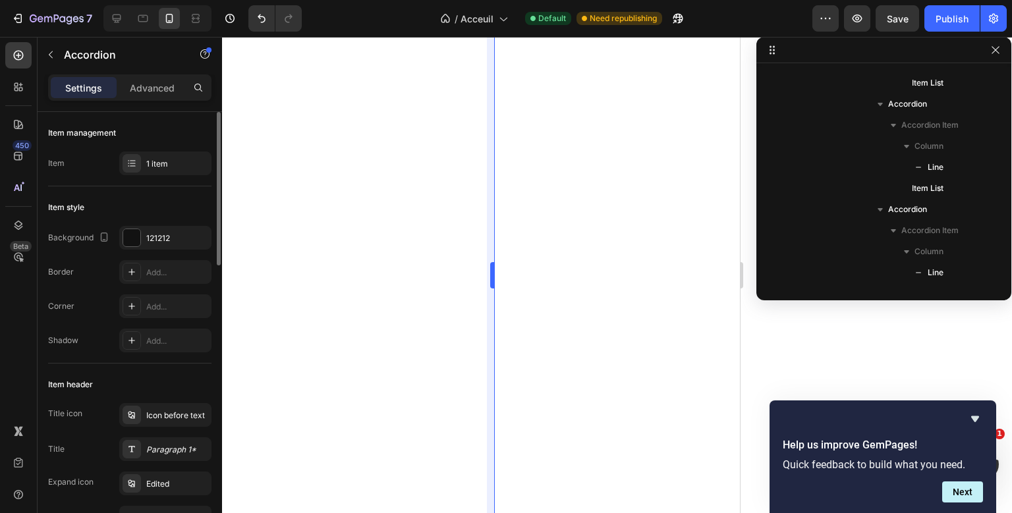
scroll to position [644, 0]
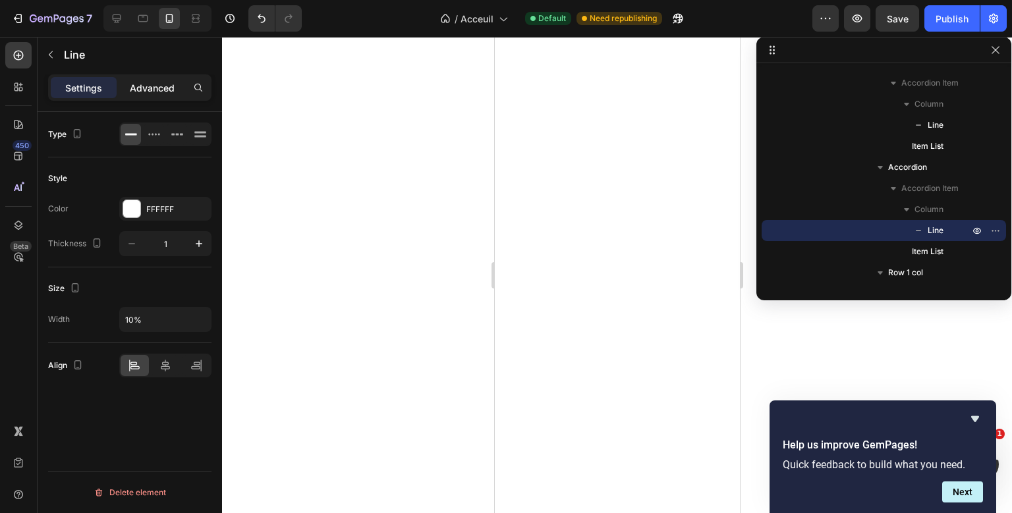
click at [149, 83] on p "Advanced" at bounding box center [152, 88] width 45 height 14
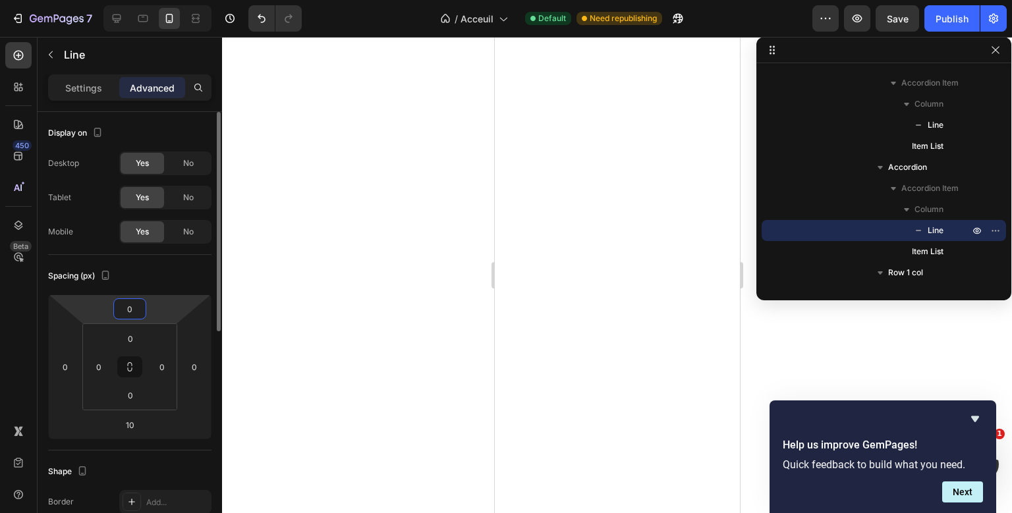
click at [133, 316] on input "0" at bounding box center [130, 309] width 26 height 20
type input "10"
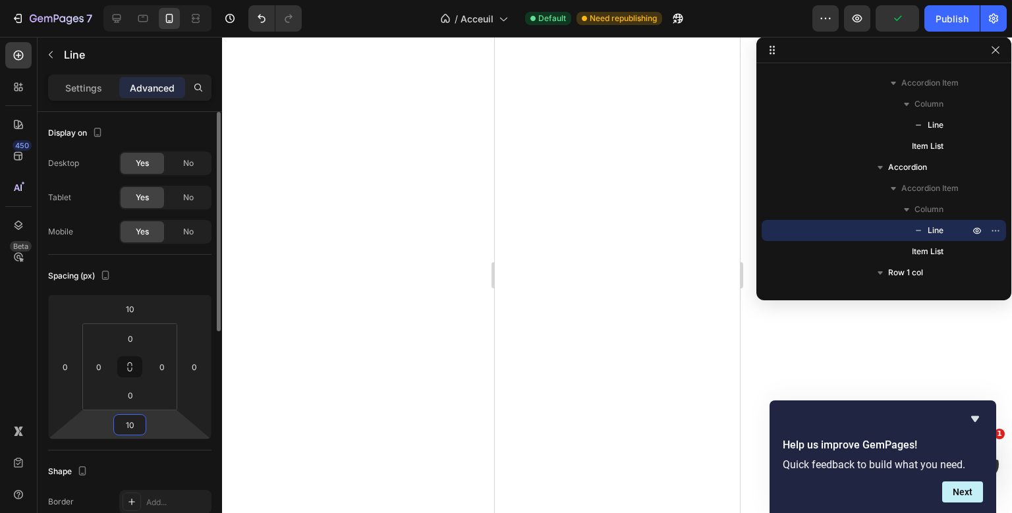
click at [130, 434] on input "10" at bounding box center [130, 425] width 26 height 20
type input "20"
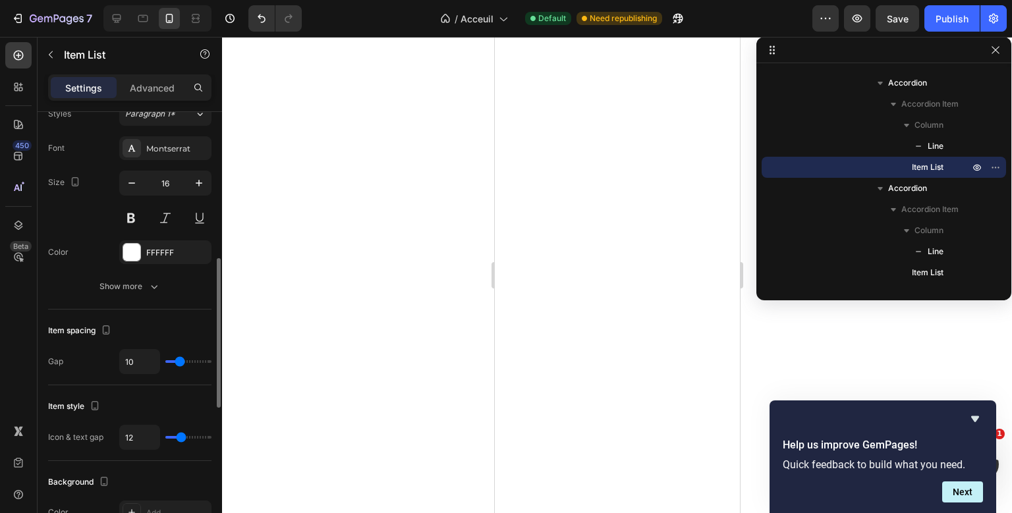
scroll to position [437, 0]
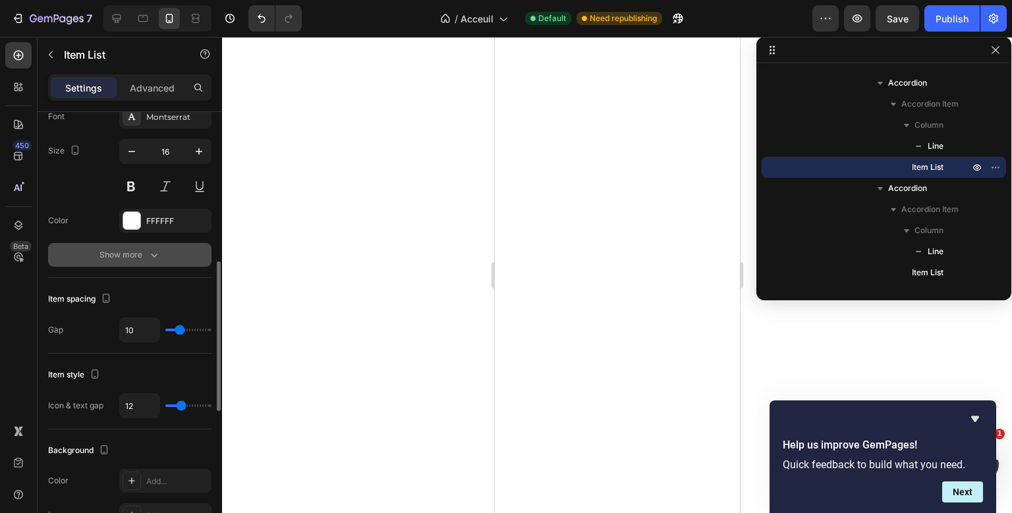
click at [123, 265] on button "Show more" at bounding box center [129, 255] width 163 height 24
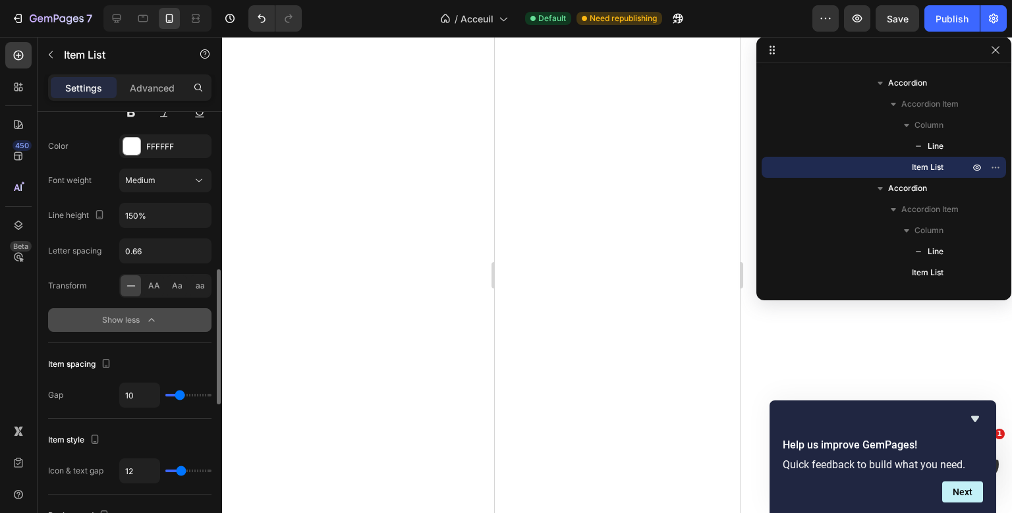
scroll to position [511, 0]
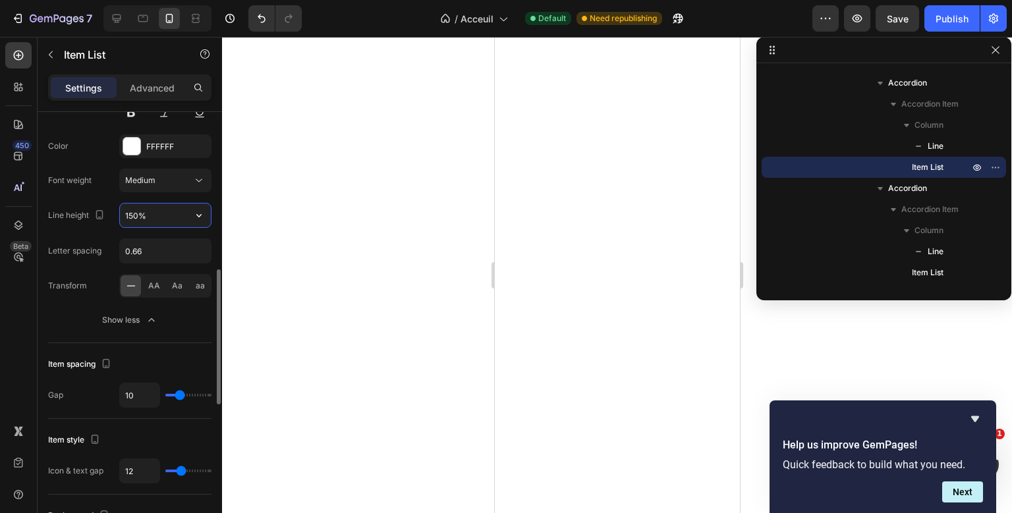
drag, startPoint x: 141, startPoint y: 217, endPoint x: 200, endPoint y: 205, distance: 60.0
click at [200, 205] on input "150%" at bounding box center [165, 216] width 91 height 24
click at [200, 213] on icon "button" at bounding box center [198, 215] width 13 height 13
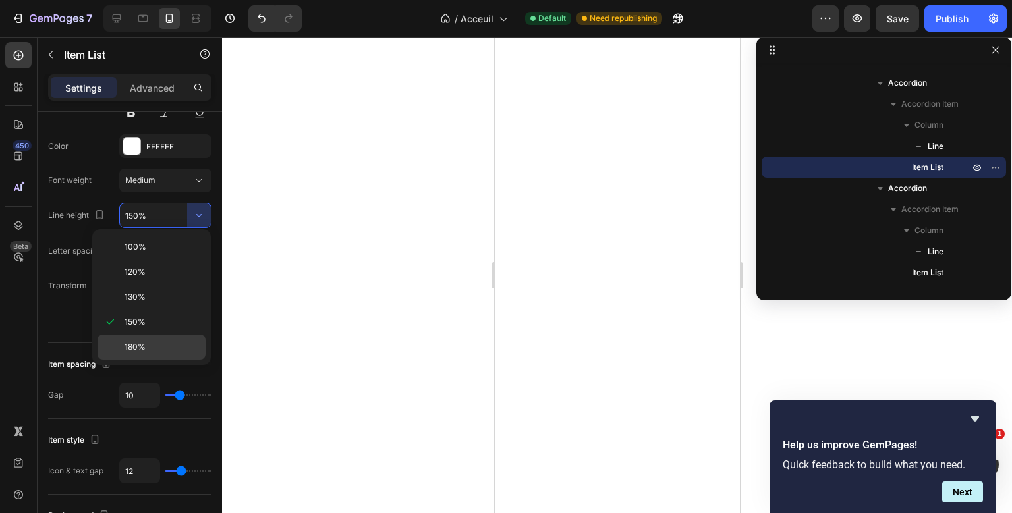
click at [136, 346] on span "180%" at bounding box center [135, 347] width 21 height 12
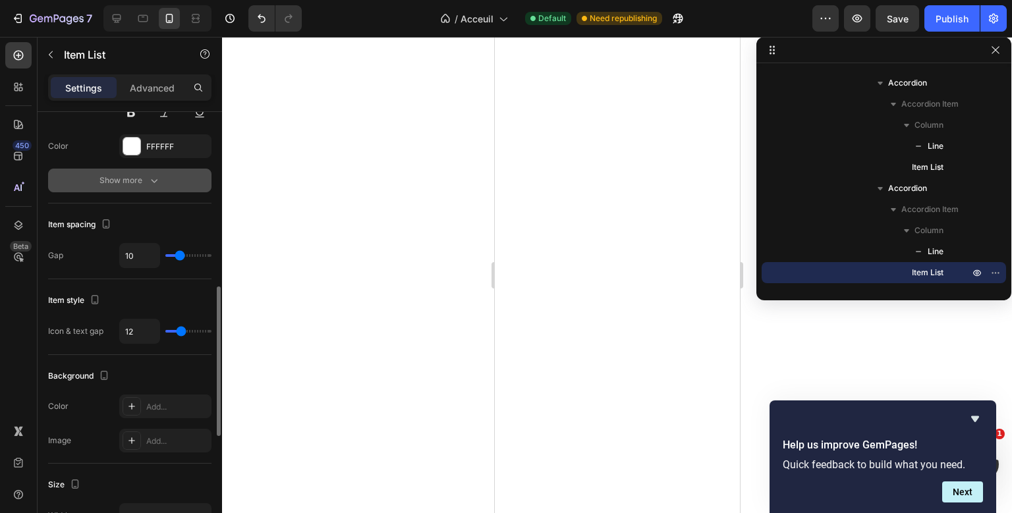
click at [162, 175] on button "Show more" at bounding box center [129, 181] width 163 height 24
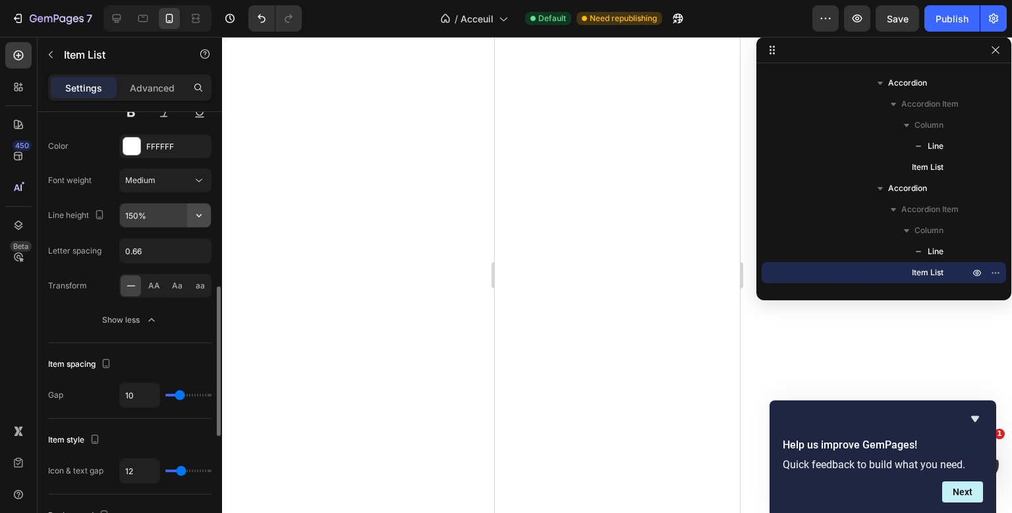
click at [196, 217] on icon "button" at bounding box center [198, 215] width 13 height 13
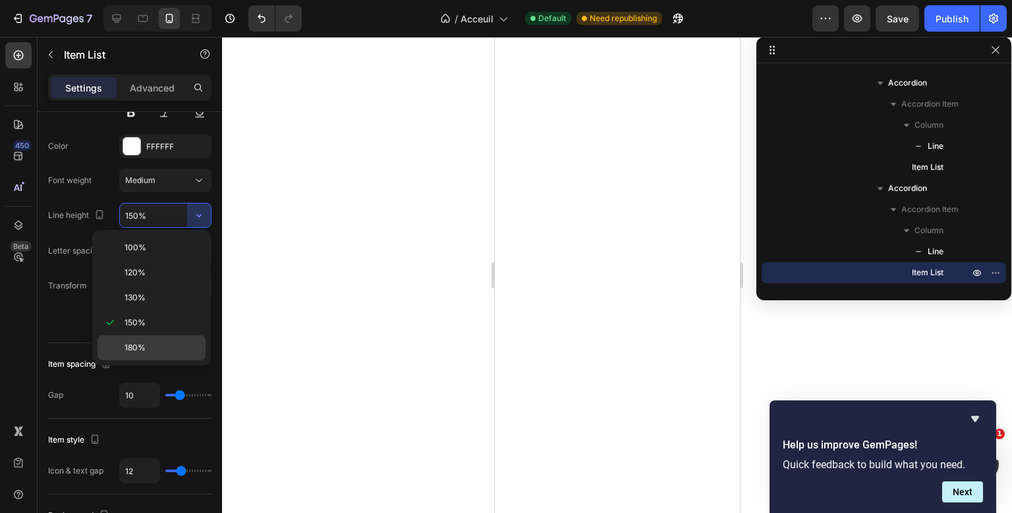
click at [162, 345] on p "180%" at bounding box center [162, 348] width 75 height 12
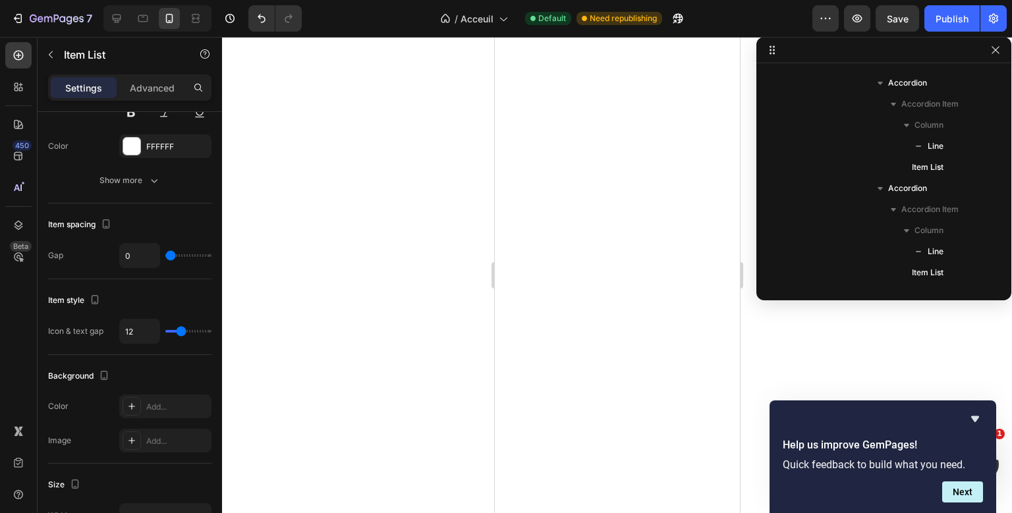
scroll to position [623, 0]
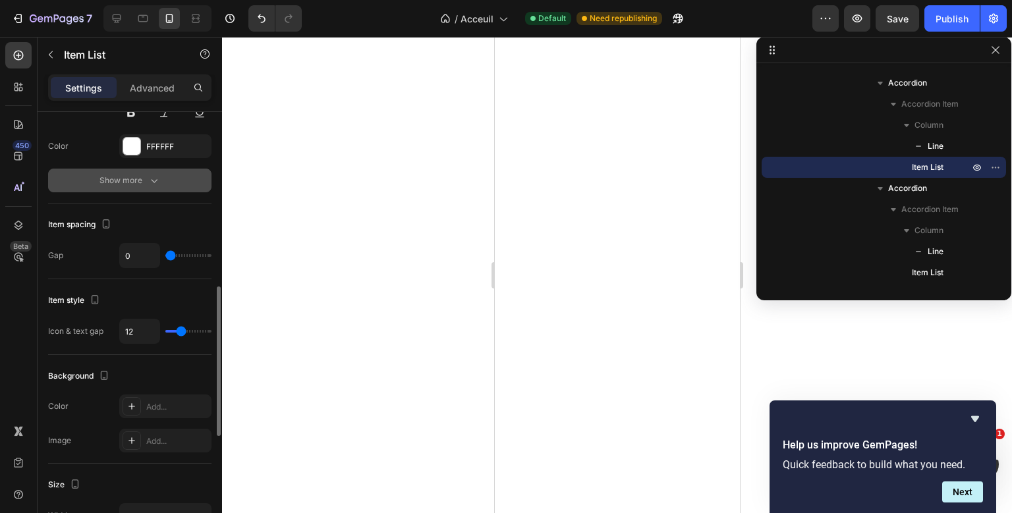
click at [146, 181] on div "Show more" at bounding box center [129, 180] width 61 height 13
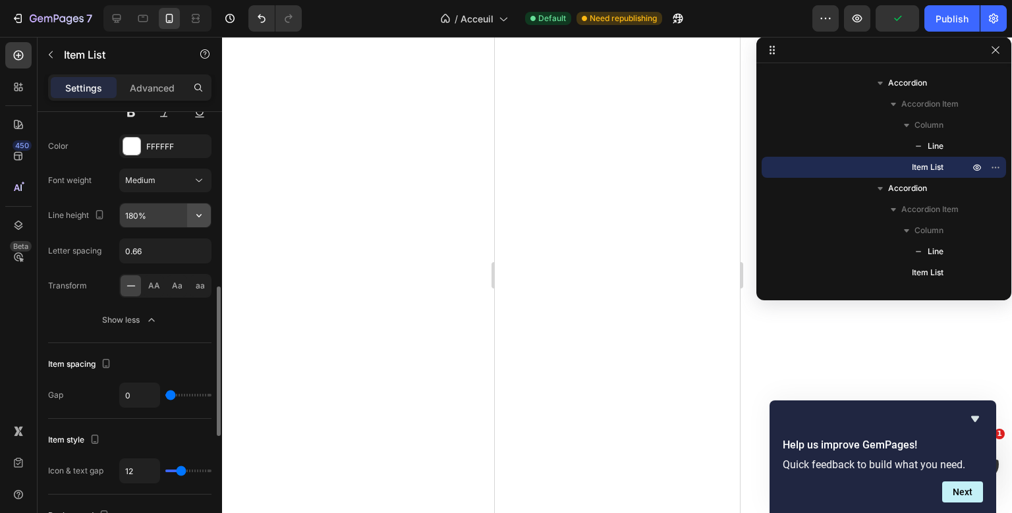
click at [202, 216] on icon "button" at bounding box center [198, 215] width 13 height 13
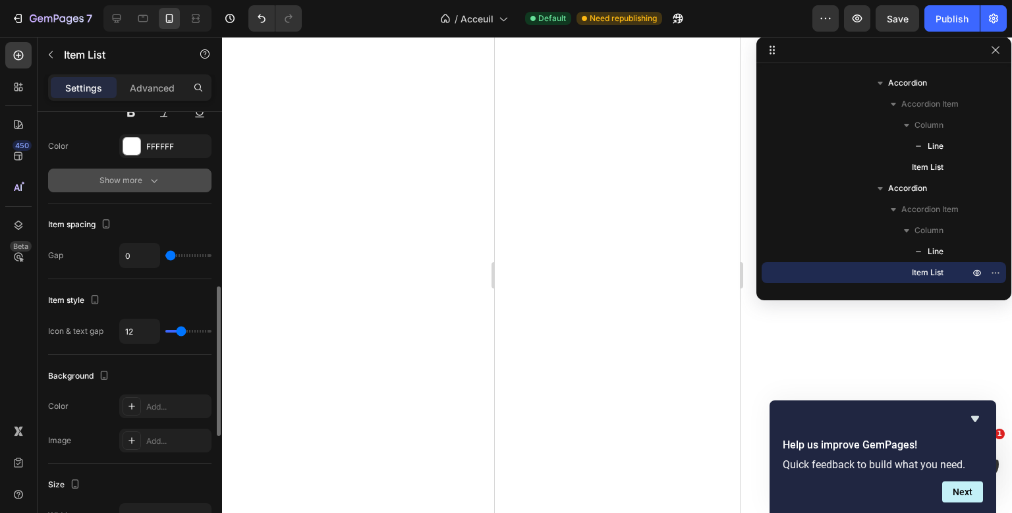
click at [159, 174] on icon "button" at bounding box center [154, 180] width 13 height 13
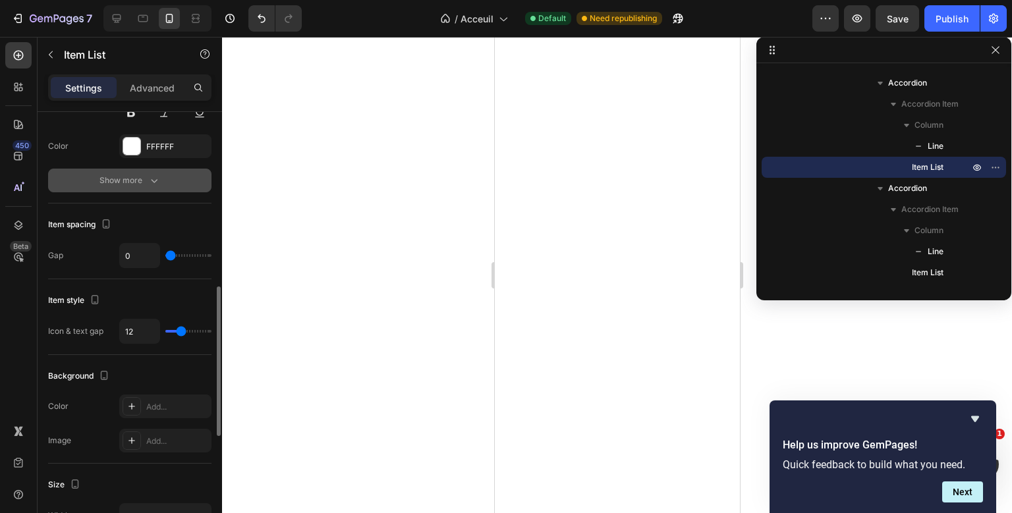
click at [144, 191] on button "Show more" at bounding box center [129, 181] width 163 height 24
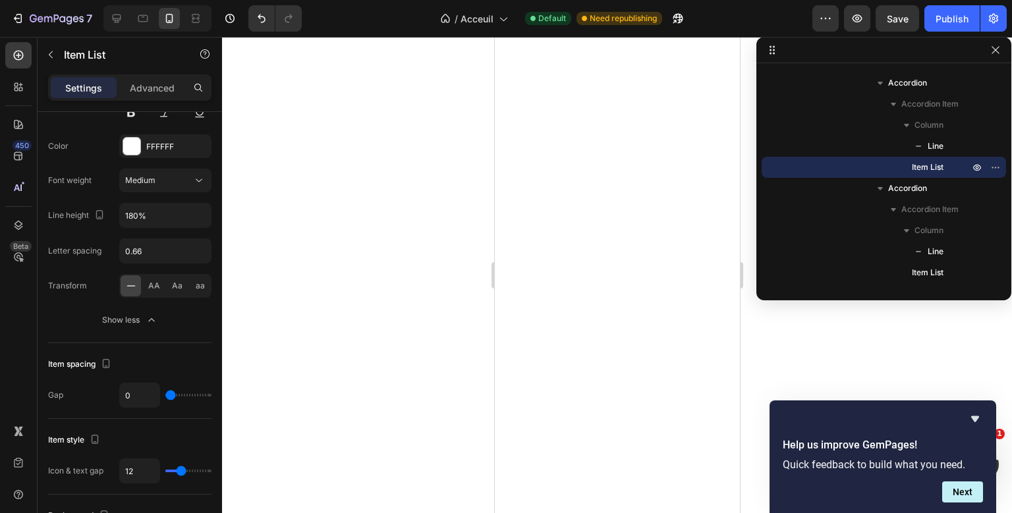
scroll to position [518, 0]
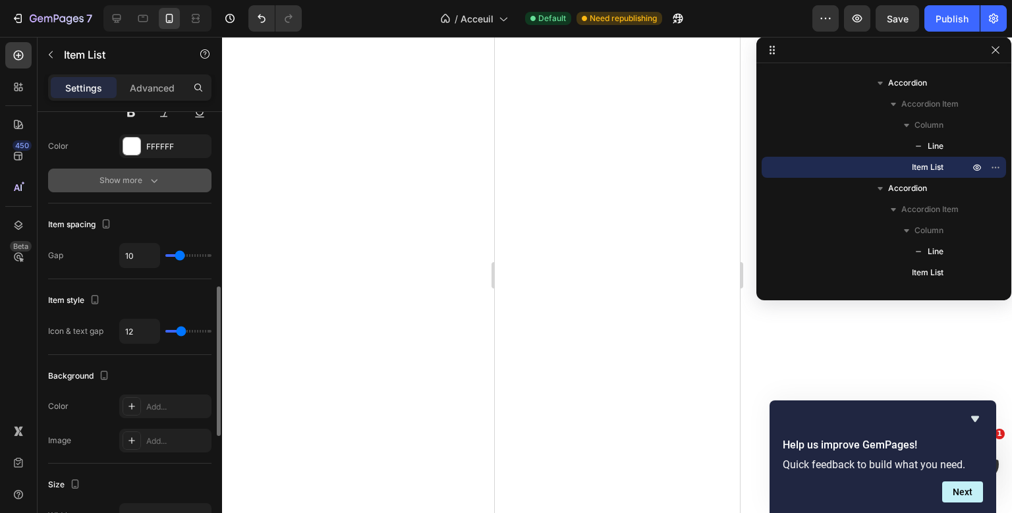
drag, startPoint x: 156, startPoint y: 193, endPoint x: 173, endPoint y: 173, distance: 26.2
click at [173, 173] on div "Text Styles Paragraph 1* Font Montserrat Size 16 Color FFFFFF Show more" at bounding box center [129, 80] width 163 height 247
click at [173, 173] on button "Show more" at bounding box center [129, 181] width 163 height 24
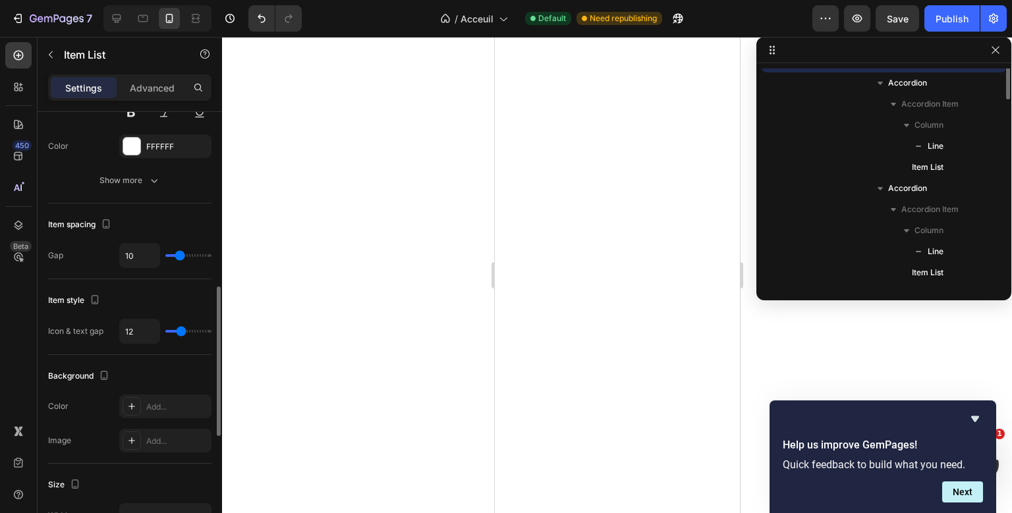
scroll to position [412, 0]
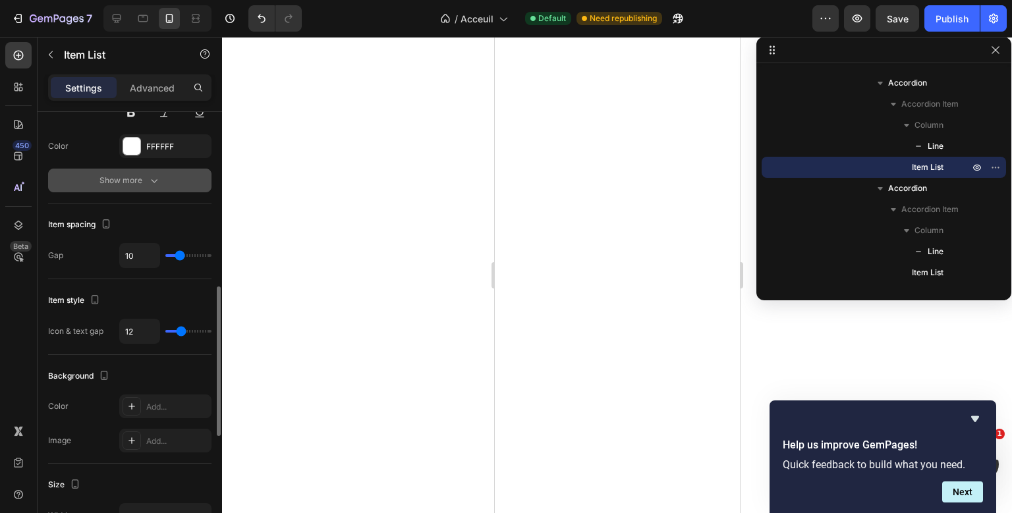
click at [133, 186] on div "Show more" at bounding box center [129, 180] width 61 height 13
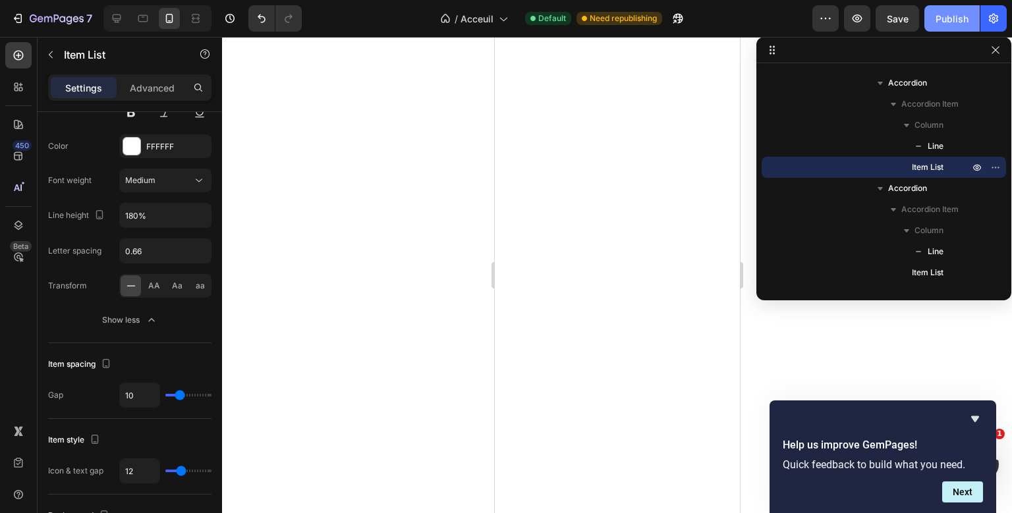
click at [969, 17] on div "Publish" at bounding box center [952, 19] width 33 height 14
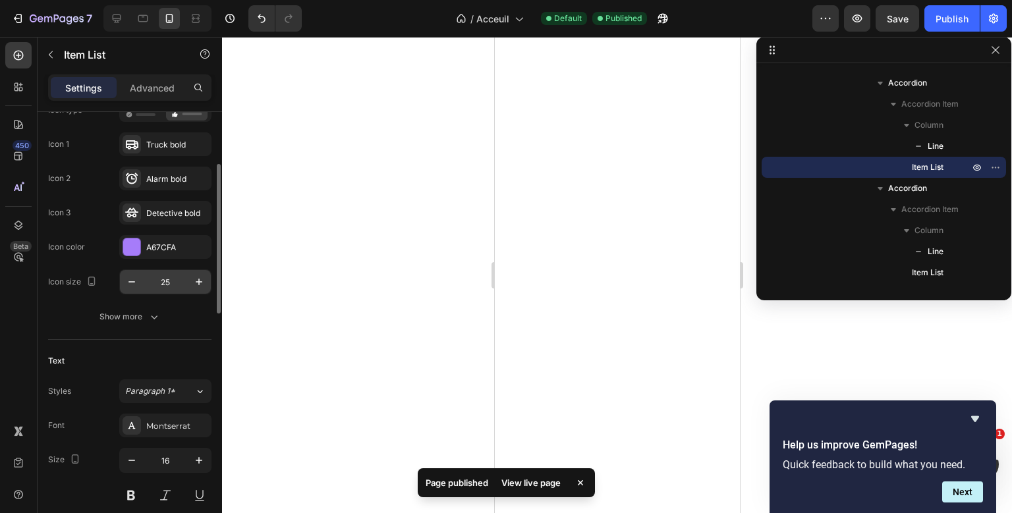
scroll to position [135, 0]
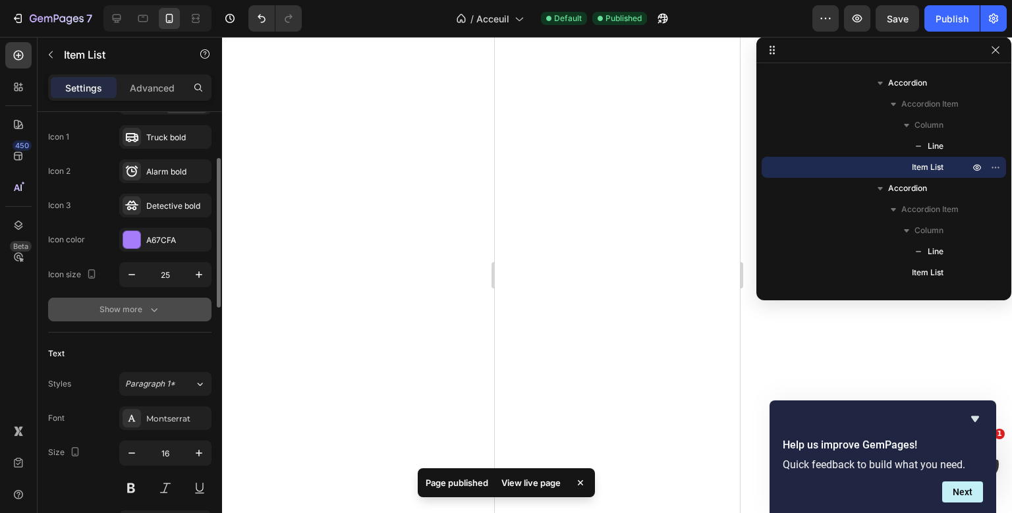
click at [159, 311] on icon "button" at bounding box center [154, 309] width 13 height 13
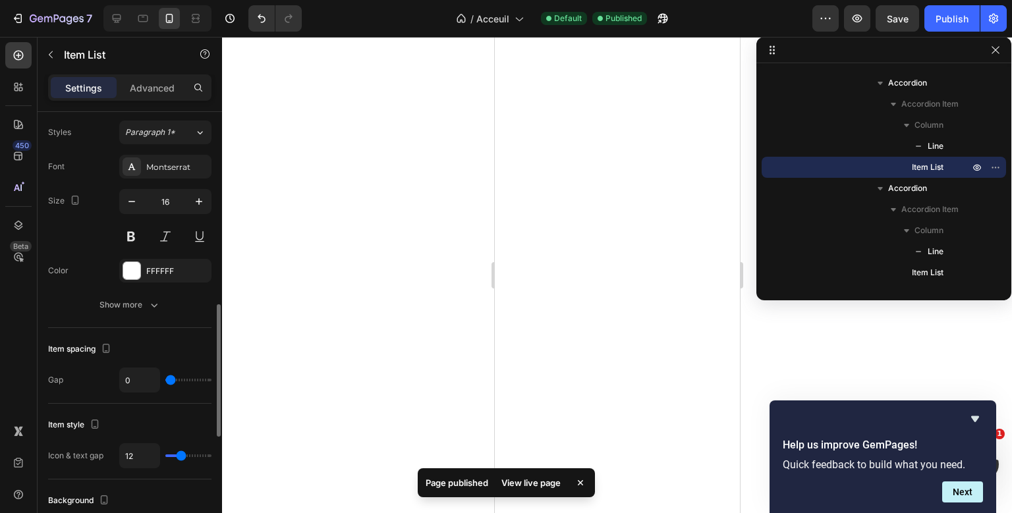
scroll to position [578, 0]
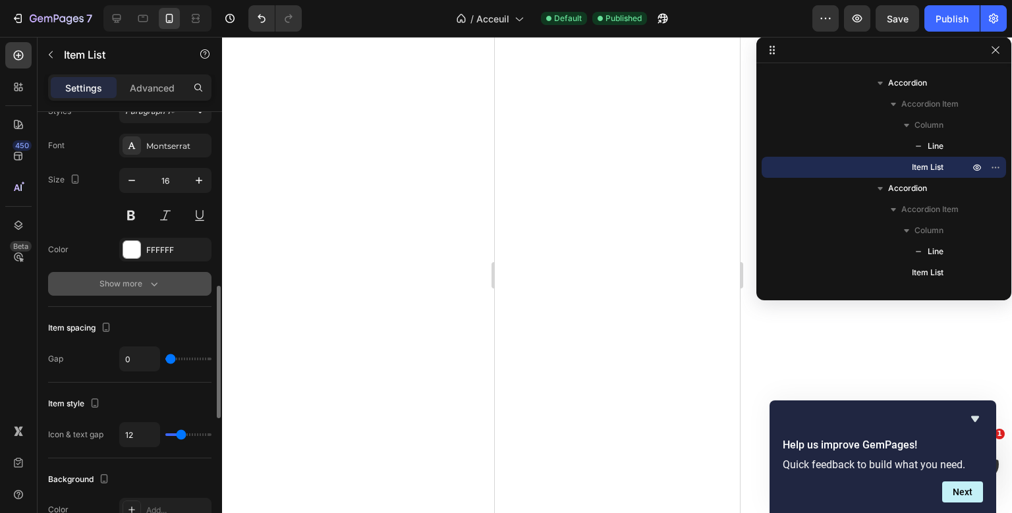
click at [153, 293] on button "Show more" at bounding box center [129, 284] width 163 height 24
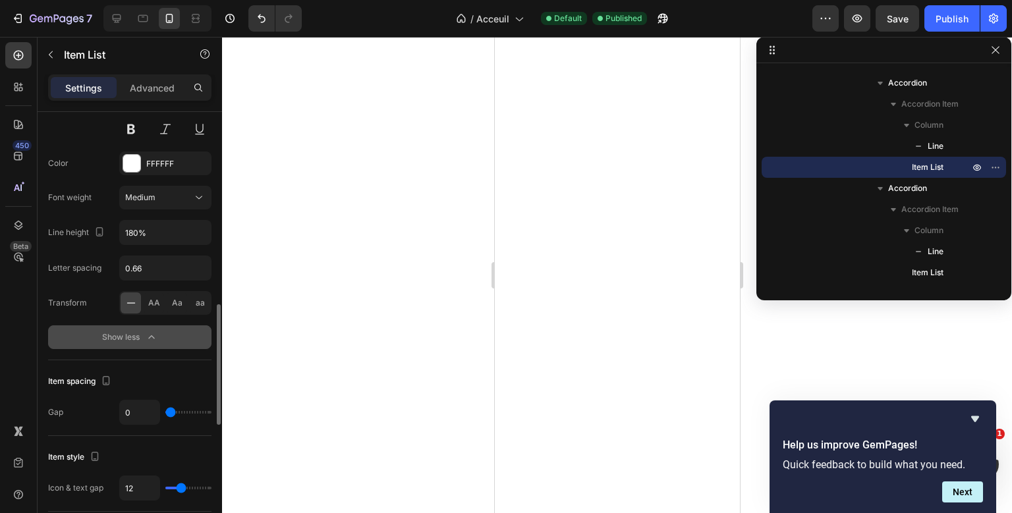
scroll to position [671, 0]
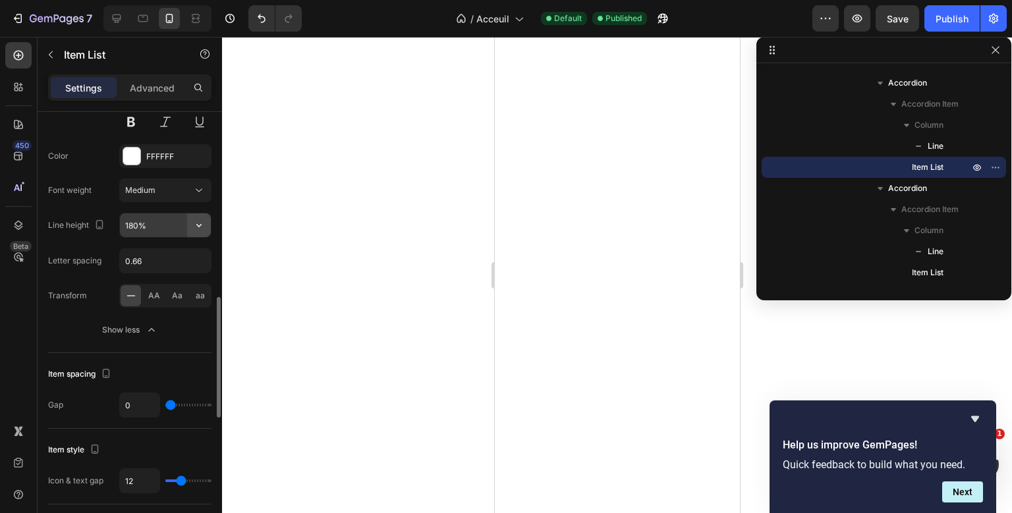
click at [199, 220] on icon "button" at bounding box center [198, 225] width 13 height 13
click at [128, 229] on input "180%" at bounding box center [165, 225] width 91 height 24
click at [53, 208] on div "Font Montserrat Size 16 Color FFFFFF Font weight Medium Line height 200% Letter…" at bounding box center [129, 191] width 163 height 302
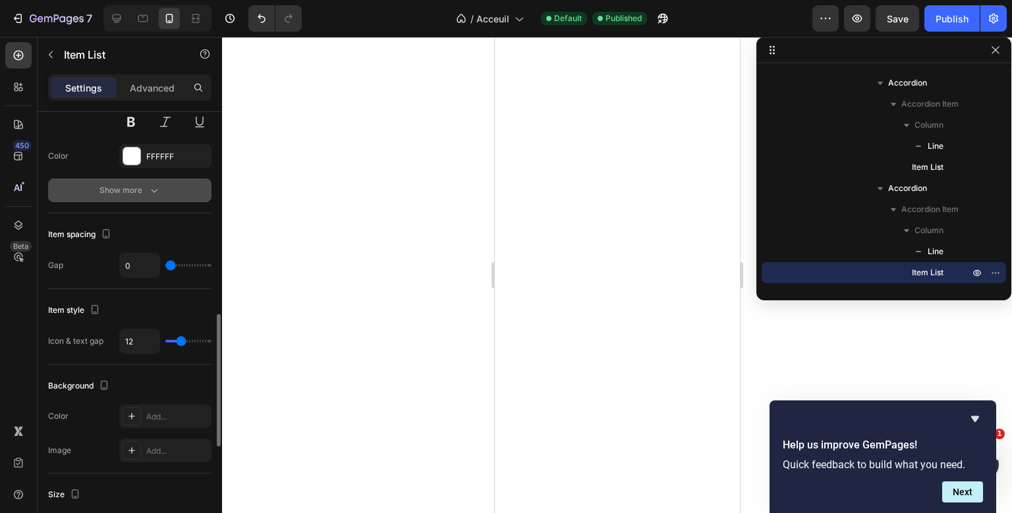
click at [150, 184] on icon "button" at bounding box center [154, 190] width 13 height 13
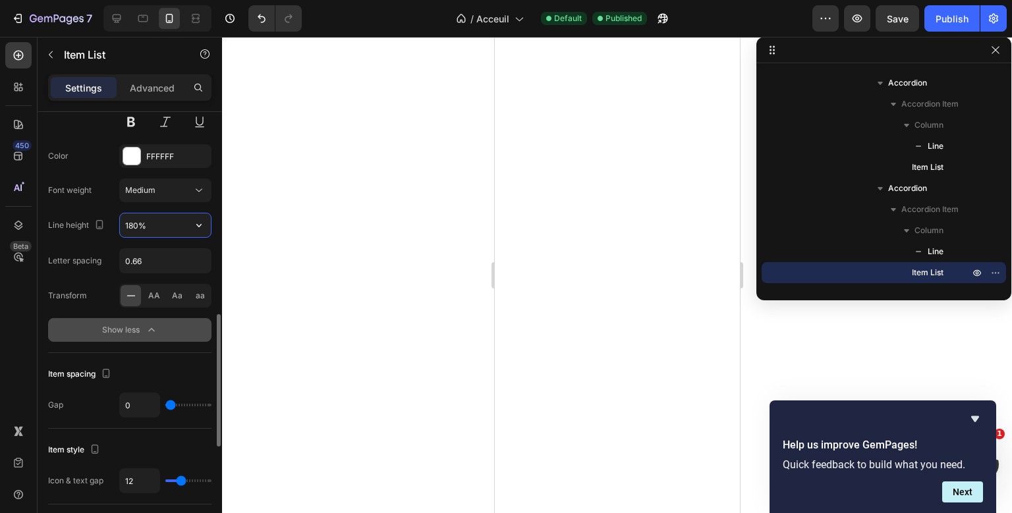
click at [130, 218] on input "180%" at bounding box center [165, 225] width 91 height 24
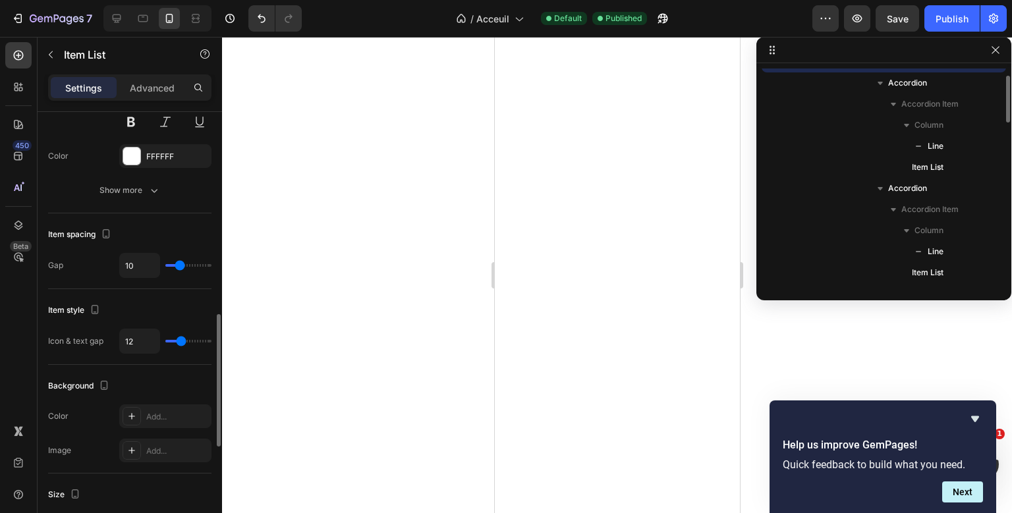
scroll to position [518, 0]
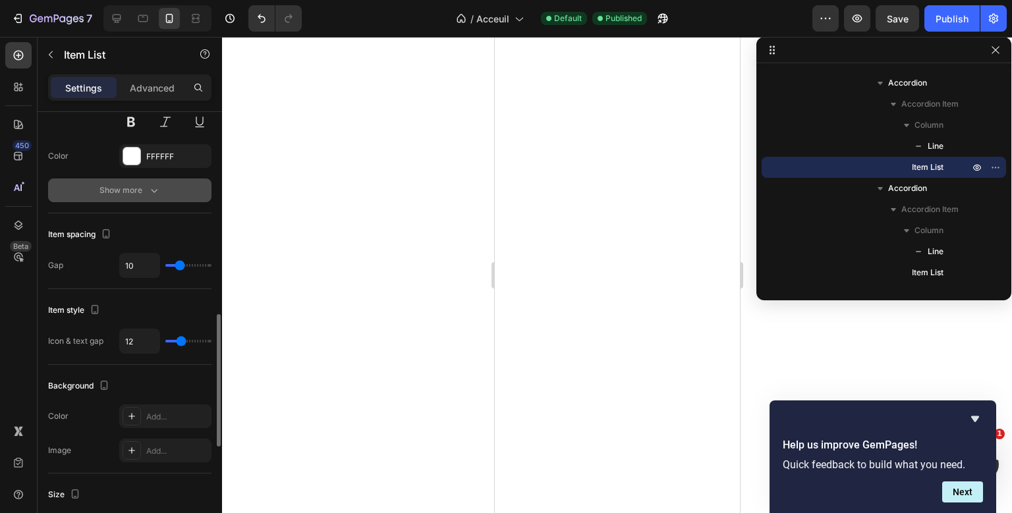
click at [139, 201] on button "Show more" at bounding box center [129, 191] width 163 height 24
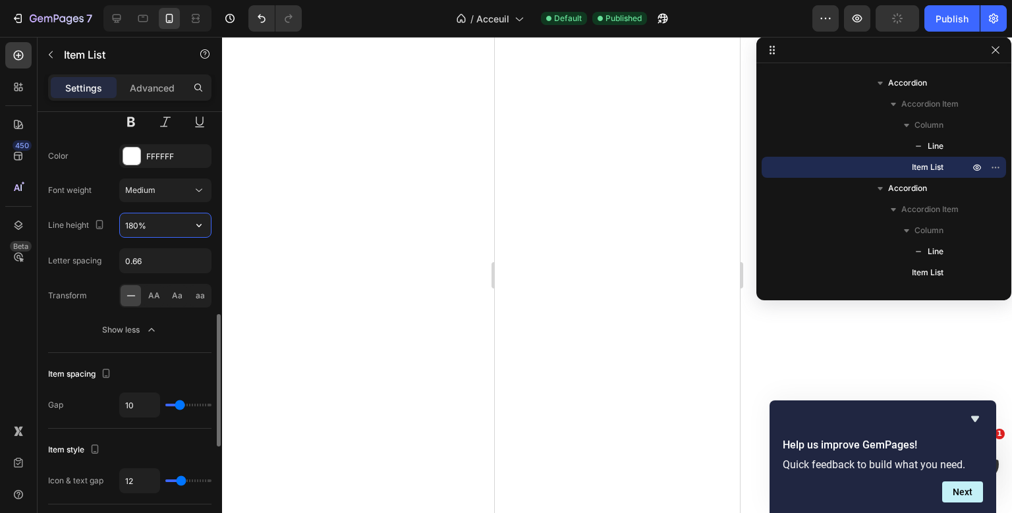
click at [133, 230] on input "180%" at bounding box center [165, 225] width 91 height 24
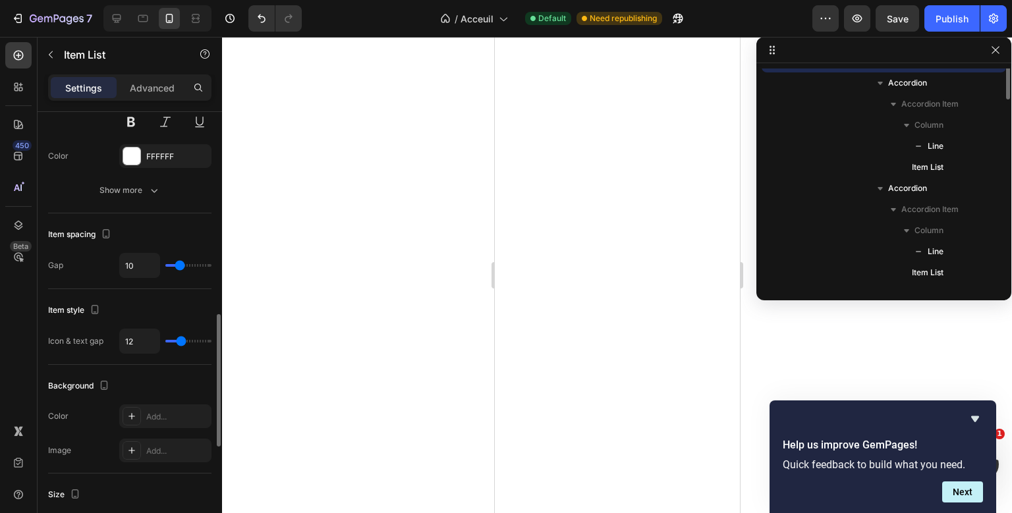
scroll to position [412, 0]
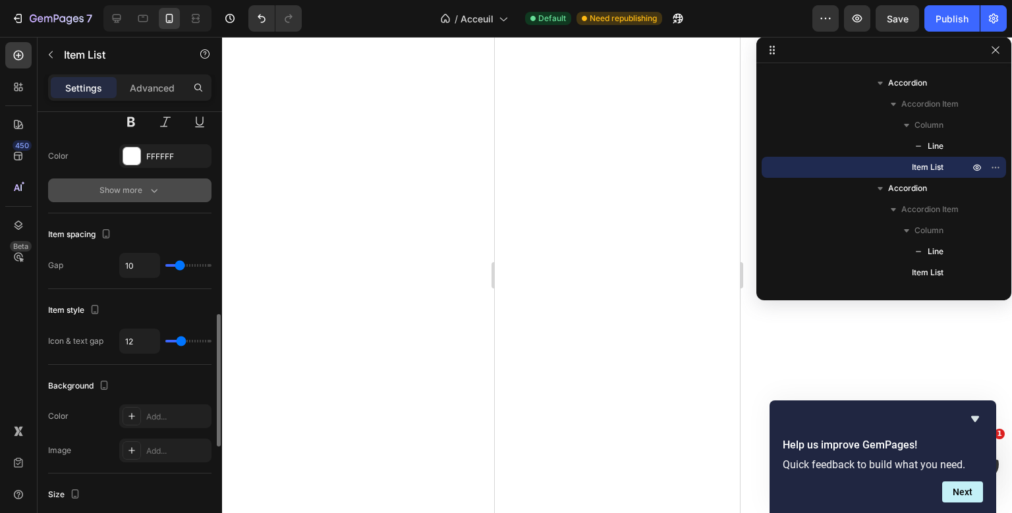
click at [167, 186] on button "Show more" at bounding box center [129, 191] width 163 height 24
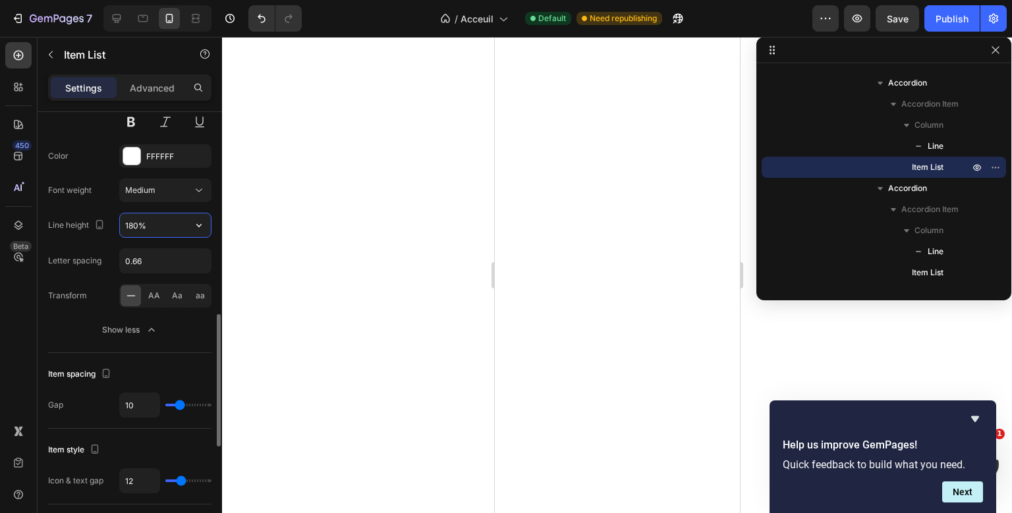
click at [133, 220] on input "180%" at bounding box center [165, 225] width 91 height 24
click at [948, 26] on button "Publish" at bounding box center [951, 18] width 55 height 26
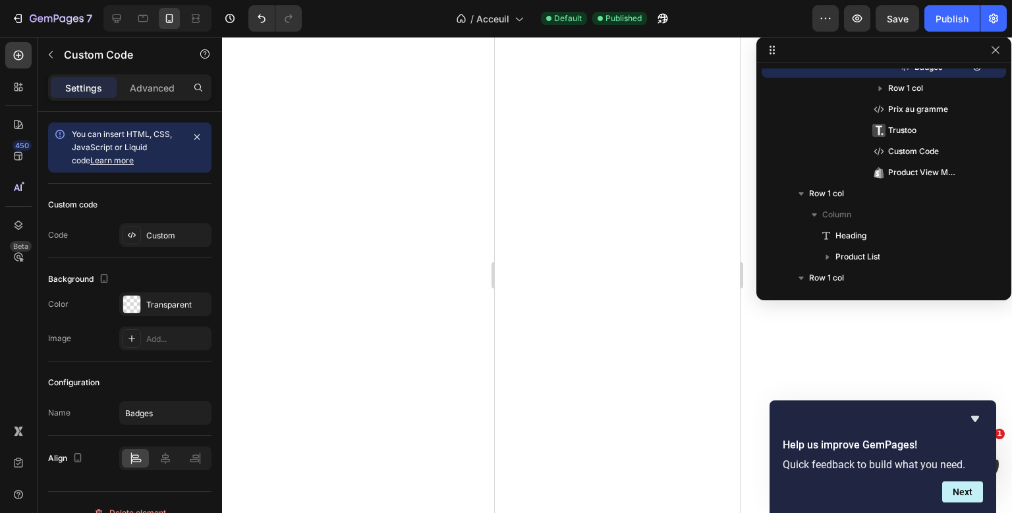
scroll to position [228, 0]
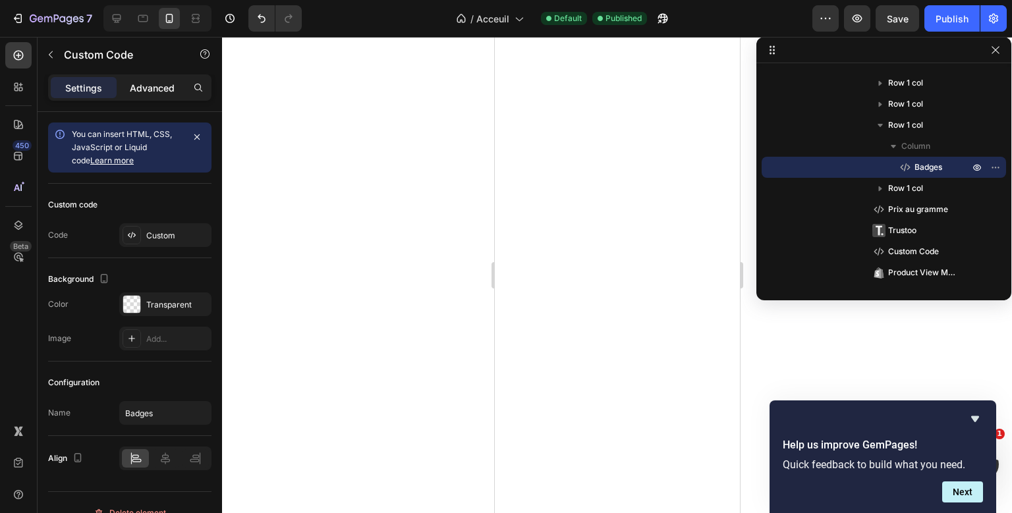
click at [172, 86] on p "Advanced" at bounding box center [152, 88] width 45 height 14
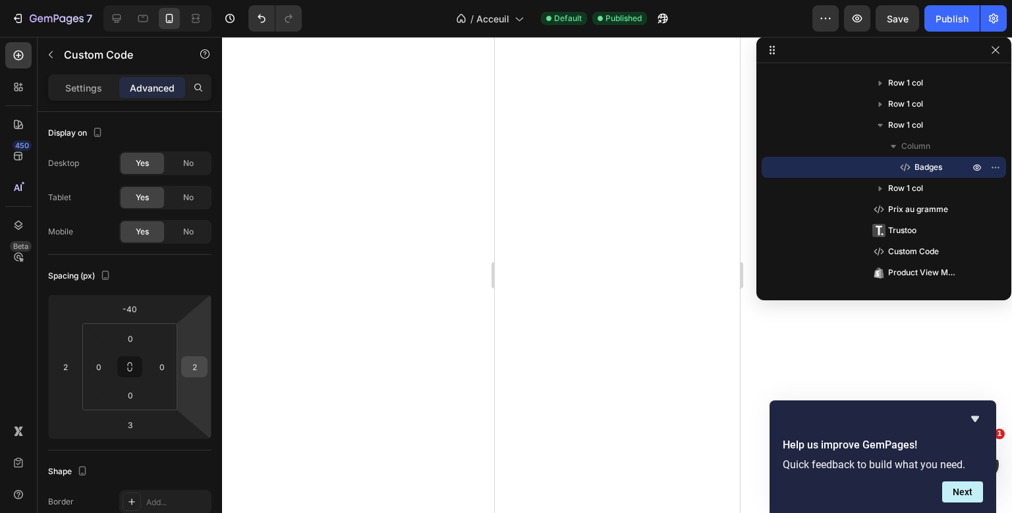
click at [192, 364] on input "2" at bounding box center [194, 367] width 20 height 20
click at [74, 362] on input "2" at bounding box center [65, 367] width 20 height 20
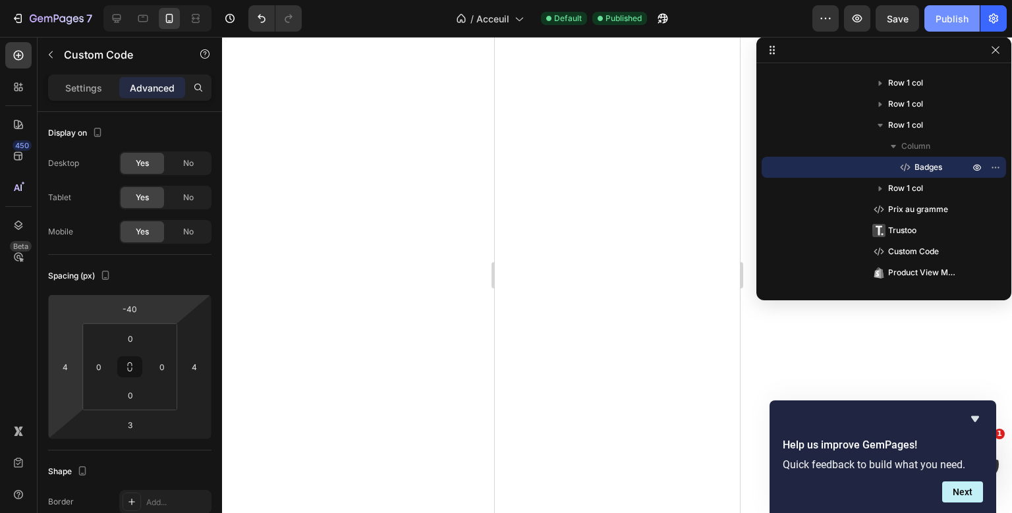
click at [954, 25] on div "Publish" at bounding box center [952, 19] width 33 height 14
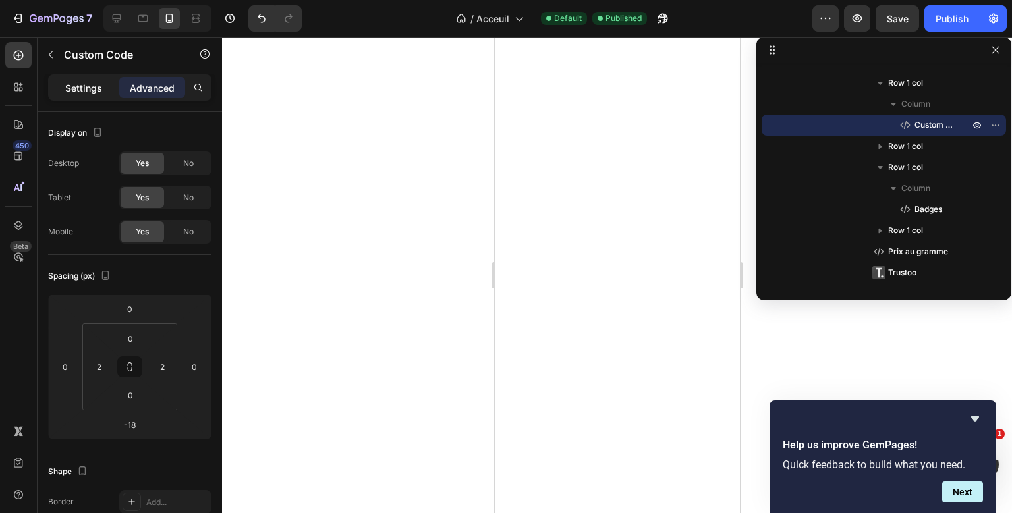
click at [101, 94] on p "Settings" at bounding box center [83, 88] width 37 height 14
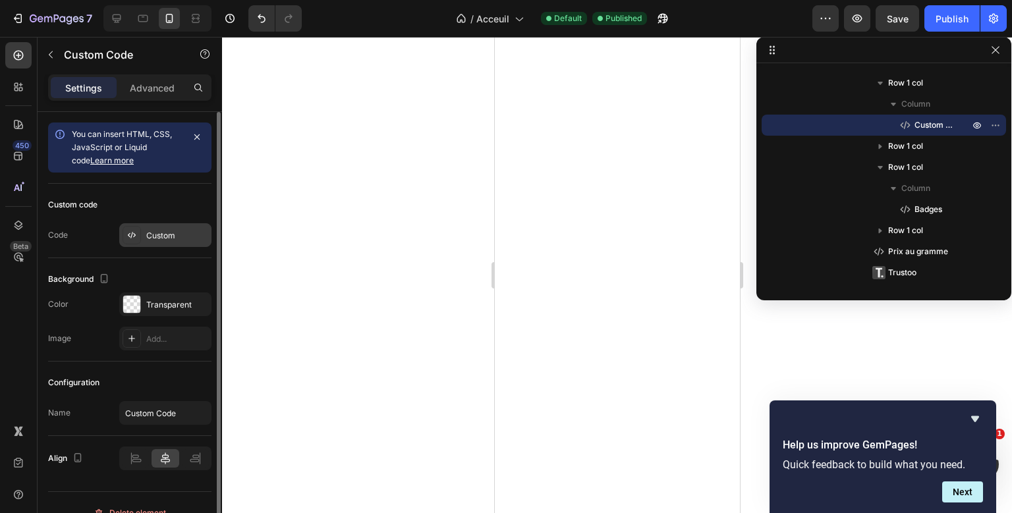
click at [154, 241] on div "Custom" at bounding box center [177, 236] width 62 height 12
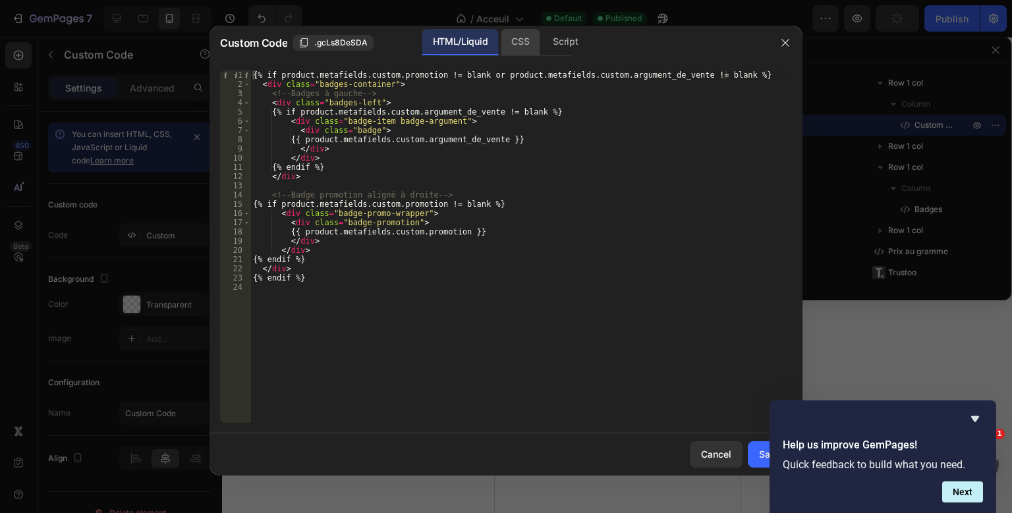
click at [515, 42] on div "CSS" at bounding box center [520, 42] width 39 height 26
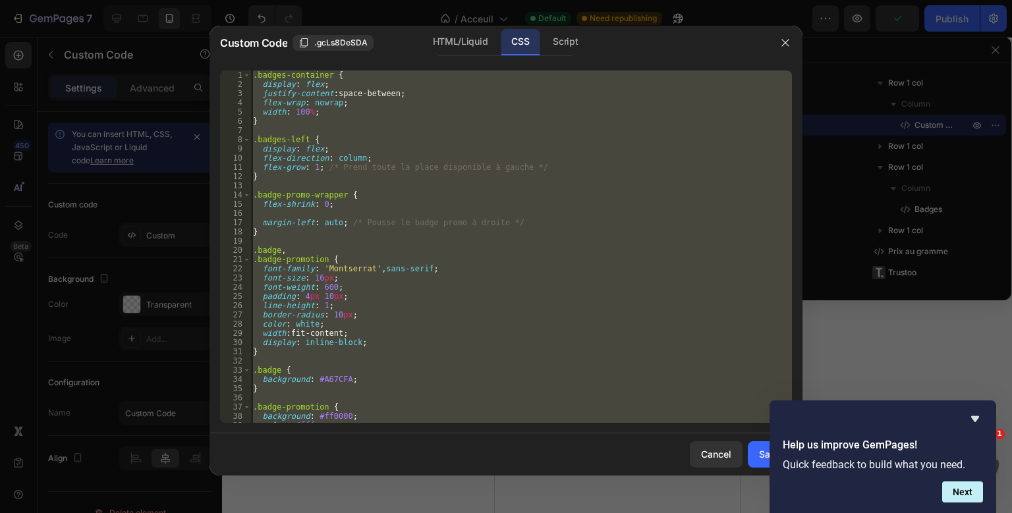
click at [346, 230] on div ".badges-container { display : flex ; justify-content : space-between ; flex-wra…" at bounding box center [521, 247] width 542 height 353
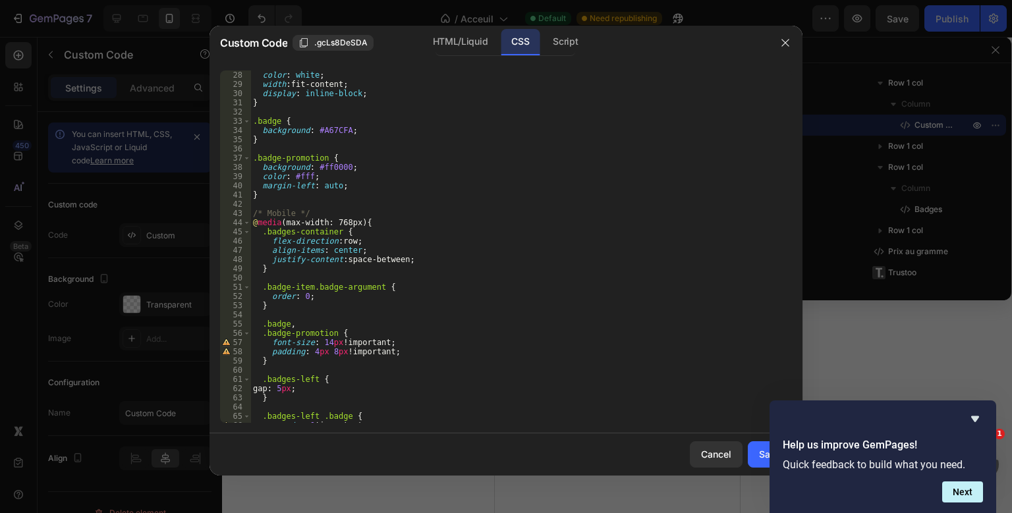
scroll to position [259, 0]
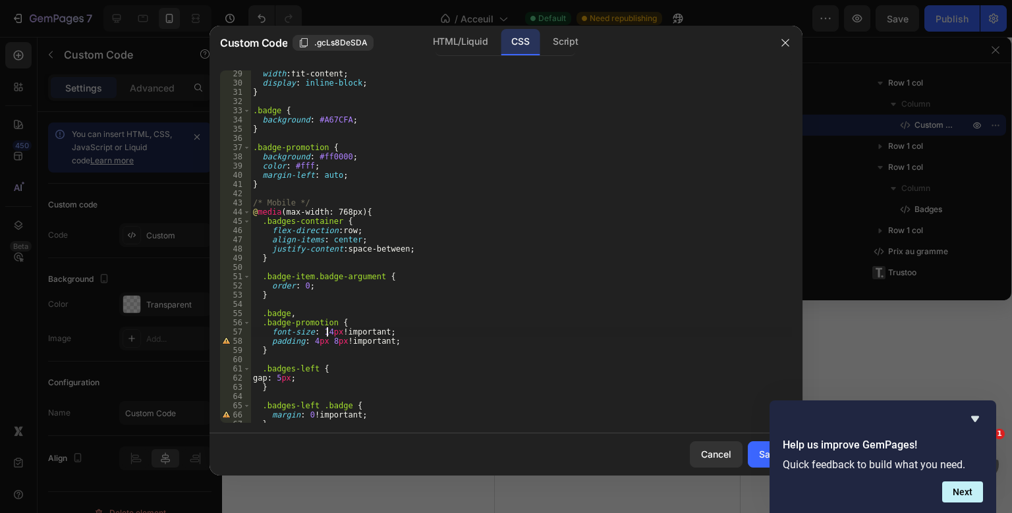
click at [326, 333] on div "width : fit-content ; display : inline-block ; } .badge { background : #A67CFA …" at bounding box center [521, 254] width 542 height 371
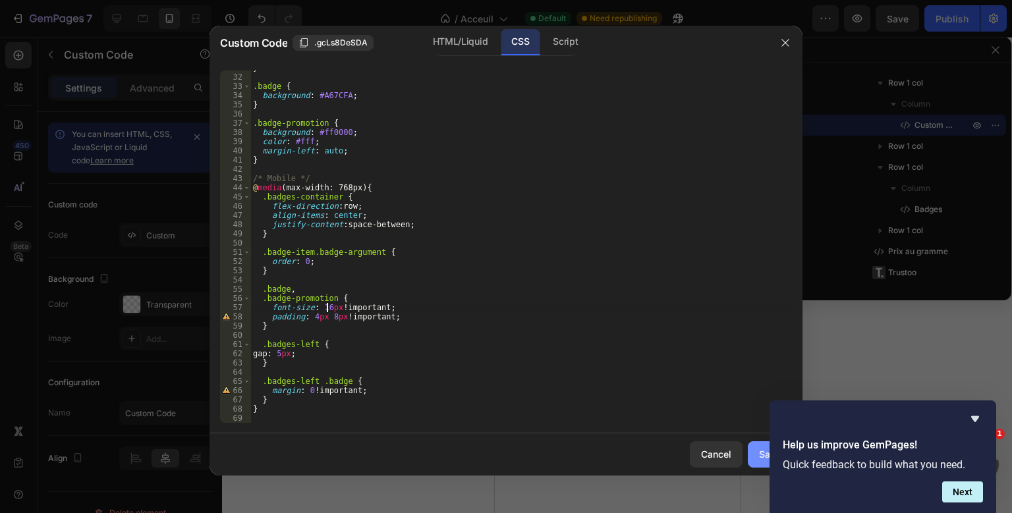
type textarea "font-size: 16px !important;"
click at [752, 457] on button "Save" at bounding box center [770, 454] width 44 height 26
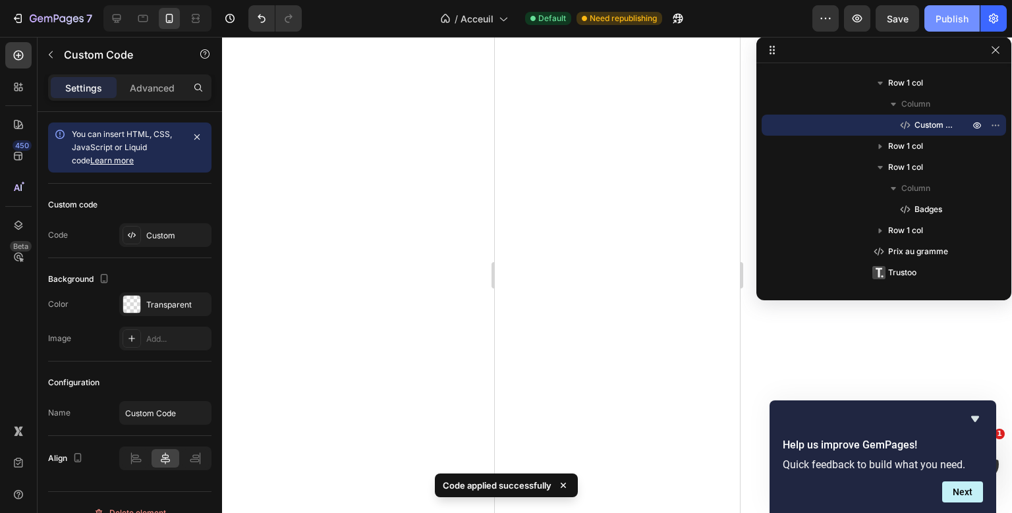
click at [955, 12] on div "Publish" at bounding box center [952, 19] width 33 height 14
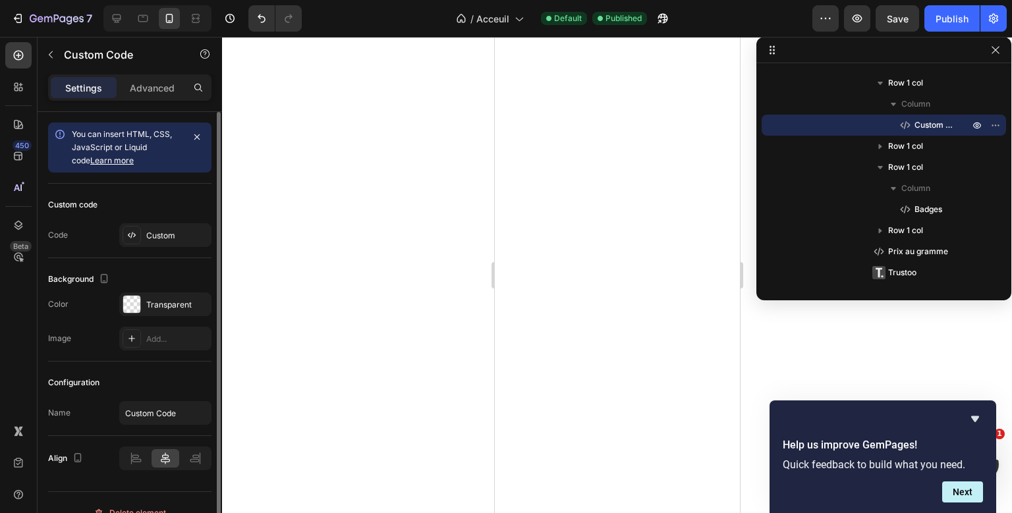
click at [144, 220] on div "Custom code Code Custom" at bounding box center [129, 221] width 163 height 74
click at [144, 231] on div "Custom" at bounding box center [165, 235] width 92 height 24
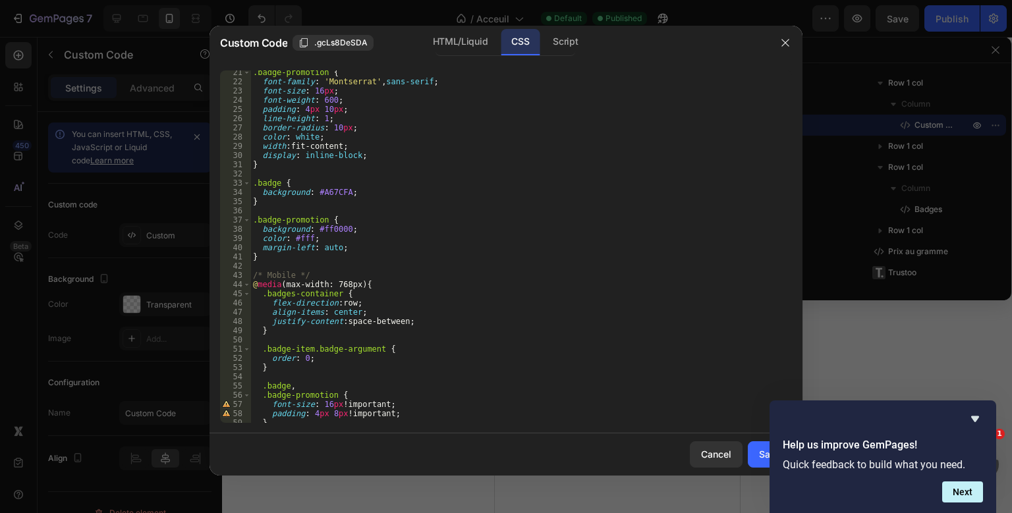
scroll to position [187, 0]
click at [770, 461] on form "Help us improve GemPages! Quick feedback to build what you need. Next" at bounding box center [883, 470] width 227 height 65
click at [760, 455] on div "Save" at bounding box center [770, 454] width 22 height 14
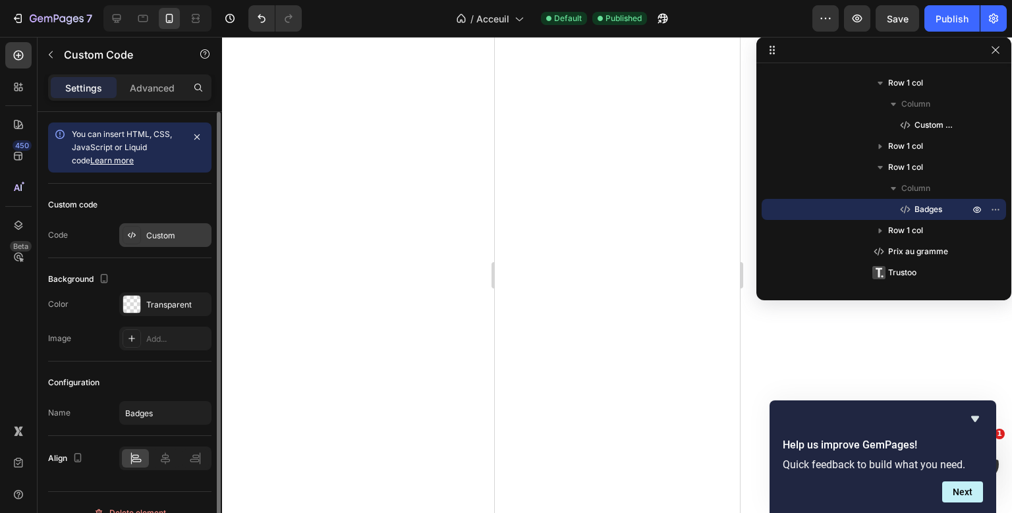
click at [138, 225] on div "Custom" at bounding box center [165, 235] width 92 height 24
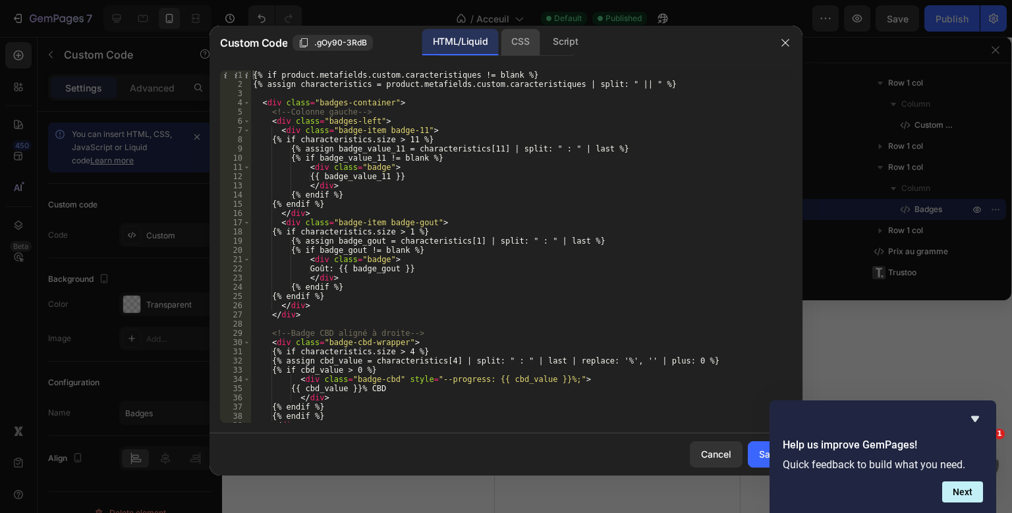
click at [518, 47] on div "CSS" at bounding box center [520, 42] width 39 height 26
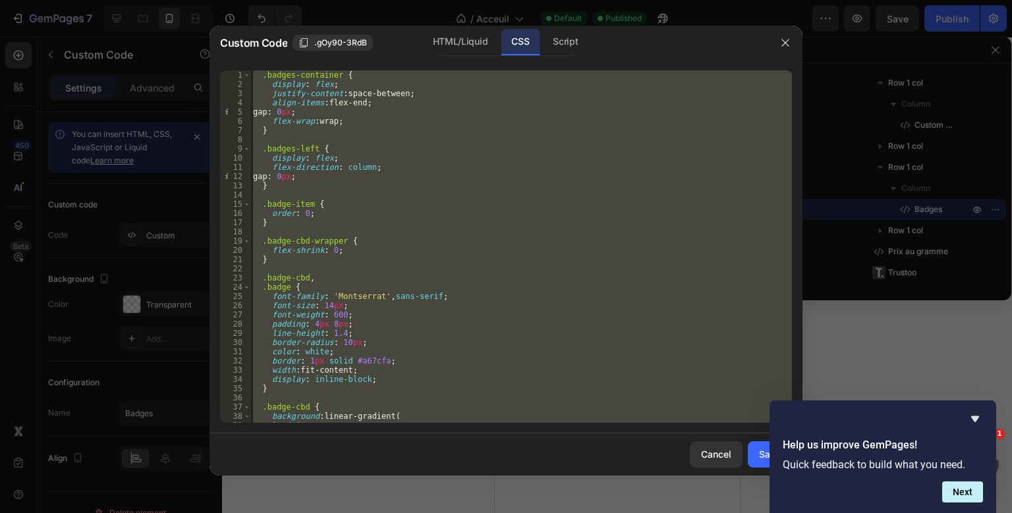
click at [399, 335] on div ".badges-container { display : flex ; justify-content : space-between ; align-it…" at bounding box center [521, 247] width 542 height 353
type textarea "line-height: 1.4;"
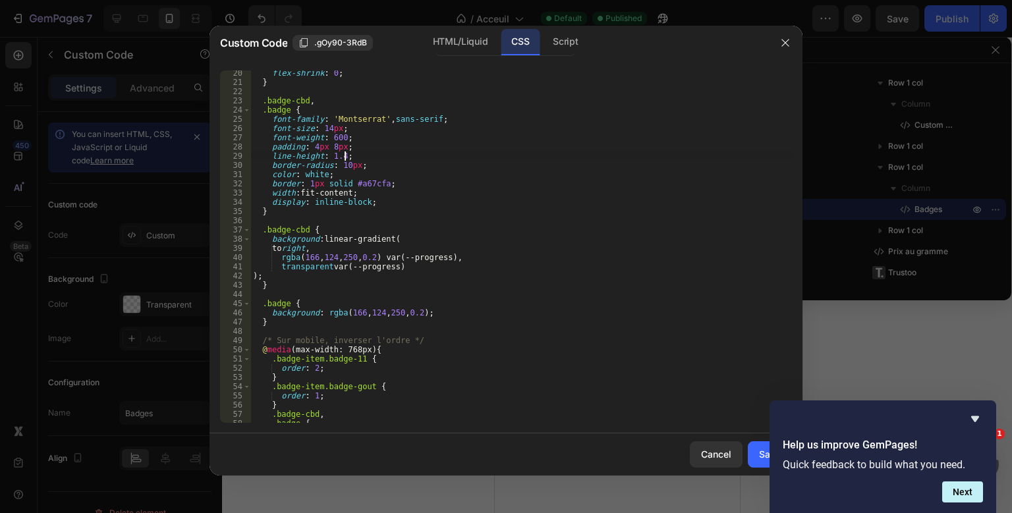
scroll to position [284, 0]
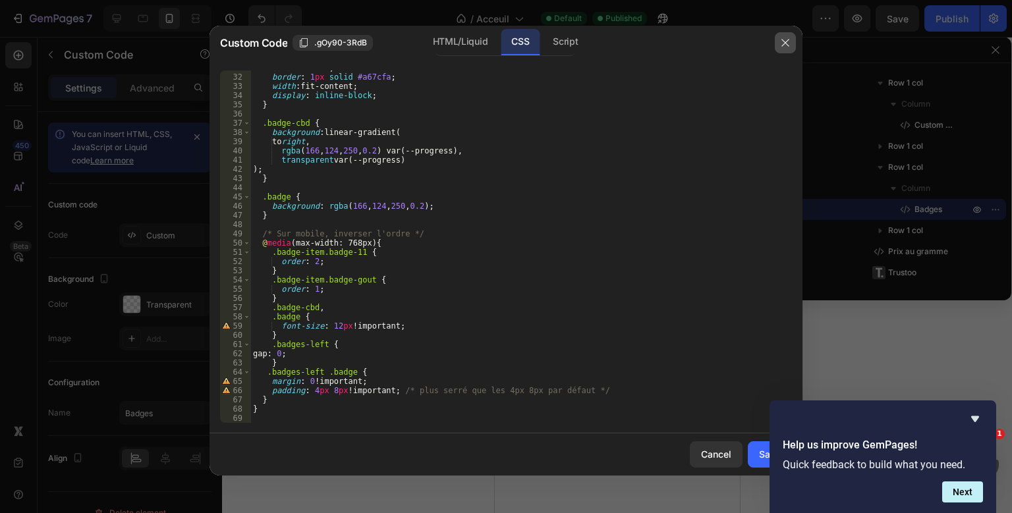
click at [784, 41] on icon "button" at bounding box center [784, 42] width 7 height 7
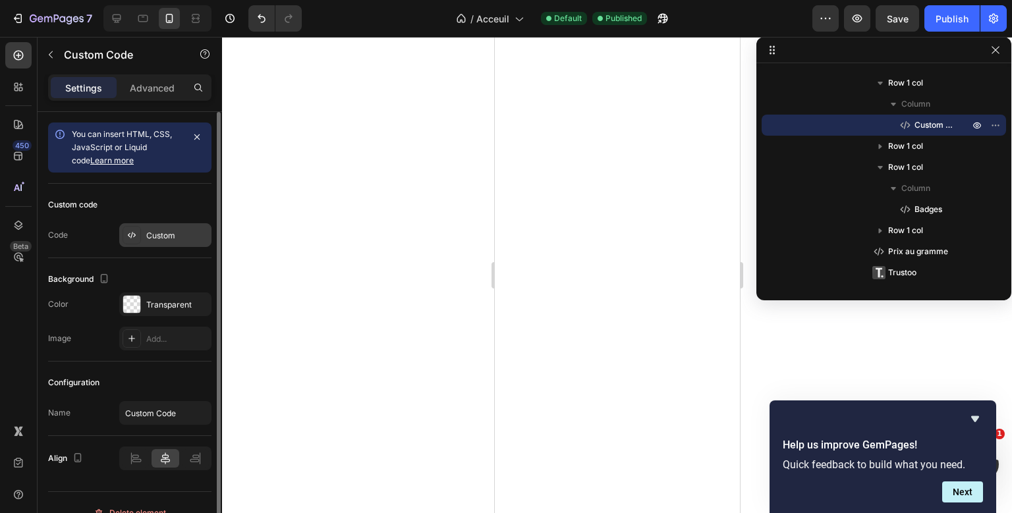
click at [158, 242] on div "Custom" at bounding box center [165, 235] width 92 height 24
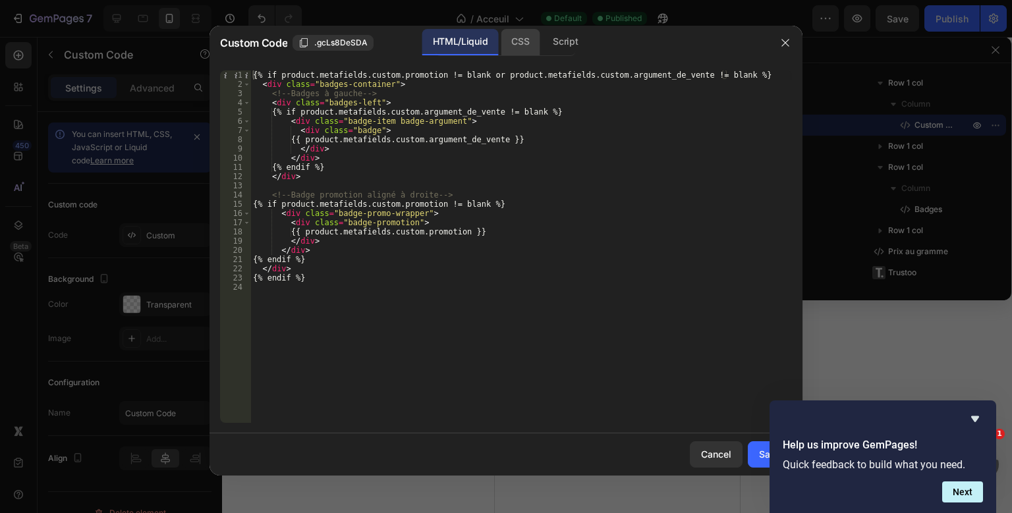
click at [521, 45] on div "CSS" at bounding box center [520, 42] width 39 height 26
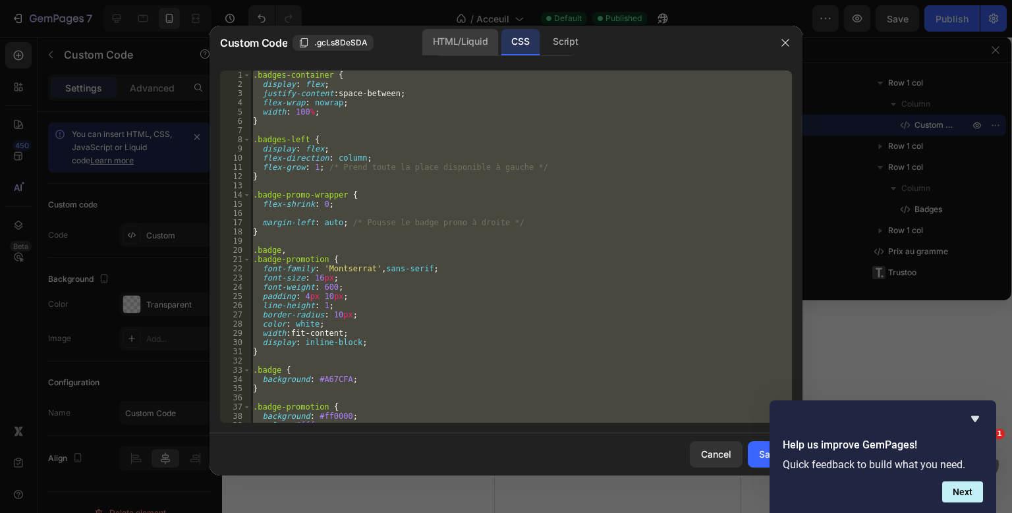
click at [492, 53] on div "HTML/Liquid" at bounding box center [460, 42] width 76 height 26
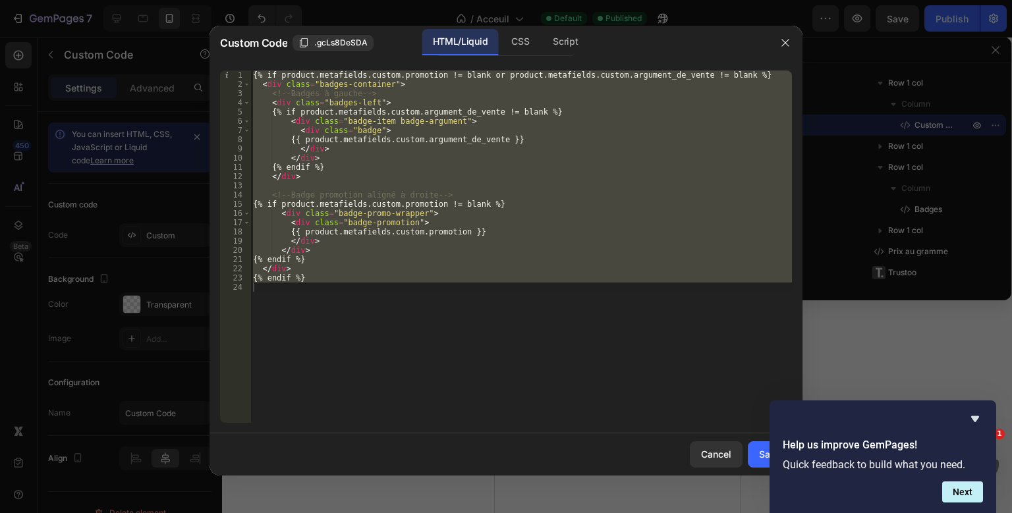
click at [407, 158] on div "{% if product.metafields.custom.promotion != blank or product.metafields.custom…" at bounding box center [521, 247] width 542 height 353
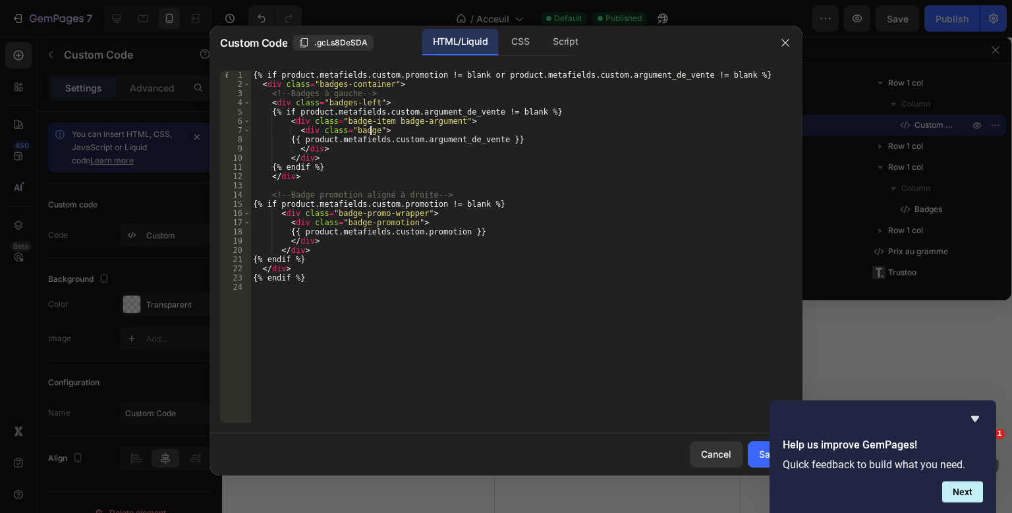
click at [370, 132] on div "{% if product.metafields.custom.promotion != blank or product.metafields.custom…" at bounding box center [521, 256] width 542 height 371
click at [359, 123] on div "{% if product.metafields.custom.promotion != blank or product.metafields.custom…" at bounding box center [521, 256] width 542 height 371
click at [360, 122] on div "{% if product.metafields.custom.promotion != blank or product.metafields.custom…" at bounding box center [521, 256] width 542 height 371
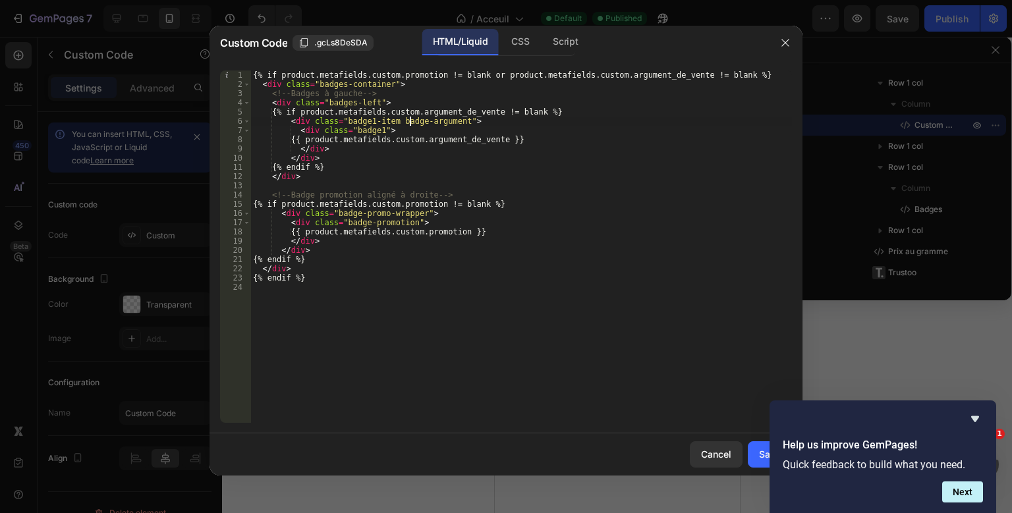
click at [412, 119] on div "{% if product.metafields.custom.promotion != blank or product.metafields.custom…" at bounding box center [521, 256] width 542 height 371
click at [365, 121] on div "{% if product.metafields.custom.promotion != blank or product.metafields.custom…" at bounding box center [521, 256] width 542 height 371
click at [511, 36] on div "CSS" at bounding box center [520, 42] width 39 height 26
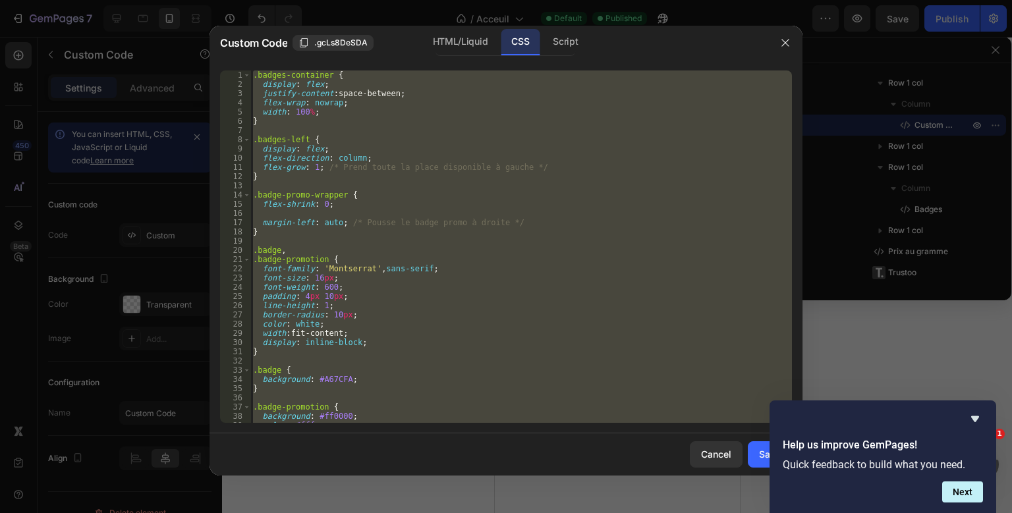
click at [347, 254] on div ".badges-container { display : flex ; justify-content : space-between ; flex-wra…" at bounding box center [521, 247] width 542 height 353
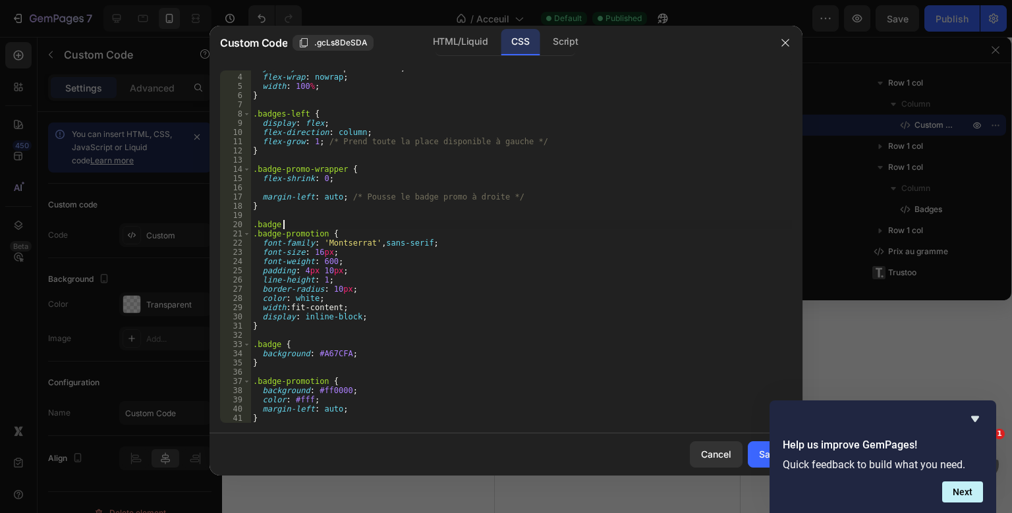
scroll to position [42, 0]
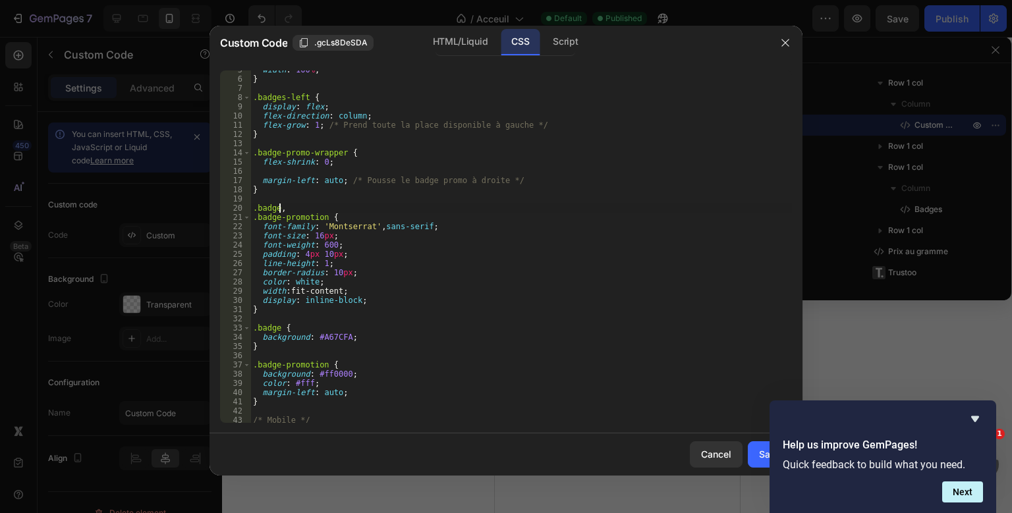
click at [278, 209] on div "width : 100 % ; } .badges-left { display : flex ; flex-direction : column ; fle…" at bounding box center [521, 250] width 542 height 371
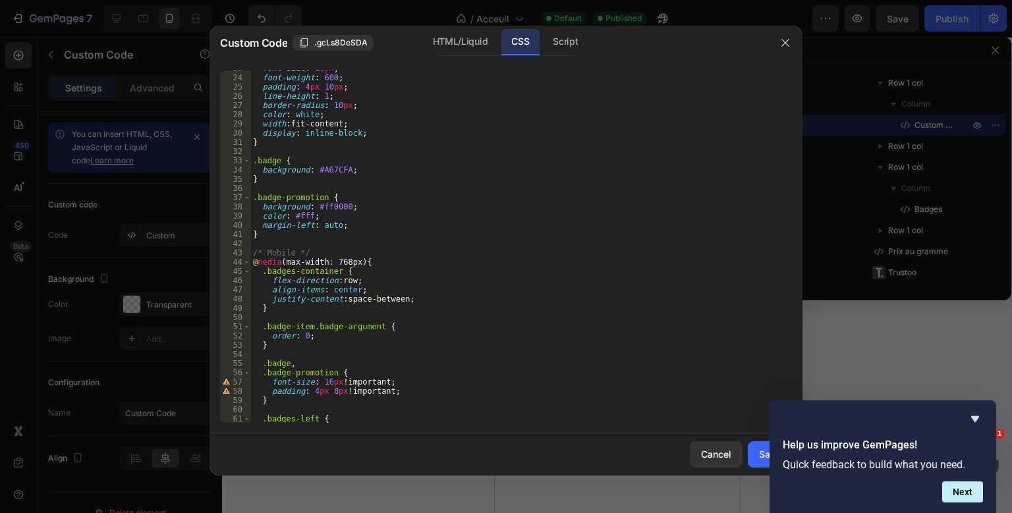
scroll to position [210, 0]
click at [279, 159] on div "font-size : 16 px ; font-weight : 600 ; padding : 4 px 10 px ; line-height : 1 …" at bounding box center [521, 248] width 542 height 371
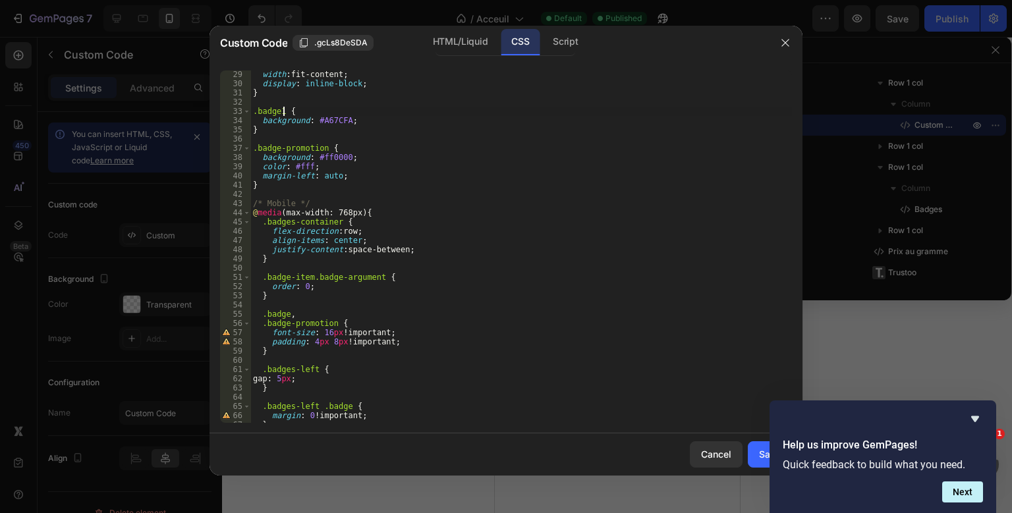
scroll to position [284, 0]
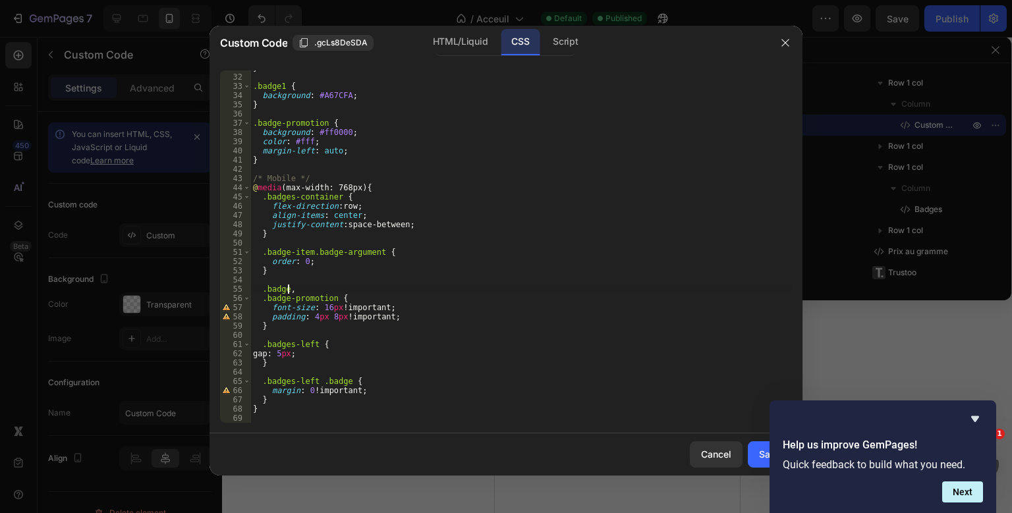
click at [289, 287] on div "} .badge1 { background : #A67CFA ; } .badge-promotion { background : #ff0000 ; …" at bounding box center [521, 248] width 542 height 371
click at [344, 382] on div "} .badge1 { background : #A67CFA ; } .badge-promotion { background : #ff0000 ; …" at bounding box center [521, 248] width 542 height 371
type textarea ".badges-left .badge1 {"
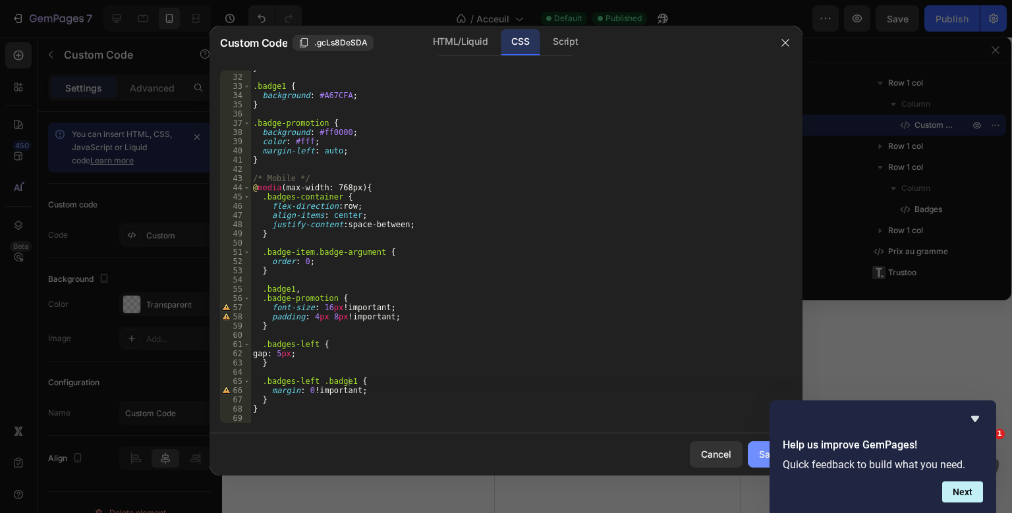
click at [752, 453] on div "Cancel Save" at bounding box center [506, 455] width 593 height 42
click at [752, 453] on button "Save" at bounding box center [770, 454] width 44 height 26
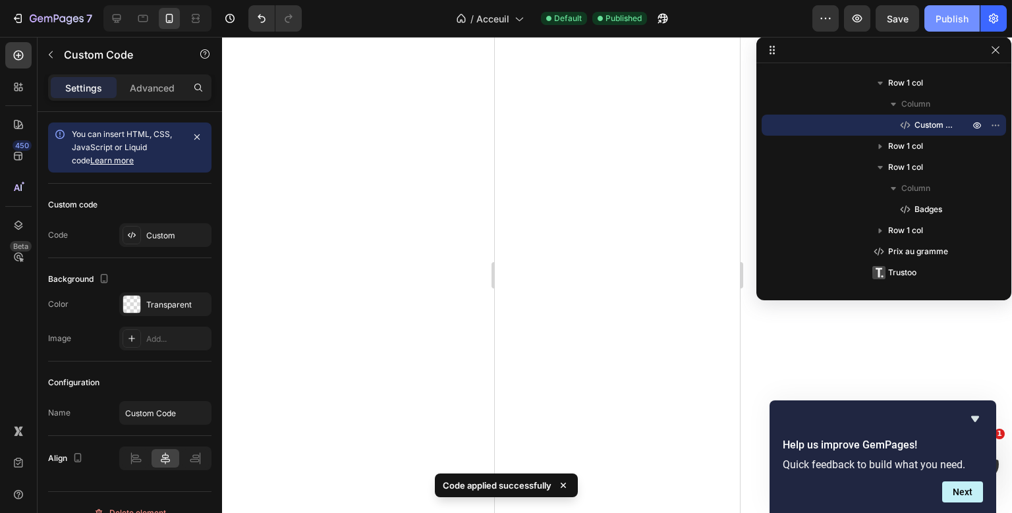
click at [948, 12] on div "Publish" at bounding box center [952, 19] width 33 height 14
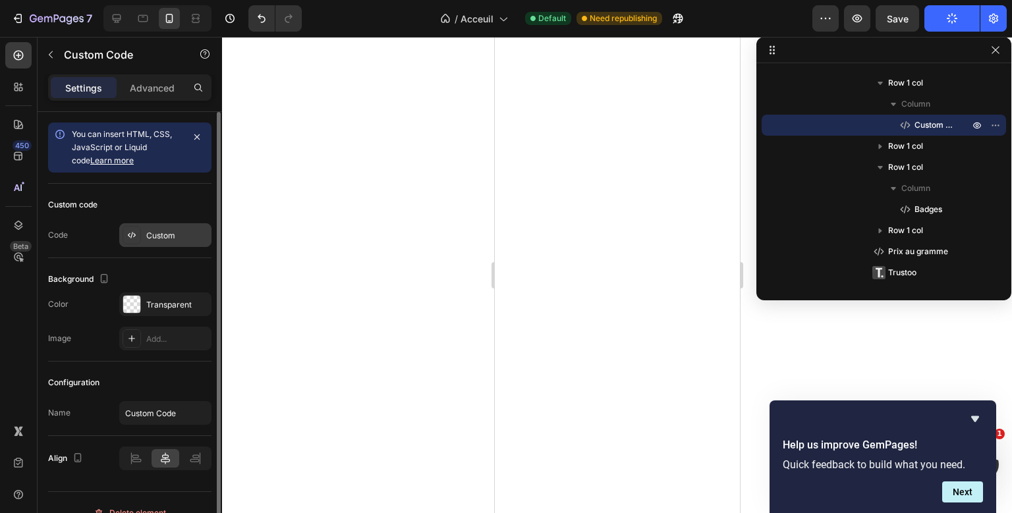
click at [150, 231] on div "Custom" at bounding box center [177, 236] width 62 height 12
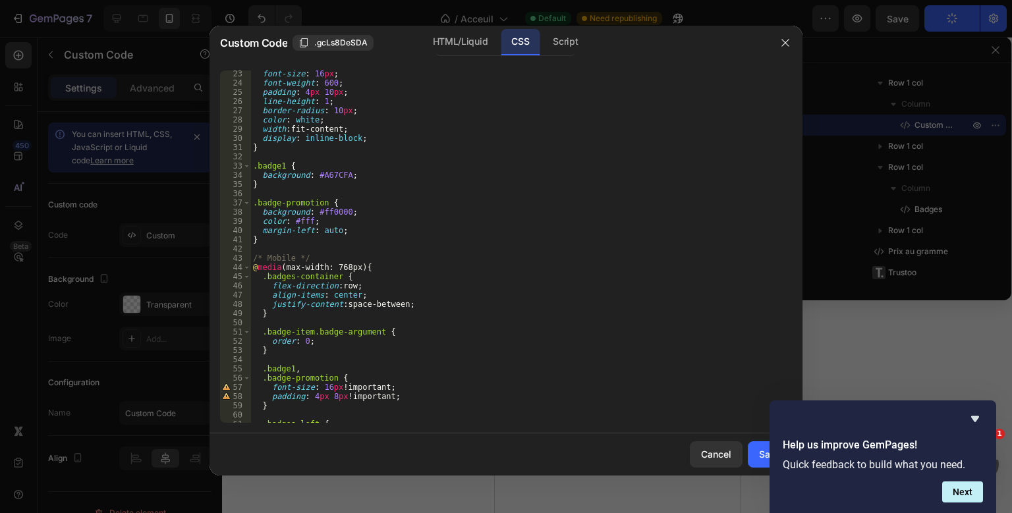
scroll to position [284, 0]
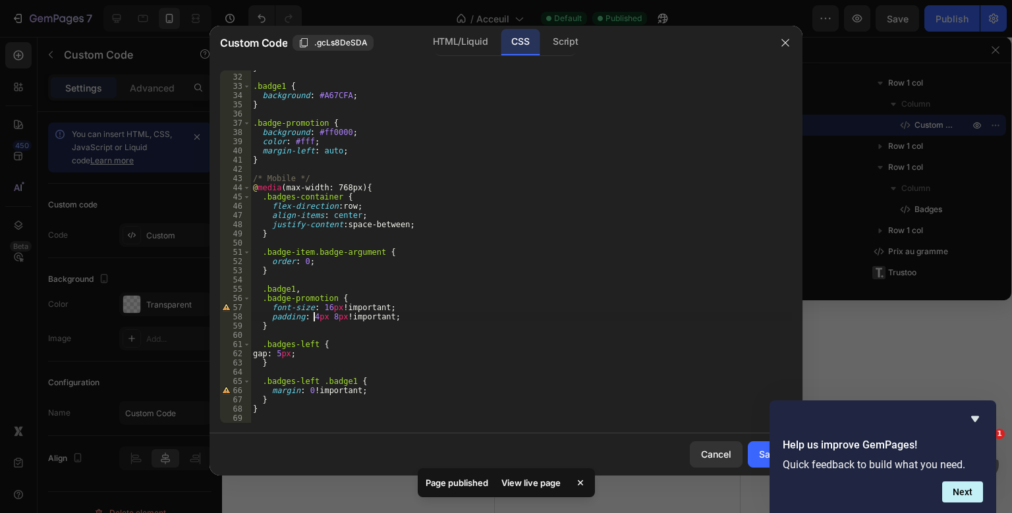
click at [315, 318] on div "} .badge1 { background : #A67CFA ; } .badge-promotion { background : #ff0000 ; …" at bounding box center [521, 248] width 542 height 371
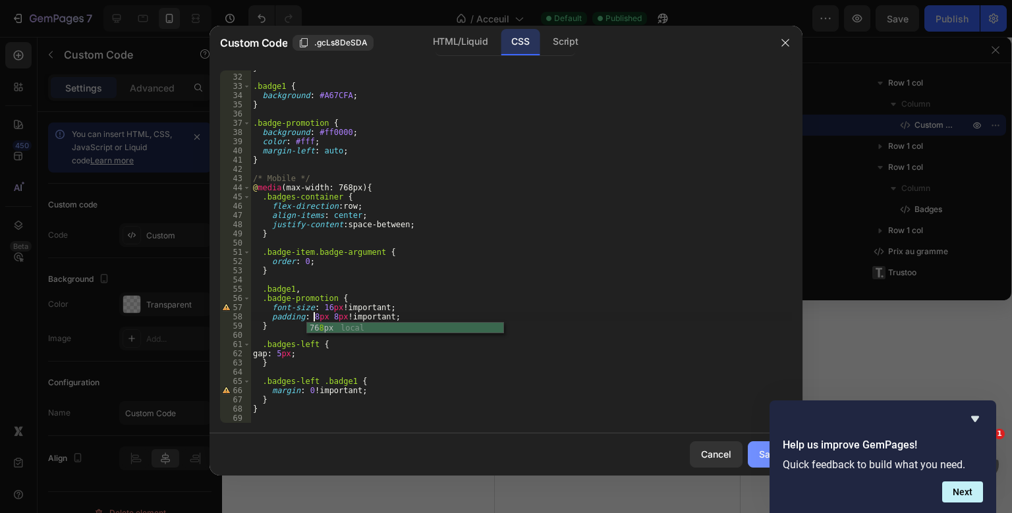
type textarea "padding: 8px 8px !important;"
click at [762, 456] on div "Save" at bounding box center [770, 454] width 22 height 14
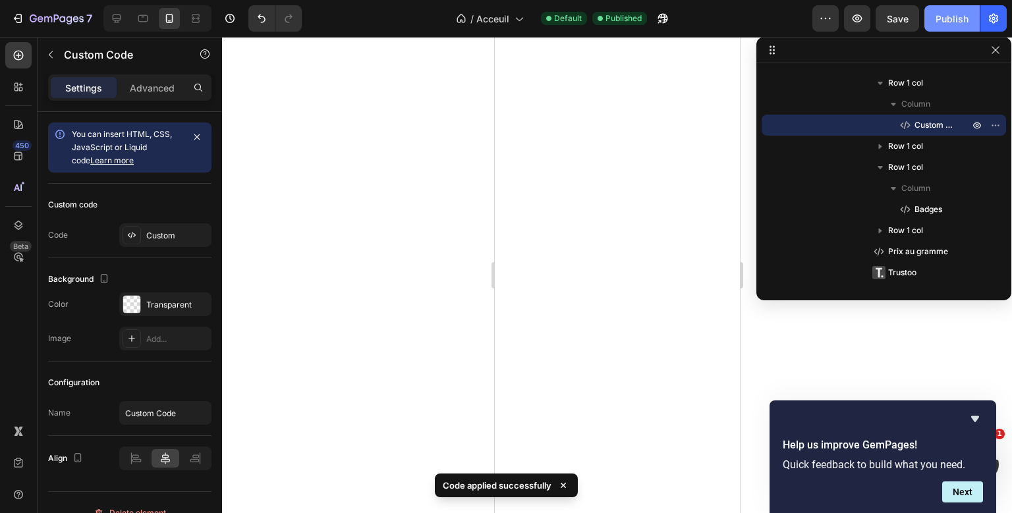
click at [939, 12] on div "Publish" at bounding box center [952, 19] width 33 height 14
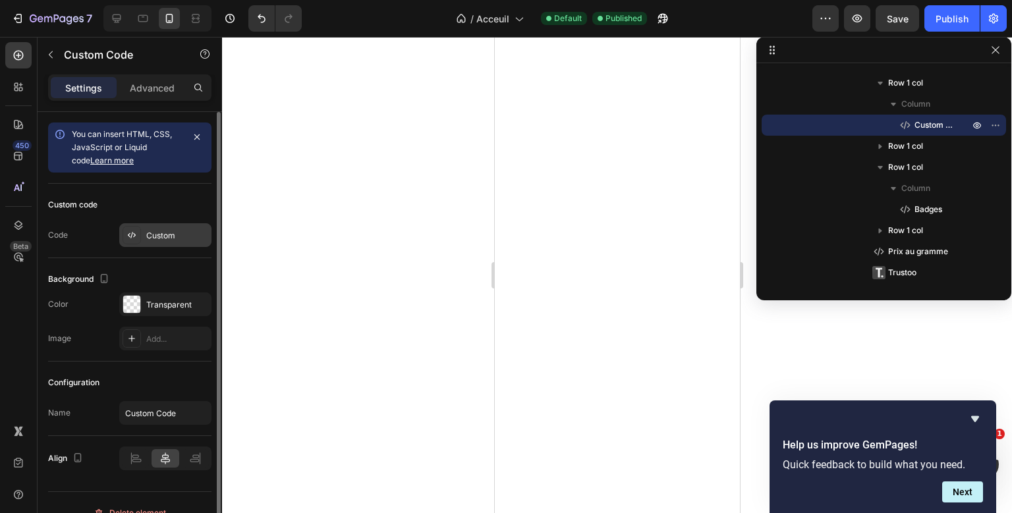
click at [166, 227] on div "Custom" at bounding box center [165, 235] width 92 height 24
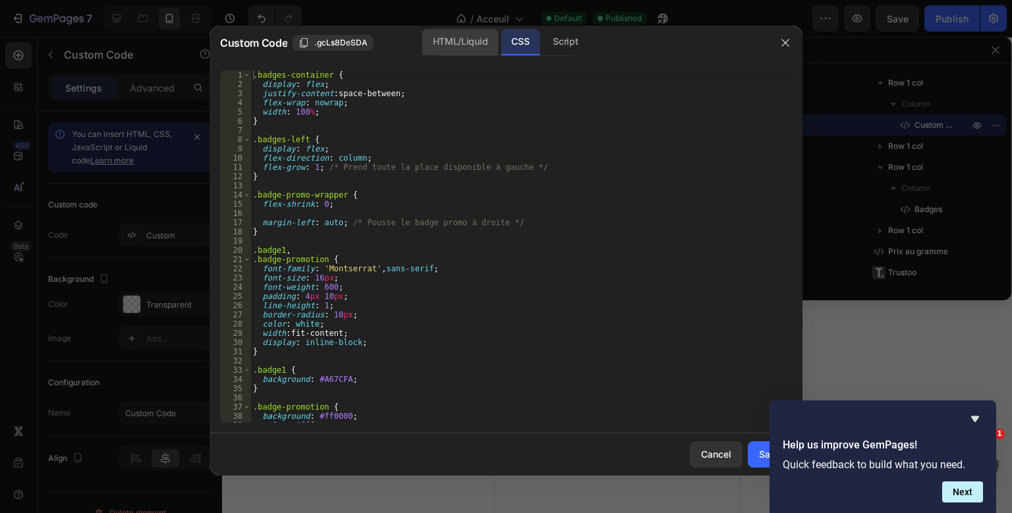
click at [439, 38] on div "HTML/Liquid" at bounding box center [460, 42] width 76 height 26
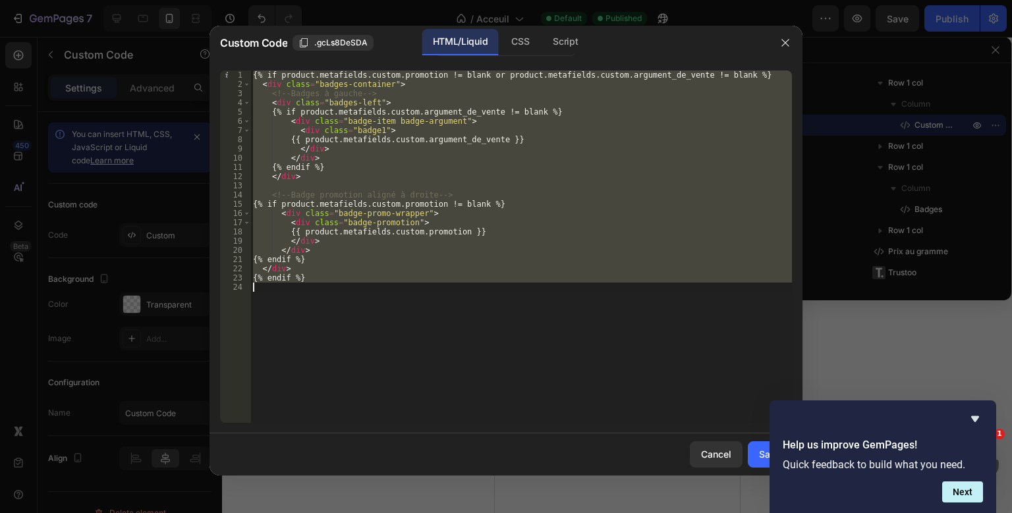
click at [347, 96] on div "{% if product.metafields.custom.promotion != blank or product.metafields.custom…" at bounding box center [521, 247] width 542 height 353
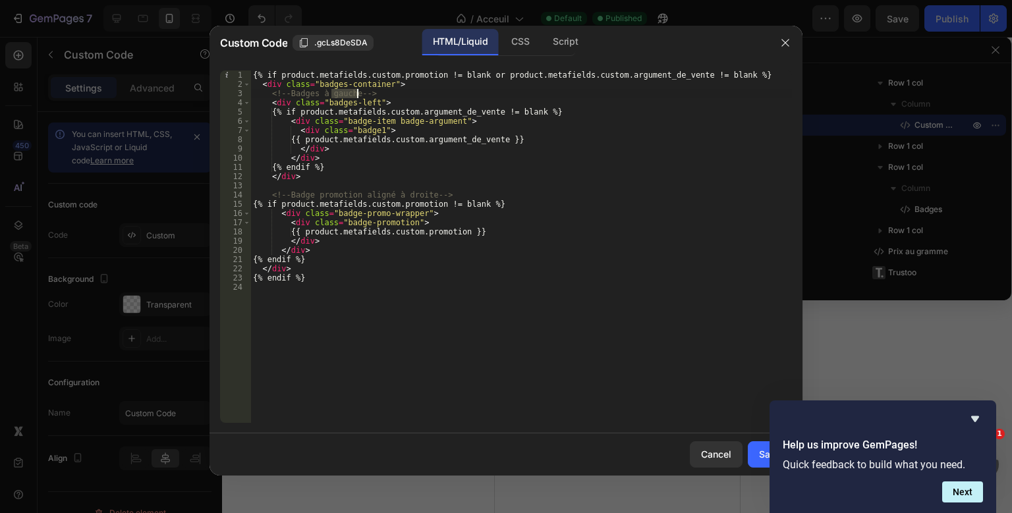
click at [347, 96] on div "{% if product.metafields.custom.promotion != blank or product.metafields.custom…" at bounding box center [521, 256] width 542 height 371
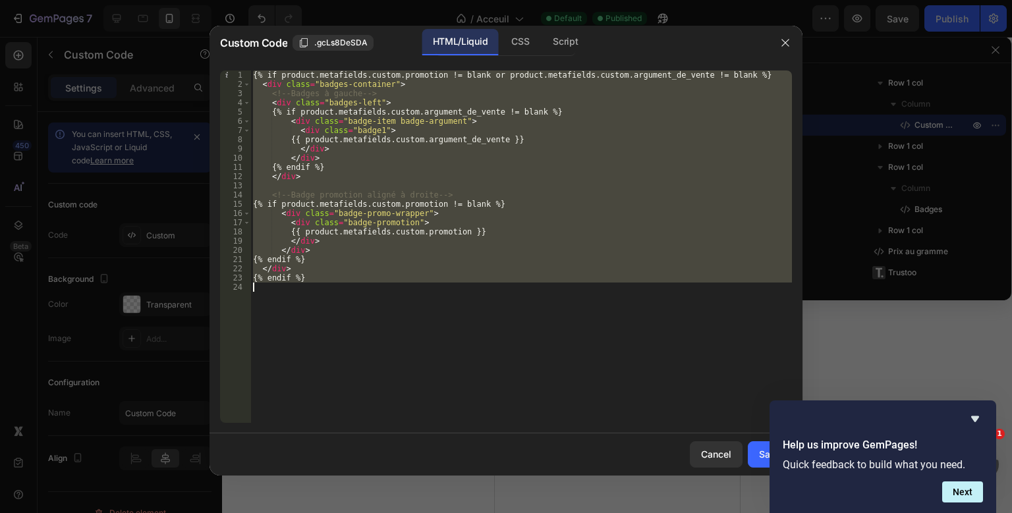
click at [347, 96] on div "{% if product.metafields.custom.promotion != blank or product.metafields.custom…" at bounding box center [521, 256] width 542 height 371
click at [499, 42] on div "HTML/Liquid CSS Script" at bounding box center [506, 42] width 140 height 27
click at [505, 40] on div "CSS" at bounding box center [520, 42] width 39 height 26
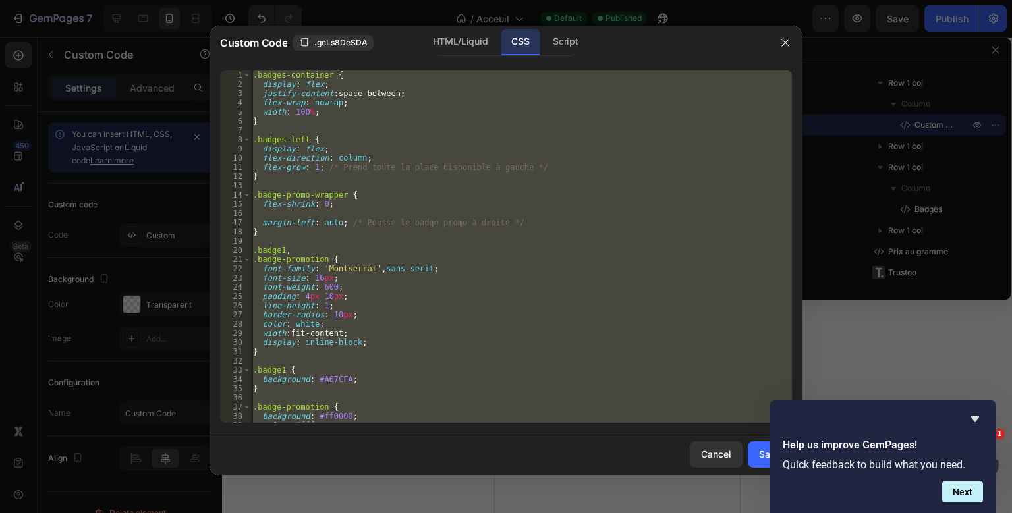
click at [296, 171] on div ".badges-container { display : flex ; justify-content : space-between ; flex-wra…" at bounding box center [521, 247] width 542 height 353
click at [296, 171] on div ".badges-container { display : flex ; justify-content : space-between ; flex-wra…" at bounding box center [521, 256] width 542 height 371
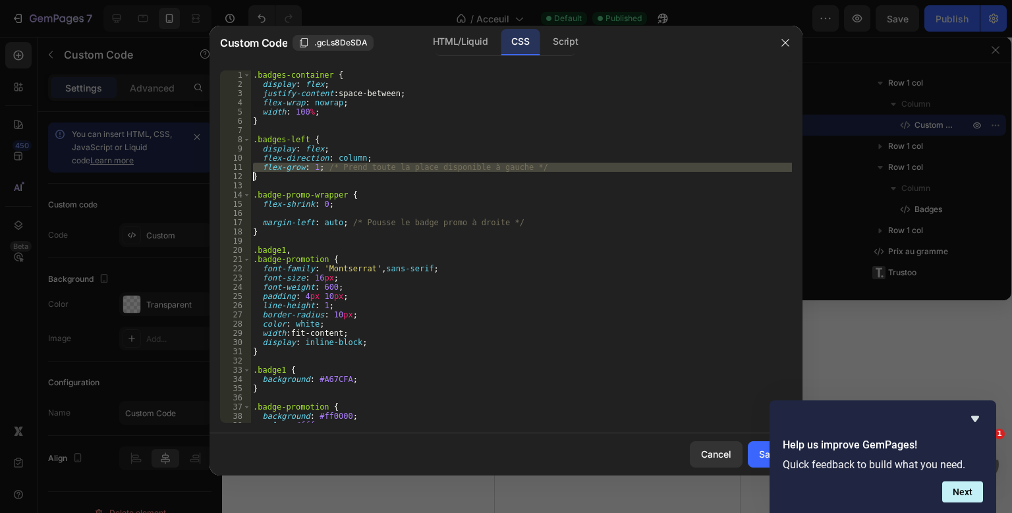
click at [296, 171] on div ".badges-container { display : flex ; justify-content : space-between ; flex-wra…" at bounding box center [521, 256] width 542 height 371
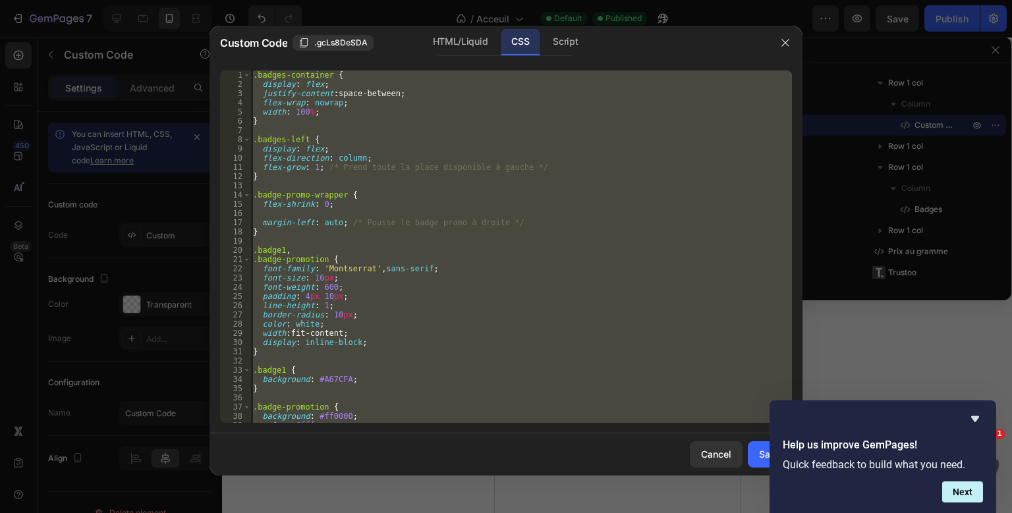
click at [296, 171] on div ".badges-container { display : flex ; justify-content : space-between ; flex-wra…" at bounding box center [521, 256] width 542 height 371
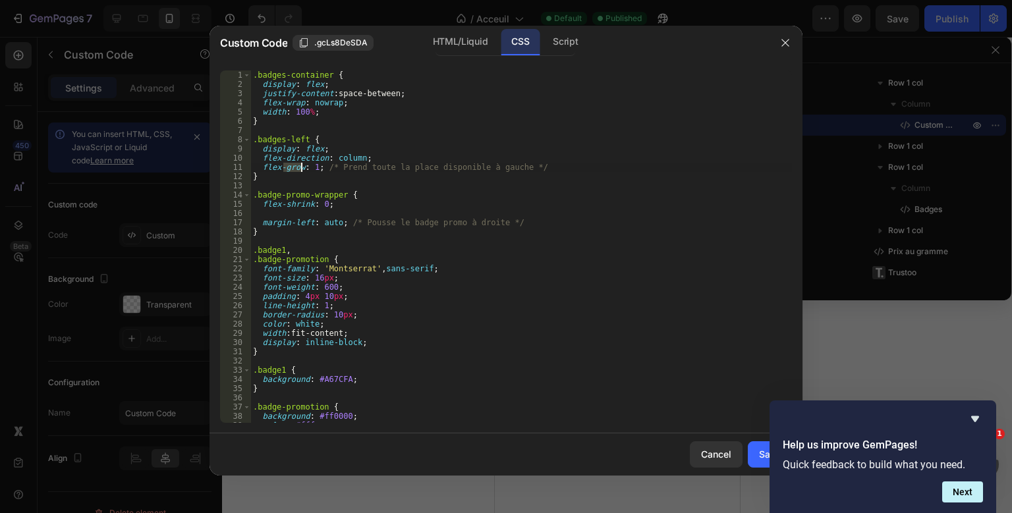
click at [296, 171] on div ".badges-container { display : flex ; justify-content : space-between ; flex-wra…" at bounding box center [521, 256] width 542 height 371
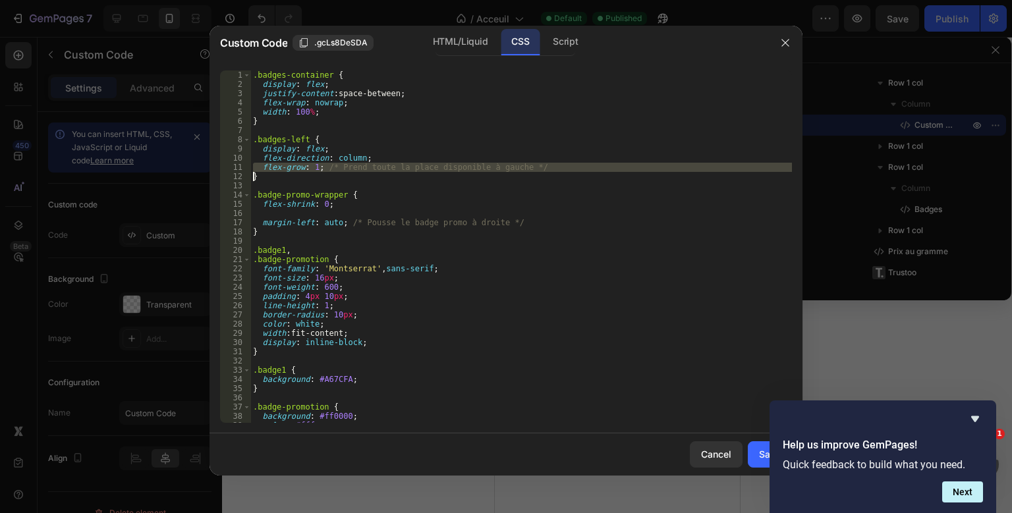
click at [296, 171] on div ".badges-container { display : flex ; justify-content : space-between ; flex-wra…" at bounding box center [521, 256] width 542 height 371
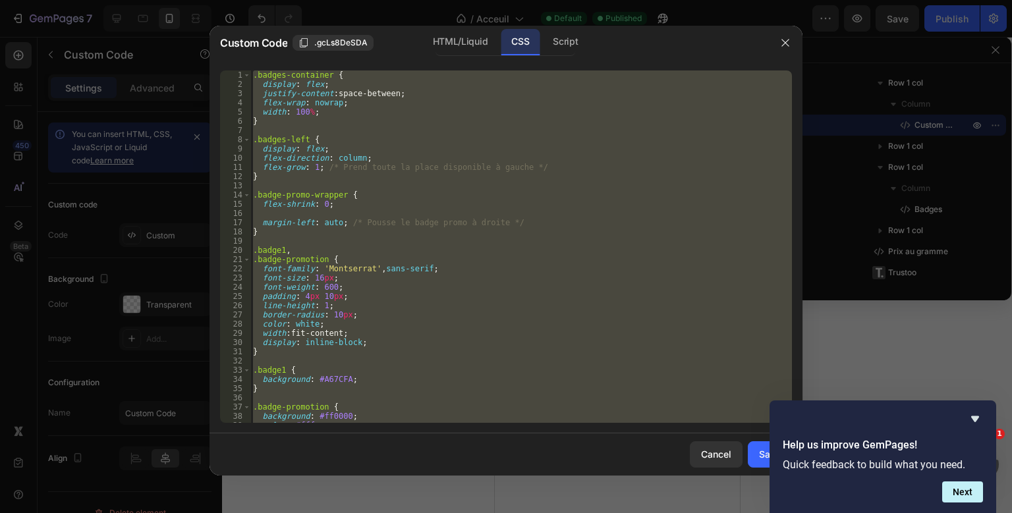
click at [296, 171] on div ".badges-container { display : flex ; justify-content : space-between ; flex-wra…" at bounding box center [521, 256] width 542 height 371
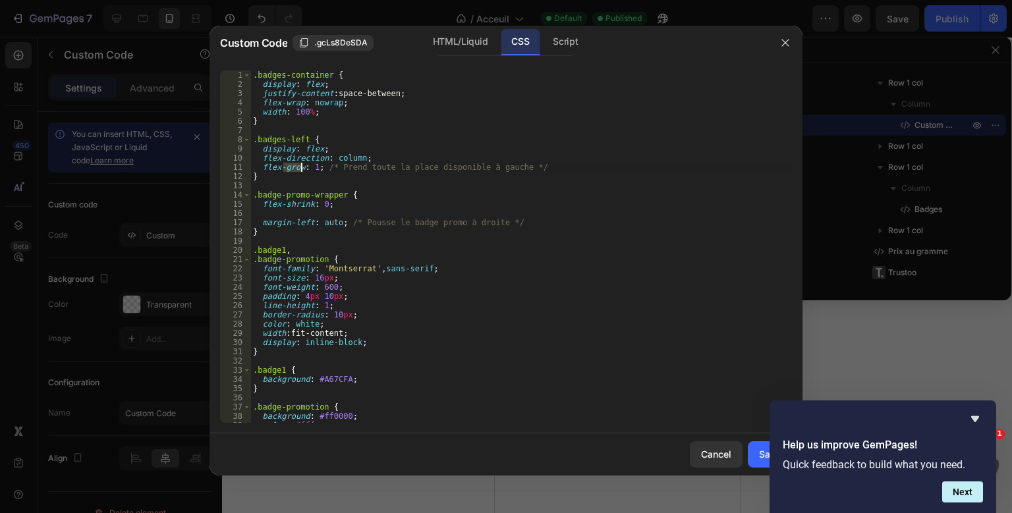
click at [296, 171] on div ".badges-container { display : flex ; justify-content : space-between ; flex-wra…" at bounding box center [521, 256] width 542 height 371
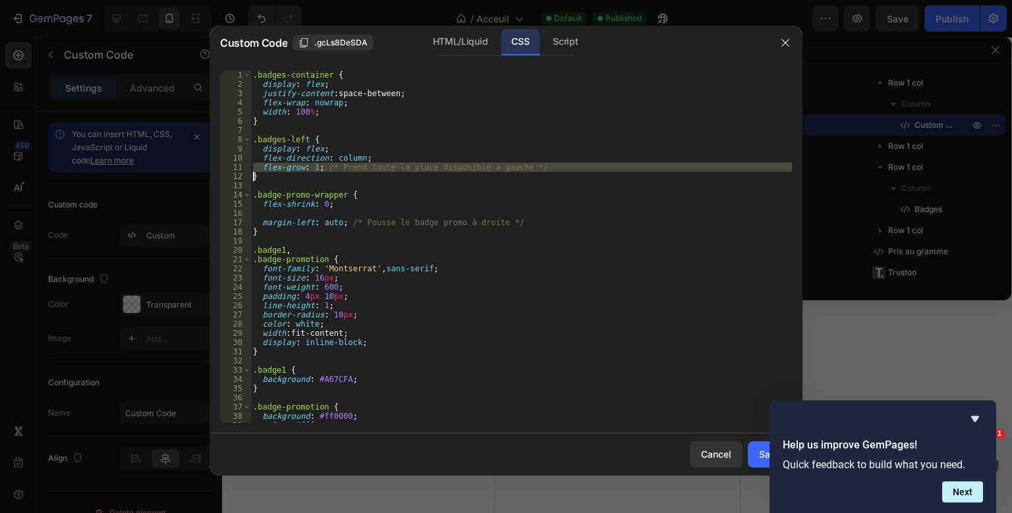
click at [296, 171] on div ".badges-container { display : flex ; justify-content : space-between ; flex-wra…" at bounding box center [521, 256] width 542 height 371
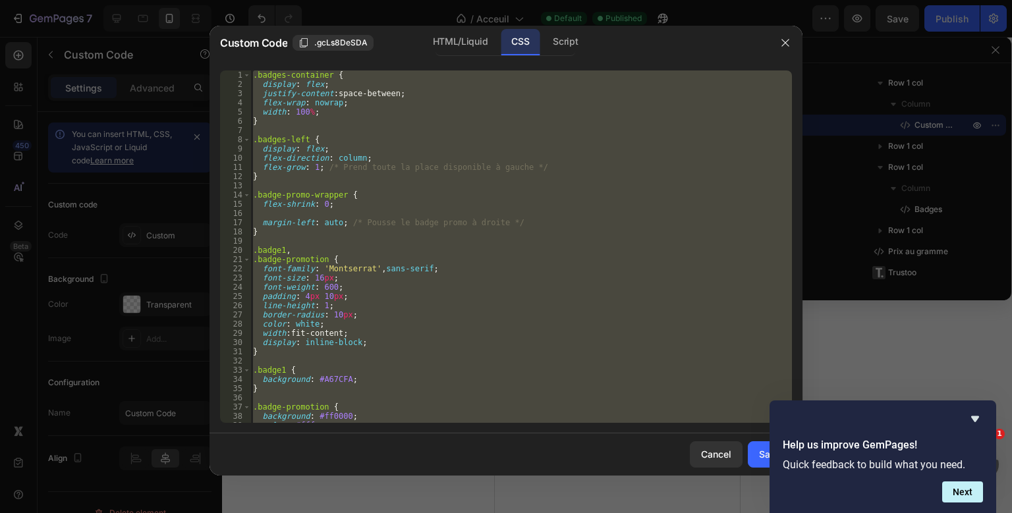
click at [296, 171] on div ".badges-container { display : flex ; justify-content : space-between ; flex-wra…" at bounding box center [521, 256] width 542 height 371
type textarea "}"
paste textarea
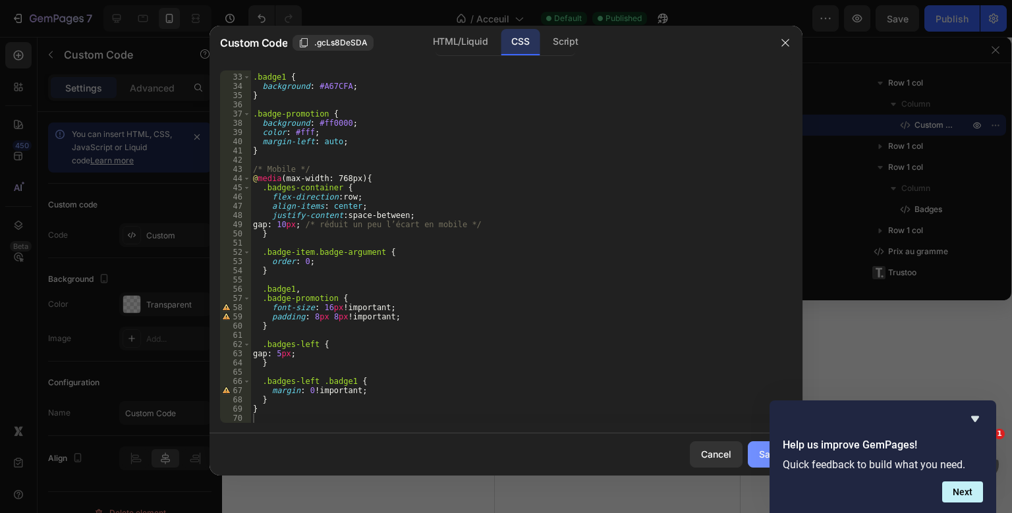
click at [752, 449] on button "Save" at bounding box center [770, 454] width 44 height 26
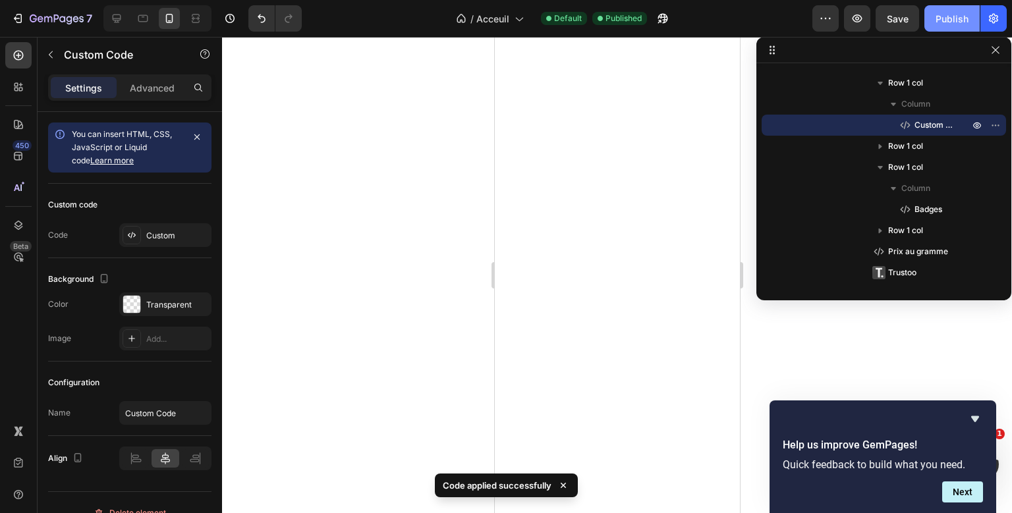
click at [930, 17] on button "Publish" at bounding box center [951, 18] width 55 height 26
click at [980, 415] on icon "Hide survey" at bounding box center [975, 419] width 16 height 16
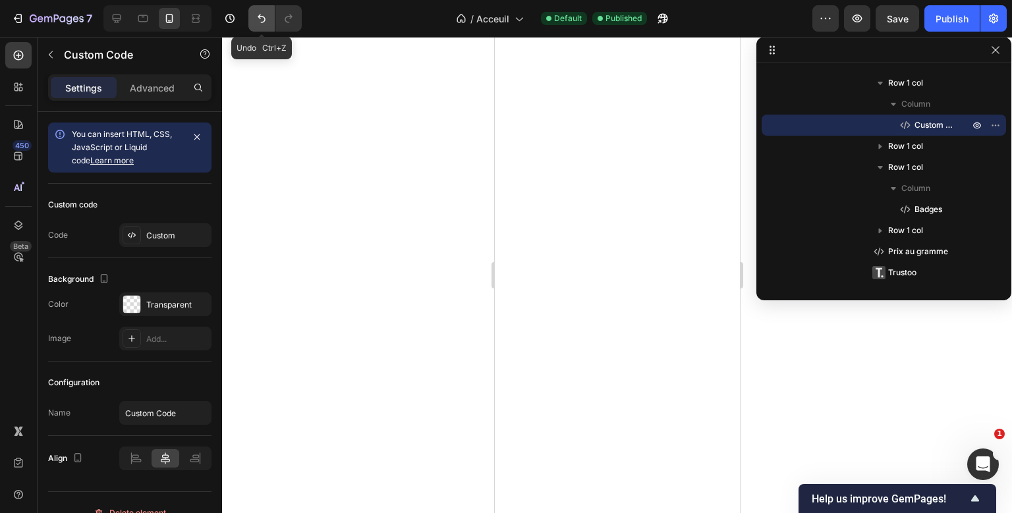
click at [262, 24] on icon "Undo/Redo" at bounding box center [261, 18] width 13 height 13
click at [258, 18] on icon "Undo/Redo" at bounding box center [261, 18] width 13 height 13
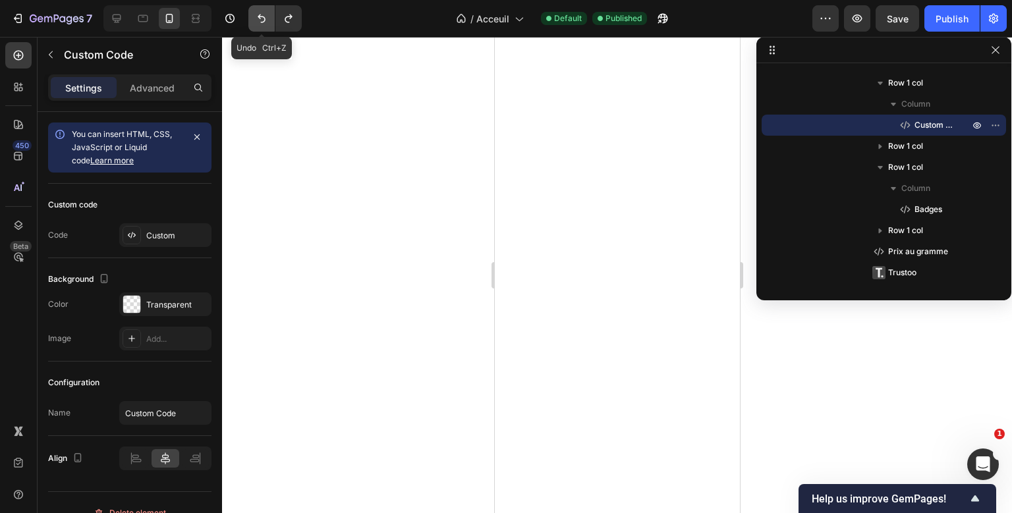
click at [258, 18] on icon "Undo/Redo" at bounding box center [261, 18] width 13 height 13
click at [256, 14] on icon "Undo/Redo" at bounding box center [261, 18] width 13 height 13
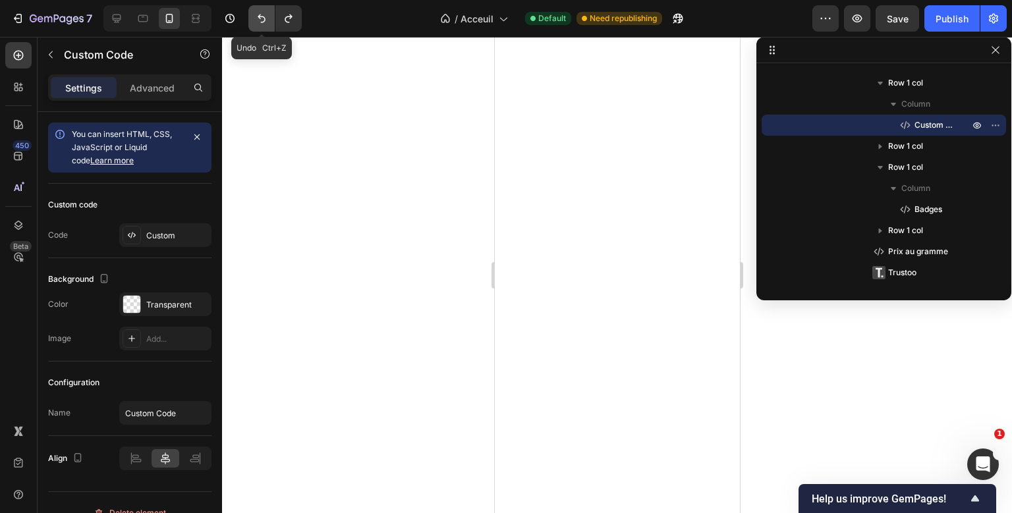
click at [256, 14] on icon "Undo/Redo" at bounding box center [261, 18] width 13 height 13
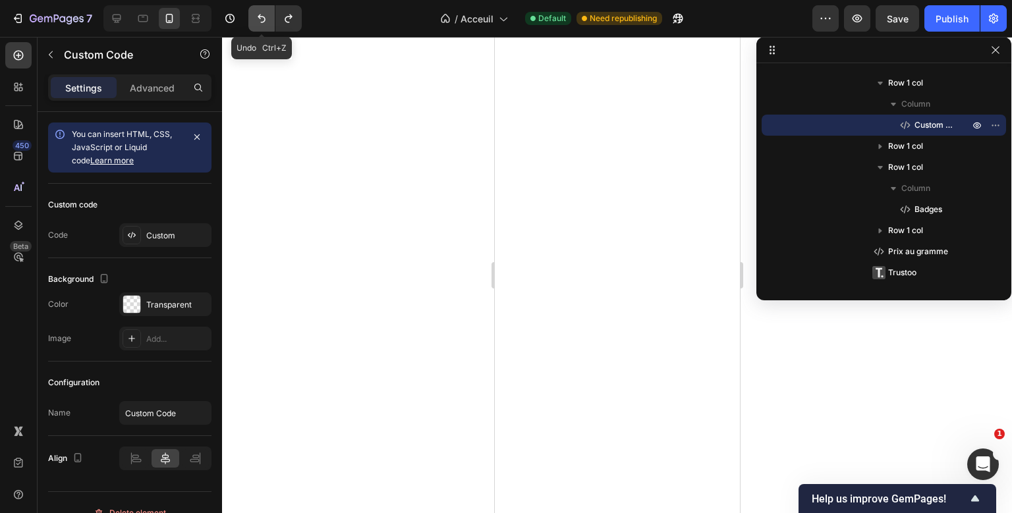
click at [256, 14] on icon "Undo/Redo" at bounding box center [261, 18] width 13 height 13
click at [280, 14] on button "Undo/Redo" at bounding box center [288, 18] width 26 height 26
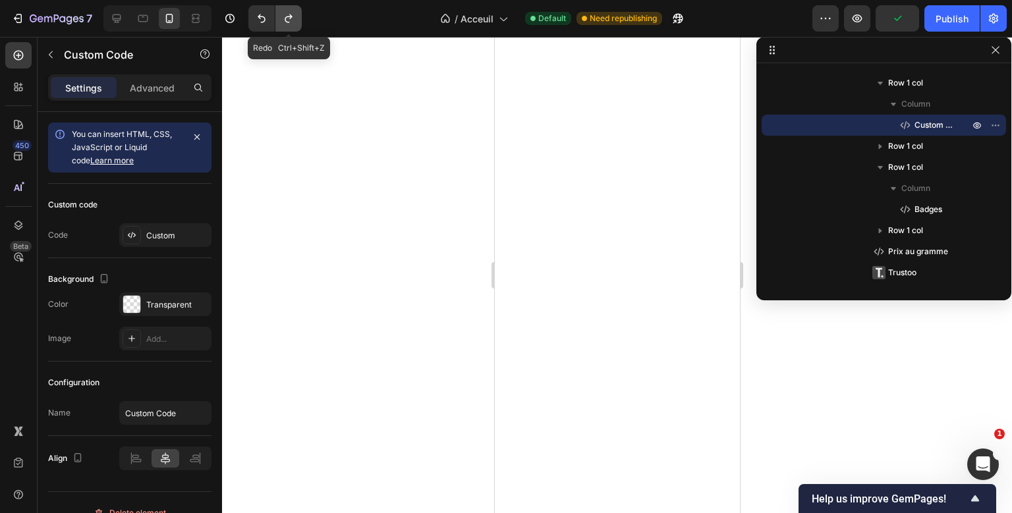
click at [280, 14] on button "Undo/Redo" at bounding box center [288, 18] width 26 height 26
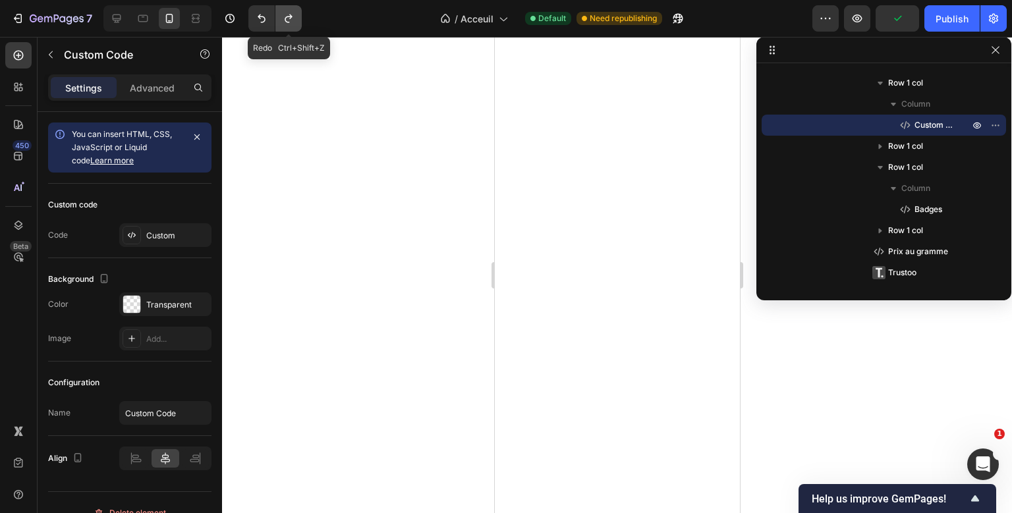
click at [280, 14] on button "Undo/Redo" at bounding box center [288, 18] width 26 height 26
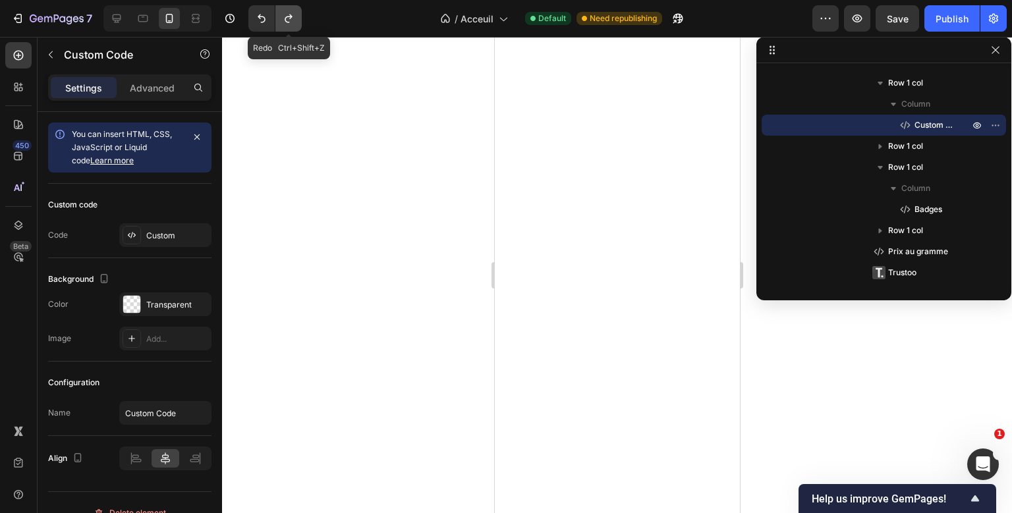
click at [280, 14] on button "Undo/Redo" at bounding box center [288, 18] width 26 height 26
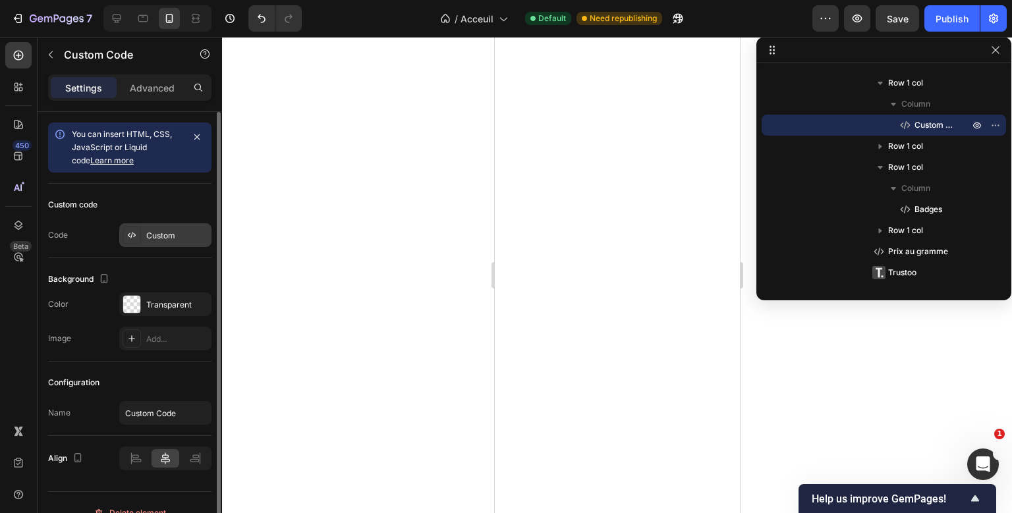
click at [199, 225] on div "Custom" at bounding box center [165, 235] width 92 height 24
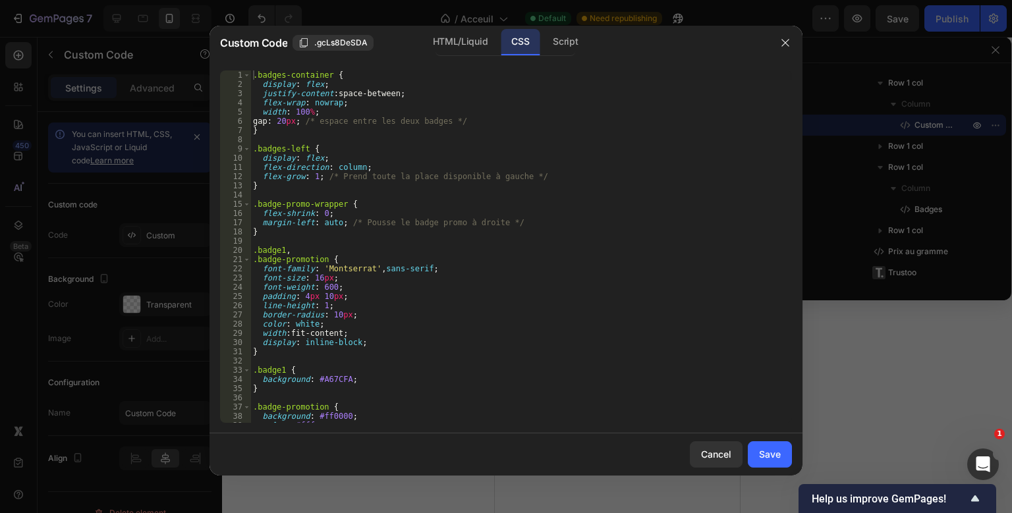
click at [341, 128] on div ".badges-container { display : flex ; justify-content : space-between ; flex-wra…" at bounding box center [521, 256] width 542 height 371
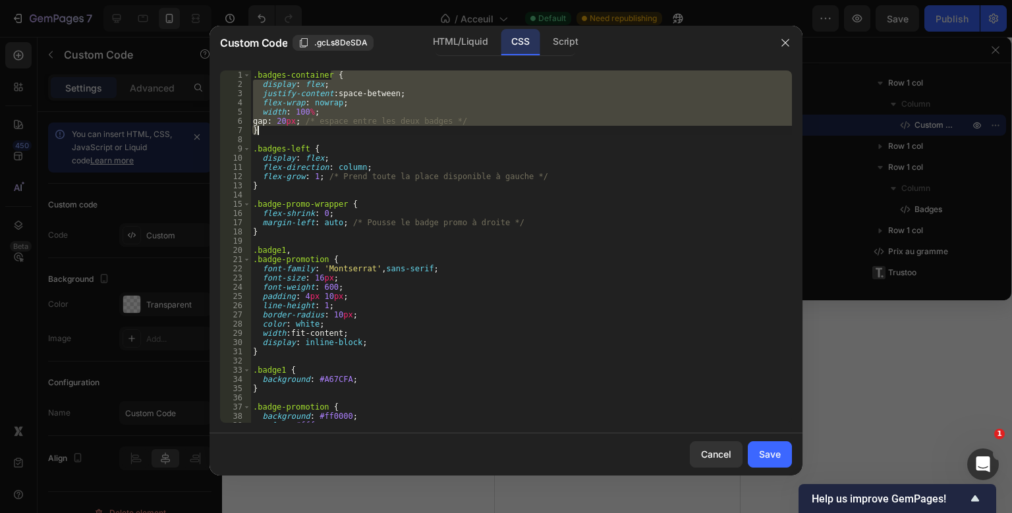
click at [341, 128] on div ".badges-container { display : flex ; justify-content : space-between ; flex-wra…" at bounding box center [521, 256] width 542 height 371
type textarea "}"
click at [341, 128] on div ".badges-container { display : flex ; justify-content : space-between ; flex-wra…" at bounding box center [521, 256] width 542 height 371
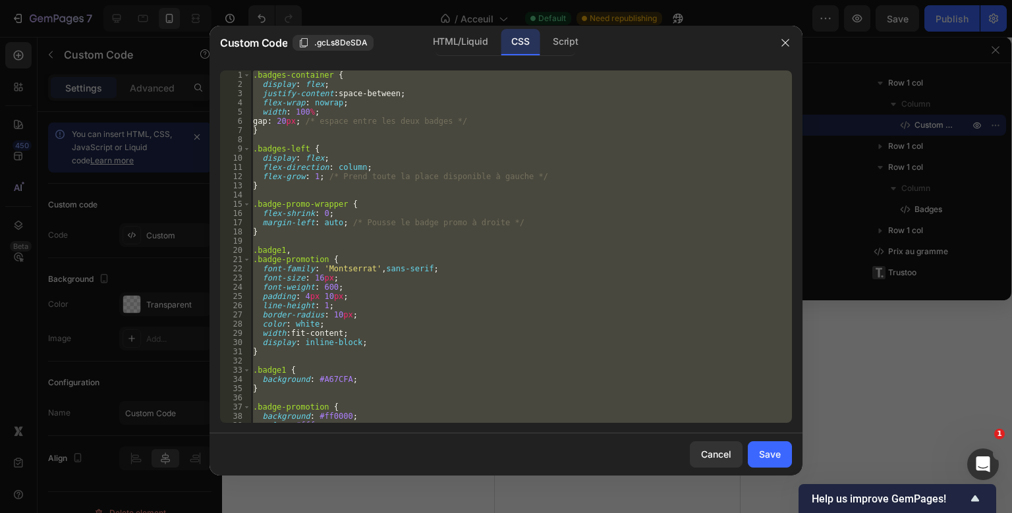
paste textarea
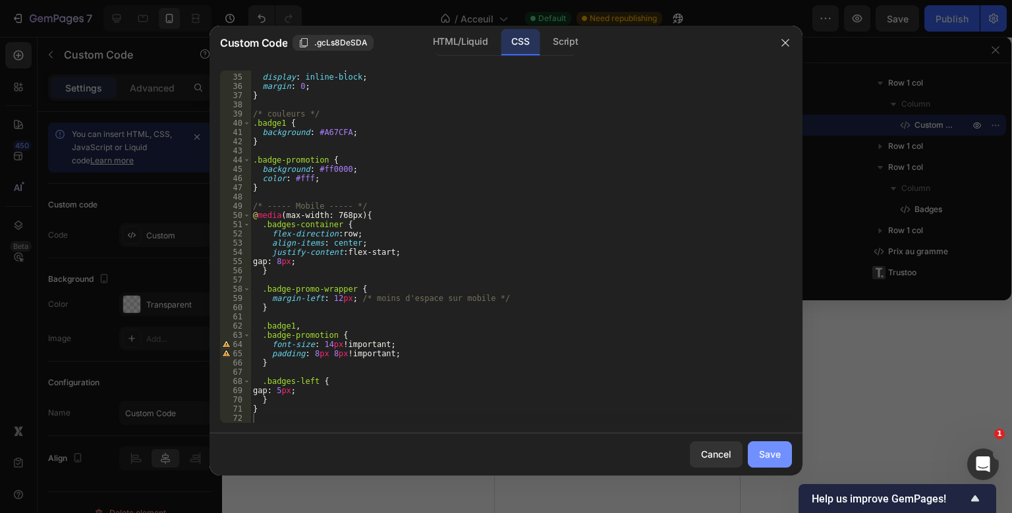
click at [752, 446] on button "Save" at bounding box center [770, 454] width 44 height 26
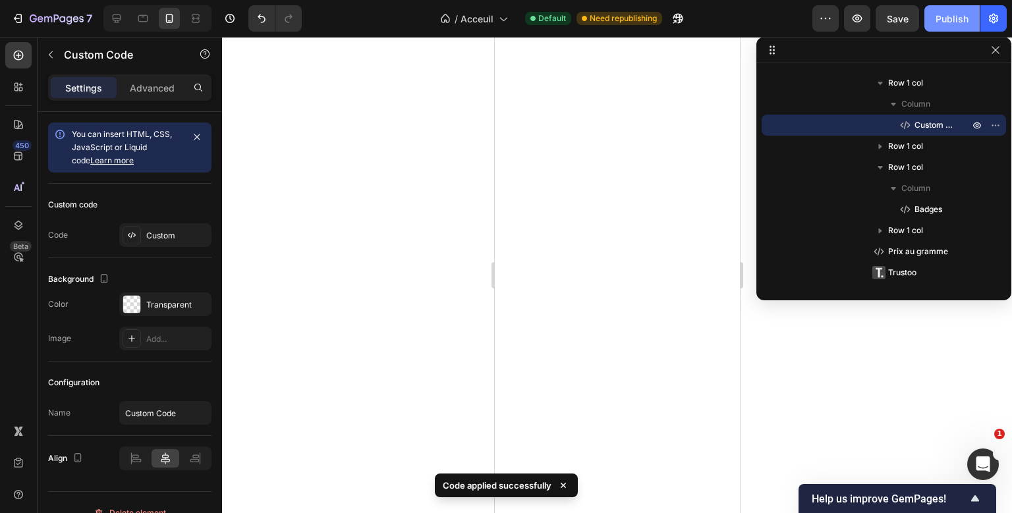
click at [957, 25] on div "Publish" at bounding box center [952, 19] width 33 height 14
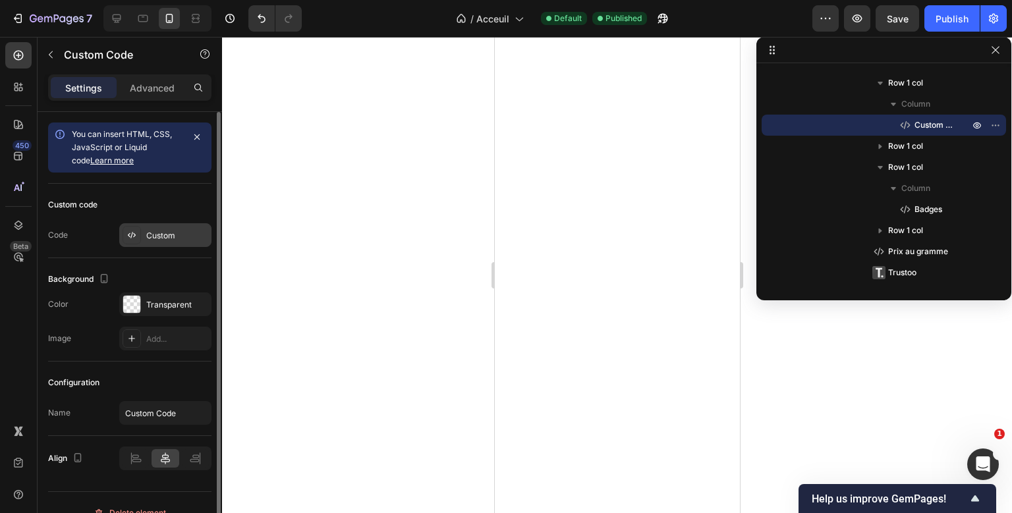
click at [157, 238] on div "Custom" at bounding box center [177, 236] width 62 height 12
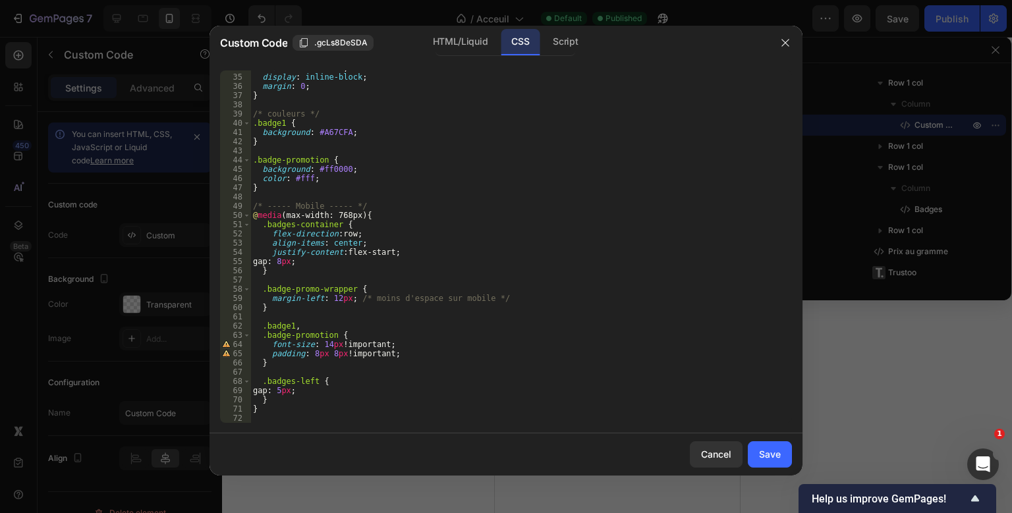
scroll to position [307, 0]
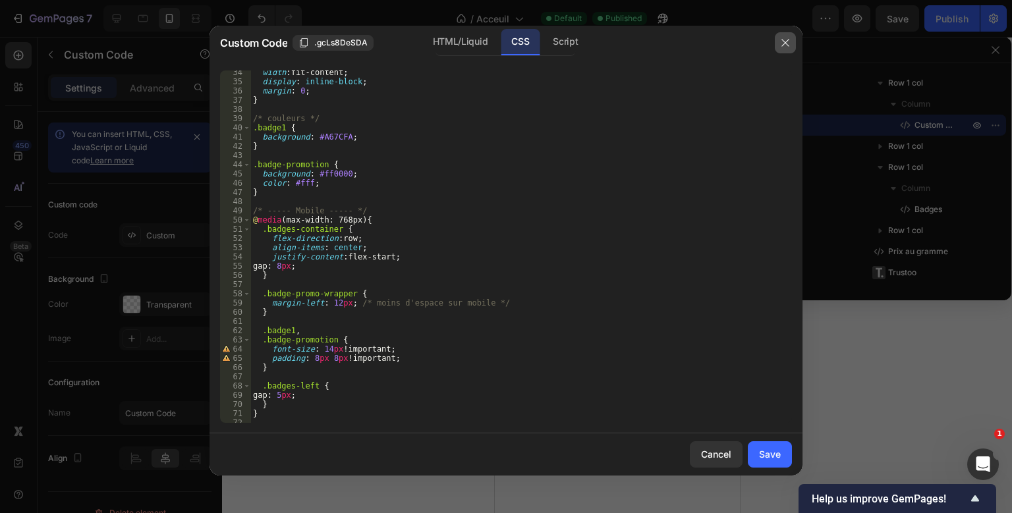
click at [787, 47] on icon "button" at bounding box center [785, 43] width 11 height 11
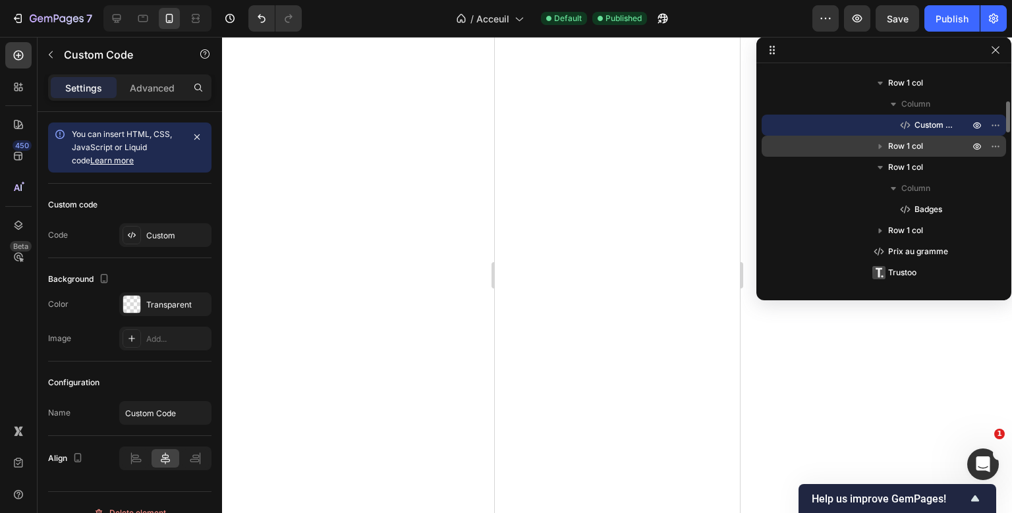
click at [876, 143] on icon "button" at bounding box center [880, 146] width 13 height 13
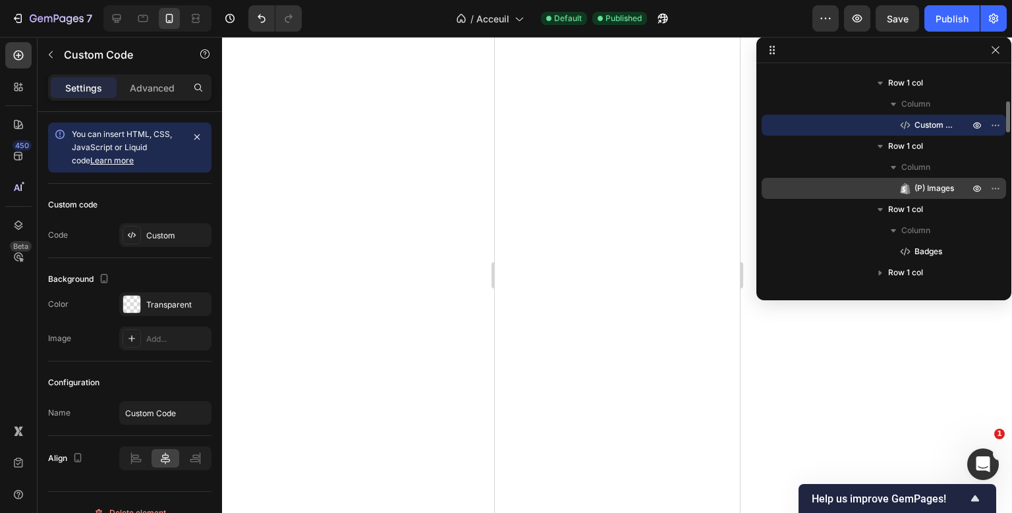
click at [924, 188] on span "(P) Images" at bounding box center [935, 188] width 40 height 13
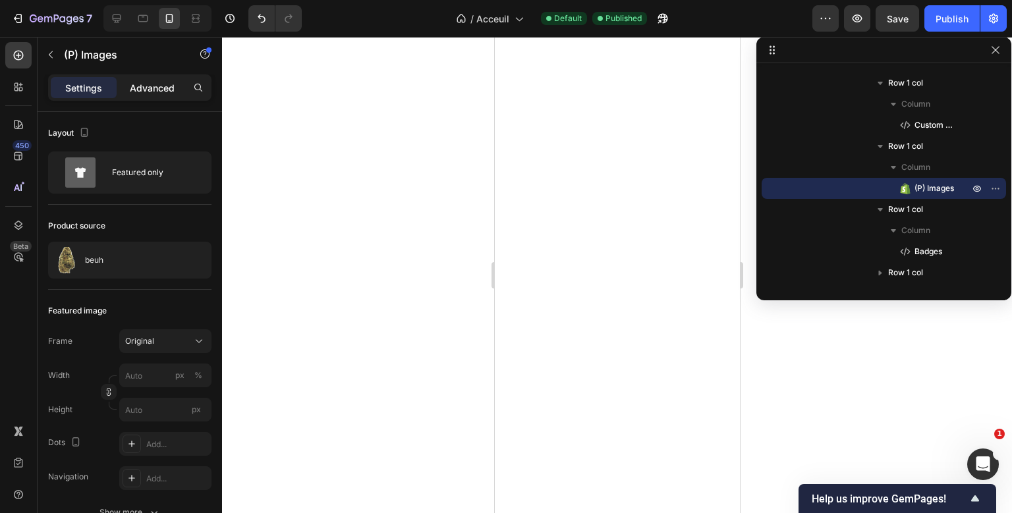
click at [155, 90] on p "Advanced" at bounding box center [152, 88] width 45 height 14
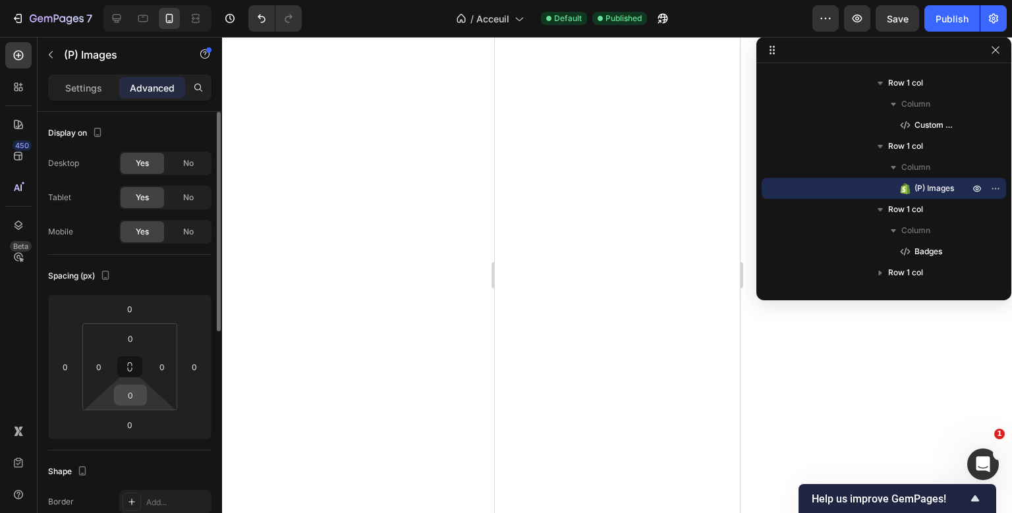
click at [136, 394] on input "0" at bounding box center [130, 395] width 26 height 20
type input "1"
type input "3"
click at [937, 20] on div "Publish" at bounding box center [952, 19] width 33 height 14
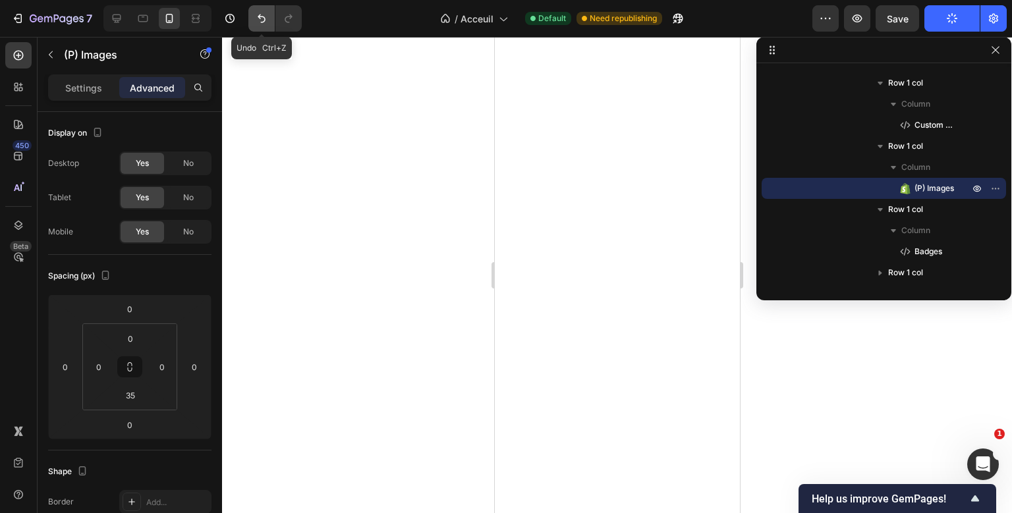
click at [254, 21] on button "Undo/Redo" at bounding box center [261, 18] width 26 height 26
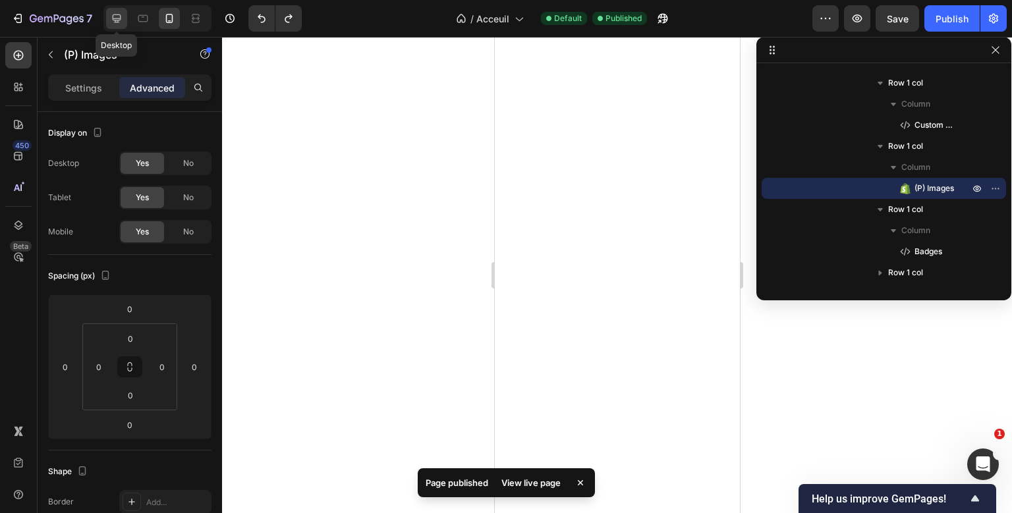
click at [123, 22] on icon at bounding box center [116, 18] width 13 height 13
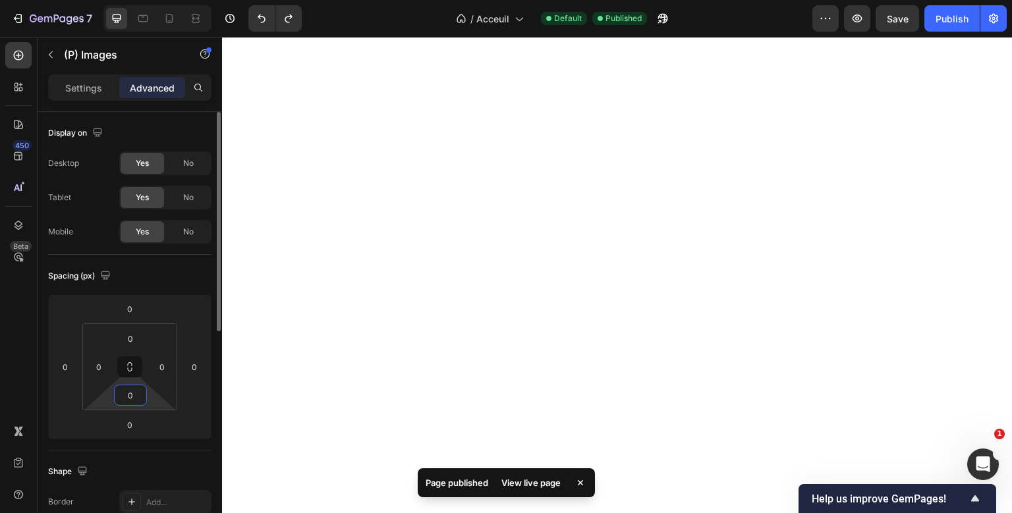
click at [133, 402] on input "0" at bounding box center [130, 395] width 26 height 20
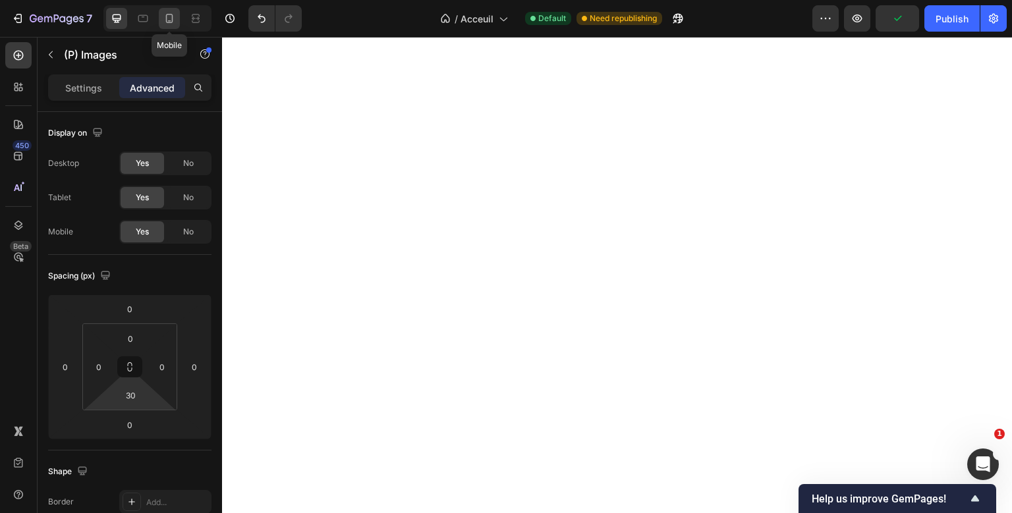
drag, startPoint x: 171, startPoint y: 88, endPoint x: 176, endPoint y: 19, distance: 68.7
click at [176, 0] on div "7 Mobile Version history / Acceuil Default Need republishing Preview Publish 45…" at bounding box center [506, 0] width 1012 height 0
click at [176, 19] on div at bounding box center [169, 18] width 21 height 21
type input "0"
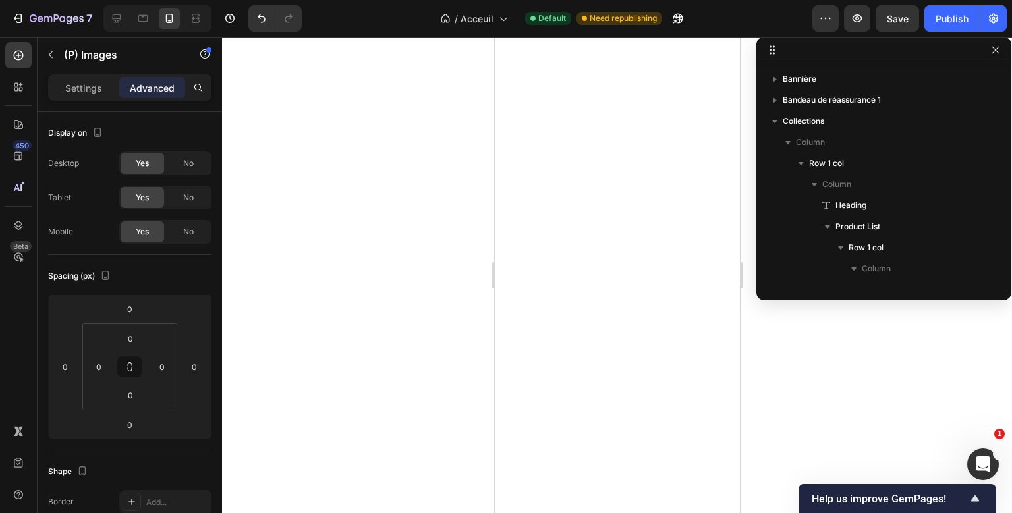
scroll to position [207, 0]
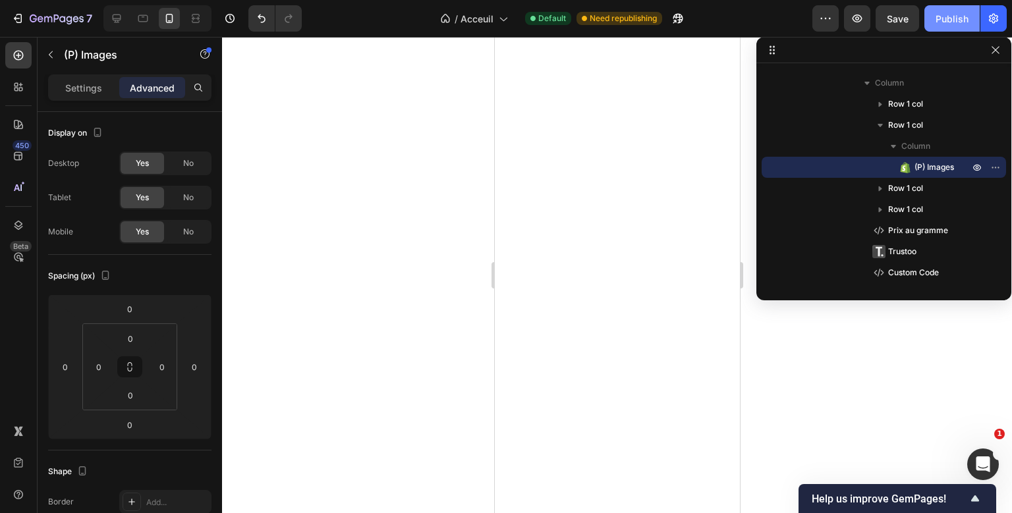
click at [967, 22] on div "Publish" at bounding box center [952, 19] width 33 height 14
click at [955, 21] on div "Publish" at bounding box center [952, 19] width 33 height 14
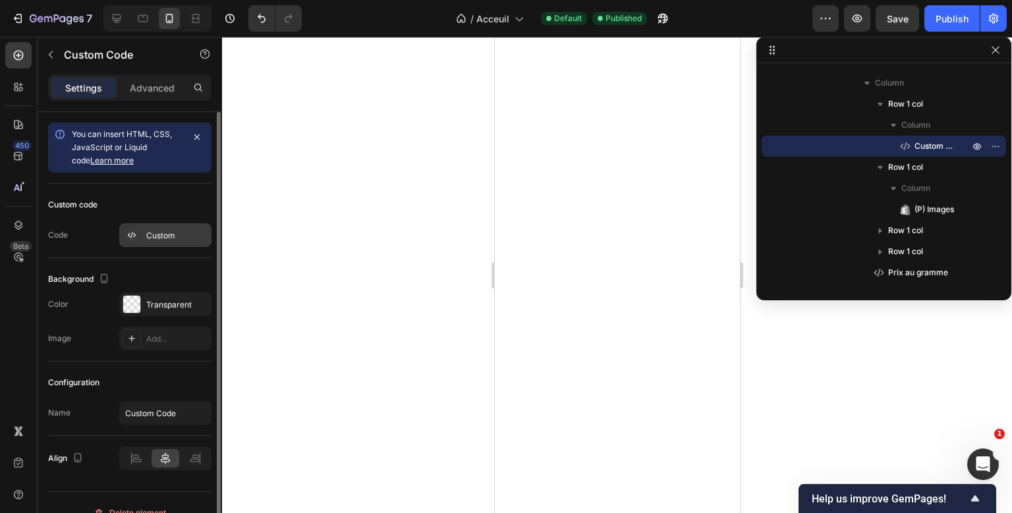
click at [152, 237] on div "Custom" at bounding box center [177, 236] width 62 height 12
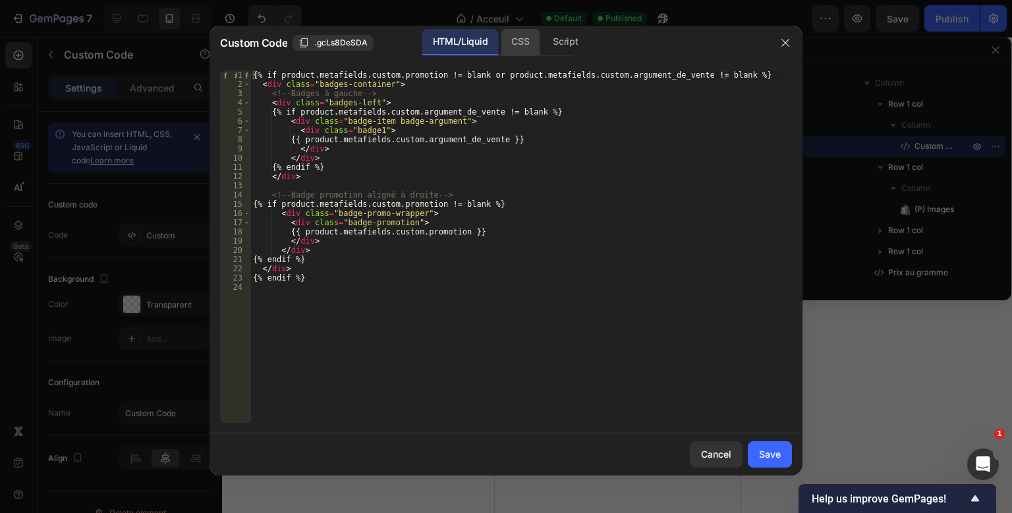
click at [525, 50] on div "CSS" at bounding box center [520, 42] width 39 height 26
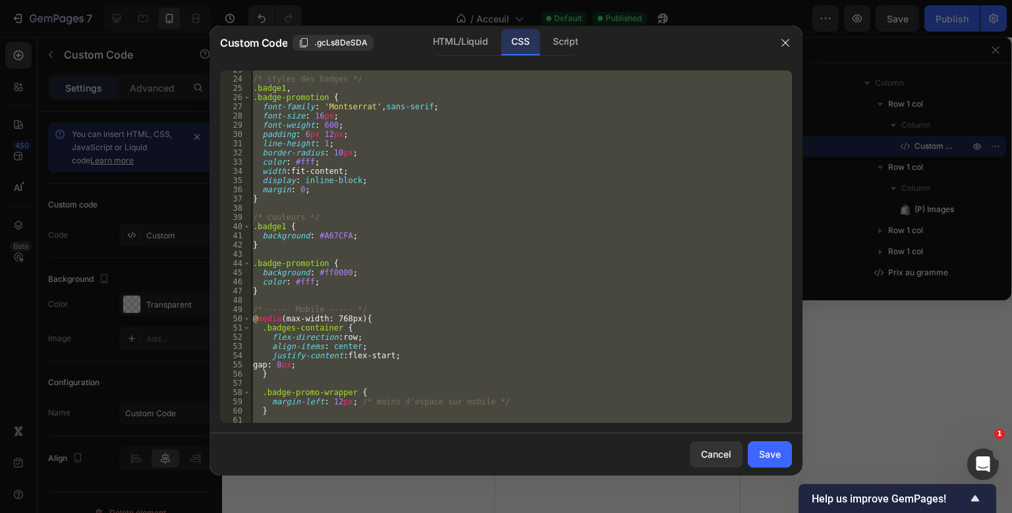
scroll to position [202, 0]
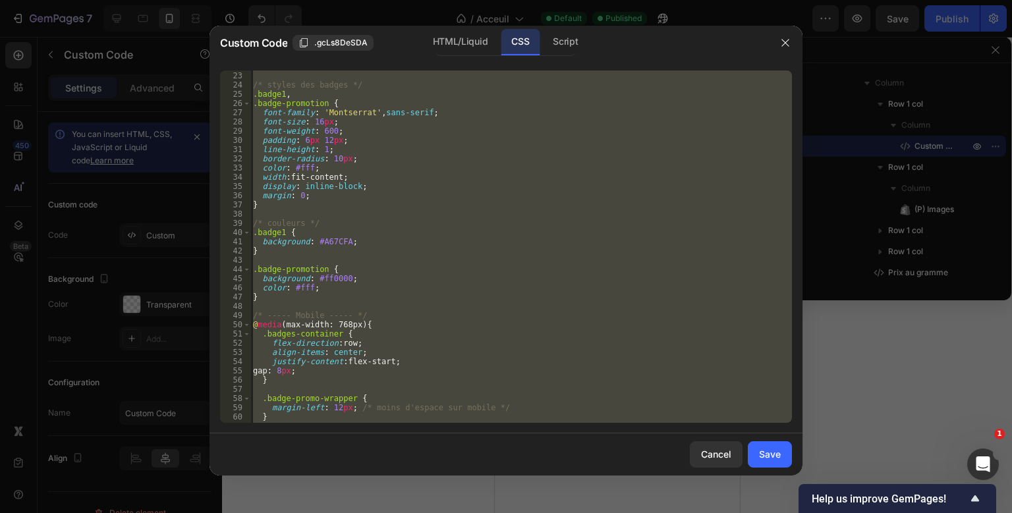
click at [418, 366] on div "} /* styles des badges */ .badge1 , .badge-promotion { font-family : ' Montserr…" at bounding box center [521, 247] width 542 height 353
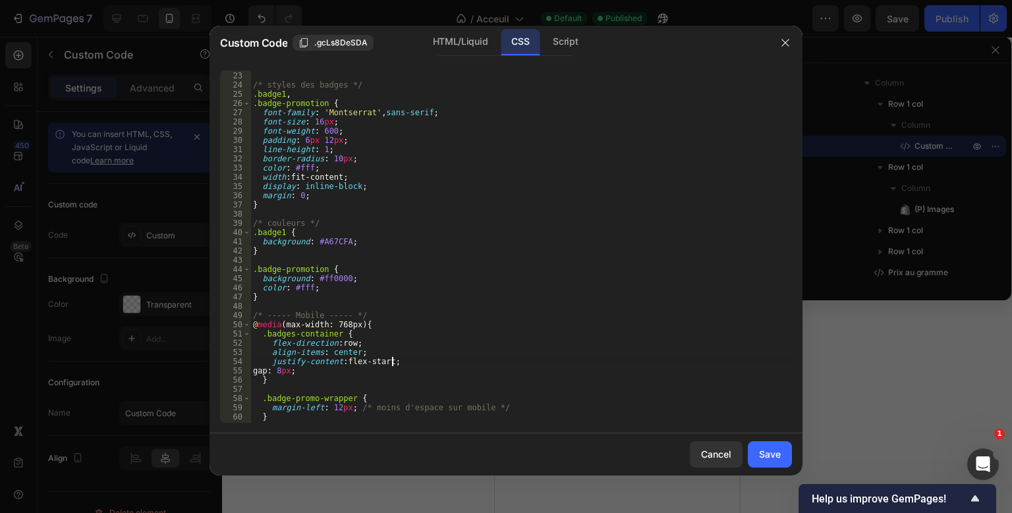
scroll to position [311, 0]
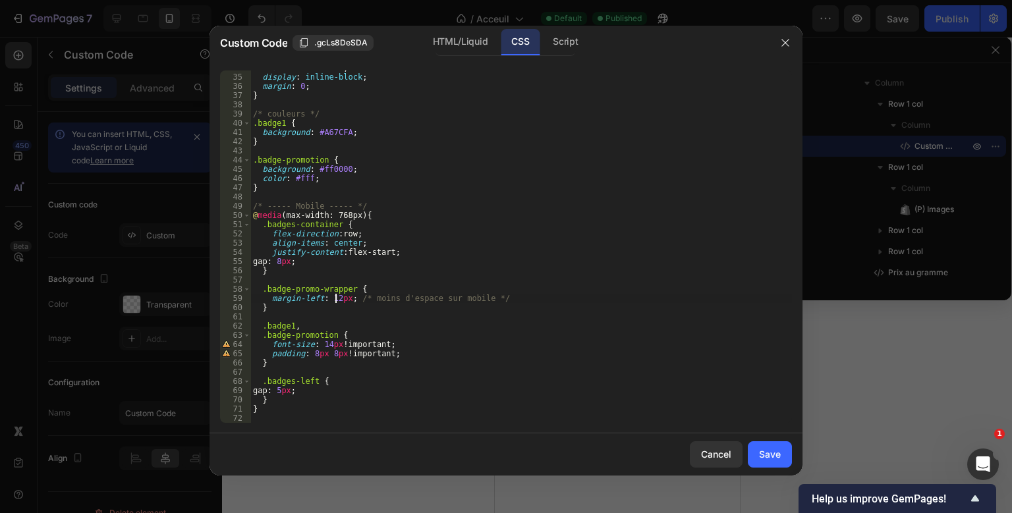
click at [337, 302] on div "width : fit-content ; display : inline-block ; margin : 0 ; } /* couleurs */ .b…" at bounding box center [521, 248] width 542 height 371
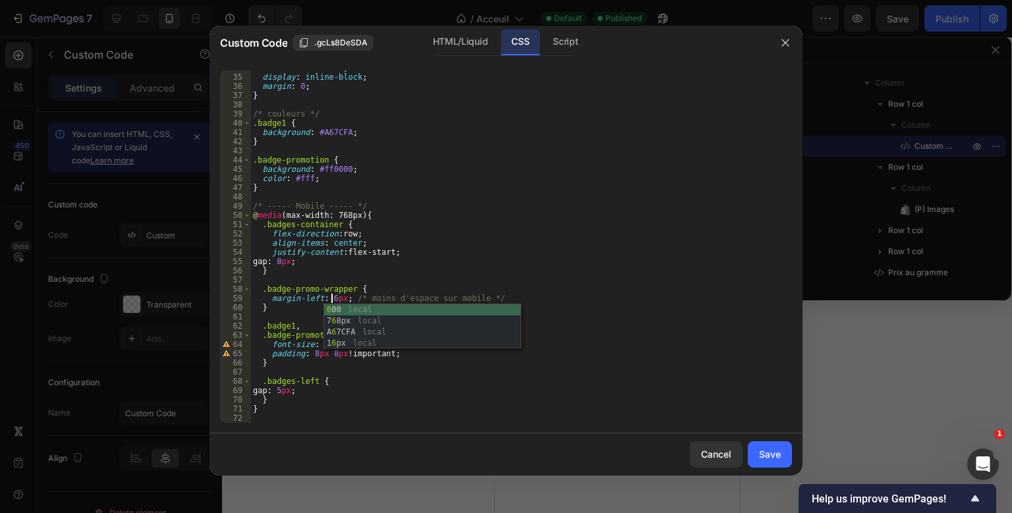
scroll to position [0, 6]
type textarea "margin-left: 6px; /* moins d'espace sur mobile */"
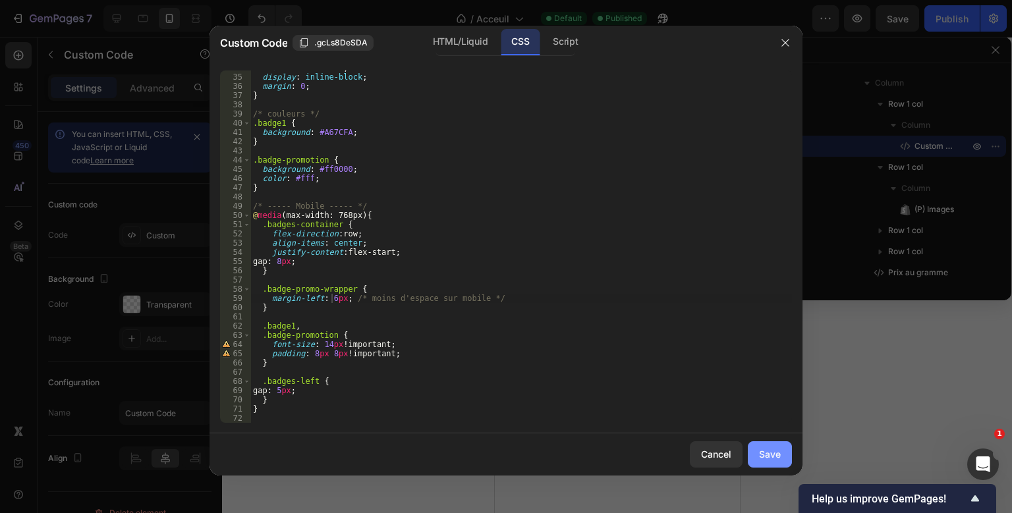
click at [774, 455] on div "Save" at bounding box center [770, 454] width 22 height 14
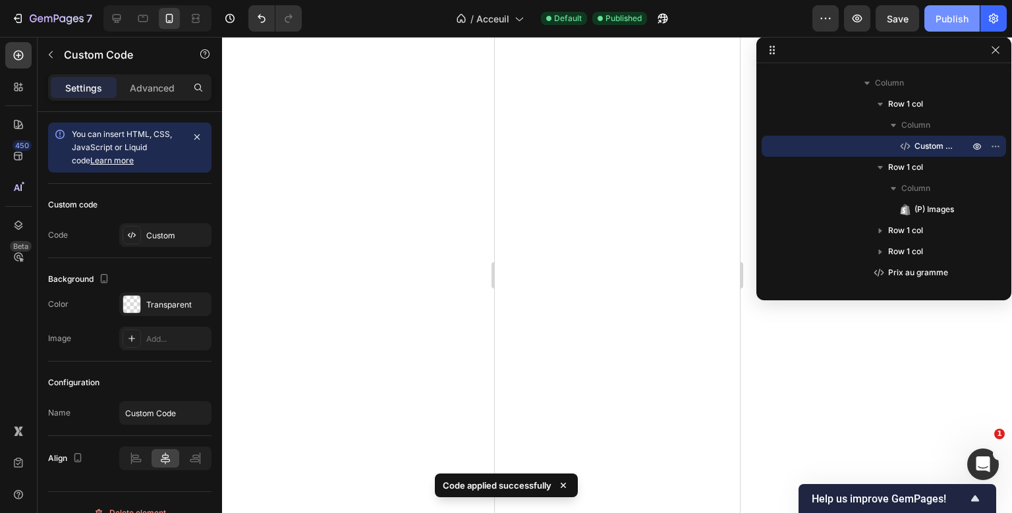
click at [946, 24] on div "Publish" at bounding box center [952, 19] width 33 height 14
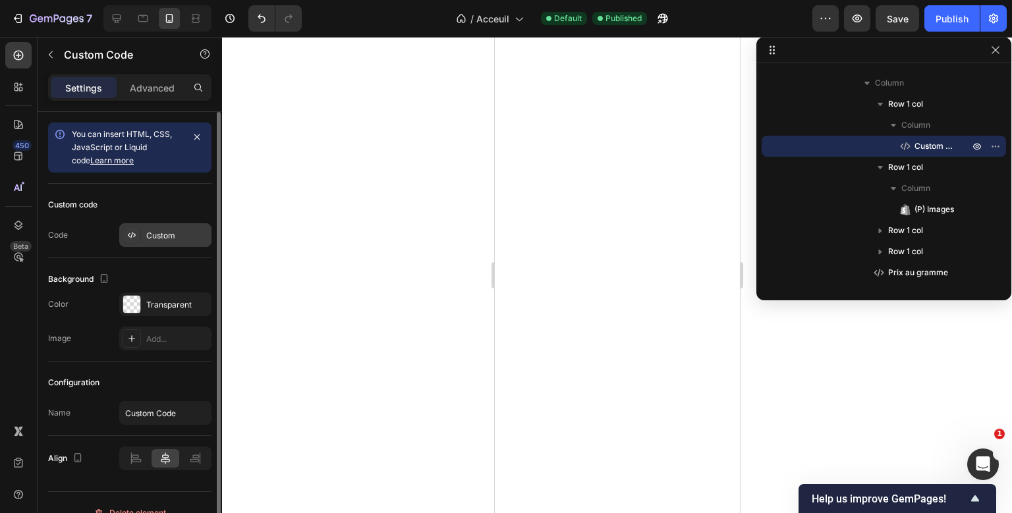
click at [152, 227] on div "Custom" at bounding box center [165, 235] width 92 height 24
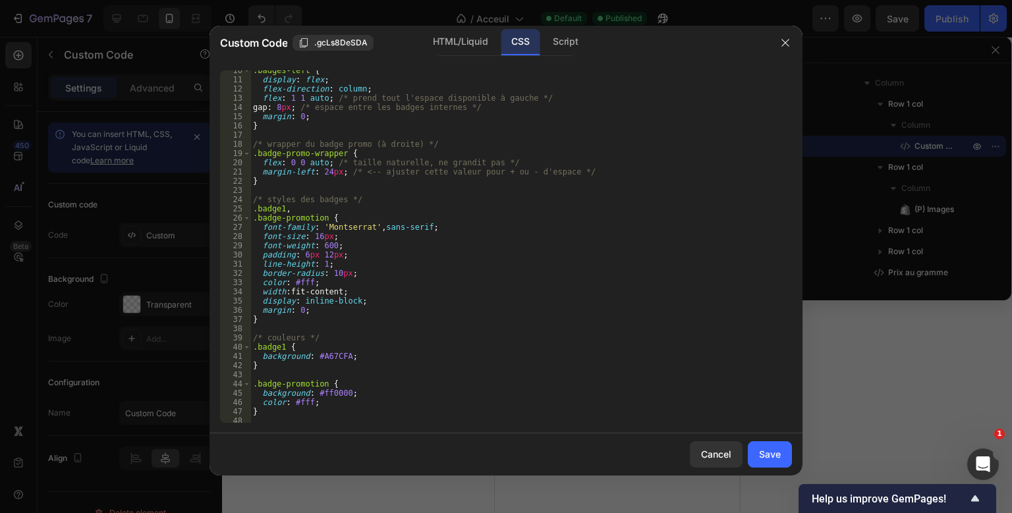
scroll to position [73, 0]
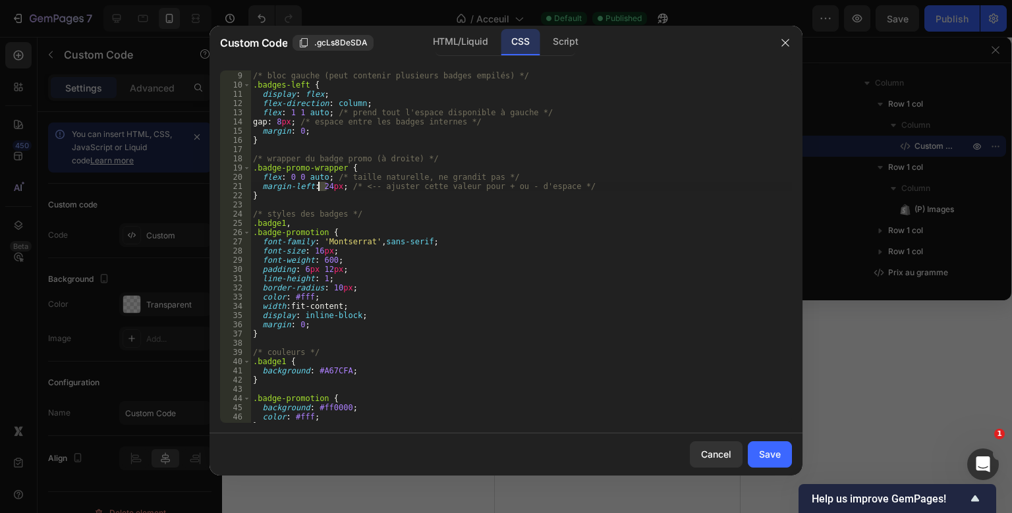
drag, startPoint x: 326, startPoint y: 187, endPoint x: 318, endPoint y: 188, distance: 7.3
click at [318, 188] on div "/* bloc gauche (peut contenir plusieurs badges empilés) */ .badges-left { displ…" at bounding box center [521, 247] width 542 height 371
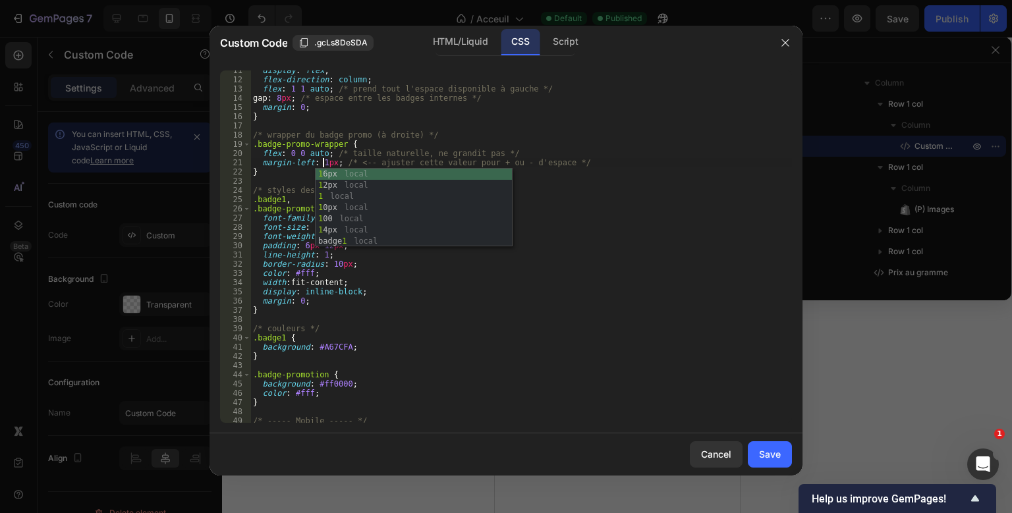
scroll to position [0, 5]
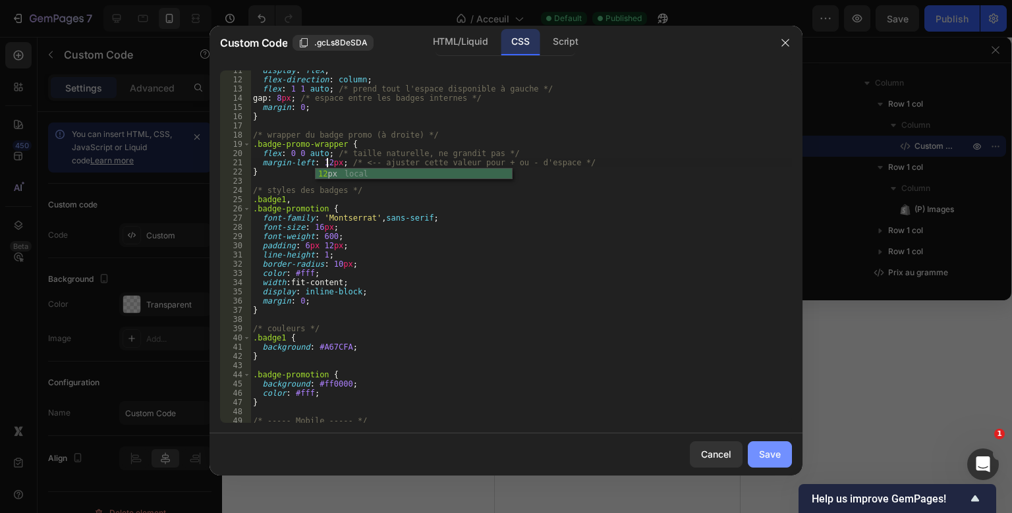
type textarea "margin-left: 12px; /* <-- ajuster cette valeur pour + ou - d'espace */"
click at [770, 463] on button "Save" at bounding box center [770, 454] width 44 height 26
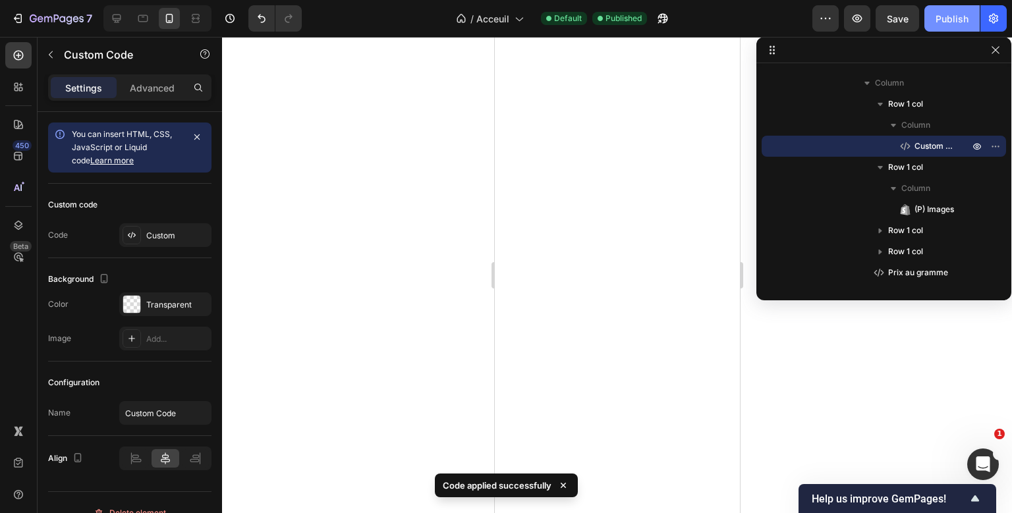
click at [944, 16] on div "Publish" at bounding box center [952, 19] width 33 height 14
